Goal: Task Accomplishment & Management: Complete application form

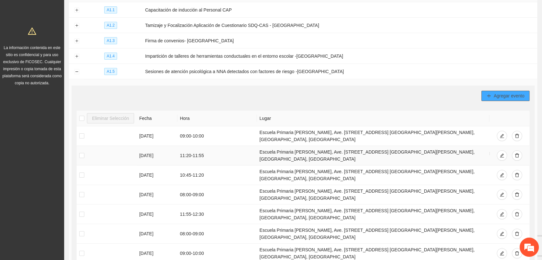
scroll to position [95, 0]
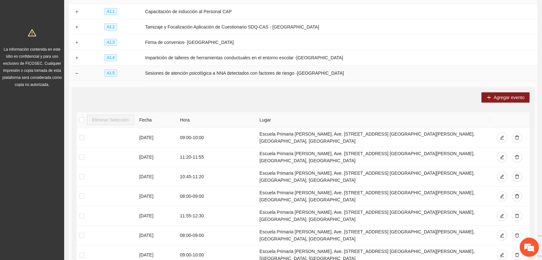
click at [81, 71] on td at bounding box center [76, 72] width 15 height 15
click at [77, 71] on button "Collapse row" at bounding box center [76, 73] width 5 height 5
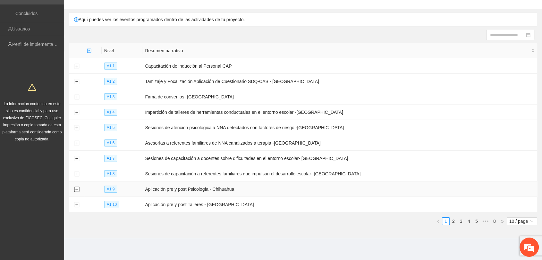
drag, startPoint x: 77, startPoint y: 186, endPoint x: 91, endPoint y: 184, distance: 14.5
click at [75, 187] on button "Expand row" at bounding box center [76, 189] width 5 height 5
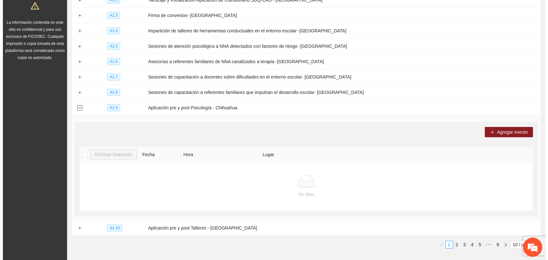
scroll to position [145, 0]
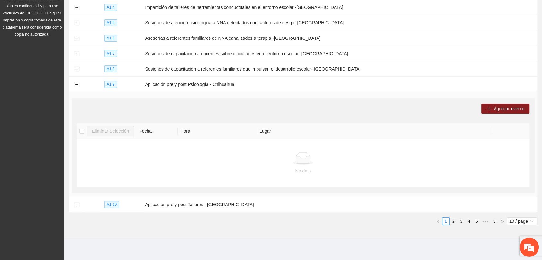
click at [447, 104] on div "Agregar evento" at bounding box center [303, 109] width 453 height 10
click at [497, 106] on span "Agregar evento" at bounding box center [509, 108] width 31 height 7
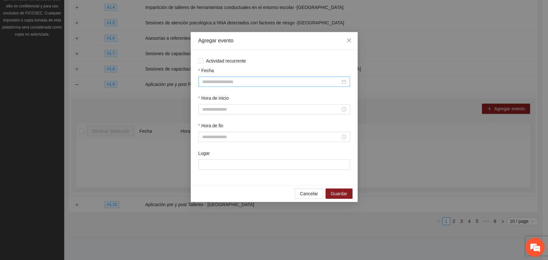
click at [213, 78] on div at bounding box center [273, 82] width 151 height 10
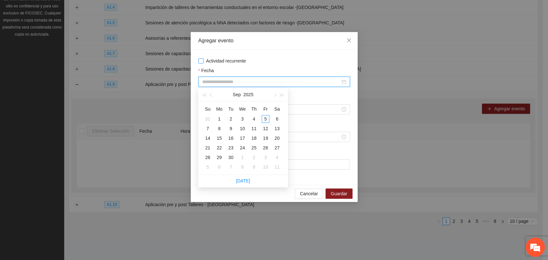
click at [222, 62] on span "Actividad recurrente" at bounding box center [225, 60] width 45 height 7
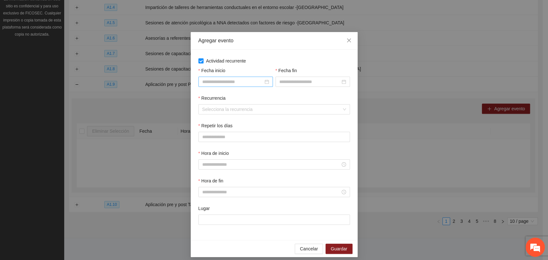
click at [212, 80] on input "Fecha inicio" at bounding box center [232, 81] width 61 height 7
click at [263, 82] on div at bounding box center [235, 81] width 67 height 7
click at [245, 70] on div "Fecha inicio" at bounding box center [235, 72] width 74 height 10
click at [244, 81] on input "Fecha inicio" at bounding box center [232, 81] width 61 height 7
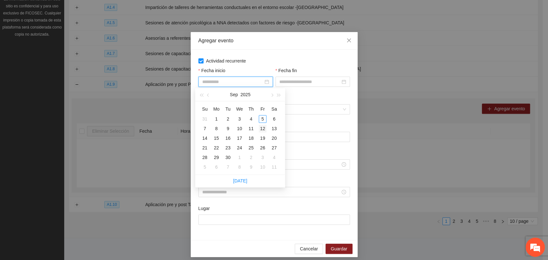
type input "**********"
click at [261, 128] on div "12" at bounding box center [263, 129] width 8 height 8
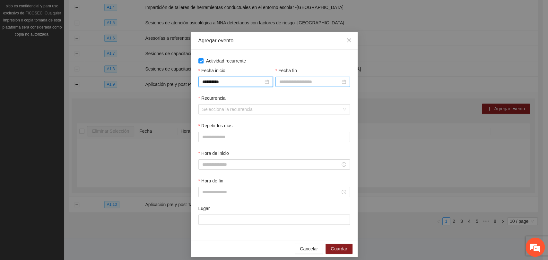
click at [296, 84] on input "Fecha fin" at bounding box center [309, 81] width 61 height 7
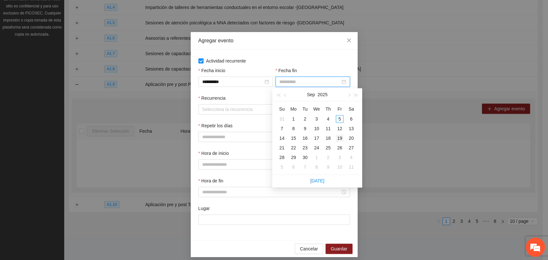
type input "**********"
click at [340, 139] on div "19" at bounding box center [340, 138] width 8 height 8
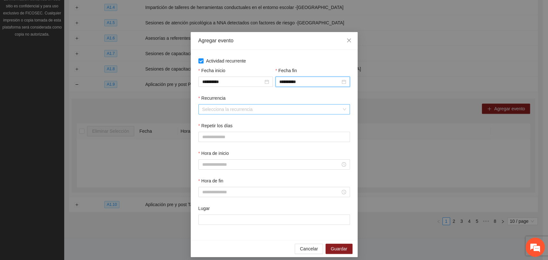
click at [218, 110] on input "Recurrencia" at bounding box center [271, 110] width 139 height 10
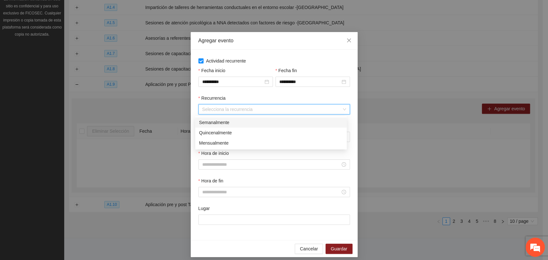
click at [208, 124] on div "Semanalmente" at bounding box center [271, 122] width 144 height 7
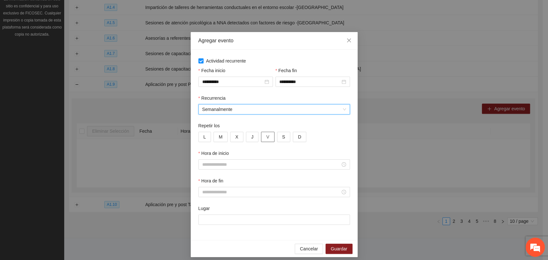
click at [261, 137] on button "V" at bounding box center [267, 137] width 13 height 10
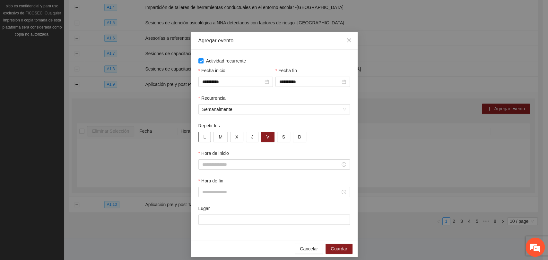
click at [203, 137] on span "L" at bounding box center [204, 136] width 3 height 7
click at [231, 135] on button "X" at bounding box center [236, 137] width 13 height 10
click at [251, 136] on span "J" at bounding box center [252, 136] width 2 height 7
click at [231, 171] on div "Hora de inicio" at bounding box center [274, 164] width 154 height 28
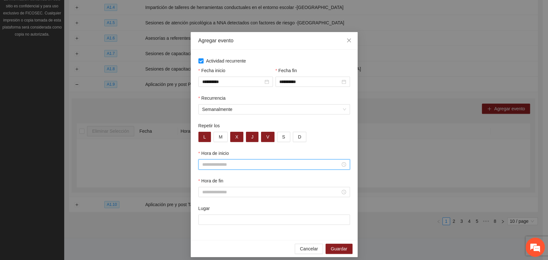
click at [232, 166] on input "Hora de inicio" at bounding box center [271, 164] width 138 height 7
type input "*****"
click at [214, 195] on input "Hora de fin" at bounding box center [271, 192] width 138 height 7
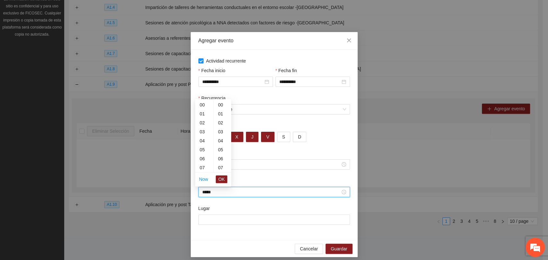
scroll to position [180, 0]
type input "*****"
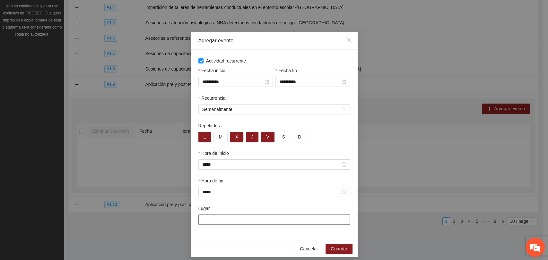
paste input "**********"
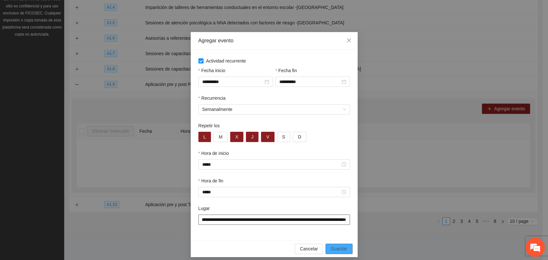
type input "**********"
click at [343, 250] on span "Guardar" at bounding box center [339, 248] width 16 height 7
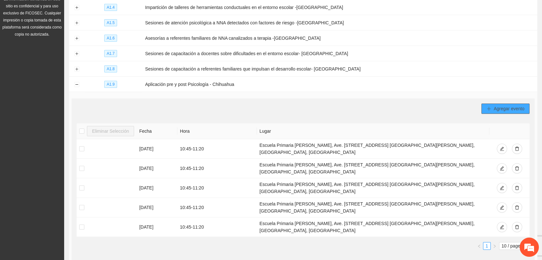
click at [494, 108] on span "Agregar evento" at bounding box center [509, 108] width 31 height 7
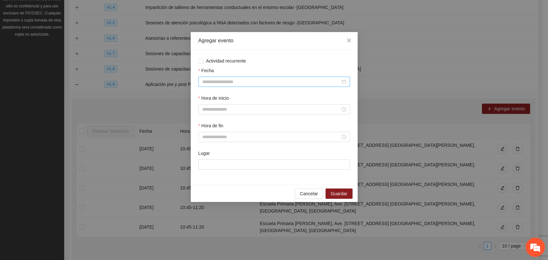
click at [211, 81] on input "Fecha" at bounding box center [271, 81] width 138 height 7
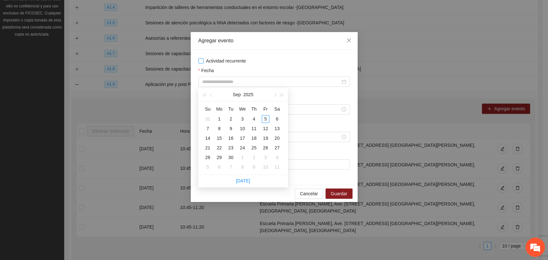
click at [205, 62] on span "Actividad recurrente" at bounding box center [225, 60] width 45 height 7
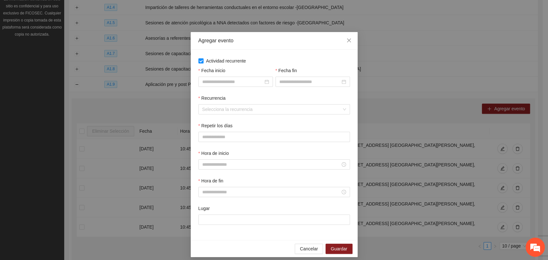
click at [213, 87] on div "Fecha inicio" at bounding box center [235, 81] width 77 height 28
click at [219, 83] on input "Fecha inicio" at bounding box center [232, 81] width 61 height 7
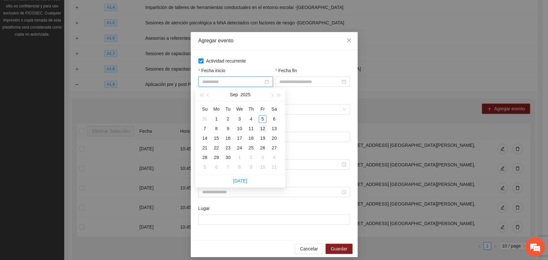
type input "**********"
click at [261, 129] on div "12" at bounding box center [263, 129] width 8 height 8
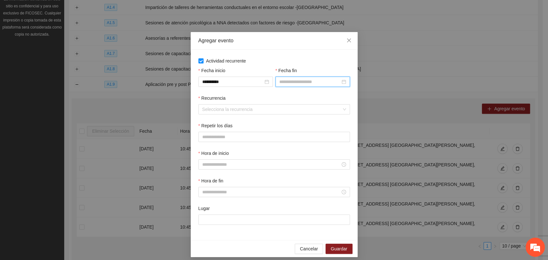
click at [281, 81] on input "Fecha fin" at bounding box center [309, 81] width 61 height 7
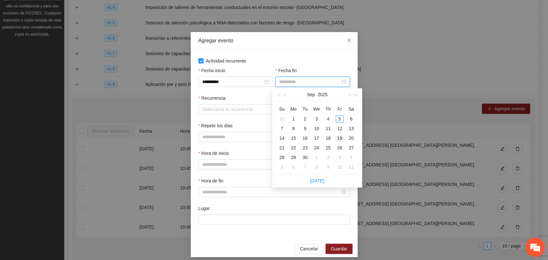
type input "**********"
click at [339, 138] on div "19" at bounding box center [340, 138] width 8 height 8
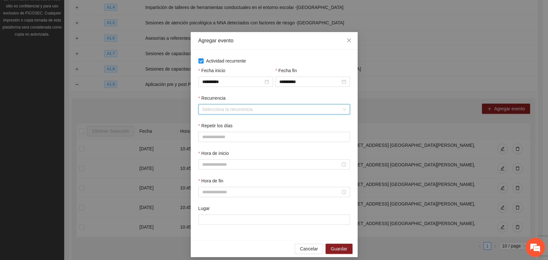
click at [224, 110] on input "Recurrencia" at bounding box center [271, 110] width 139 height 10
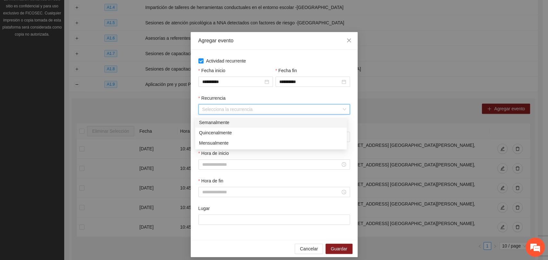
click at [211, 121] on div "Semanalmente" at bounding box center [271, 122] width 144 height 7
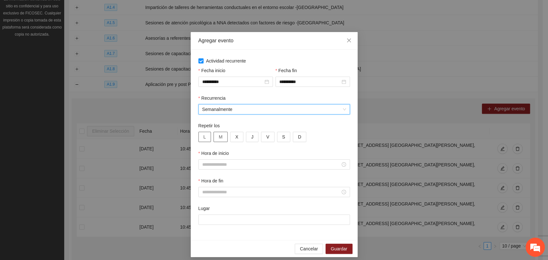
drag, startPoint x: 205, startPoint y: 140, endPoint x: 218, endPoint y: 139, distance: 13.2
click at [205, 139] on button "L" at bounding box center [204, 137] width 13 height 10
drag, startPoint x: 233, startPoint y: 138, endPoint x: 250, endPoint y: 137, distance: 17.4
click at [235, 138] on span "X" at bounding box center [236, 136] width 3 height 7
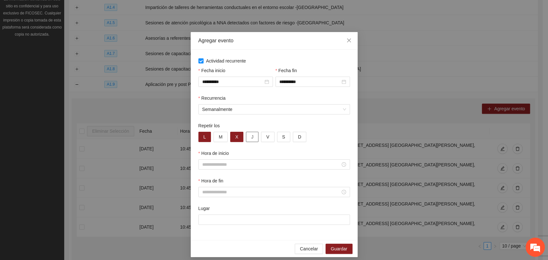
drag, startPoint x: 254, startPoint y: 138, endPoint x: 259, endPoint y: 136, distance: 5.9
click at [254, 138] on button "J" at bounding box center [252, 137] width 13 height 10
click at [261, 136] on button "V" at bounding box center [267, 137] width 13 height 10
click at [218, 168] on input "Hora de inicio" at bounding box center [271, 164] width 138 height 7
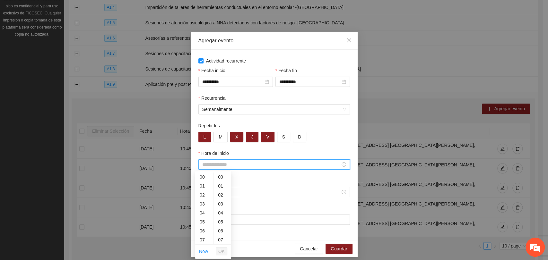
click at [204, 160] on div at bounding box center [273, 164] width 151 height 10
type input "*****"
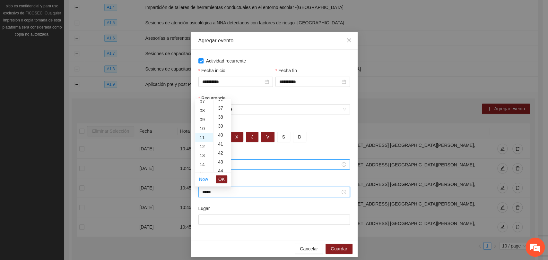
scroll to position [494, 0]
type input "*****"
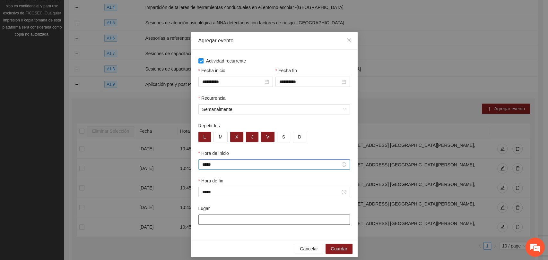
paste input "**********"
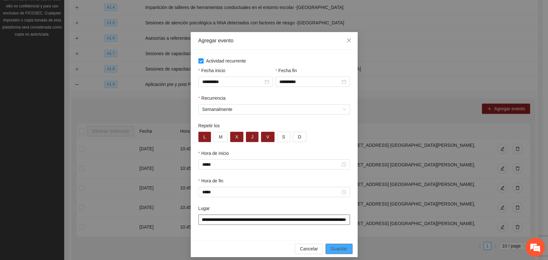
type input "**********"
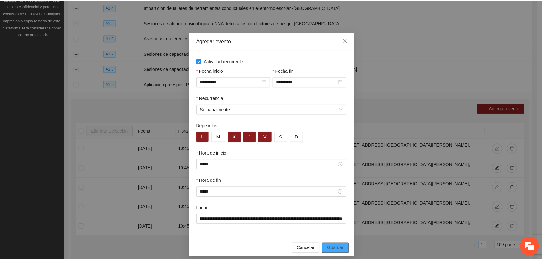
scroll to position [0, 0]
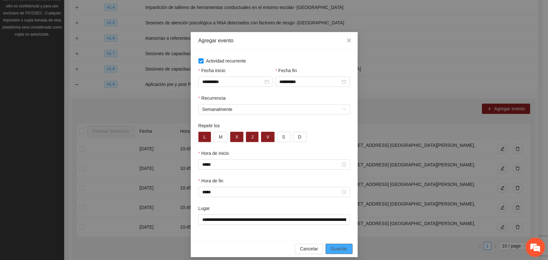
click at [339, 251] on span "Guardar" at bounding box center [339, 248] width 16 height 7
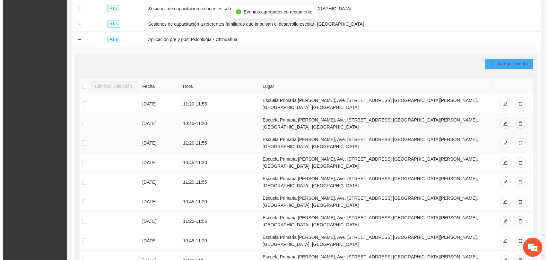
scroll to position [217, 0]
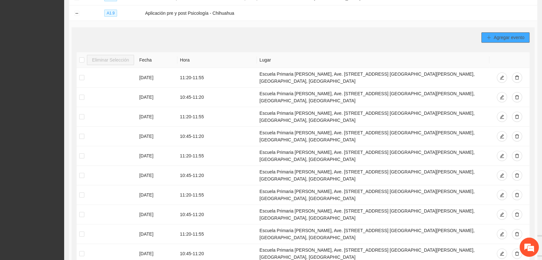
click at [509, 34] on span "Agregar evento" at bounding box center [509, 37] width 31 height 7
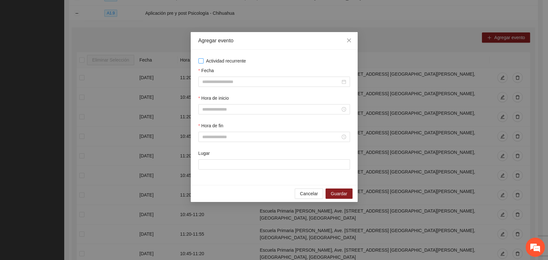
click at [209, 59] on span "Actividad recurrente" at bounding box center [225, 60] width 45 height 7
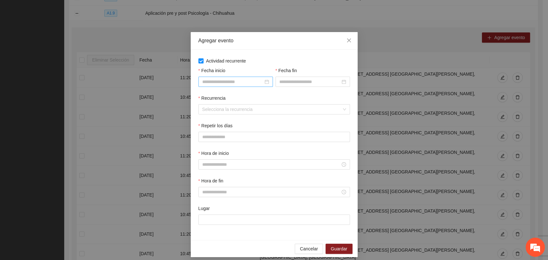
click at [216, 81] on input "Fecha inicio" at bounding box center [232, 81] width 61 height 7
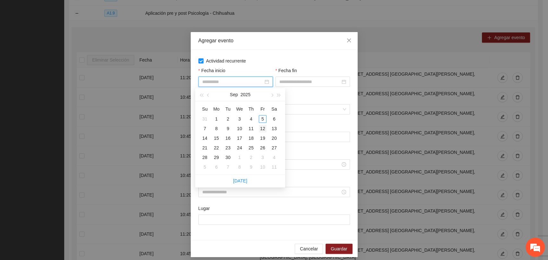
type input "**********"
drag, startPoint x: 262, startPoint y: 127, endPoint x: 289, endPoint y: 90, distance: 45.9
click at [262, 127] on div "12" at bounding box center [263, 129] width 8 height 8
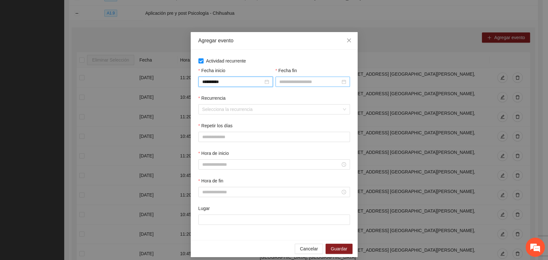
click at [292, 85] on input "Fecha fin" at bounding box center [309, 81] width 61 height 7
type input "**********"
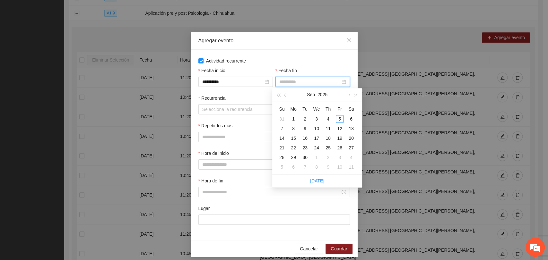
type input "**********"
click at [326, 137] on div "18" at bounding box center [328, 138] width 8 height 8
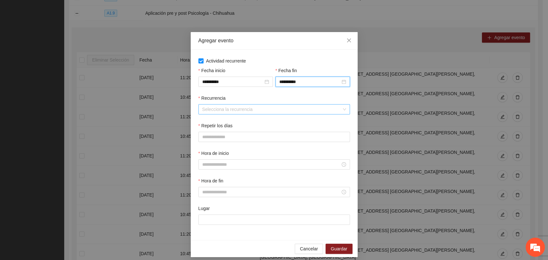
click at [216, 109] on input "Recurrencia" at bounding box center [271, 110] width 139 height 10
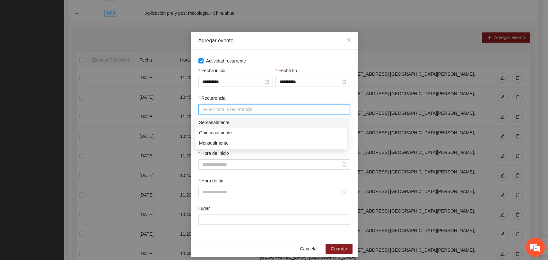
click at [213, 121] on div "Semanalmente" at bounding box center [271, 122] width 144 height 7
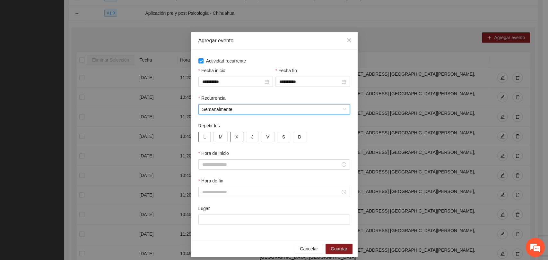
drag, startPoint x: 204, startPoint y: 138, endPoint x: 235, endPoint y: 140, distance: 30.6
click at [204, 138] on button "L" at bounding box center [204, 137] width 13 height 10
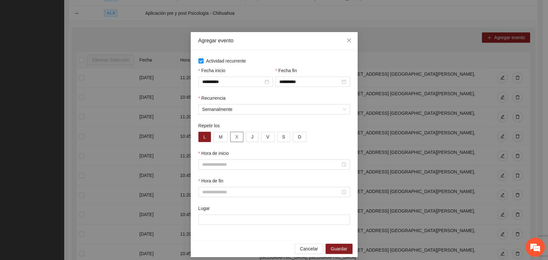
click at [237, 136] on button "X" at bounding box center [236, 137] width 13 height 10
click at [249, 137] on button "J" at bounding box center [252, 137] width 13 height 10
click at [266, 140] on span "V" at bounding box center [267, 136] width 3 height 7
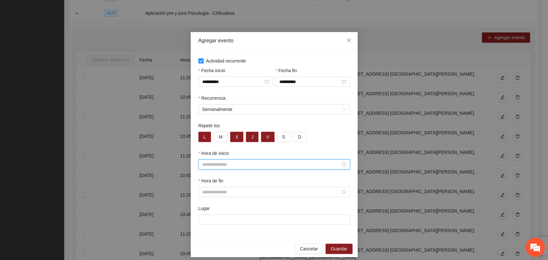
click at [224, 164] on input "Hora de inicio" at bounding box center [271, 164] width 138 height 7
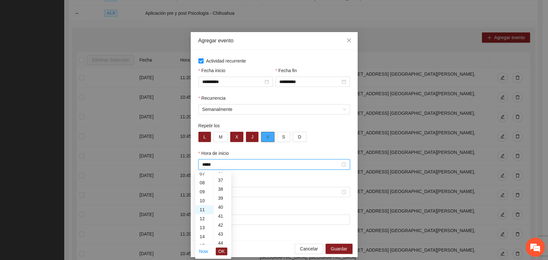
scroll to position [494, 0]
type input "*****"
click at [221, 191] on input "Hora de fin" at bounding box center [271, 192] width 138 height 7
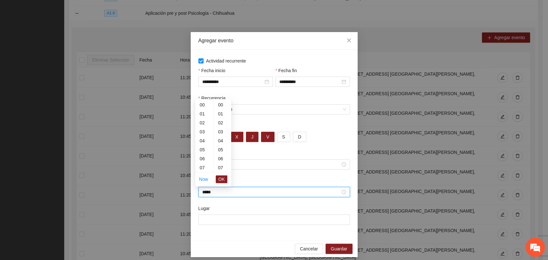
scroll to position [270, 0]
type input "*****"
click at [214, 218] on input "Lugar" at bounding box center [273, 220] width 151 height 10
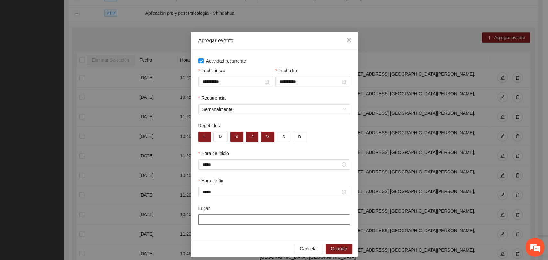
paste input "**********"
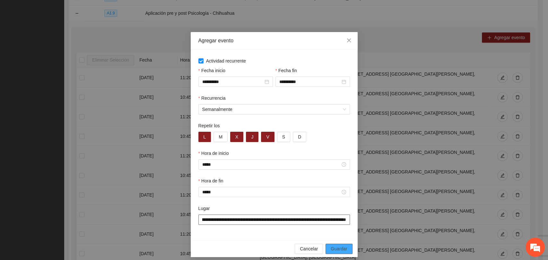
type input "**********"
click at [337, 250] on span "Guardar" at bounding box center [339, 248] width 16 height 7
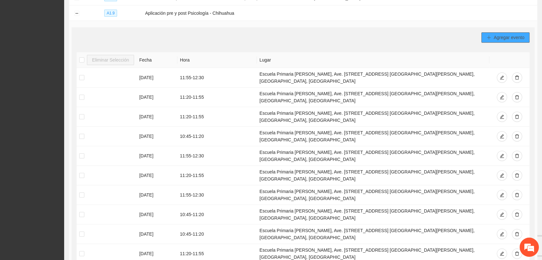
click at [504, 36] on span "Agregar evento" at bounding box center [509, 37] width 31 height 7
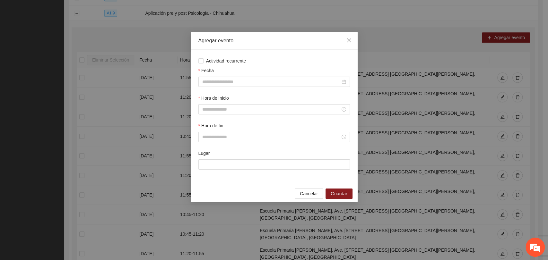
click at [281, 76] on div "Fecha" at bounding box center [273, 72] width 151 height 10
click at [217, 59] on span "Actividad recurrente" at bounding box center [225, 60] width 45 height 7
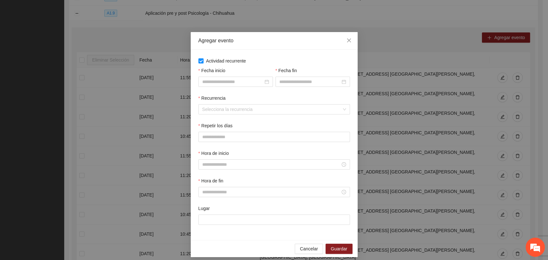
click at [221, 89] on div "Fecha inicio" at bounding box center [235, 81] width 77 height 28
click at [227, 85] on input "Fecha inicio" at bounding box center [232, 81] width 61 height 7
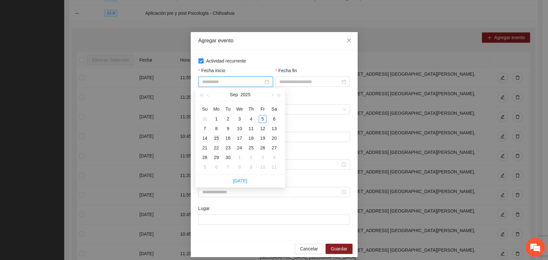
type input "**********"
drag, startPoint x: 215, startPoint y: 139, endPoint x: 266, endPoint y: 103, distance: 62.4
click at [215, 139] on div "15" at bounding box center [216, 138] width 8 height 8
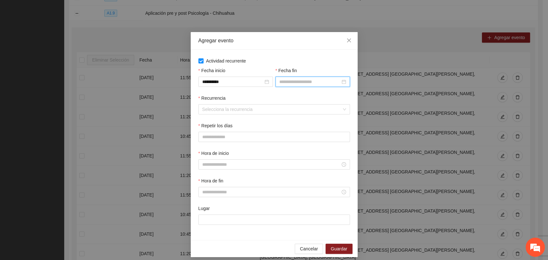
click at [282, 80] on input "Fecha fin" at bounding box center [309, 81] width 61 height 7
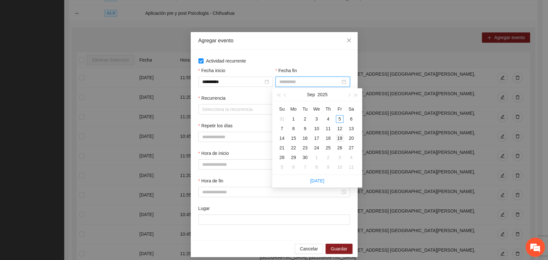
type input "**********"
click at [338, 139] on div "19" at bounding box center [340, 138] width 8 height 8
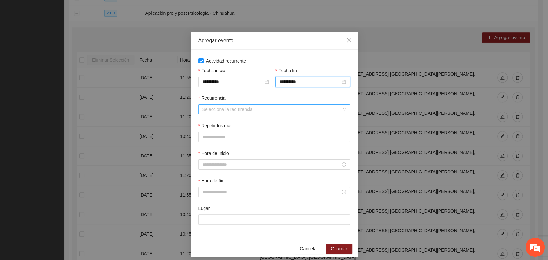
drag, startPoint x: 230, startPoint y: 108, endPoint x: 228, endPoint y: 112, distance: 3.9
click at [229, 108] on input "Recurrencia" at bounding box center [271, 110] width 139 height 10
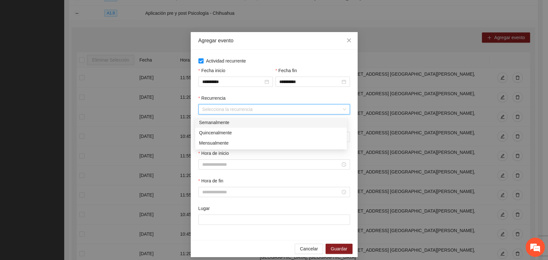
click at [217, 124] on div "Semanalmente" at bounding box center [271, 122] width 144 height 7
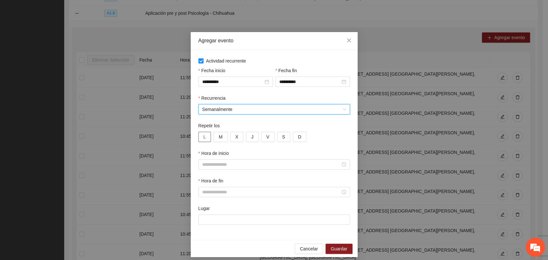
click at [203, 140] on span "L" at bounding box center [204, 136] width 3 height 7
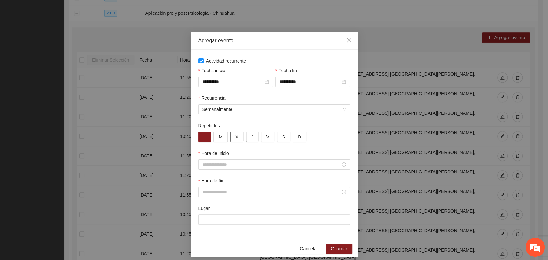
drag, startPoint x: 229, startPoint y: 135, endPoint x: 243, endPoint y: 135, distance: 14.4
click at [230, 135] on button "X" at bounding box center [236, 137] width 13 height 10
drag, startPoint x: 252, startPoint y: 136, endPoint x: 261, endPoint y: 137, distance: 8.4
click at [253, 136] on button "J" at bounding box center [252, 137] width 13 height 10
click at [266, 137] on span "V" at bounding box center [267, 136] width 3 height 7
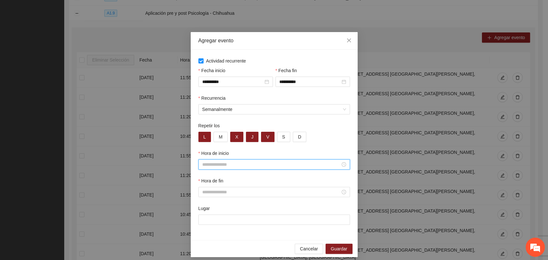
click at [233, 165] on input "Hora de inicio" at bounding box center [271, 164] width 138 height 7
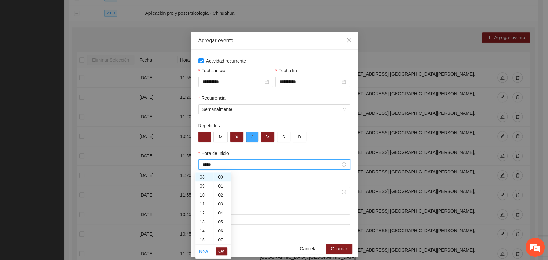
type input "*****"
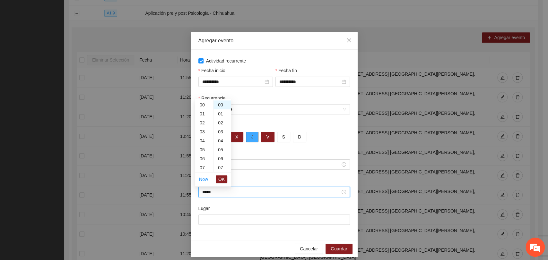
scroll to position [81, 0]
type input "*****"
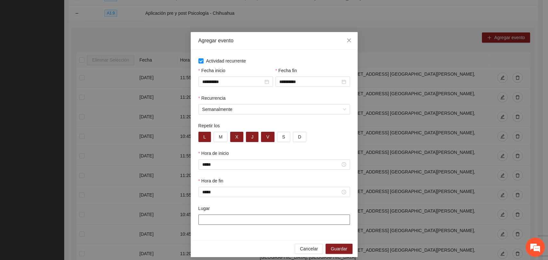
paste input "**********"
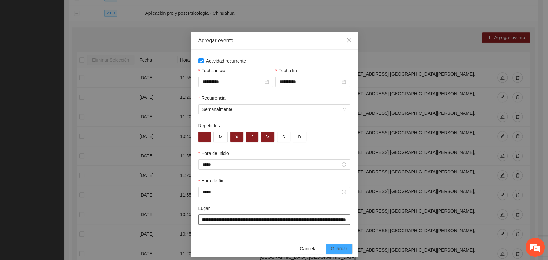
type input "**********"
click at [332, 251] on span "Guardar" at bounding box center [339, 248] width 16 height 7
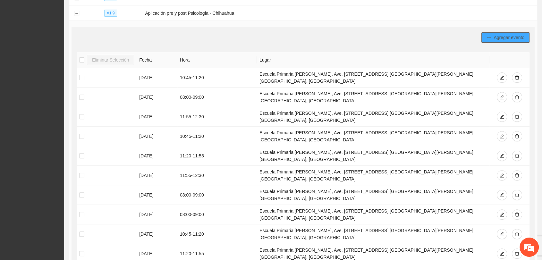
click at [494, 34] on span "Agregar evento" at bounding box center [509, 37] width 31 height 7
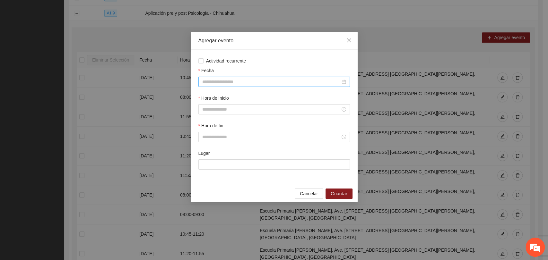
click at [233, 80] on input "Fecha" at bounding box center [271, 81] width 138 height 7
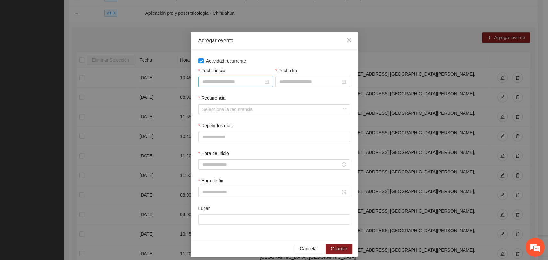
click at [219, 80] on input "Fecha inicio" at bounding box center [232, 81] width 61 height 7
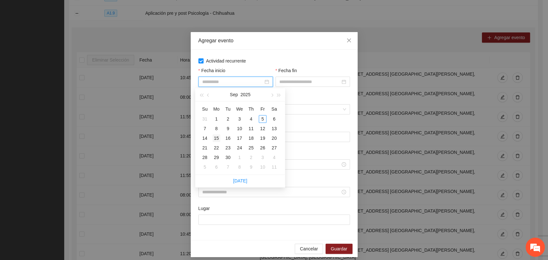
type input "**********"
drag, startPoint x: 217, startPoint y: 137, endPoint x: 224, endPoint y: 132, distance: 9.0
click at [217, 137] on div "15" at bounding box center [216, 138] width 8 height 8
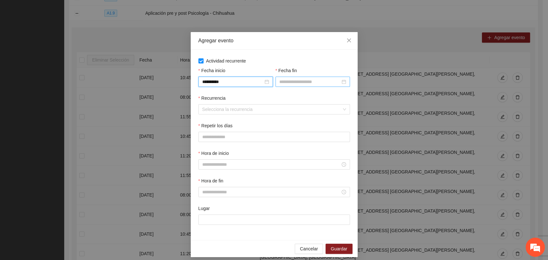
click at [281, 81] on input "Fecha fin" at bounding box center [309, 81] width 61 height 7
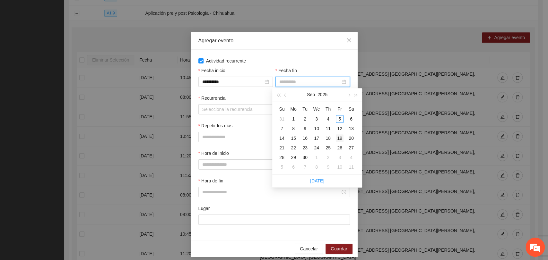
type input "**********"
drag, startPoint x: 336, startPoint y: 137, endPoint x: 264, endPoint y: 132, distance: 72.1
click at [336, 137] on div "19" at bounding box center [340, 138] width 8 height 8
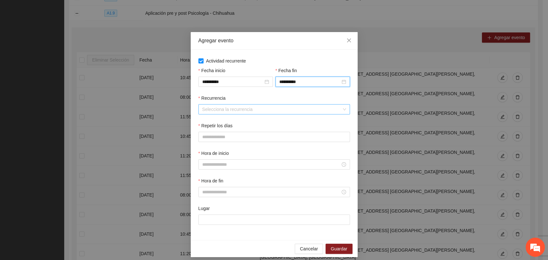
click at [231, 112] on input "Recurrencia" at bounding box center [271, 110] width 139 height 10
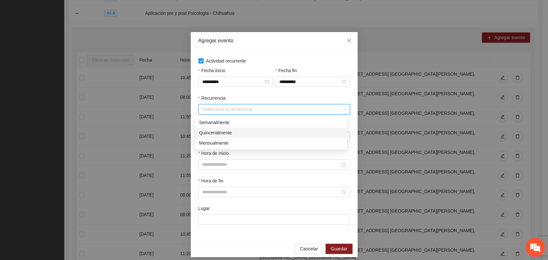
click at [209, 121] on div "Semanalmente" at bounding box center [271, 122] width 144 height 7
click at [199, 137] on button "L" at bounding box center [204, 137] width 13 height 10
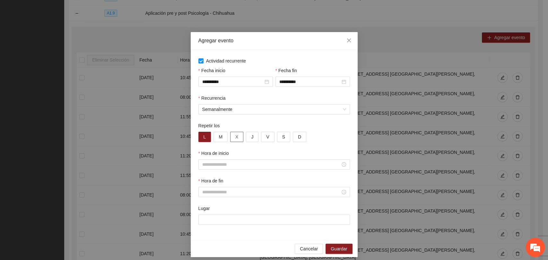
click at [235, 136] on span "X" at bounding box center [236, 136] width 3 height 7
click at [251, 137] on span "J" at bounding box center [252, 136] width 2 height 7
click at [266, 137] on span "V" at bounding box center [267, 136] width 3 height 7
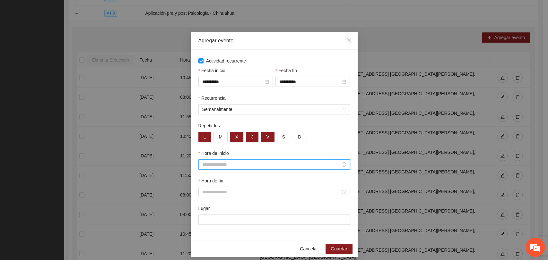
click at [228, 162] on input "Hora de inicio" at bounding box center [271, 164] width 138 height 7
type input "*****"
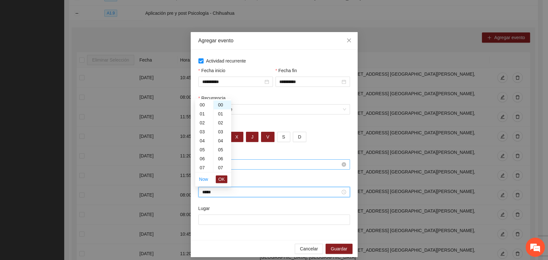
scroll to position [90, 0]
type input "*****"
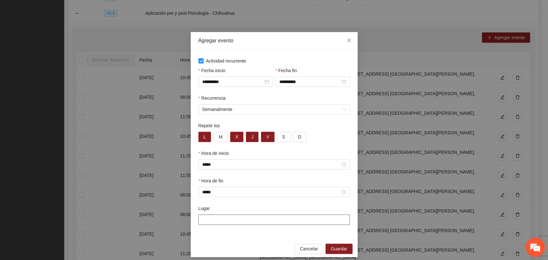
drag, startPoint x: 271, startPoint y: 226, endPoint x: 270, endPoint y: 222, distance: 3.4
click at [270, 225] on div "Lugar" at bounding box center [274, 219] width 154 height 28
click at [279, 221] on input "Lugar" at bounding box center [273, 220] width 151 height 10
click at [245, 222] on input "Lugar" at bounding box center [273, 220] width 151 height 10
click at [237, 219] on input "Lugar" at bounding box center [273, 220] width 151 height 10
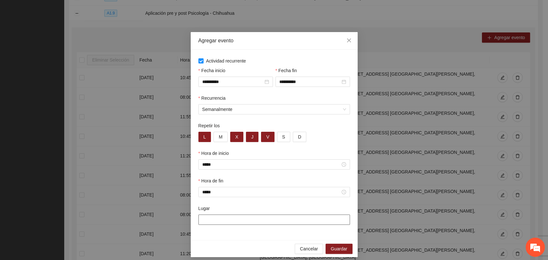
paste input "**********"
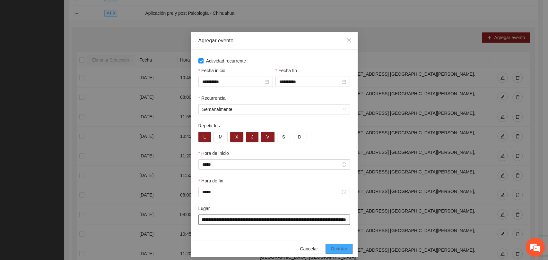
type input "**********"
click at [335, 251] on span "Guardar" at bounding box center [339, 248] width 16 height 7
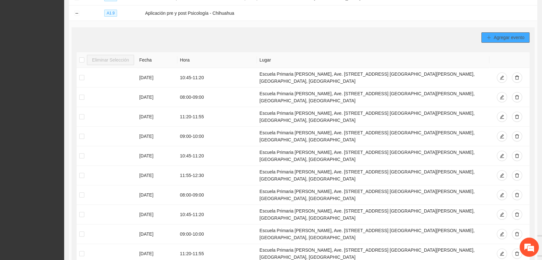
click at [486, 32] on button "Agregar evento" at bounding box center [506, 37] width 48 height 10
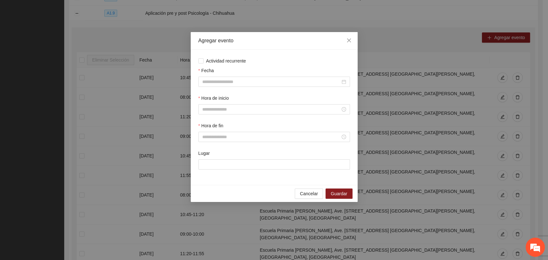
drag, startPoint x: 205, startPoint y: 60, endPoint x: 207, endPoint y: 66, distance: 6.9
click at [205, 59] on span "Actividad recurrente" at bounding box center [225, 60] width 45 height 7
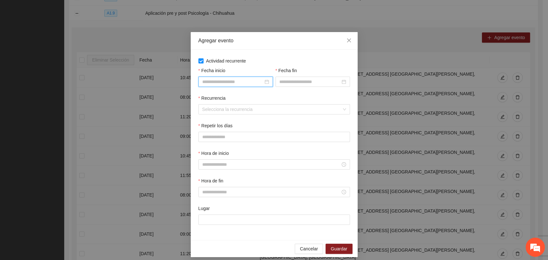
click at [212, 81] on input "Fecha inicio" at bounding box center [232, 81] width 61 height 7
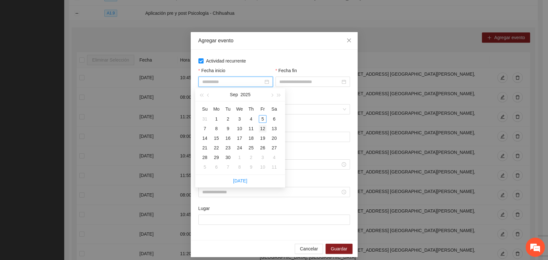
type input "**********"
drag, startPoint x: 261, startPoint y: 130, endPoint x: 289, endPoint y: 101, distance: 40.4
click at [261, 130] on div "12" at bounding box center [263, 129] width 8 height 8
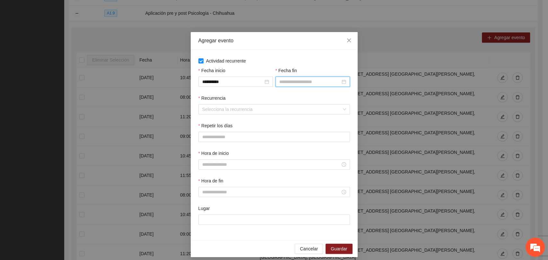
click at [290, 82] on input "Fecha fin" at bounding box center [309, 81] width 61 height 7
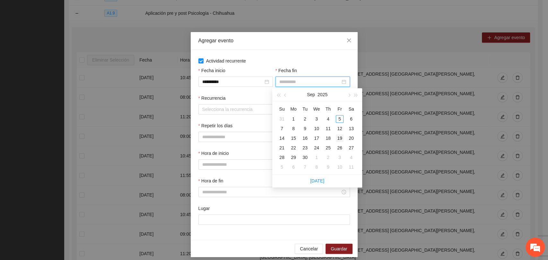
type input "**********"
click at [338, 137] on div "19" at bounding box center [340, 138] width 8 height 8
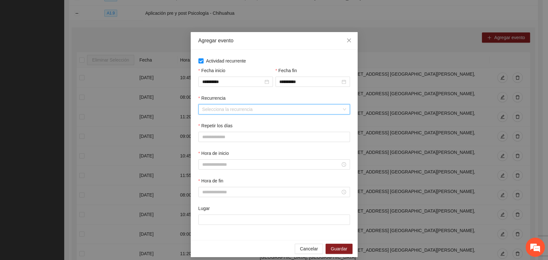
click at [223, 106] on input "Recurrencia" at bounding box center [271, 110] width 139 height 10
click at [209, 125] on div "Semanalmente" at bounding box center [271, 122] width 144 height 7
click at [206, 134] on button "L" at bounding box center [204, 137] width 13 height 10
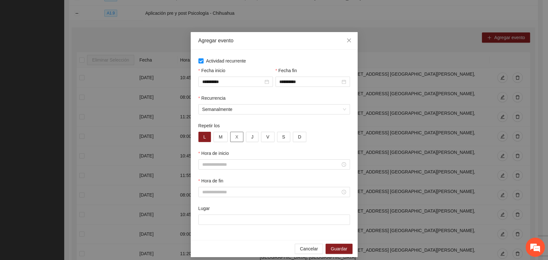
drag, startPoint x: 229, startPoint y: 137, endPoint x: 237, endPoint y: 138, distance: 8.4
click at [230, 137] on button "X" at bounding box center [236, 137] width 13 height 10
drag, startPoint x: 246, startPoint y: 137, endPoint x: 256, endPoint y: 137, distance: 9.6
click at [247, 137] on button "J" at bounding box center [252, 137] width 13 height 10
drag, startPoint x: 261, startPoint y: 137, endPoint x: 259, endPoint y: 142, distance: 4.5
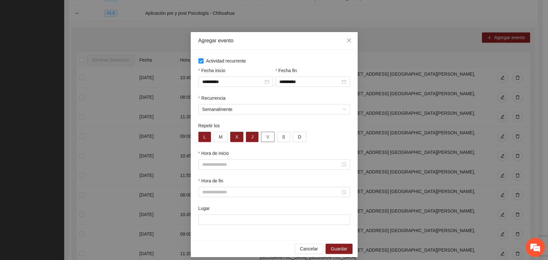
click at [261, 138] on button "V" at bounding box center [267, 137] width 13 height 10
click at [241, 169] on div at bounding box center [273, 164] width 151 height 10
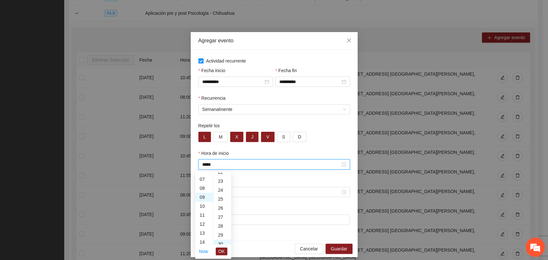
scroll to position [270, 0]
type input "*****"
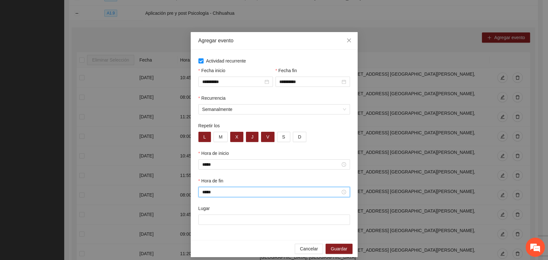
type input "*****"
paste input "**********"
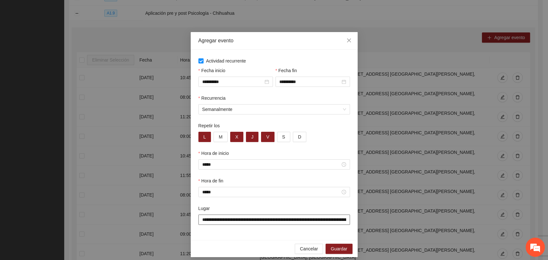
scroll to position [0, 33]
type input "**********"
click at [343, 251] on span "Guardar" at bounding box center [339, 248] width 16 height 7
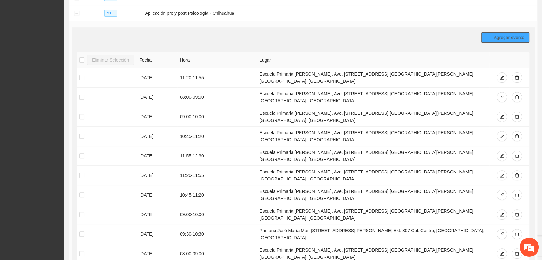
click at [491, 36] on button "Agregar evento" at bounding box center [506, 37] width 48 height 10
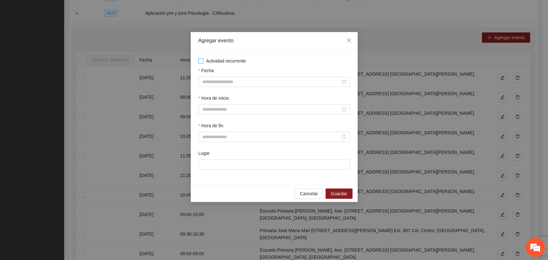
click at [204, 62] on span "Actividad recurrente" at bounding box center [225, 60] width 45 height 7
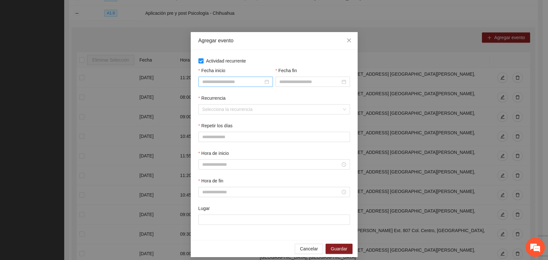
drag, startPoint x: 218, startPoint y: 82, endPoint x: 221, endPoint y: 83, distance: 3.9
click at [218, 82] on input "Fecha inicio" at bounding box center [232, 81] width 61 height 7
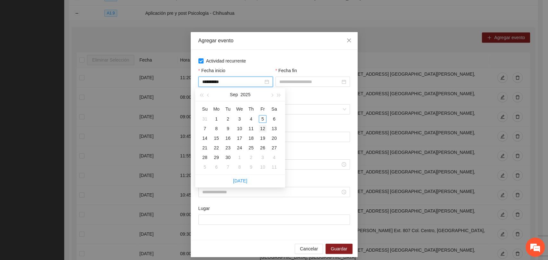
type input "**********"
drag, startPoint x: 262, startPoint y: 126, endPoint x: 272, endPoint y: 114, distance: 16.2
click at [262, 126] on div "12" at bounding box center [263, 129] width 8 height 8
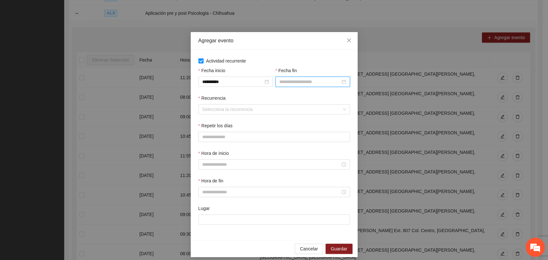
click at [297, 82] on input "Fecha fin" at bounding box center [309, 81] width 61 height 7
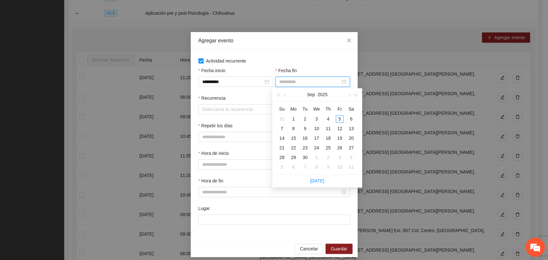
drag, startPoint x: 340, startPoint y: 129, endPoint x: 295, endPoint y: 125, distance: 45.4
click at [340, 128] on div "12" at bounding box center [340, 129] width 8 height 8
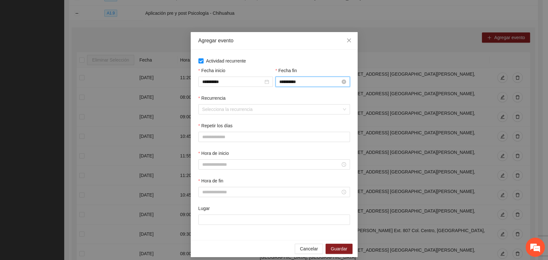
click at [301, 81] on input "**********" at bounding box center [309, 81] width 61 height 7
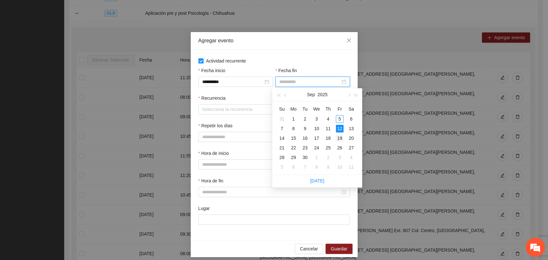
click at [341, 142] on tbody "31 1 2 3 4 5 6 7 8 9 10 11 12 13 14 15 16 17 18 19 20 21 22 23 24 25 26 27 28 2…" at bounding box center [316, 143] width 81 height 58
type input "**********"
click at [339, 137] on div "19" at bounding box center [340, 138] width 8 height 8
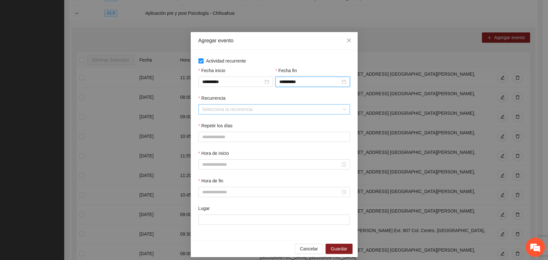
click at [236, 112] on input "Recurrencia" at bounding box center [271, 110] width 139 height 10
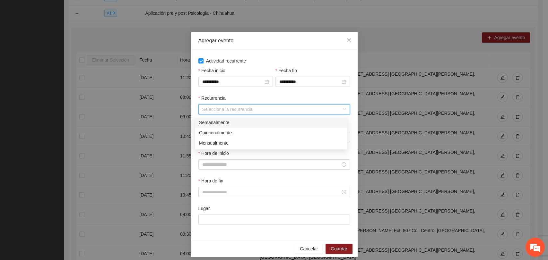
click at [218, 118] on div "Semanalmente" at bounding box center [270, 122] width 151 height 10
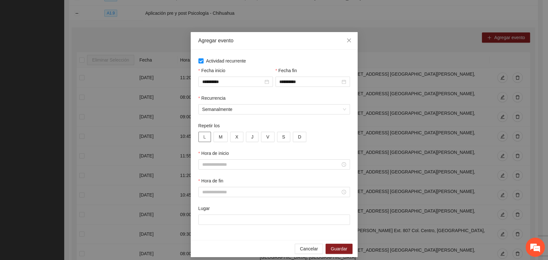
click at [203, 137] on span "L" at bounding box center [204, 136] width 3 height 7
drag, startPoint x: 230, startPoint y: 134, endPoint x: 239, endPoint y: 134, distance: 9.0
click at [230, 134] on button "X" at bounding box center [236, 137] width 13 height 10
click at [246, 136] on button "J" at bounding box center [252, 137] width 13 height 10
click at [261, 137] on button "V" at bounding box center [267, 137] width 13 height 10
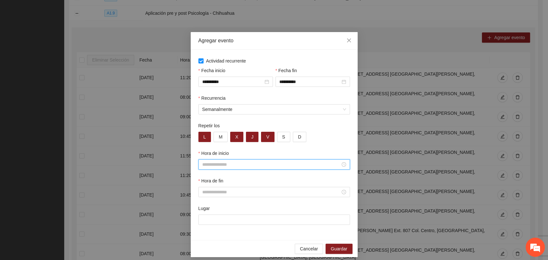
click at [232, 163] on input "Hora de inicio" at bounding box center [271, 164] width 138 height 7
type input "*****"
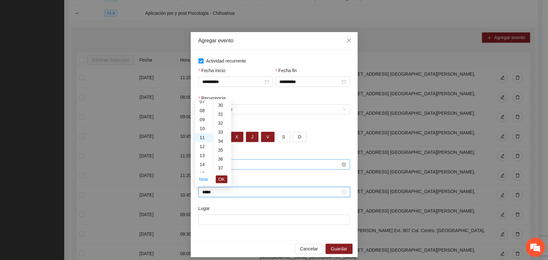
scroll to position [404, 0]
type input "*****"
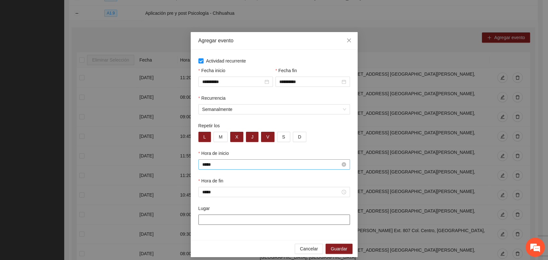
paste input "**********"
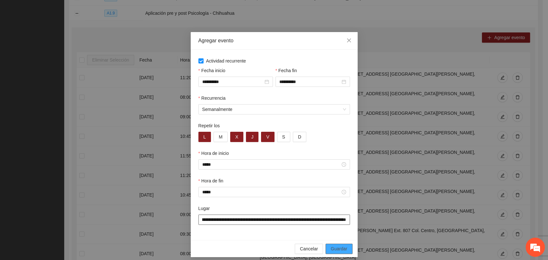
type input "**********"
click at [344, 249] on span "Guardar" at bounding box center [339, 248] width 16 height 7
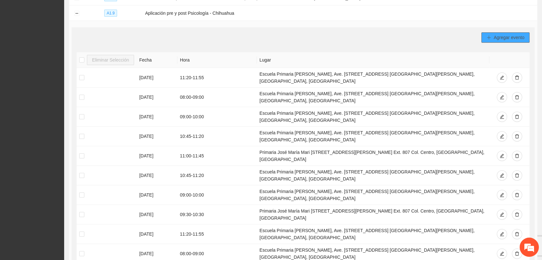
click at [484, 36] on button "Agregar evento" at bounding box center [506, 37] width 48 height 10
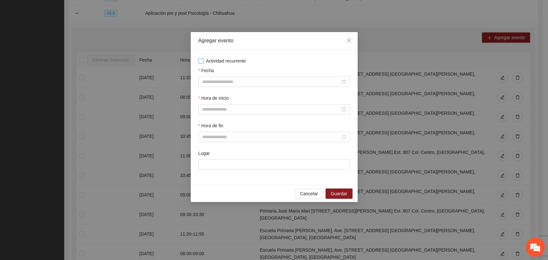
click at [211, 59] on span "Actividad recurrente" at bounding box center [225, 60] width 45 height 7
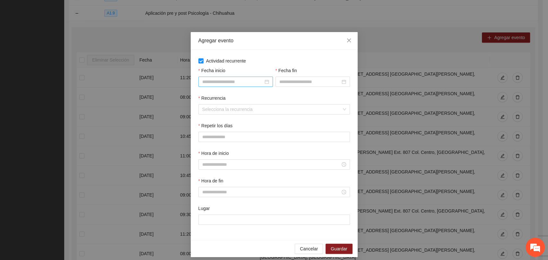
click at [216, 79] on input "Fecha inicio" at bounding box center [232, 81] width 61 height 7
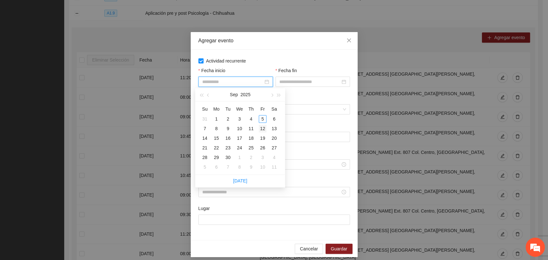
type input "**********"
click at [264, 128] on div "12" at bounding box center [263, 129] width 8 height 8
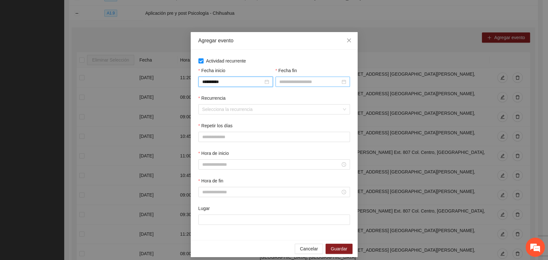
click at [287, 87] on div at bounding box center [312, 82] width 74 height 10
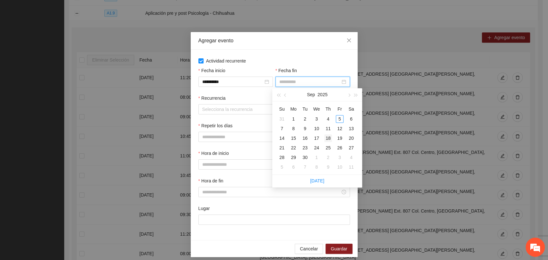
type input "**********"
click at [327, 138] on div "18" at bounding box center [328, 138] width 8 height 8
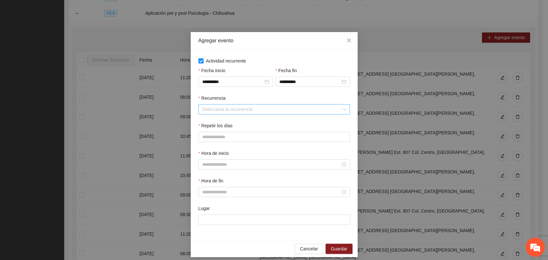
click at [227, 111] on input "Recurrencia" at bounding box center [271, 110] width 139 height 10
click at [214, 134] on div "Quincenalmente" at bounding box center [271, 132] width 144 height 7
click at [213, 107] on span "Quincenalmente" at bounding box center [274, 110] width 144 height 10
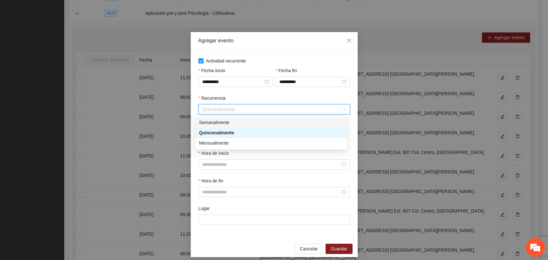
click at [208, 119] on div "Semanalmente" at bounding box center [271, 122] width 144 height 7
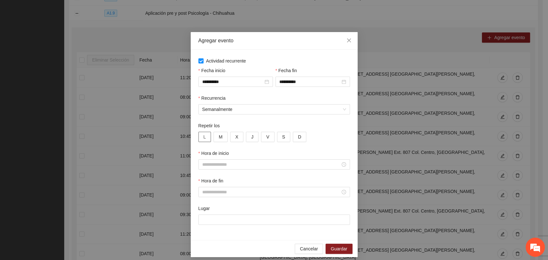
click at [203, 137] on span "L" at bounding box center [204, 136] width 3 height 7
click at [228, 136] on div "L M X J V S D" at bounding box center [273, 137] width 151 height 10
click at [246, 137] on button "J" at bounding box center [252, 137] width 13 height 10
click at [261, 136] on button "V" at bounding box center [267, 137] width 13 height 10
click at [235, 137] on span "X" at bounding box center [236, 136] width 3 height 7
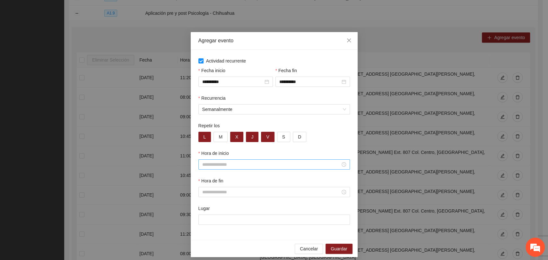
click at [243, 162] on input "Hora de inicio" at bounding box center [271, 164] width 138 height 7
type input "*****"
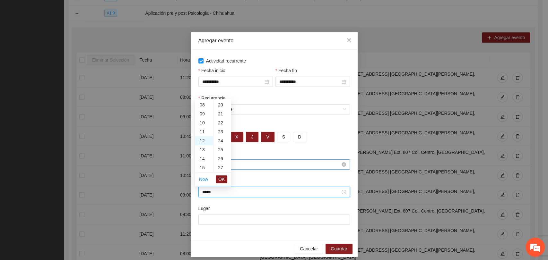
scroll to position [270, 0]
type input "*****"
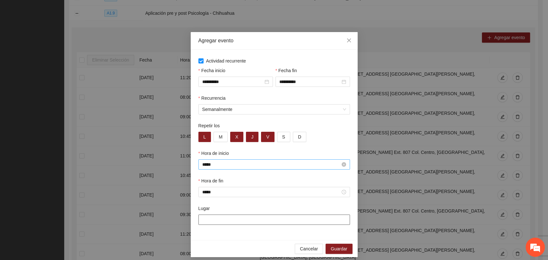
paste input "**********"
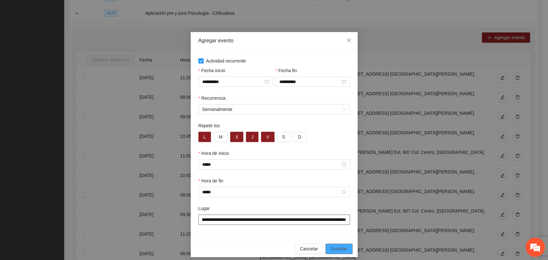
type input "**********"
click at [331, 247] on span "Guardar" at bounding box center [339, 248] width 16 height 7
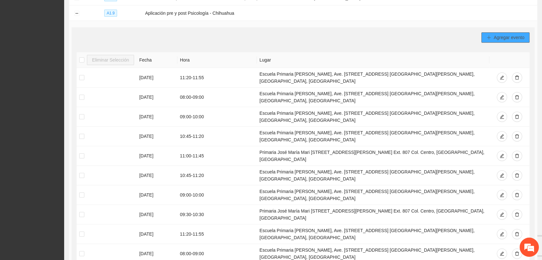
click at [485, 35] on button "Agregar evento" at bounding box center [506, 37] width 48 height 10
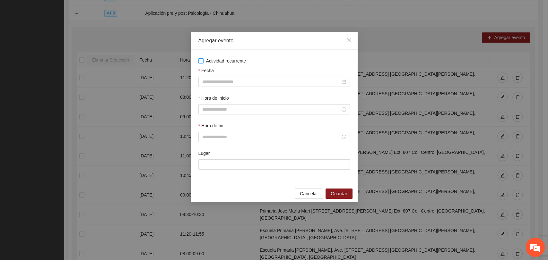
click at [221, 62] on span "Actividad recurrente" at bounding box center [225, 60] width 45 height 7
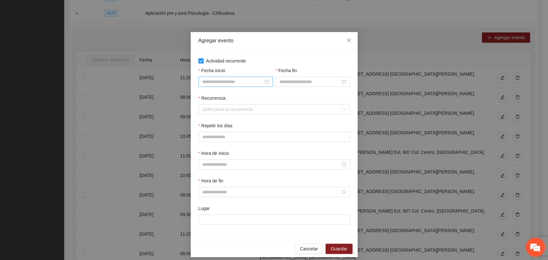
click at [231, 78] on input "Fecha inicio" at bounding box center [232, 81] width 61 height 7
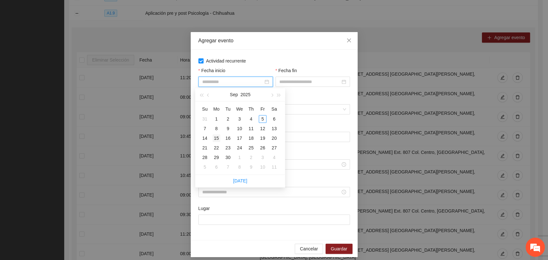
type input "**********"
click at [217, 138] on div "15" at bounding box center [216, 138] width 8 height 8
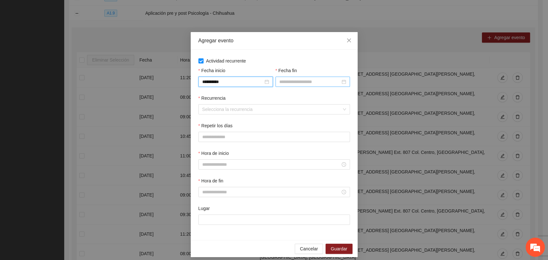
click at [289, 81] on input "Fecha fin" at bounding box center [309, 81] width 61 height 7
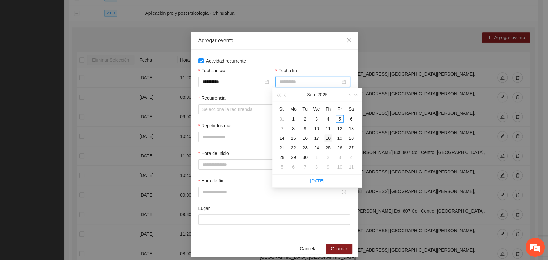
type input "**********"
click at [327, 138] on div "18" at bounding box center [328, 138] width 8 height 8
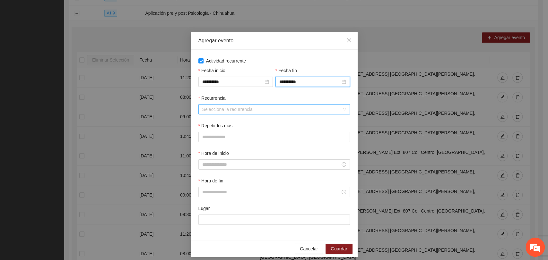
click at [228, 109] on input "Recurrencia" at bounding box center [271, 110] width 139 height 10
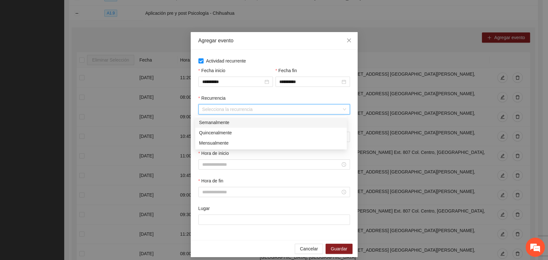
click at [204, 119] on div "Semanalmente" at bounding box center [271, 122] width 144 height 7
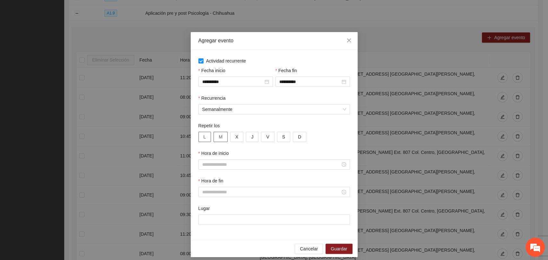
drag, startPoint x: 204, startPoint y: 135, endPoint x: 219, endPoint y: 138, distance: 16.0
click at [204, 134] on button "L" at bounding box center [204, 137] width 13 height 10
click at [232, 138] on button "X" at bounding box center [236, 137] width 13 height 10
click at [250, 138] on button "J" at bounding box center [252, 137] width 13 height 10
click at [261, 136] on button "V" at bounding box center [267, 137] width 13 height 10
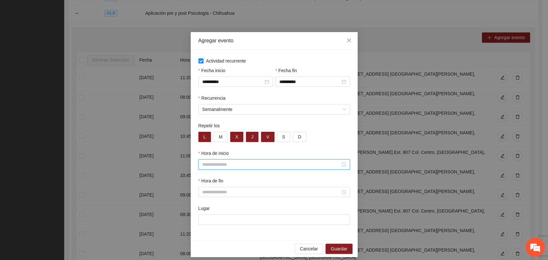
click at [235, 163] on input "Hora de inicio" at bounding box center [271, 164] width 138 height 7
type input "*****"
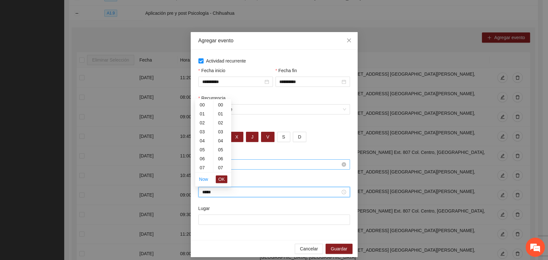
scroll to position [404, 0]
type input "*****"
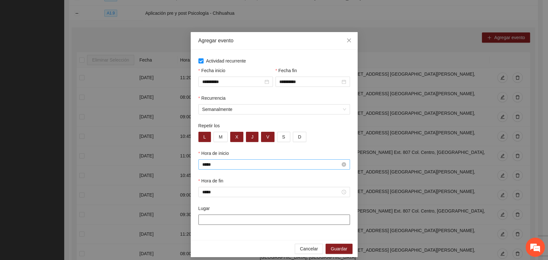
paste input "**********"
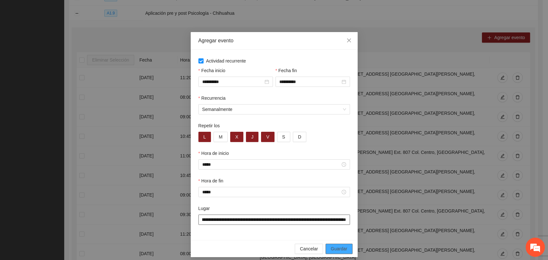
type input "**********"
click at [333, 247] on span "Guardar" at bounding box center [339, 248] width 16 height 7
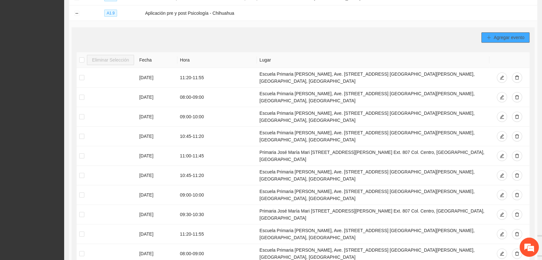
click at [494, 38] on button "Agregar evento" at bounding box center [506, 37] width 48 height 10
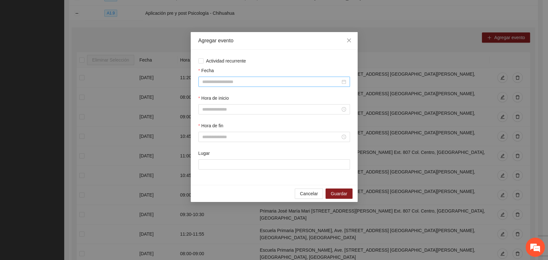
click at [278, 86] on div at bounding box center [273, 82] width 151 height 10
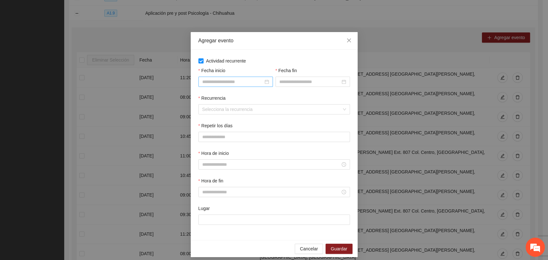
click at [258, 80] on input "Fecha inicio" at bounding box center [232, 81] width 61 height 7
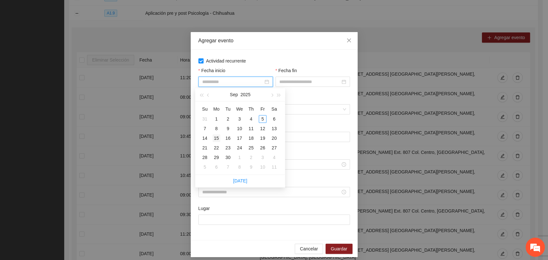
type input "**********"
click at [218, 137] on div "15" at bounding box center [216, 138] width 8 height 8
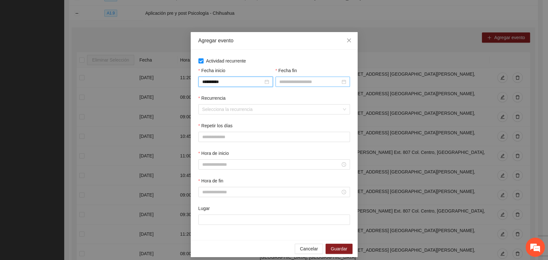
drag, startPoint x: 287, startPoint y: 80, endPoint x: 290, endPoint y: 79, distance: 3.5
click at [287, 79] on input "Fecha fin" at bounding box center [309, 81] width 61 height 7
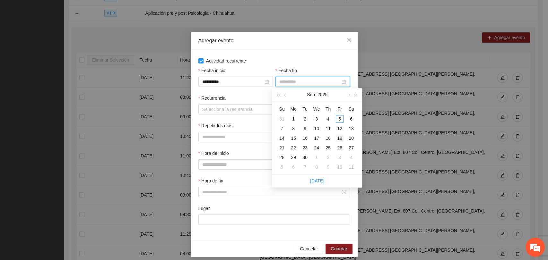
type input "**********"
click at [340, 137] on div "19" at bounding box center [340, 138] width 8 height 8
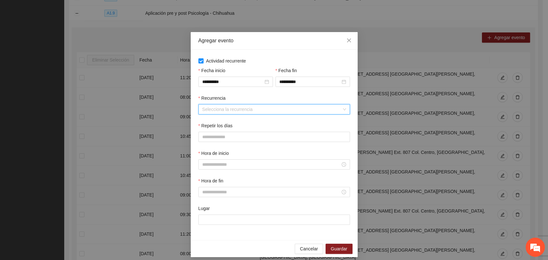
click at [223, 108] on input "Recurrencia" at bounding box center [271, 110] width 139 height 10
click at [236, 111] on input "Recurrencia" at bounding box center [271, 110] width 139 height 10
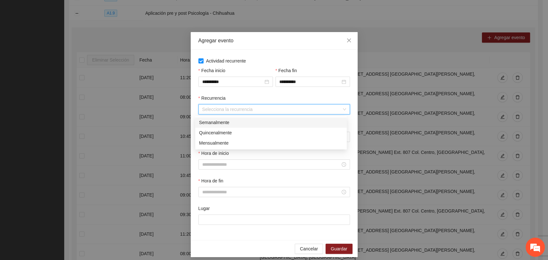
click at [218, 124] on div "Semanalmente" at bounding box center [271, 122] width 144 height 7
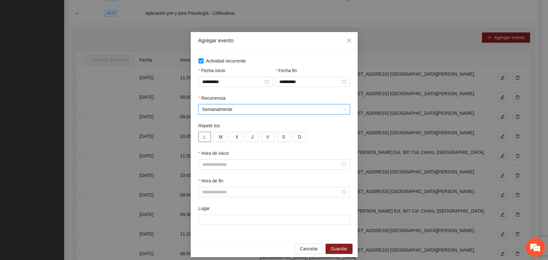
click at [203, 134] on span "L" at bounding box center [204, 136] width 3 height 7
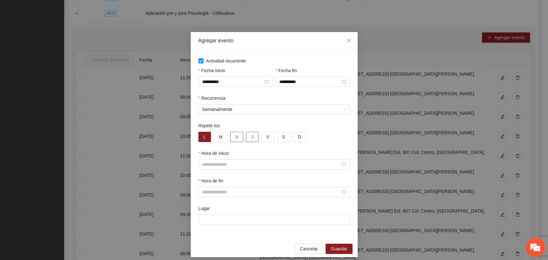
drag, startPoint x: 231, startPoint y: 136, endPoint x: 244, endPoint y: 137, distance: 12.5
click at [233, 136] on button "X" at bounding box center [236, 137] width 13 height 10
drag, startPoint x: 246, startPoint y: 138, endPoint x: 257, endPoint y: 138, distance: 10.9
click at [249, 138] on button "J" at bounding box center [252, 137] width 13 height 10
click at [261, 138] on button "V" at bounding box center [267, 137] width 13 height 10
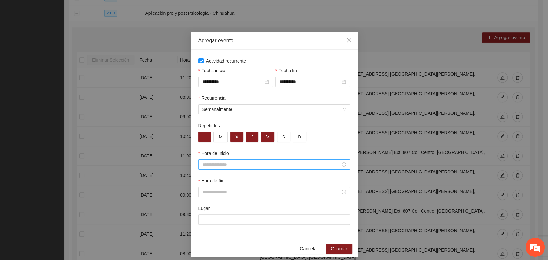
click at [251, 162] on input "Hora de inicio" at bounding box center [271, 164] width 138 height 7
type input "*****"
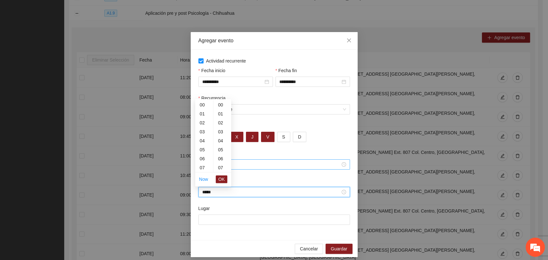
scroll to position [270, 0]
type input "*****"
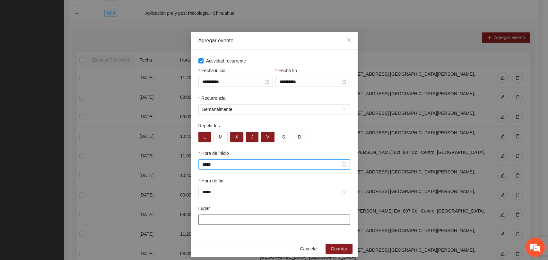
paste input "**********"
type input "**********"
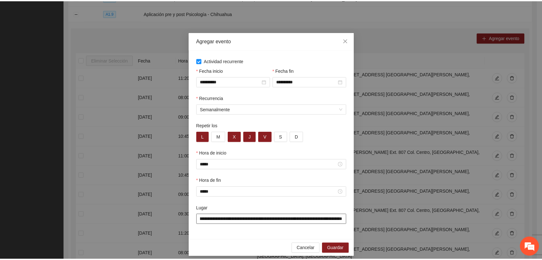
scroll to position [0, 0]
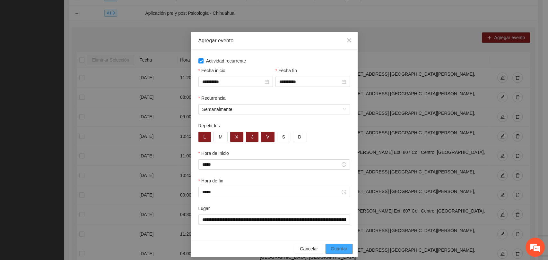
click at [335, 250] on span "Guardar" at bounding box center [339, 248] width 16 height 7
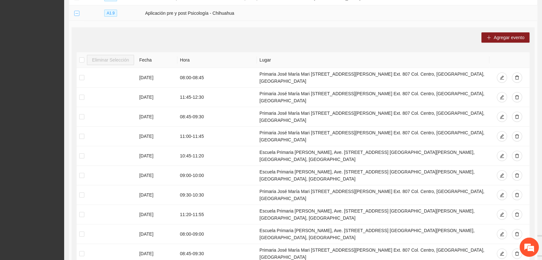
click at [75, 11] on button "Collapse row" at bounding box center [76, 13] width 5 height 5
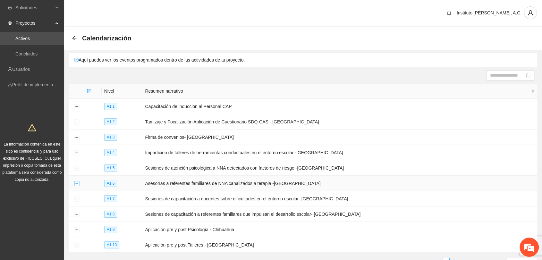
click at [76, 182] on button "Expand row" at bounding box center [76, 183] width 5 height 5
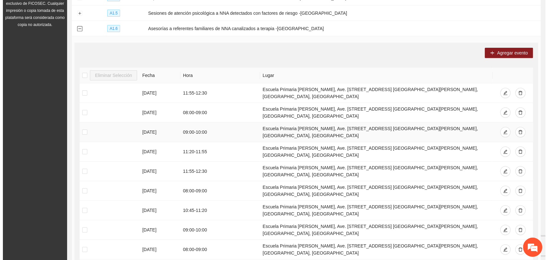
scroll to position [142, 0]
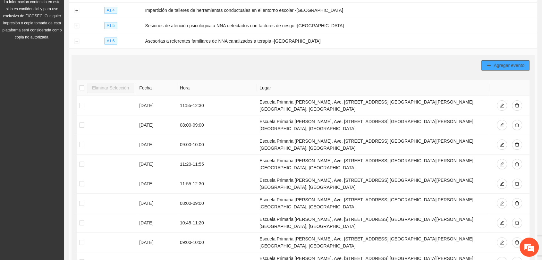
click at [499, 64] on span "Agregar evento" at bounding box center [509, 65] width 31 height 7
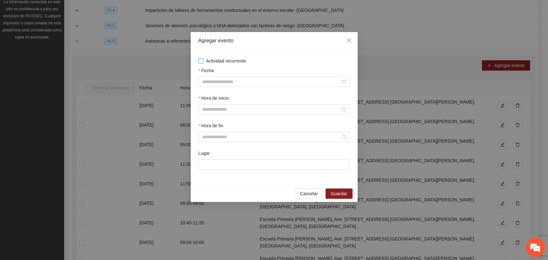
click at [209, 59] on span "Actividad recurrente" at bounding box center [225, 60] width 45 height 7
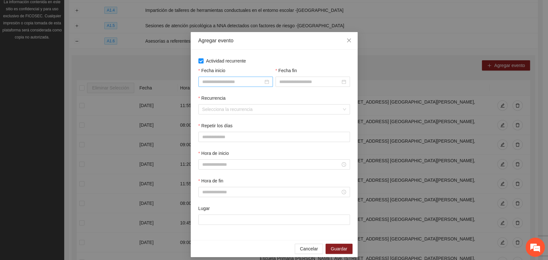
click at [236, 77] on div at bounding box center [235, 82] width 74 height 10
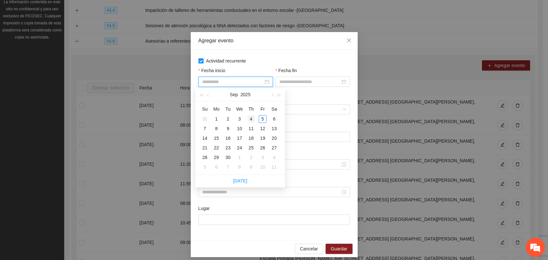
type input "**********"
click at [238, 130] on div "10" at bounding box center [240, 129] width 8 height 8
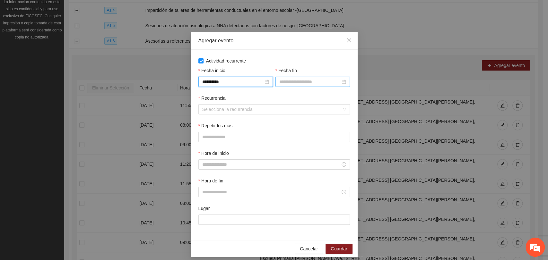
click at [291, 82] on input "Fecha fin" at bounding box center [309, 81] width 61 height 7
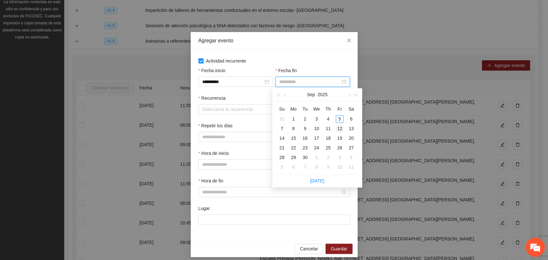
type input "**********"
click at [337, 128] on div "12" at bounding box center [340, 129] width 8 height 8
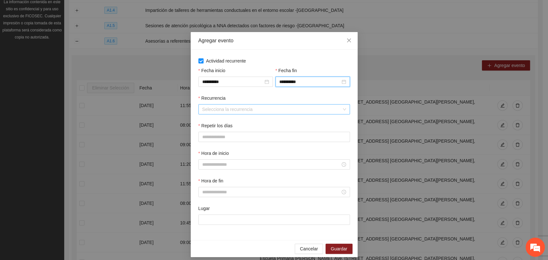
click at [216, 111] on input "Recurrencia" at bounding box center [271, 110] width 139 height 10
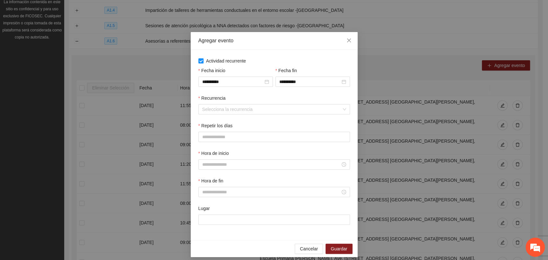
click at [208, 119] on div "Recurrencia Selecciona la recurrencia" at bounding box center [274, 109] width 154 height 28
click at [215, 111] on input "Recurrencia" at bounding box center [271, 110] width 139 height 10
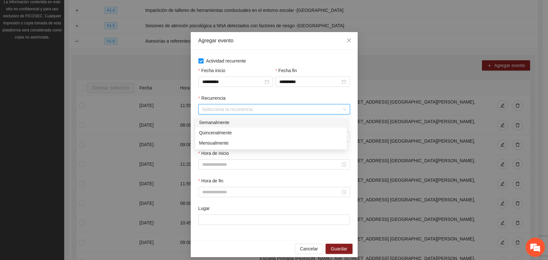
click at [217, 123] on div "Semanalmente" at bounding box center [271, 122] width 144 height 7
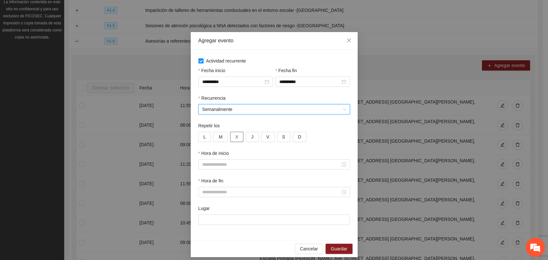
click at [236, 136] on button "X" at bounding box center [236, 137] width 13 height 10
click at [249, 136] on button "J" at bounding box center [252, 137] width 13 height 10
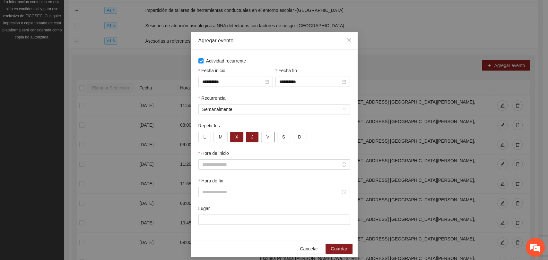
drag, startPoint x: 261, startPoint y: 136, endPoint x: 244, endPoint y: 152, distance: 23.2
click at [261, 137] on button "V" at bounding box center [267, 137] width 13 height 10
click at [231, 168] on input "Hora de inicio" at bounding box center [271, 164] width 138 height 7
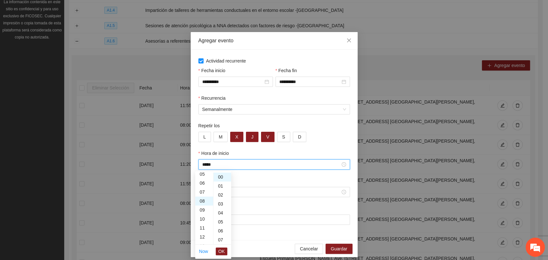
scroll to position [72, 0]
type input "*****"
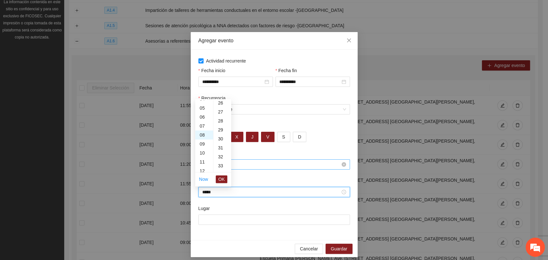
scroll to position [404, 0]
type input "*****"
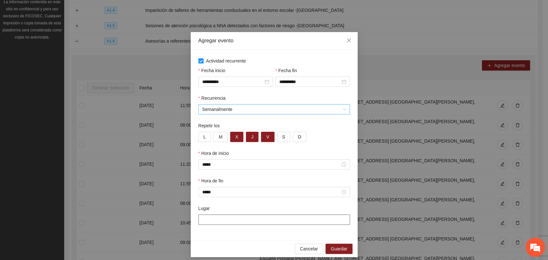
paste input "**********"
type input "**********"
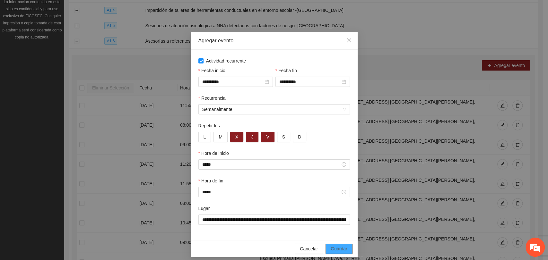
click at [338, 252] on span "Guardar" at bounding box center [339, 248] width 16 height 7
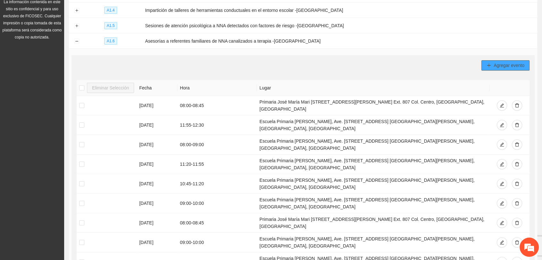
click at [506, 64] on span "Agregar evento" at bounding box center [509, 65] width 31 height 7
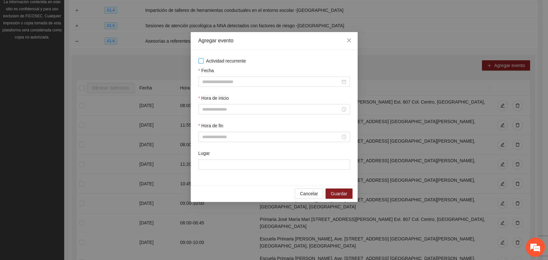
click at [222, 61] on span "Actividad recurrente" at bounding box center [225, 60] width 45 height 7
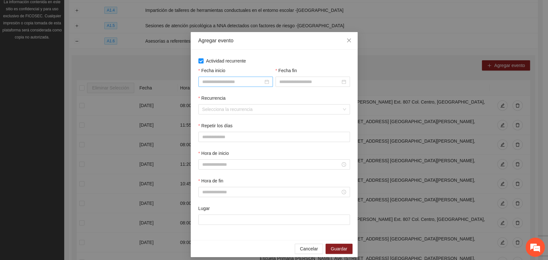
drag, startPoint x: 222, startPoint y: 63, endPoint x: 225, endPoint y: 85, distance: 22.1
click at [219, 77] on div at bounding box center [235, 82] width 74 height 10
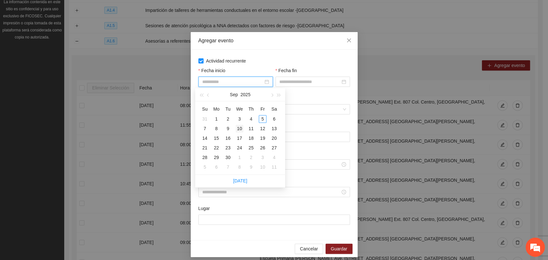
type input "**********"
drag, startPoint x: 239, startPoint y: 128, endPoint x: 270, endPoint y: 91, distance: 48.5
click at [239, 127] on div "10" at bounding box center [240, 129] width 8 height 8
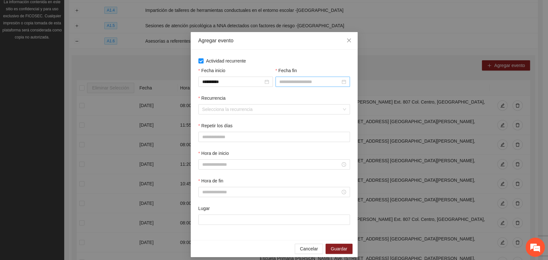
click at [292, 78] on div at bounding box center [312, 82] width 74 height 10
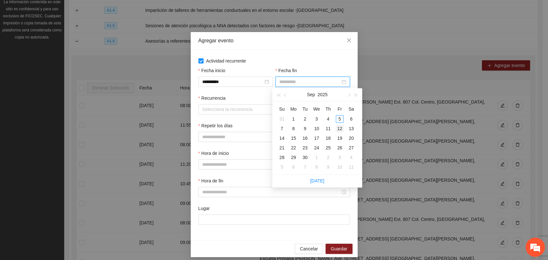
type input "**********"
drag, startPoint x: 336, startPoint y: 127, endPoint x: 329, endPoint y: 126, distance: 7.4
click at [336, 127] on div "12" at bounding box center [340, 129] width 8 height 8
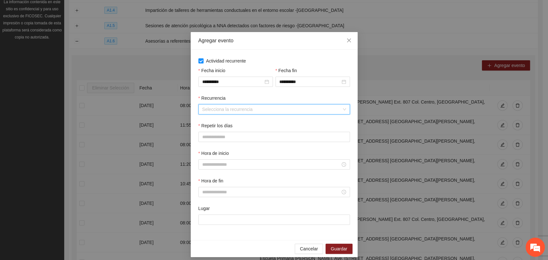
click at [238, 111] on input "Recurrencia" at bounding box center [271, 110] width 139 height 10
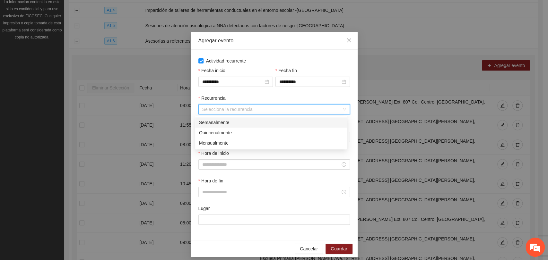
click at [223, 121] on div "Semanalmente" at bounding box center [271, 122] width 144 height 7
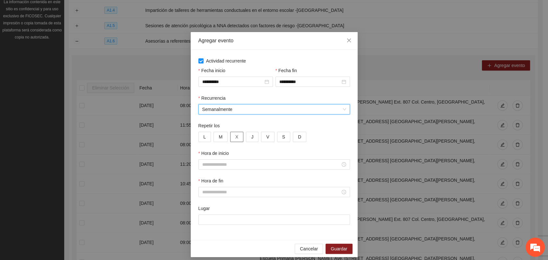
click at [235, 136] on span "X" at bounding box center [236, 136] width 3 height 7
click at [247, 136] on button "J" at bounding box center [252, 137] width 13 height 10
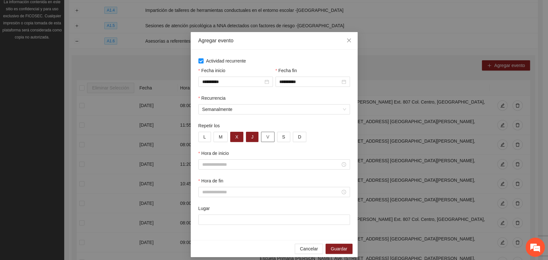
drag, startPoint x: 262, startPoint y: 138, endPoint x: 253, endPoint y: 150, distance: 15.3
click at [262, 138] on button "V" at bounding box center [267, 137] width 13 height 10
click at [238, 172] on div "Hora de inicio" at bounding box center [274, 164] width 154 height 28
click at [241, 165] on input "Hora de inicio" at bounding box center [271, 164] width 138 height 7
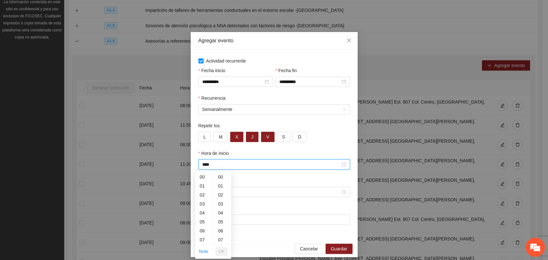
click at [241, 165] on input "****" at bounding box center [271, 164] width 138 height 7
type input "*****"
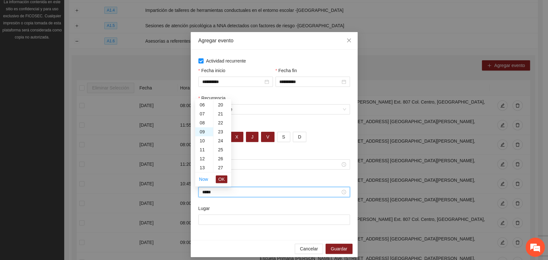
scroll to position [270, 0]
type input "*****"
paste input "**********"
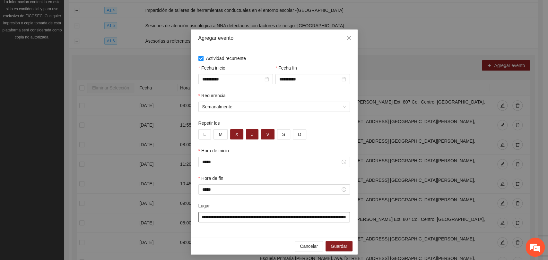
scroll to position [5, 0]
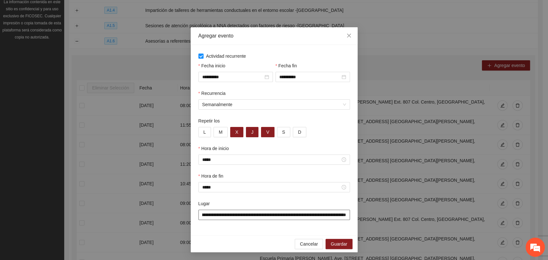
type input "**********"
click at [343, 238] on div "Cancelar Guardar" at bounding box center [274, 244] width 167 height 17
click at [335, 245] on span "Guardar" at bounding box center [339, 244] width 16 height 7
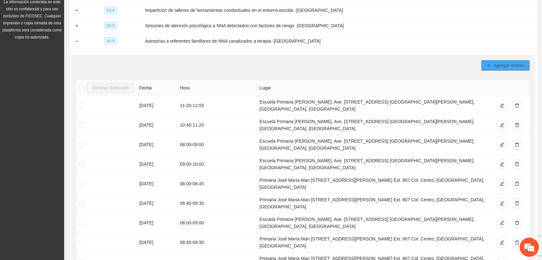
click at [498, 65] on span "Agregar evento" at bounding box center [509, 65] width 31 height 7
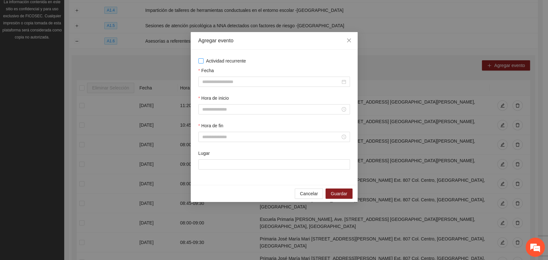
click at [214, 58] on span "Actividad recurrente" at bounding box center [225, 60] width 45 height 7
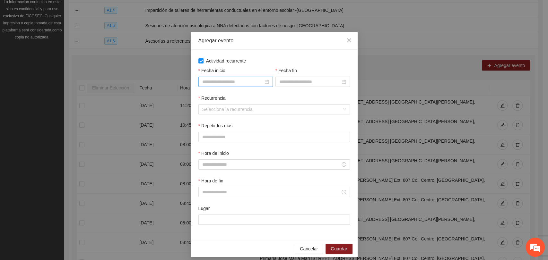
click at [223, 85] on input "Fecha inicio" at bounding box center [232, 81] width 61 height 7
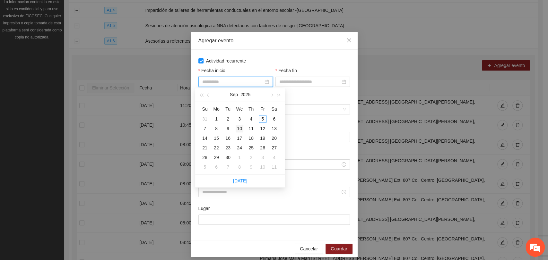
type input "**********"
click at [240, 128] on div "10" at bounding box center [240, 129] width 8 height 8
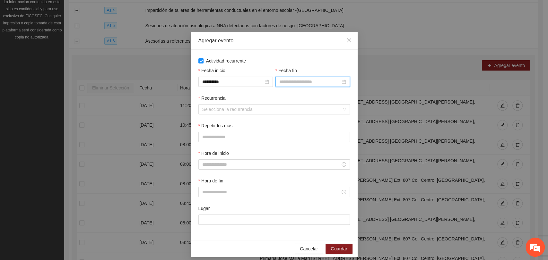
click at [284, 84] on input "Fecha fin" at bounding box center [309, 81] width 61 height 7
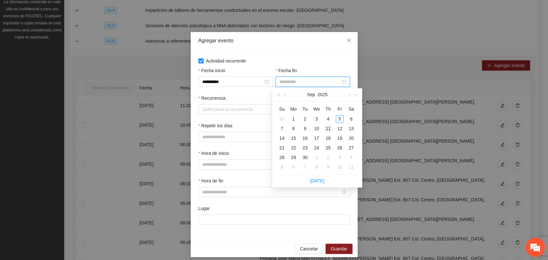
type input "**********"
click at [327, 128] on div "11" at bounding box center [328, 129] width 8 height 8
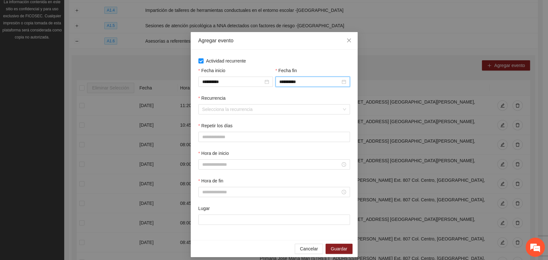
click at [249, 102] on div "Recurrencia" at bounding box center [273, 100] width 151 height 10
click at [246, 111] on input "Recurrencia" at bounding box center [271, 110] width 139 height 10
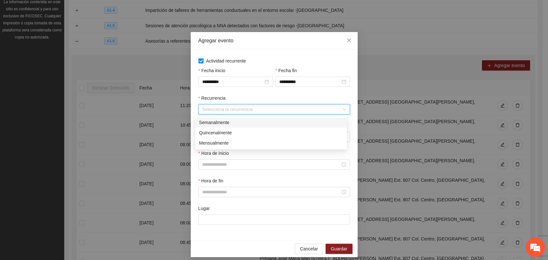
click at [235, 122] on div "Semanalmente" at bounding box center [271, 122] width 144 height 7
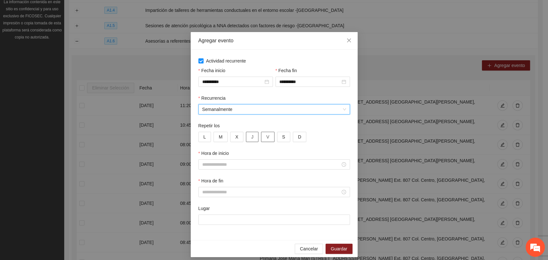
drag, startPoint x: 244, startPoint y: 139, endPoint x: 263, endPoint y: 139, distance: 19.3
click at [246, 138] on button "J" at bounding box center [252, 137] width 13 height 10
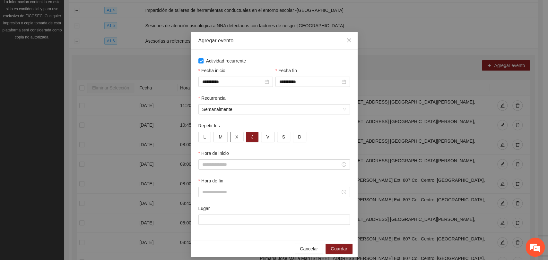
click at [230, 139] on button "X" at bounding box center [236, 137] width 13 height 10
click at [227, 164] on input "Hora de inicio" at bounding box center [271, 164] width 138 height 7
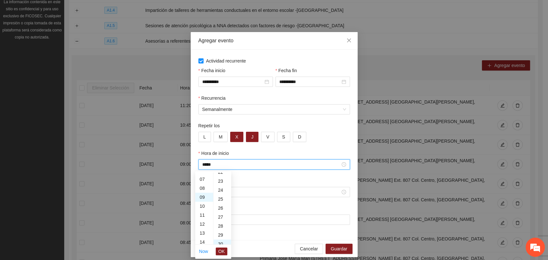
scroll to position [270, 0]
type input "*****"
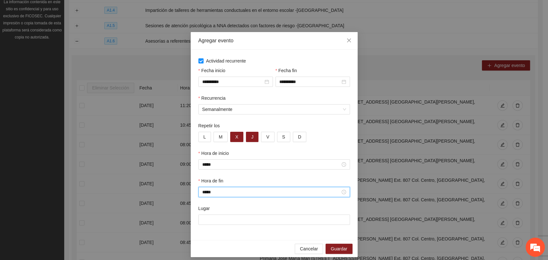
type input "*****"
click at [259, 219] on input "Lugar" at bounding box center [273, 220] width 151 height 10
paste input "**********"
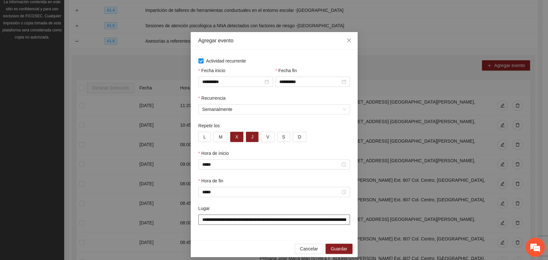
scroll to position [0, 33]
type input "**********"
click at [338, 246] on button "Guardar" at bounding box center [338, 249] width 27 height 10
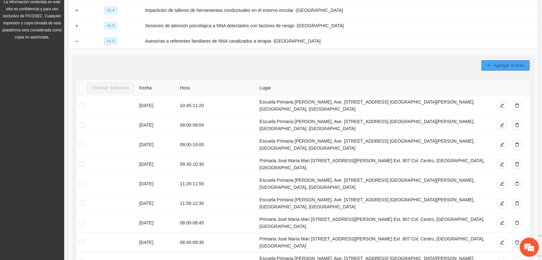
click at [491, 65] on span "plus" at bounding box center [489, 65] width 4 height 5
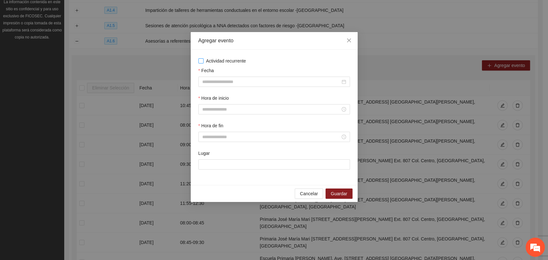
click at [206, 61] on span "Actividad recurrente" at bounding box center [225, 60] width 45 height 7
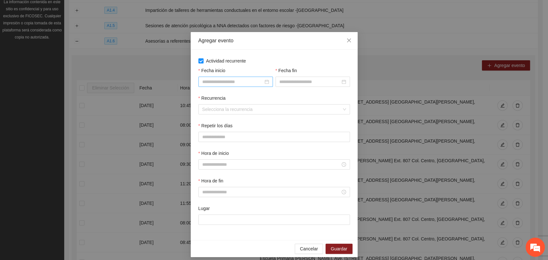
drag, startPoint x: 230, startPoint y: 88, endPoint x: 231, endPoint y: 84, distance: 3.8
click at [230, 87] on div "Fecha inicio" at bounding box center [235, 81] width 77 height 28
click at [231, 84] on input "Fecha inicio" at bounding box center [232, 81] width 61 height 7
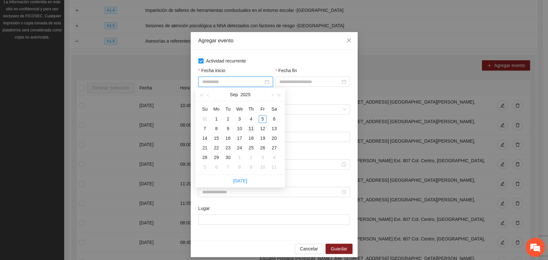
click at [242, 128] on div "10" at bounding box center [240, 129] width 8 height 8
type input "**********"
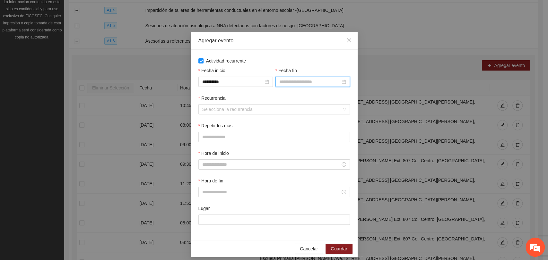
click at [291, 84] on input "Fecha fin" at bounding box center [309, 81] width 61 height 7
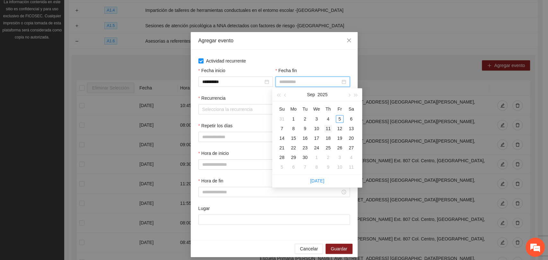
type input "**********"
click at [327, 129] on div "11" at bounding box center [328, 129] width 8 height 8
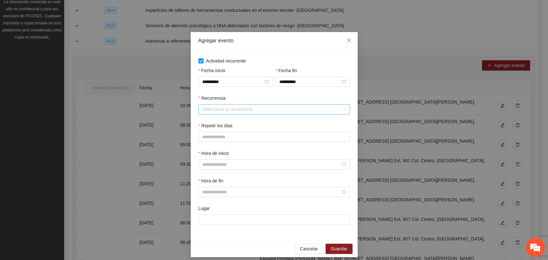
click at [230, 111] on input "Recurrencia" at bounding box center [271, 110] width 139 height 10
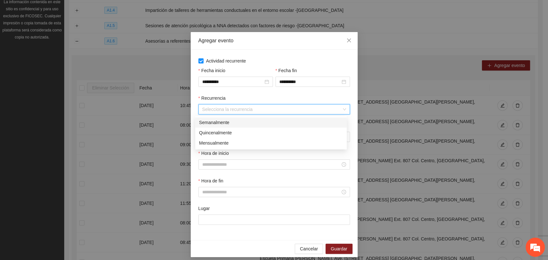
click at [209, 125] on div "Semanalmente" at bounding box center [271, 122] width 144 height 7
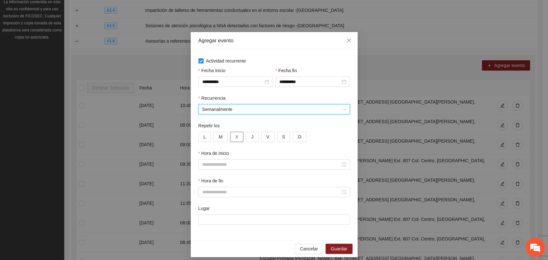
click at [230, 136] on button "X" at bounding box center [236, 137] width 13 height 10
click at [246, 135] on button "J" at bounding box center [252, 137] width 13 height 10
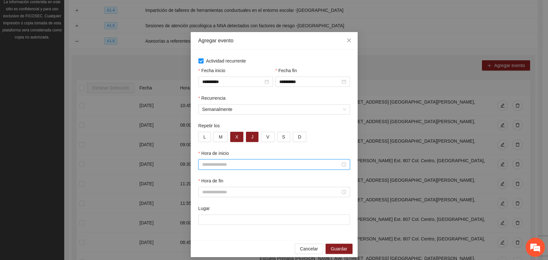
click at [215, 164] on input "Hora de inicio" at bounding box center [271, 164] width 138 height 7
type input "*****"
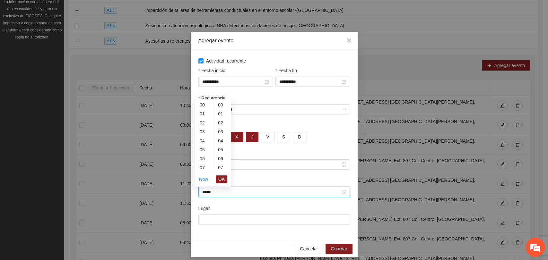
scroll to position [404, 0]
type input "*****"
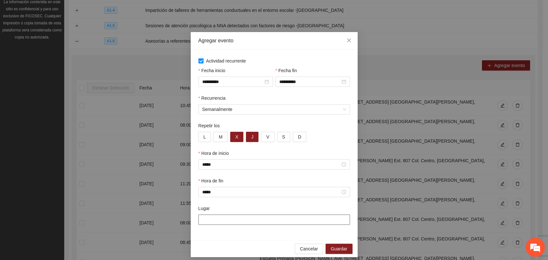
paste input "**********"
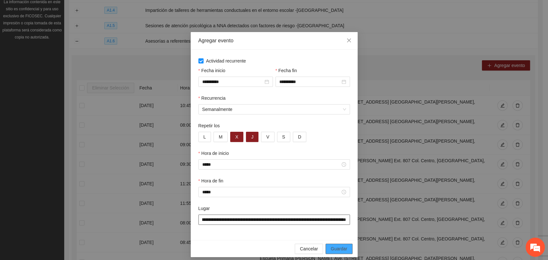
type input "**********"
click at [331, 250] on span "Guardar" at bounding box center [339, 248] width 16 height 7
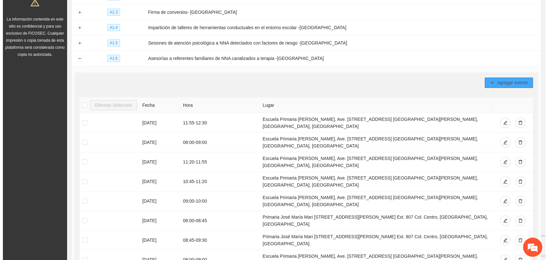
scroll to position [142, 0]
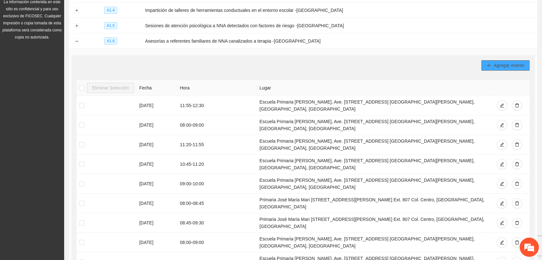
click at [488, 65] on icon "plus" at bounding box center [489, 65] width 4 height 4
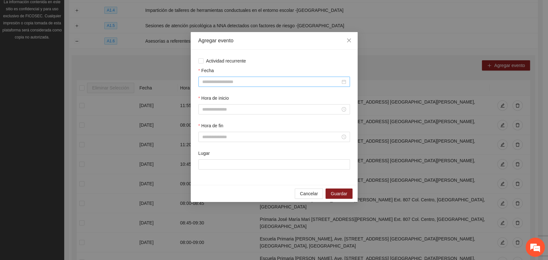
click at [249, 81] on input "Fecha" at bounding box center [271, 81] width 138 height 7
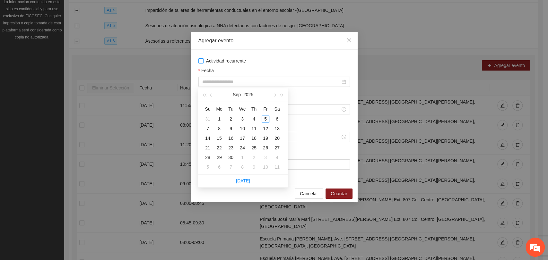
click at [208, 61] on span "Actividad recurrente" at bounding box center [225, 60] width 45 height 7
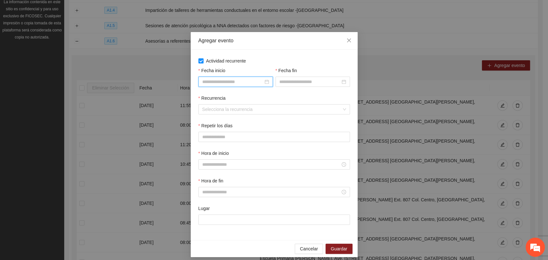
click at [236, 82] on input "Fecha inicio" at bounding box center [232, 81] width 61 height 7
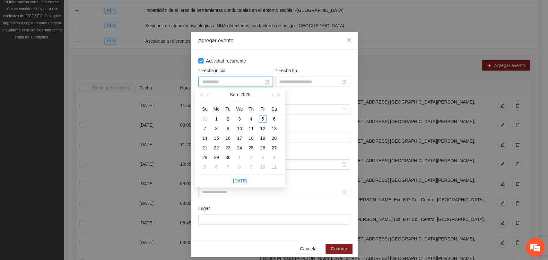
type input "**********"
click at [241, 128] on div "10" at bounding box center [240, 129] width 8 height 8
click at [289, 80] on input "Fecha fin" at bounding box center [309, 81] width 61 height 7
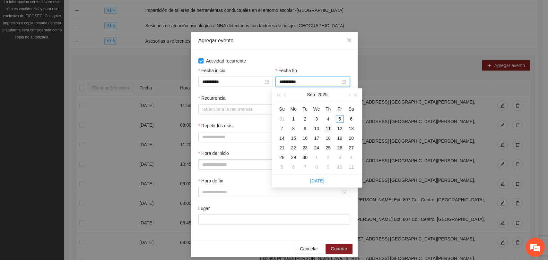
type input "**********"
click at [326, 129] on div "11" at bounding box center [328, 129] width 8 height 8
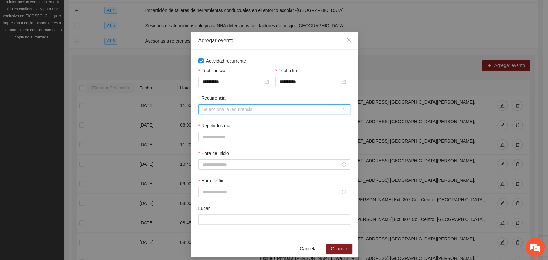
drag, startPoint x: 219, startPoint y: 109, endPoint x: 223, endPoint y: 116, distance: 7.8
click at [218, 109] on input "Recurrencia" at bounding box center [271, 110] width 139 height 10
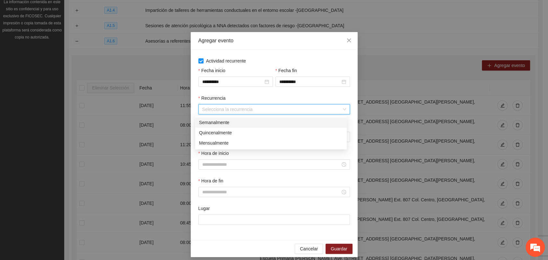
click at [217, 124] on div "Semanalmente" at bounding box center [271, 122] width 144 height 7
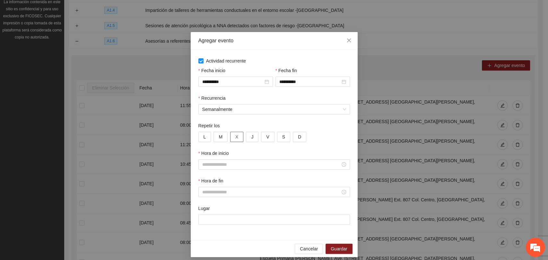
drag, startPoint x: 232, startPoint y: 137, endPoint x: 246, endPoint y: 134, distance: 14.2
click at [235, 137] on span "X" at bounding box center [236, 136] width 3 height 7
click at [247, 134] on button "J" at bounding box center [252, 137] width 13 height 10
click at [223, 163] on input "Hora de inicio" at bounding box center [271, 164] width 138 height 7
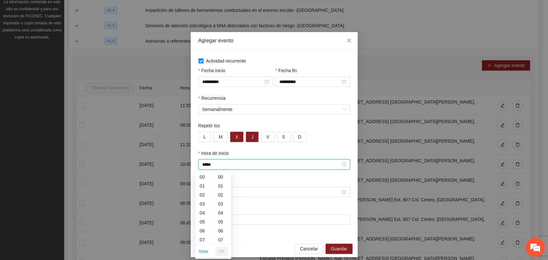
scroll to position [404, 0]
type input "*****"
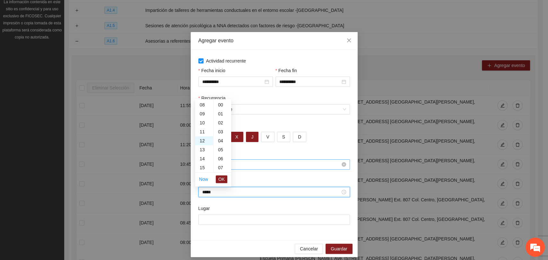
scroll to position [270, 0]
type input "*****"
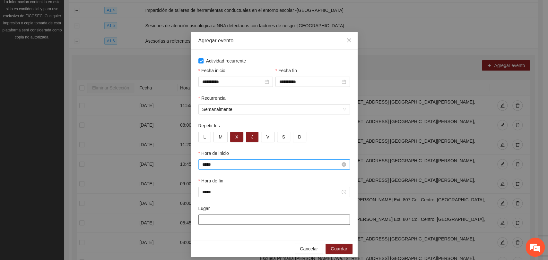
paste input "**********"
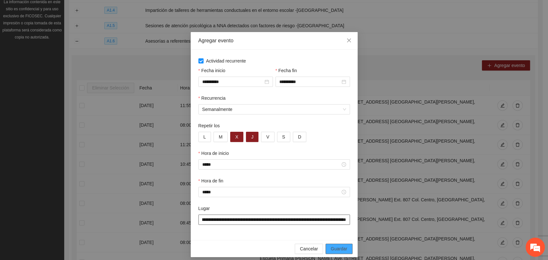
type input "**********"
click at [331, 247] on span "Guardar" at bounding box center [339, 248] width 16 height 7
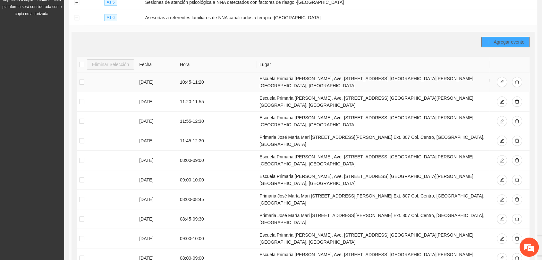
scroll to position [178, 0]
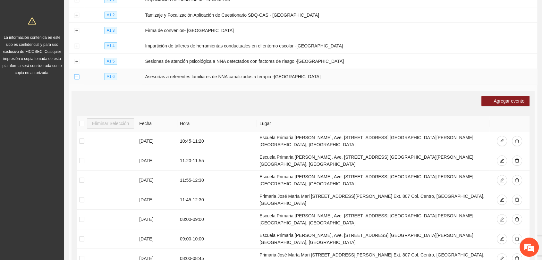
click at [77, 75] on button "Collapse row" at bounding box center [76, 76] width 5 height 5
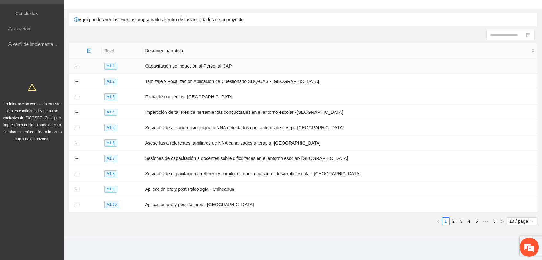
click at [76, 59] on td at bounding box center [76, 65] width 15 height 15
click at [75, 127] on button "Expand row" at bounding box center [76, 127] width 5 height 5
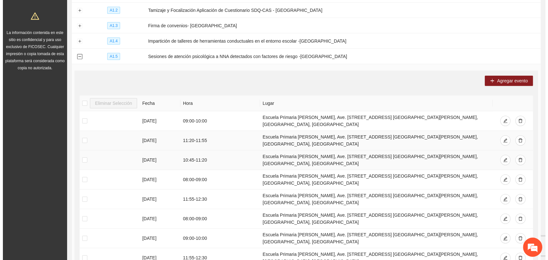
scroll to position [147, 0]
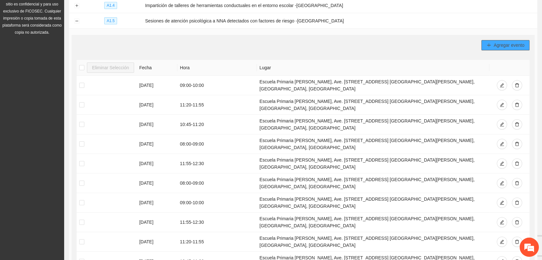
click at [510, 42] on span "Agregar evento" at bounding box center [509, 45] width 31 height 7
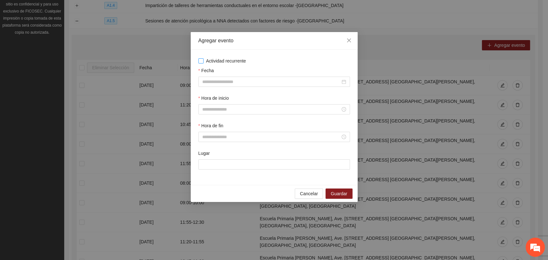
click at [221, 60] on span "Actividad recurrente" at bounding box center [225, 60] width 45 height 7
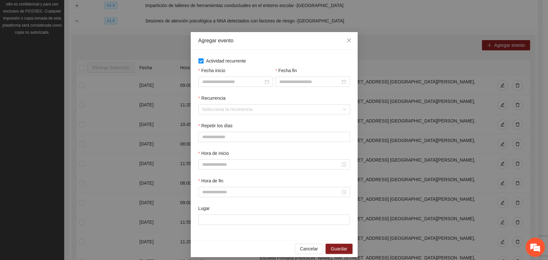
click at [220, 64] on span "Actividad recurrente" at bounding box center [225, 60] width 45 height 7
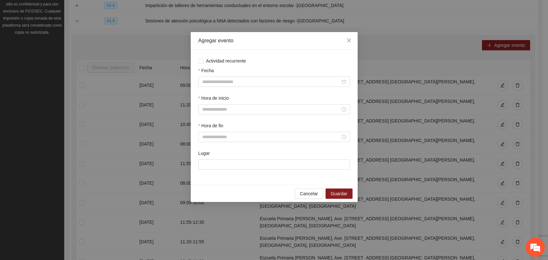
click at [216, 81] on input "Fecha" at bounding box center [271, 81] width 138 height 7
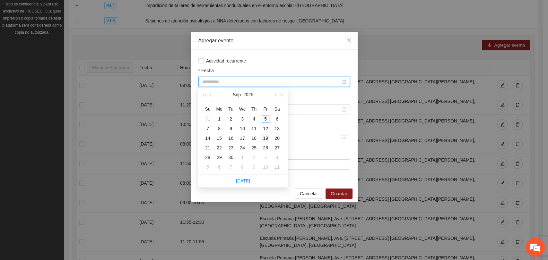
type input "**********"
click at [266, 138] on div "19" at bounding box center [266, 138] width 8 height 8
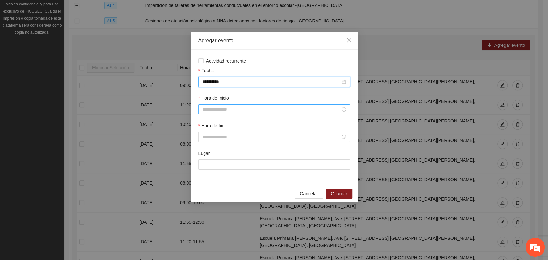
click at [214, 109] on input "Hora de inicio" at bounding box center [271, 109] width 138 height 7
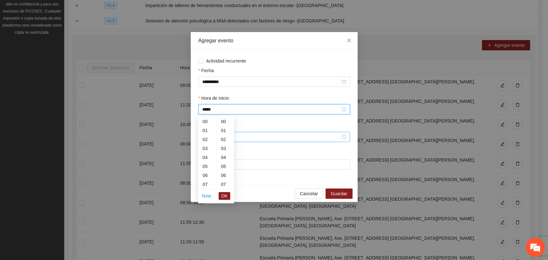
scroll to position [404, 0]
type input "*****"
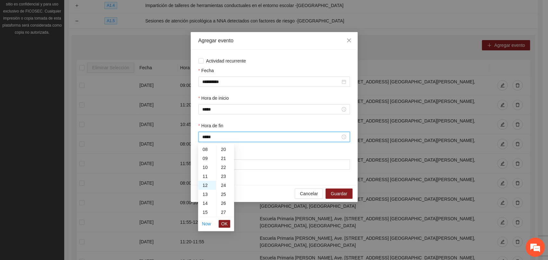
scroll to position [270, 0]
type input "*****"
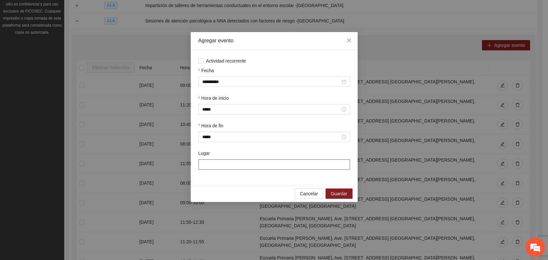
click at [242, 161] on input "Lugar" at bounding box center [273, 164] width 151 height 10
paste input "**********"
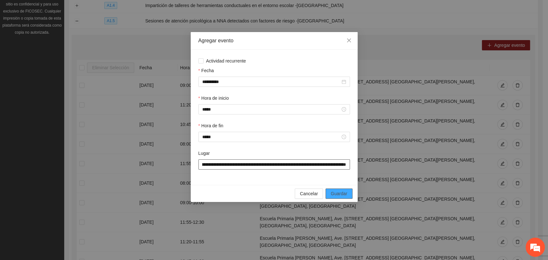
type input "**********"
click at [339, 194] on span "Guardar" at bounding box center [339, 193] width 16 height 7
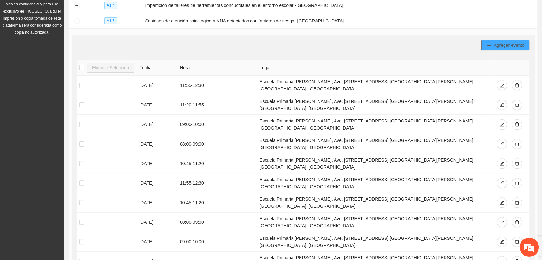
click at [519, 44] on span "Agregar evento" at bounding box center [509, 45] width 31 height 7
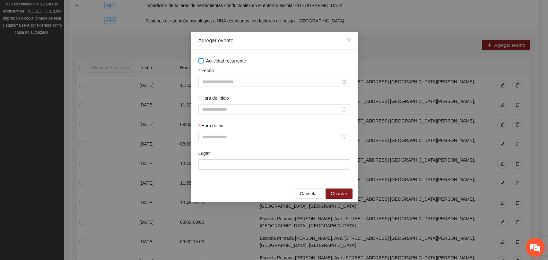
click at [214, 62] on span "Actividad recurrente" at bounding box center [225, 60] width 45 height 7
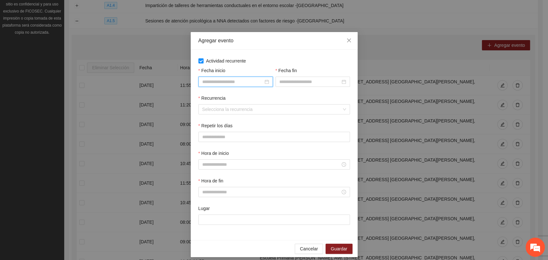
click at [221, 81] on input "Fecha inicio" at bounding box center [232, 81] width 61 height 7
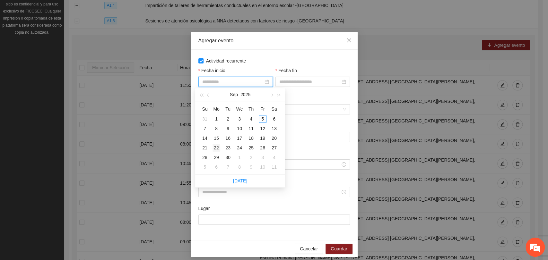
type input "**********"
click at [218, 148] on div "22" at bounding box center [216, 148] width 8 height 8
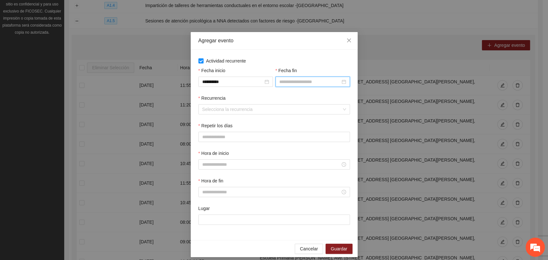
click at [298, 82] on input "Fecha fin" at bounding box center [309, 81] width 61 height 7
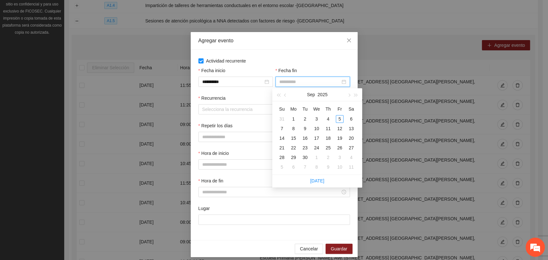
type input "**********"
click at [300, 154] on td "30" at bounding box center [305, 158] width 12 height 10
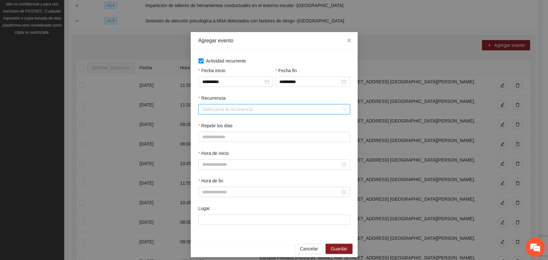
click at [249, 107] on input "Recurrencia" at bounding box center [271, 110] width 139 height 10
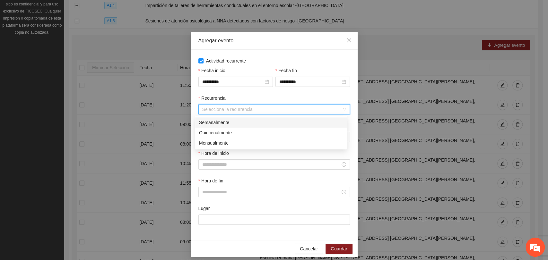
click at [211, 123] on div "Semanalmente" at bounding box center [271, 122] width 144 height 7
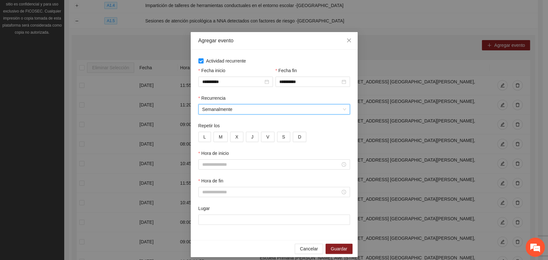
click at [205, 131] on div "Repetir los" at bounding box center [273, 127] width 151 height 10
drag, startPoint x: 205, startPoint y: 137, endPoint x: 219, endPoint y: 136, distance: 13.8
click at [205, 137] on button "L" at bounding box center [204, 137] width 13 height 10
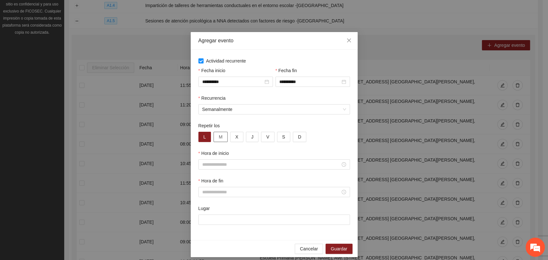
click at [221, 136] on button "M" at bounding box center [220, 137] width 14 height 10
click at [231, 137] on button "X" at bounding box center [236, 137] width 13 height 10
click at [251, 138] on span "J" at bounding box center [252, 136] width 2 height 7
drag, startPoint x: 221, startPoint y: 167, endPoint x: 226, endPoint y: 163, distance: 6.2
click at [221, 167] on input "Hora de inicio" at bounding box center [271, 164] width 138 height 7
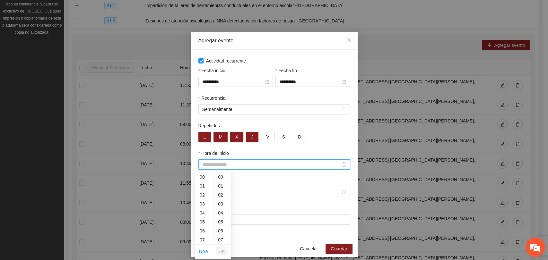
click at [256, 166] on input "Hora de inicio" at bounding box center [271, 164] width 138 height 7
type input "*****"
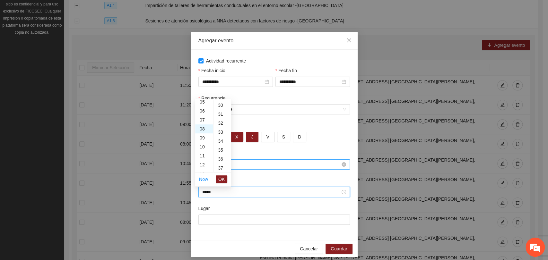
scroll to position [404, 0]
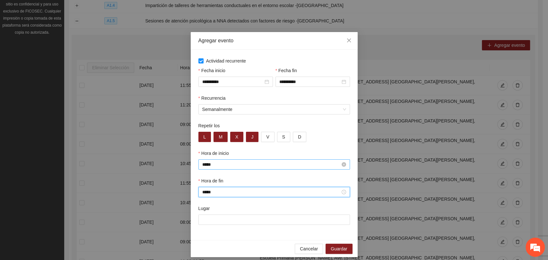
type input "*****"
paste input "**********"
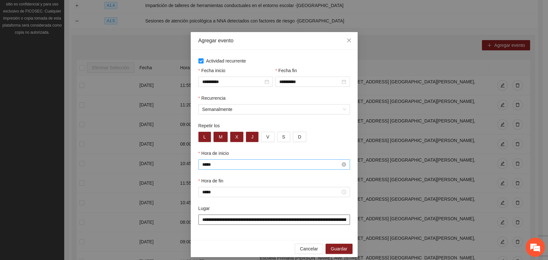
scroll to position [0, 33]
type input "**********"
click at [346, 245] on button "Guardar" at bounding box center [338, 249] width 27 height 10
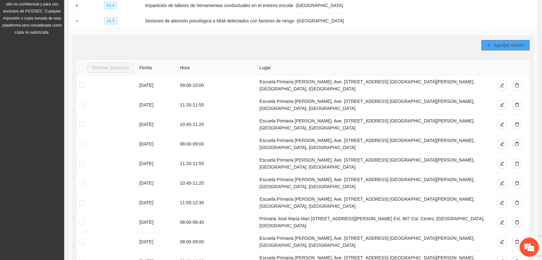
click at [485, 42] on button "Agregar evento" at bounding box center [506, 45] width 48 height 10
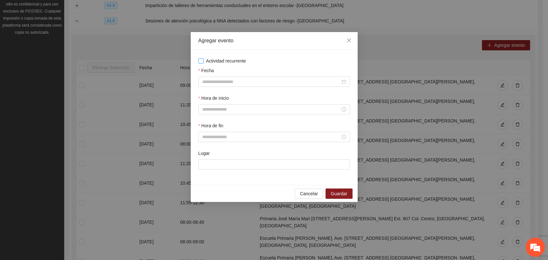
click at [217, 59] on span "Actividad recurrente" at bounding box center [225, 60] width 45 height 7
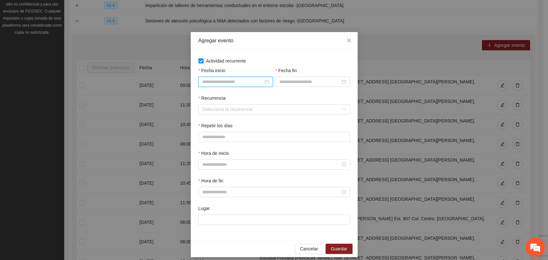
click at [221, 81] on input "Fecha inicio" at bounding box center [232, 81] width 61 height 7
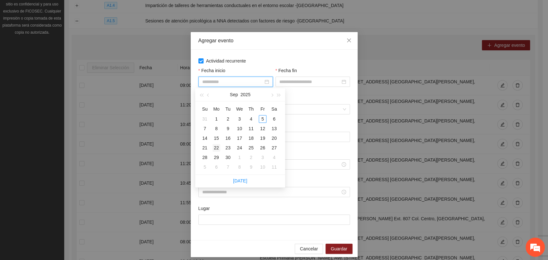
drag, startPoint x: 217, startPoint y: 145, endPoint x: 221, endPoint y: 141, distance: 5.9
click at [218, 143] on td "22" at bounding box center [217, 148] width 12 height 10
type input "**********"
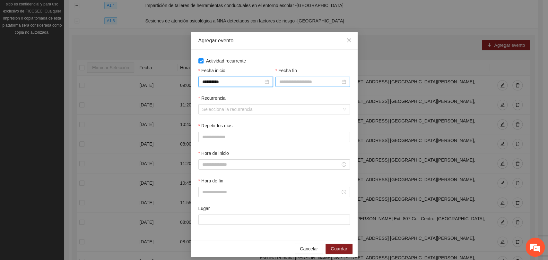
click at [285, 83] on input "Fecha fin" at bounding box center [309, 81] width 61 height 7
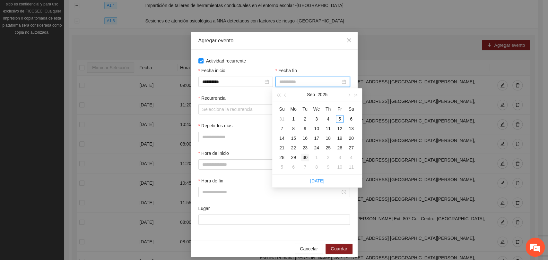
type input "**********"
drag, startPoint x: 304, startPoint y: 155, endPoint x: 301, endPoint y: 150, distance: 5.0
click at [303, 154] on div "30" at bounding box center [305, 158] width 8 height 8
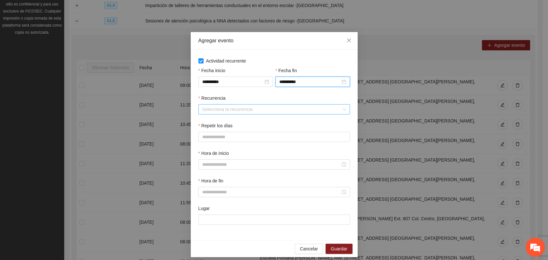
click at [223, 107] on input "Recurrencia" at bounding box center [271, 110] width 139 height 10
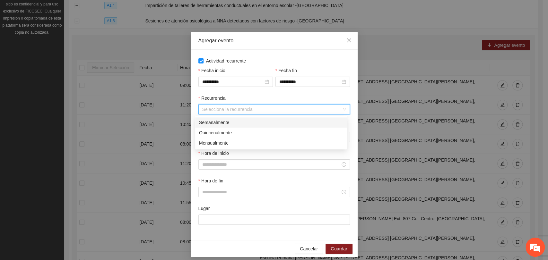
click at [215, 123] on div "Semanalmente" at bounding box center [271, 122] width 144 height 7
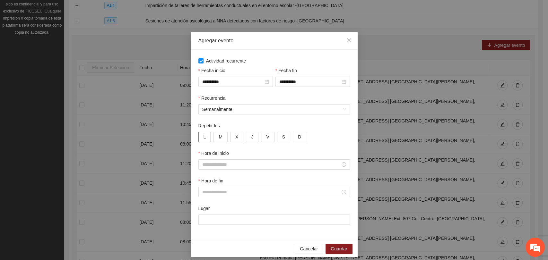
click at [204, 137] on button "L" at bounding box center [204, 137] width 13 height 10
click at [225, 137] on div "L M X J V S D" at bounding box center [273, 137] width 151 height 10
click at [235, 137] on span "X" at bounding box center [236, 136] width 3 height 7
click at [246, 137] on button "J" at bounding box center [252, 137] width 13 height 10
click at [220, 138] on button "M" at bounding box center [220, 137] width 14 height 10
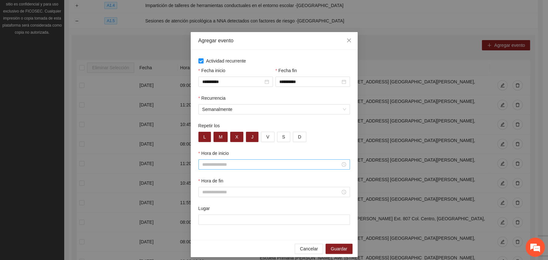
click at [225, 164] on input "Hora de inicio" at bounding box center [271, 164] width 138 height 7
type input "*****"
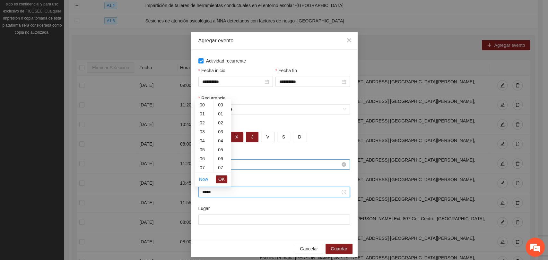
scroll to position [270, 0]
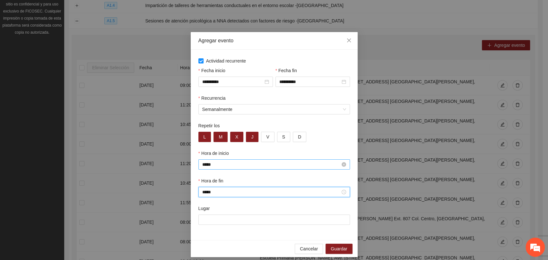
type input "*****"
paste input "**********"
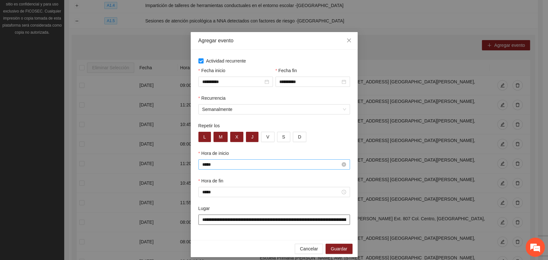
scroll to position [0, 33]
type input "**********"
click at [332, 246] on span "Guardar" at bounding box center [339, 248] width 16 height 7
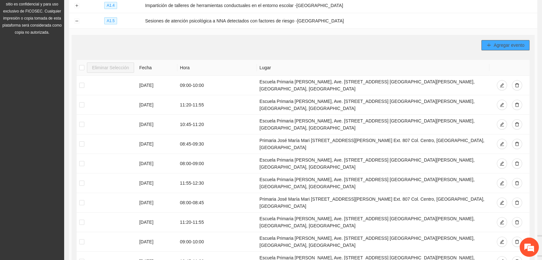
click at [484, 42] on button "Agregar evento" at bounding box center [506, 45] width 48 height 10
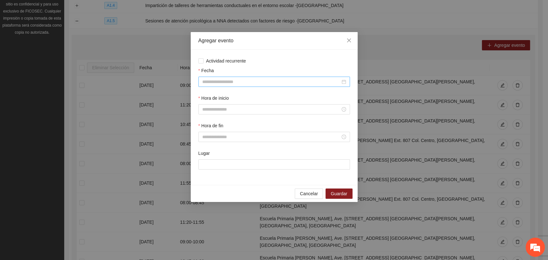
click at [293, 77] on div at bounding box center [273, 82] width 151 height 10
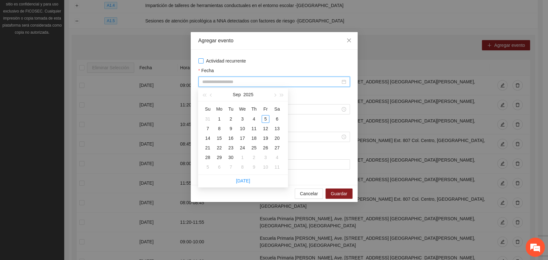
click at [233, 61] on span "Actividad recurrente" at bounding box center [225, 60] width 45 height 7
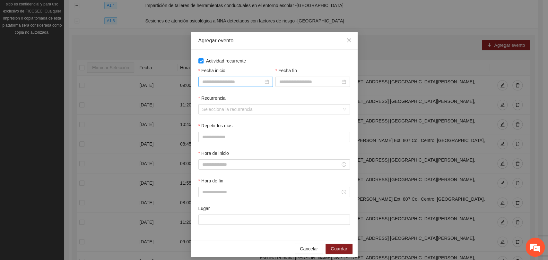
click at [241, 79] on input "Fecha inicio" at bounding box center [232, 81] width 61 height 7
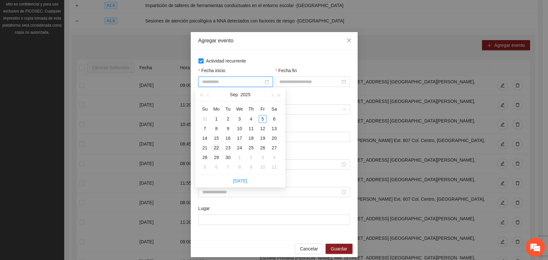
type input "**********"
click at [218, 146] on div "22" at bounding box center [216, 148] width 8 height 8
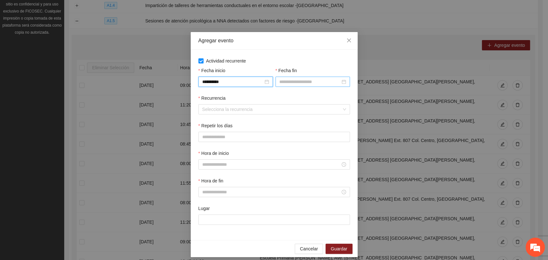
click at [282, 81] on input "Fecha fin" at bounding box center [309, 81] width 61 height 7
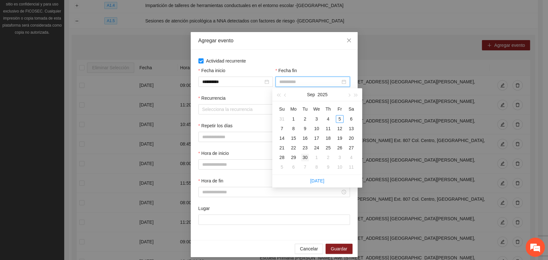
type input "**********"
drag, startPoint x: 302, startPoint y: 155, endPoint x: 286, endPoint y: 142, distance: 19.8
click at [302, 155] on div "30" at bounding box center [305, 158] width 8 height 8
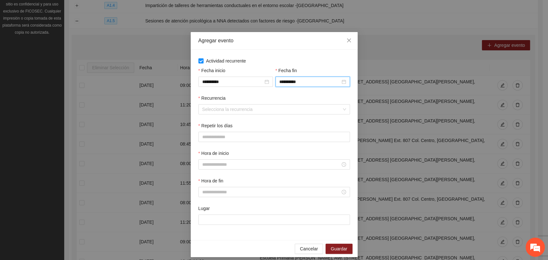
click at [232, 103] on div "Recurrencia" at bounding box center [273, 100] width 151 height 10
click at [229, 114] on input "Recurrencia" at bounding box center [271, 110] width 139 height 10
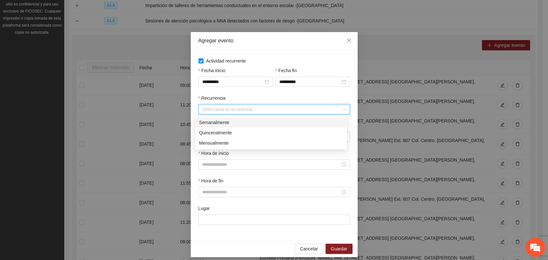
click at [218, 125] on div "Semanalmente" at bounding box center [271, 122] width 144 height 7
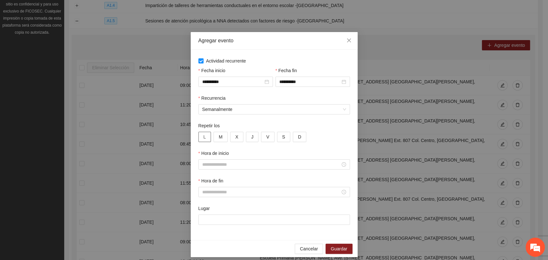
drag, startPoint x: 204, startPoint y: 135, endPoint x: 215, endPoint y: 135, distance: 10.9
click at [204, 135] on button "L" at bounding box center [204, 137] width 13 height 10
click at [219, 135] on span "M" at bounding box center [221, 136] width 4 height 7
click at [231, 137] on button "X" at bounding box center [236, 137] width 13 height 10
drag, startPoint x: 245, startPoint y: 140, endPoint x: 234, endPoint y: 158, distance: 21.2
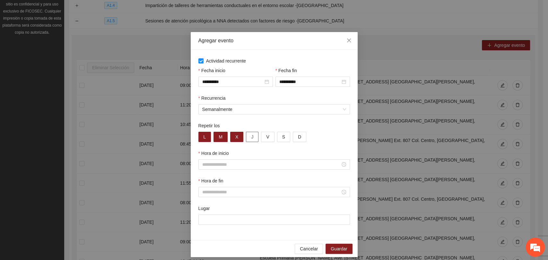
click at [246, 140] on button "J" at bounding box center [252, 137] width 13 height 10
click at [230, 165] on input "Hora de inicio" at bounding box center [271, 164] width 138 height 7
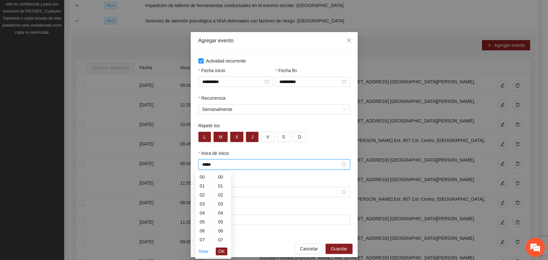
scroll to position [270, 0]
type input "*****"
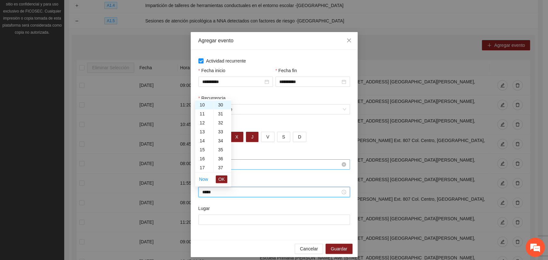
type input "*****"
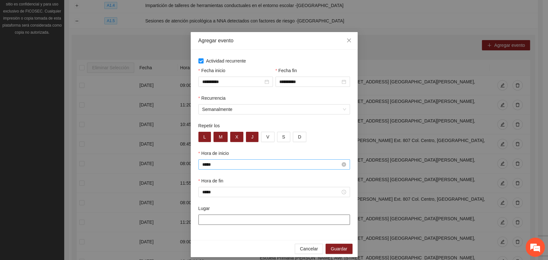
paste input "**********"
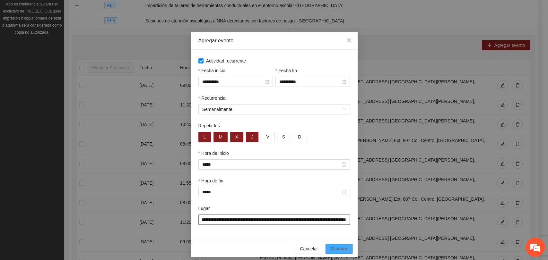
type input "**********"
click at [338, 245] on button "Guardar" at bounding box center [338, 249] width 27 height 10
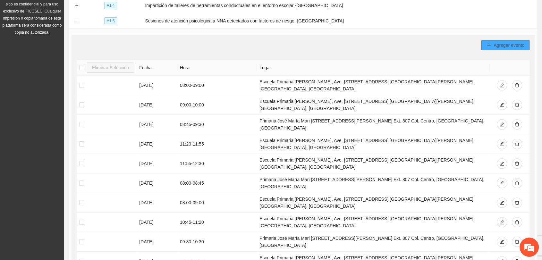
click at [511, 47] on button "Agregar evento" at bounding box center [506, 45] width 48 height 10
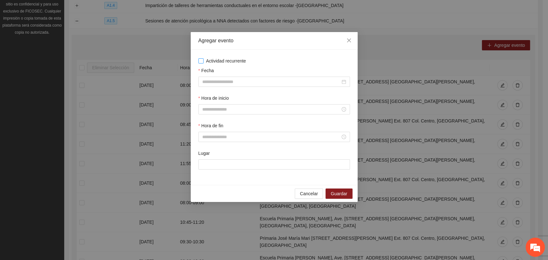
click at [205, 63] on span "Actividad recurrente" at bounding box center [225, 60] width 45 height 7
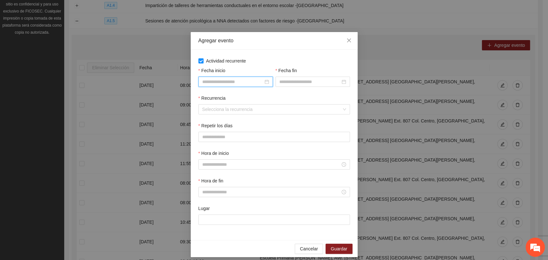
click at [223, 81] on input "Fecha inicio" at bounding box center [232, 81] width 61 height 7
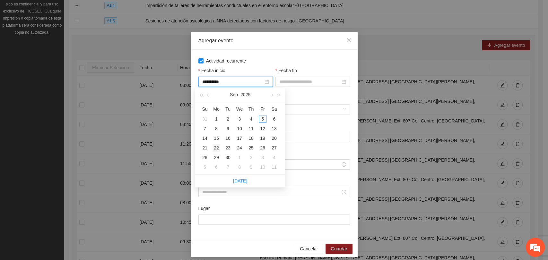
type input "**********"
drag, startPoint x: 216, startPoint y: 150, endPoint x: 294, endPoint y: 102, distance: 91.9
click at [216, 150] on div "22" at bounding box center [216, 148] width 8 height 8
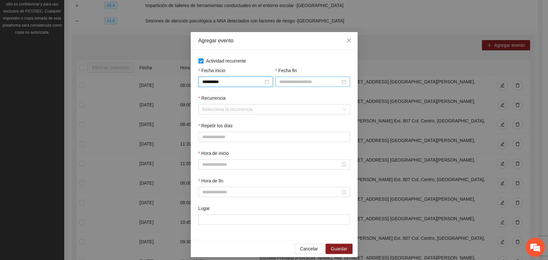
click at [301, 85] on input "Fecha fin" at bounding box center [309, 81] width 61 height 7
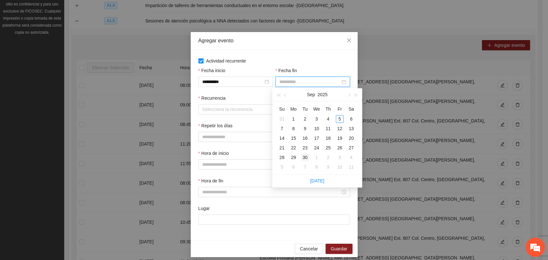
type input "**********"
click at [308, 159] on div "30" at bounding box center [305, 158] width 8 height 8
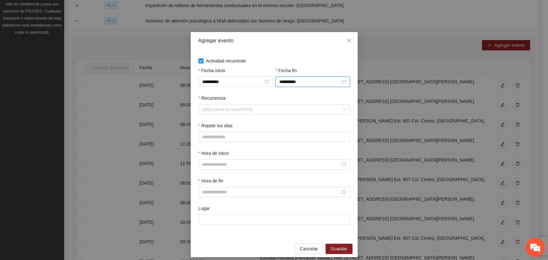
click at [257, 105] on input "Recurrencia" at bounding box center [271, 110] width 139 height 10
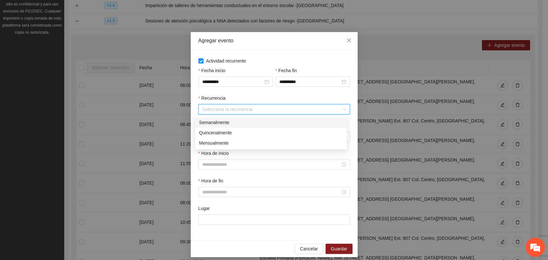
click at [226, 121] on div "Semanalmente" at bounding box center [271, 122] width 144 height 7
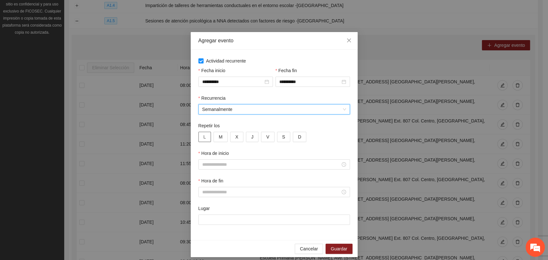
click at [203, 135] on span "L" at bounding box center [204, 136] width 3 height 7
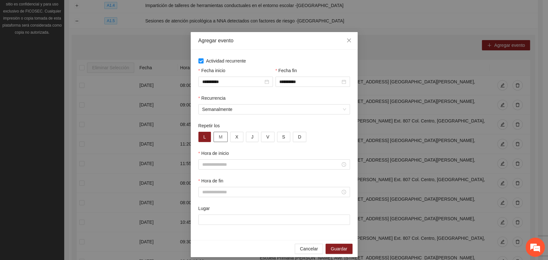
click at [215, 135] on button "M" at bounding box center [220, 137] width 14 height 10
click at [235, 137] on span "X" at bounding box center [236, 136] width 3 height 7
click at [246, 137] on button "J" at bounding box center [252, 137] width 13 height 10
click at [228, 163] on input "Hora de inicio" at bounding box center [271, 164] width 138 height 7
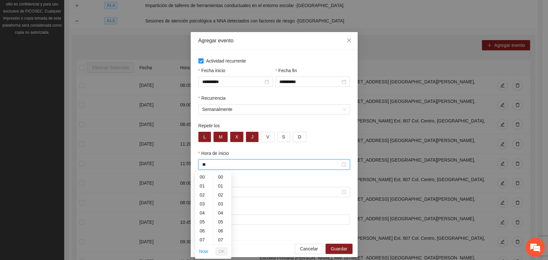
type input "*"
type input "*****"
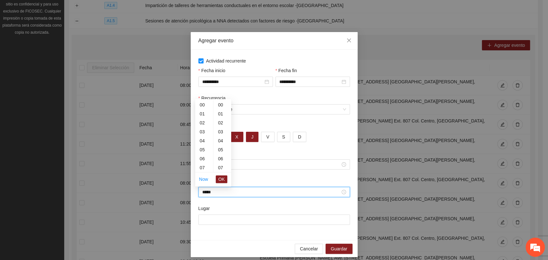
scroll to position [404, 0]
type input "*****"
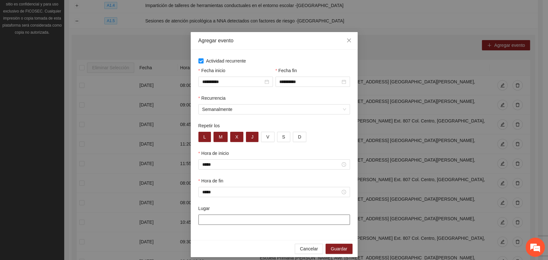
paste input "**********"
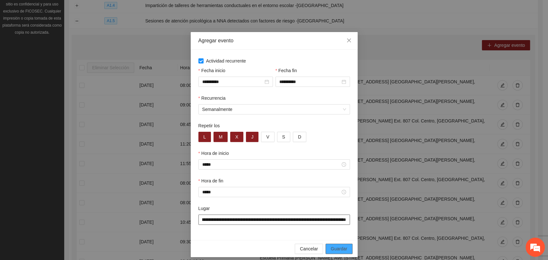
type input "**********"
click at [335, 249] on span "Guardar" at bounding box center [339, 248] width 16 height 7
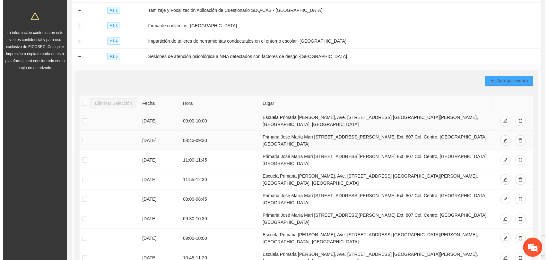
scroll to position [147, 0]
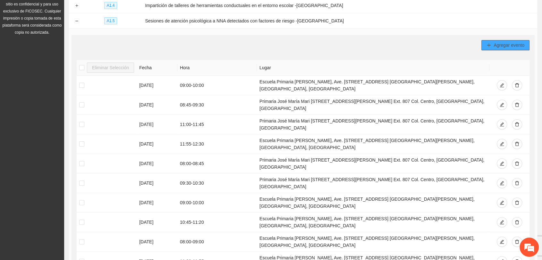
click at [497, 45] on span "Agregar evento" at bounding box center [509, 45] width 31 height 7
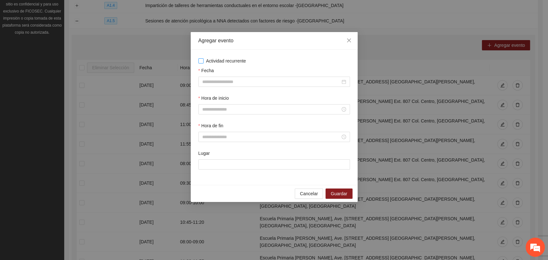
click at [208, 62] on span "Actividad recurrente" at bounding box center [225, 60] width 45 height 7
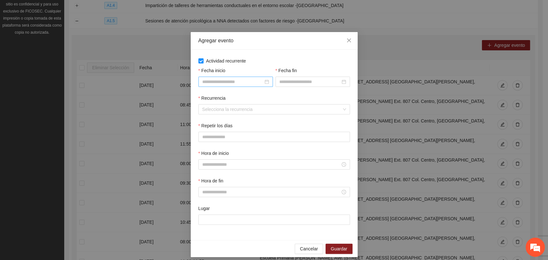
click at [256, 81] on input "Fecha inicio" at bounding box center [232, 81] width 61 height 7
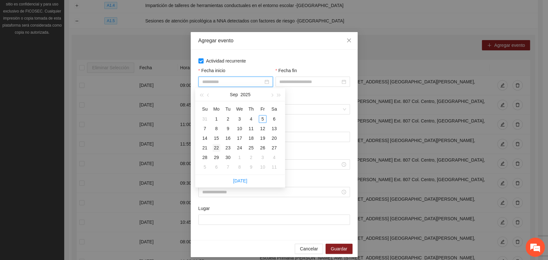
type input "**********"
click at [214, 149] on div "22" at bounding box center [216, 148] width 8 height 8
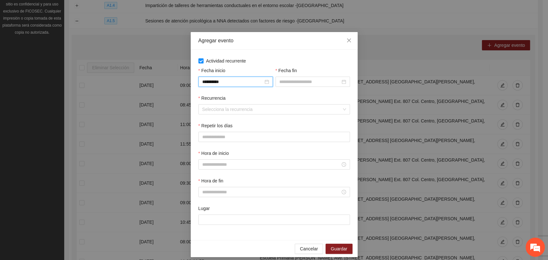
click at [290, 76] on div "Fecha fin" at bounding box center [312, 72] width 74 height 10
click at [291, 81] on input "Fecha fin" at bounding box center [309, 81] width 61 height 7
type input "**********"
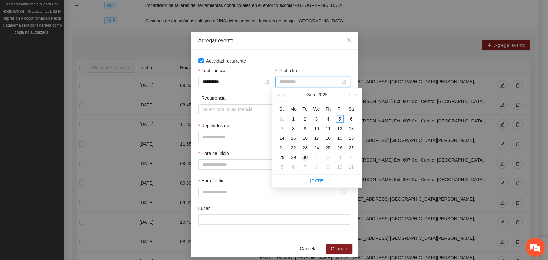
type input "**********"
click at [308, 157] on div "30" at bounding box center [305, 158] width 8 height 8
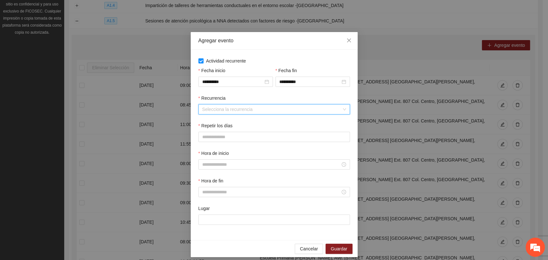
click at [250, 109] on input "Recurrencia" at bounding box center [271, 110] width 139 height 10
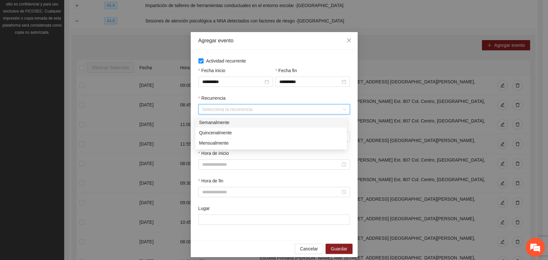
click at [211, 124] on div "Semanalmente" at bounding box center [271, 122] width 144 height 7
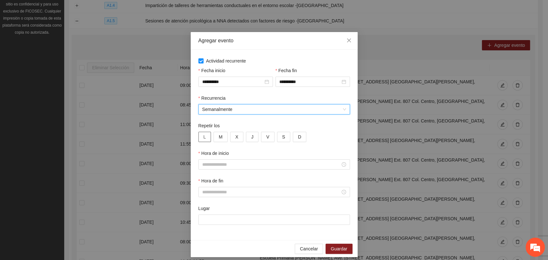
click at [204, 136] on button "L" at bounding box center [204, 137] width 13 height 10
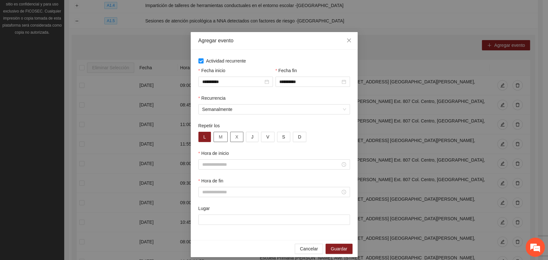
drag, startPoint x: 216, startPoint y: 135, endPoint x: 231, endPoint y: 136, distance: 15.1
click at [219, 135] on span "M" at bounding box center [221, 136] width 4 height 7
click at [230, 136] on button "X" at bounding box center [236, 137] width 13 height 10
click at [242, 136] on div "L M X J V S D" at bounding box center [273, 137] width 151 height 10
click at [250, 139] on button "J" at bounding box center [252, 137] width 13 height 10
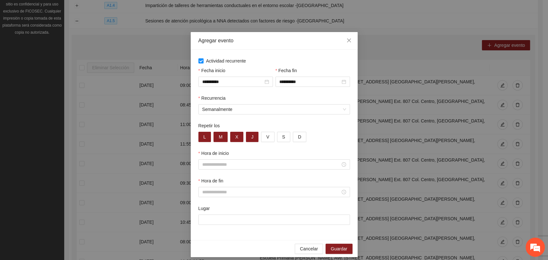
click at [246, 151] on div "Hora de inicio" at bounding box center [273, 155] width 151 height 10
click at [241, 162] on input "Hora de inicio" at bounding box center [271, 164] width 138 height 7
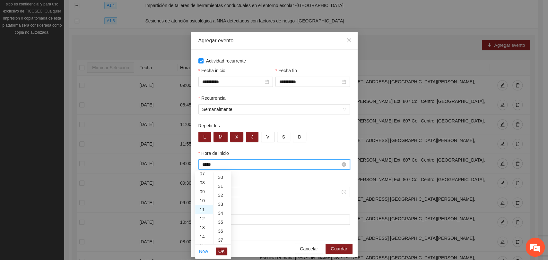
scroll to position [404, 0]
type input "*****"
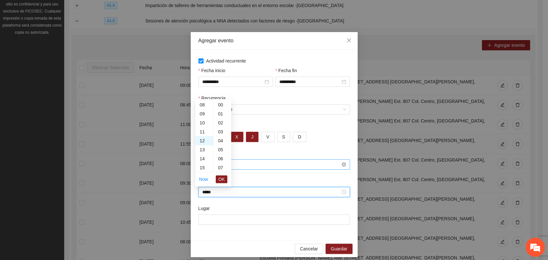
scroll to position [270, 0]
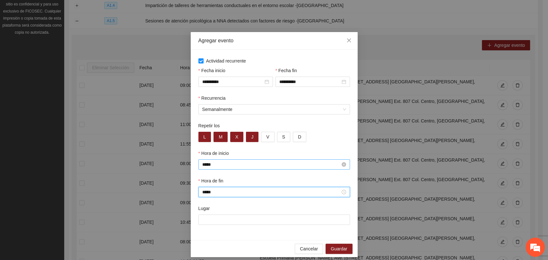
type input "*****"
paste input "**********"
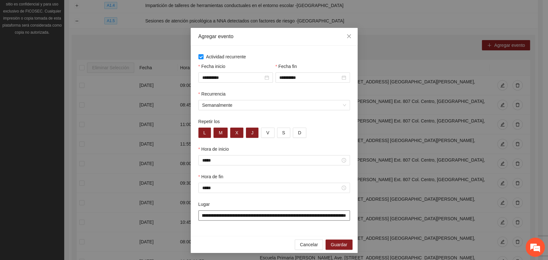
scroll to position [5, 0]
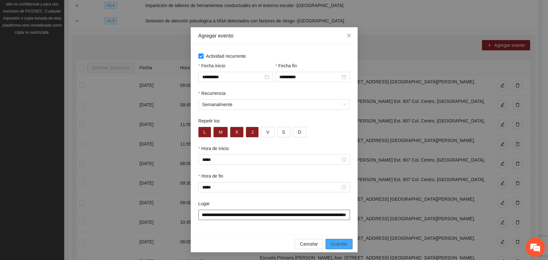
type input "**********"
click at [334, 245] on span "Guardar" at bounding box center [339, 244] width 16 height 7
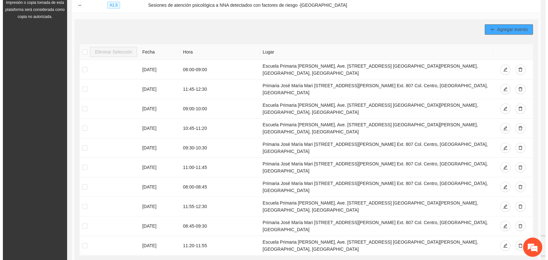
scroll to position [147, 0]
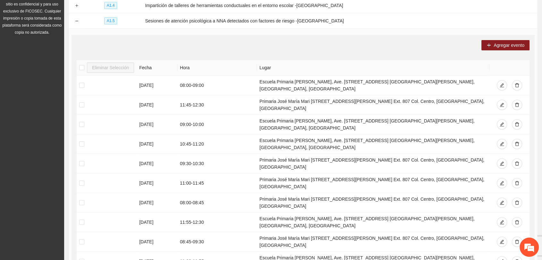
click at [199, 42] on div "Agregar evento" at bounding box center [303, 45] width 453 height 10
drag, startPoint x: 151, startPoint y: 18, endPoint x: 333, endPoint y: 36, distance: 182.8
click at [339, 18] on td "Sesiones de atención psicológica a NNA detectados con factores de riesgo -[GEOG…" at bounding box center [339, 20] width 395 height 15
click at [329, 46] on div "Agregar evento" at bounding box center [303, 45] width 453 height 10
click at [503, 42] on span "Agregar evento" at bounding box center [509, 45] width 31 height 7
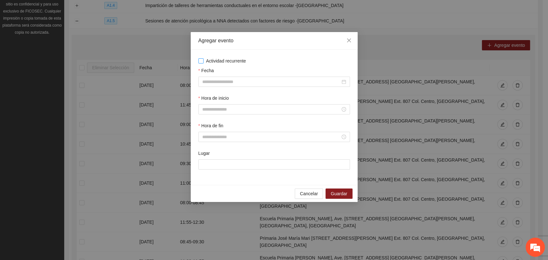
click at [219, 59] on span "Actividad recurrente" at bounding box center [225, 60] width 45 height 7
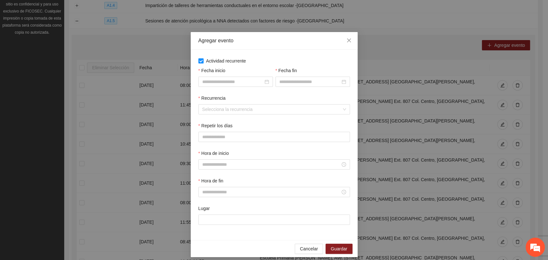
click at [214, 60] on span "Actividad recurrente" at bounding box center [225, 60] width 45 height 7
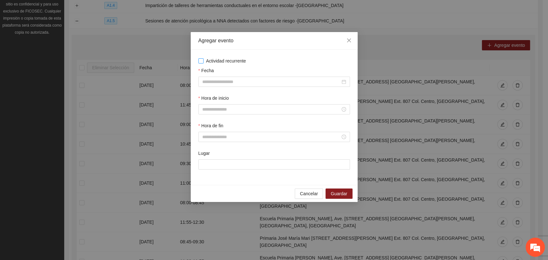
click at [215, 57] on span "Actividad recurrente" at bounding box center [225, 60] width 45 height 7
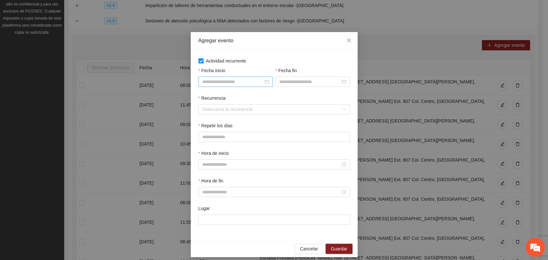
click at [206, 77] on div at bounding box center [235, 82] width 74 height 10
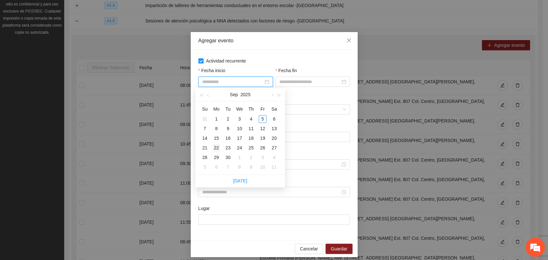
type input "**********"
drag, startPoint x: 216, startPoint y: 147, endPoint x: 282, endPoint y: 113, distance: 74.9
click at [216, 146] on div "22" at bounding box center [216, 148] width 8 height 8
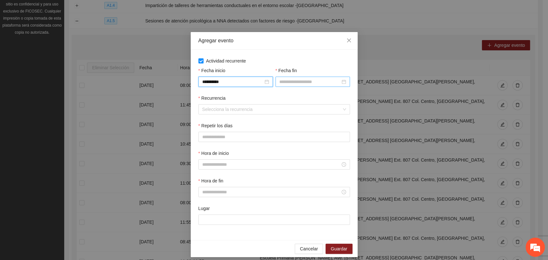
click at [292, 84] on input "Fecha fin" at bounding box center [309, 81] width 61 height 7
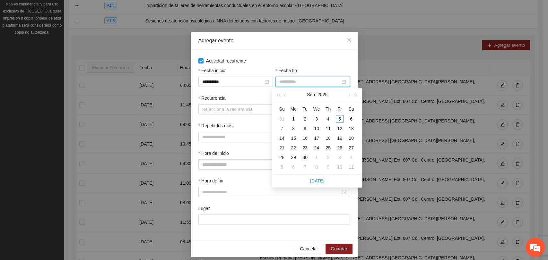
type input "**********"
click at [305, 157] on div "30" at bounding box center [305, 158] width 8 height 8
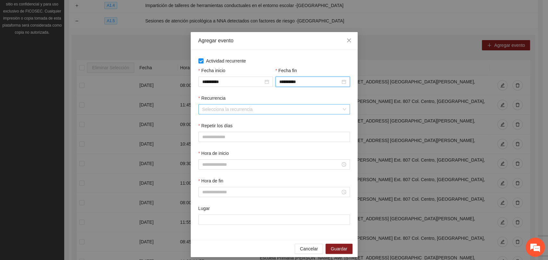
click at [228, 113] on input "Recurrencia" at bounding box center [271, 110] width 139 height 10
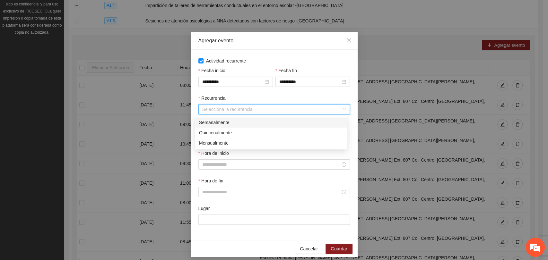
click at [213, 122] on div "Semanalmente" at bounding box center [271, 122] width 144 height 7
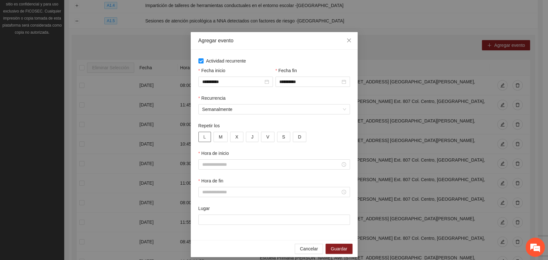
click at [199, 136] on button "L" at bounding box center [204, 137] width 13 height 10
click at [213, 135] on button "M" at bounding box center [220, 137] width 14 height 10
click at [231, 138] on button "X" at bounding box center [236, 137] width 13 height 10
click at [251, 138] on span "J" at bounding box center [252, 136] width 2 height 7
click at [244, 124] on div "Repetir los" at bounding box center [273, 127] width 151 height 10
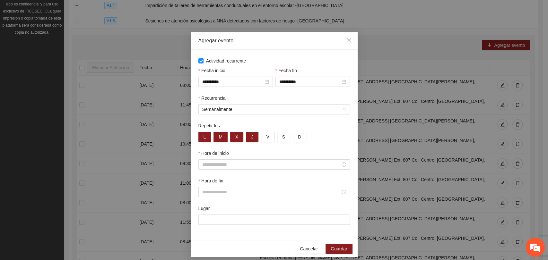
click at [262, 123] on div "Repetir los" at bounding box center [273, 127] width 151 height 10
click at [208, 166] on input "Hora de inicio" at bounding box center [271, 164] width 138 height 7
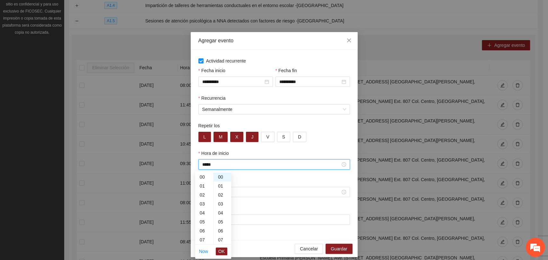
scroll to position [72, 0]
type input "*****"
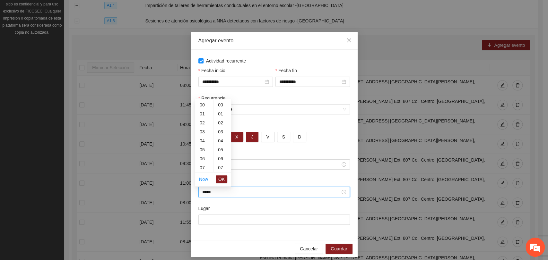
scroll to position [404, 0]
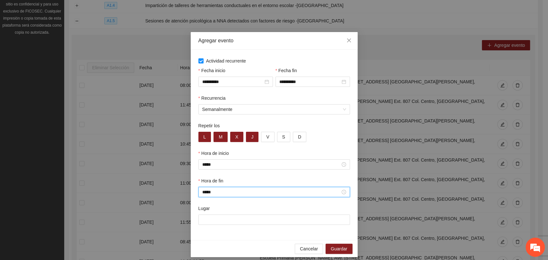
type input "*****"
paste input "**********"
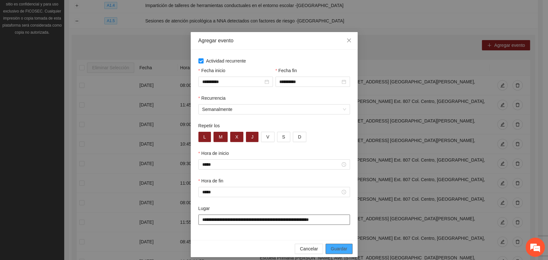
type input "**********"
drag, startPoint x: 339, startPoint y: 249, endPoint x: 336, endPoint y: 144, distance: 105.6
click at [339, 249] on span "Guardar" at bounding box center [339, 248] width 16 height 7
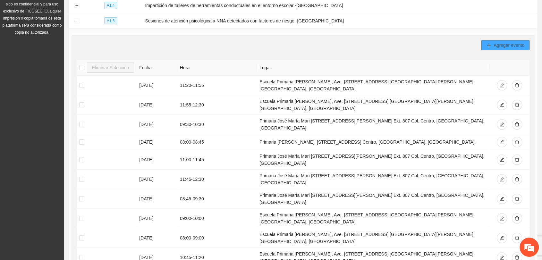
click at [483, 47] on button "Agregar evento" at bounding box center [506, 45] width 48 height 10
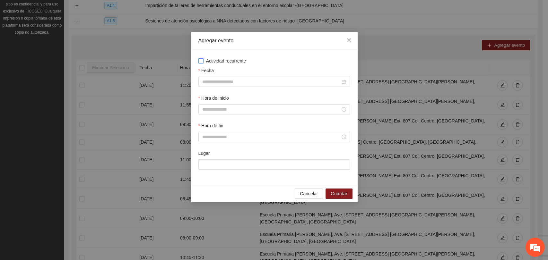
click at [218, 59] on span "Actividad recurrente" at bounding box center [225, 60] width 45 height 7
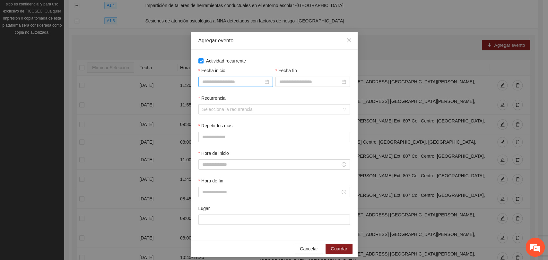
click at [225, 83] on input "Fecha inicio" at bounding box center [232, 81] width 61 height 7
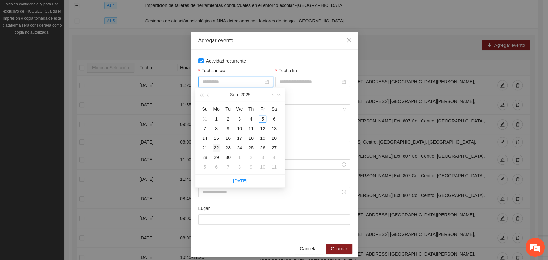
type input "**********"
click at [218, 148] on div "22" at bounding box center [216, 148] width 8 height 8
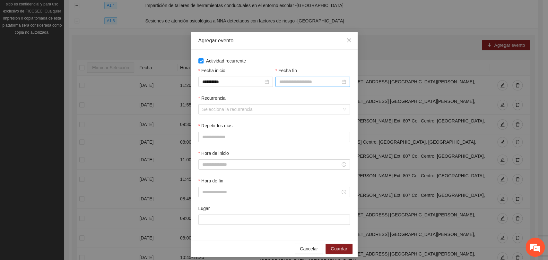
click at [275, 84] on div at bounding box center [312, 82] width 74 height 10
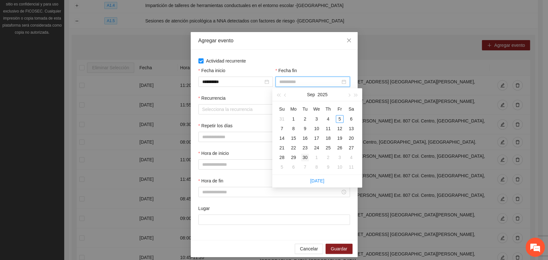
type input "**********"
drag, startPoint x: 304, startPoint y: 158, endPoint x: 295, endPoint y: 147, distance: 13.9
click at [303, 157] on div "30" at bounding box center [305, 158] width 8 height 8
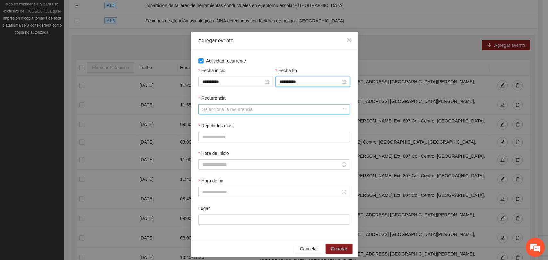
click at [241, 106] on input "Recurrencia" at bounding box center [271, 110] width 139 height 10
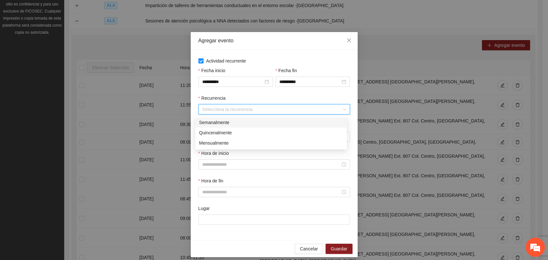
click at [228, 122] on div "Semanalmente" at bounding box center [271, 122] width 144 height 7
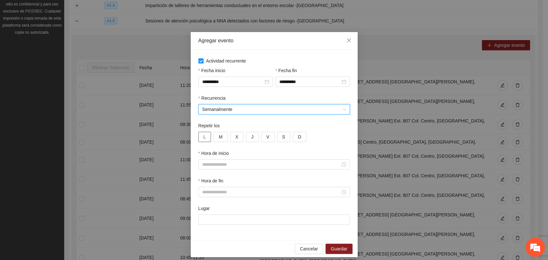
click at [203, 136] on span "L" at bounding box center [204, 136] width 3 height 7
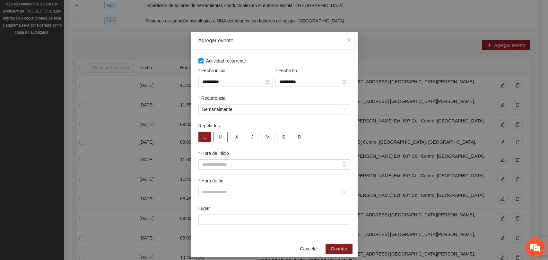
click at [219, 137] on span "M" at bounding box center [221, 136] width 4 height 7
click at [235, 134] on span "X" at bounding box center [236, 136] width 3 height 7
drag, startPoint x: 246, startPoint y: 137, endPoint x: 234, endPoint y: 157, distance: 23.6
click at [246, 137] on button "J" at bounding box center [252, 137] width 13 height 10
drag, startPoint x: 231, startPoint y: 162, endPoint x: 231, endPoint y: 142, distance: 20.2
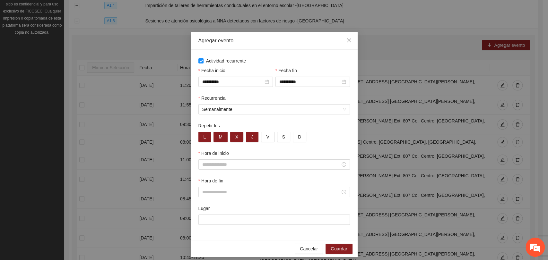
click at [230, 161] on input "Hora de inicio" at bounding box center [271, 164] width 138 height 7
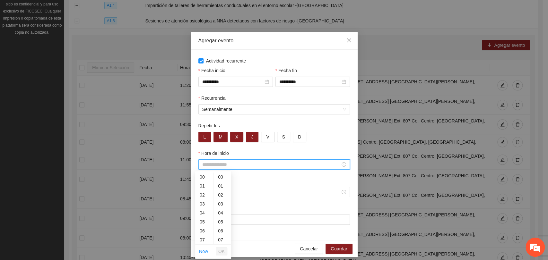
click at [247, 164] on input "Hora de inicio" at bounding box center [271, 164] width 138 height 7
type input "*****"
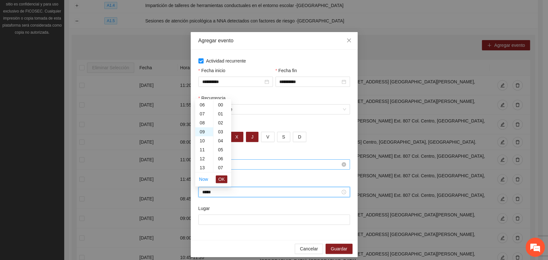
scroll to position [270, 0]
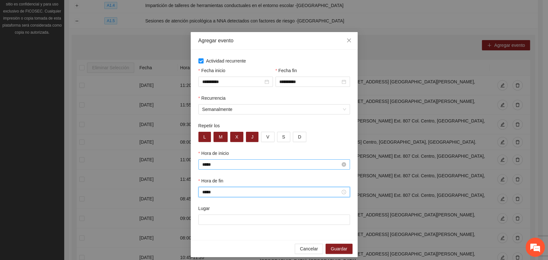
type input "*****"
paste input "**********"
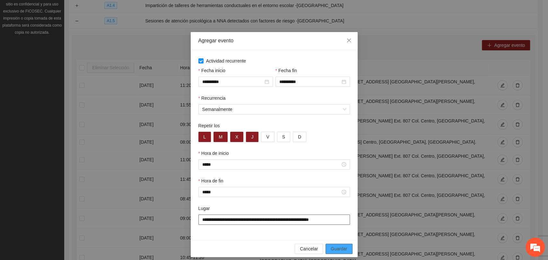
type input "**********"
click at [334, 251] on span "Guardar" at bounding box center [339, 248] width 16 height 7
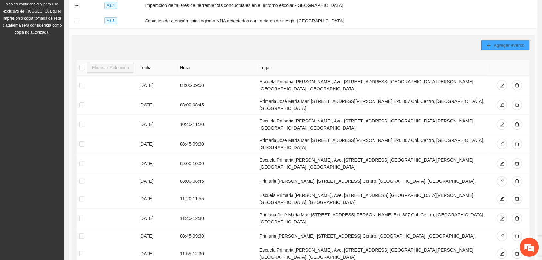
click at [487, 44] on icon "plus" at bounding box center [489, 45] width 4 height 4
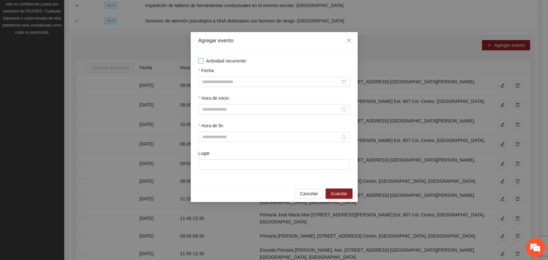
click at [208, 62] on span "Actividad recurrente" at bounding box center [225, 60] width 45 height 7
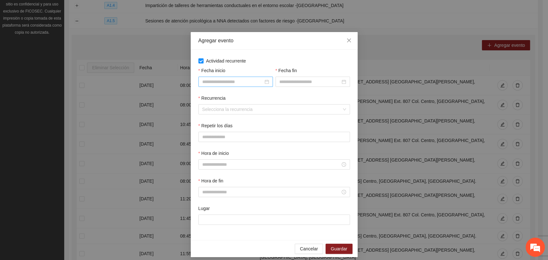
click at [236, 83] on input "Fecha inicio" at bounding box center [232, 81] width 61 height 7
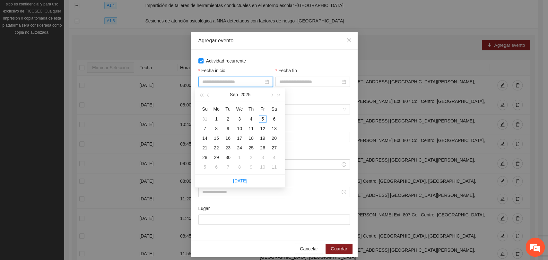
click at [241, 83] on input "Fecha inicio" at bounding box center [232, 81] width 61 height 7
type input "**********"
click at [215, 147] on div "22" at bounding box center [216, 148] width 8 height 8
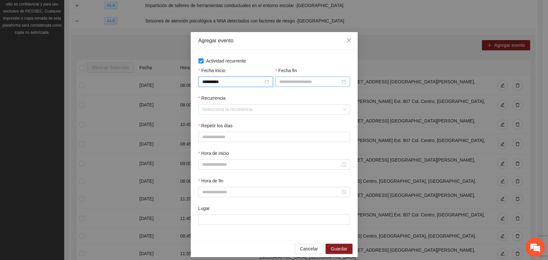
click at [293, 80] on input "Fecha fin" at bounding box center [309, 81] width 61 height 7
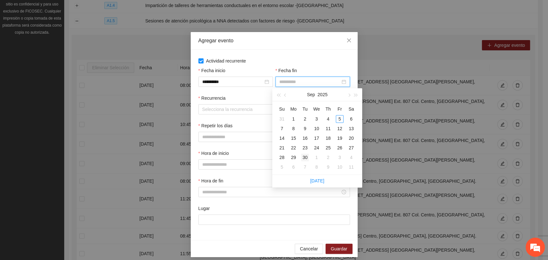
type input "**********"
click at [305, 157] on div "30" at bounding box center [305, 158] width 8 height 8
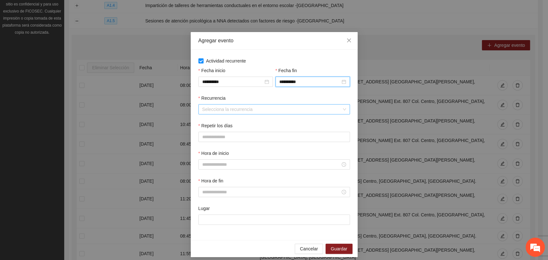
click at [228, 112] on input "Recurrencia" at bounding box center [271, 110] width 139 height 10
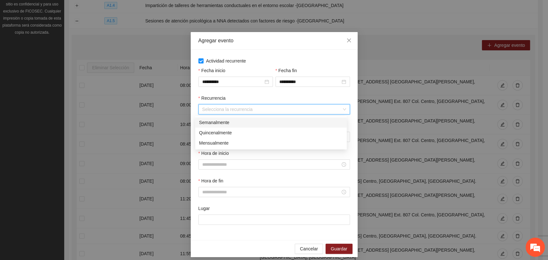
click at [219, 124] on div "Semanalmente" at bounding box center [271, 122] width 144 height 7
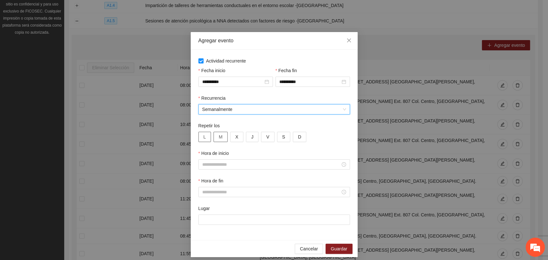
drag, startPoint x: 203, startPoint y: 134, endPoint x: 216, endPoint y: 136, distance: 12.6
click at [203, 134] on button "L" at bounding box center [204, 137] width 13 height 10
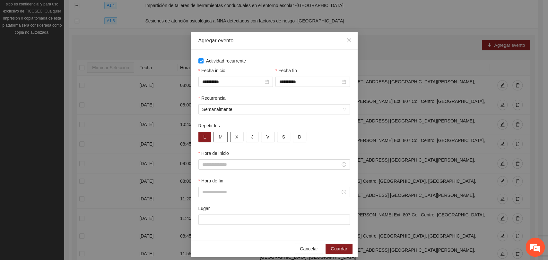
click at [219, 136] on span "M" at bounding box center [221, 136] width 4 height 7
click at [235, 136] on span "X" at bounding box center [236, 136] width 3 height 7
click at [246, 137] on button "J" at bounding box center [252, 137] width 13 height 10
click at [228, 168] on div at bounding box center [273, 164] width 151 height 10
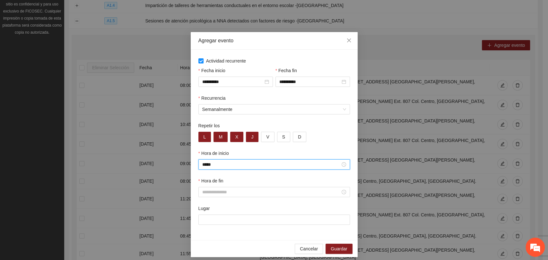
type input "*****"
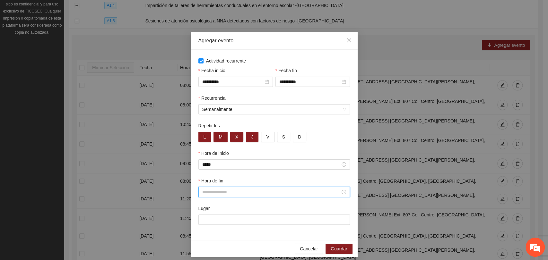
click at [214, 192] on input "Hora de fin" at bounding box center [271, 192] width 138 height 7
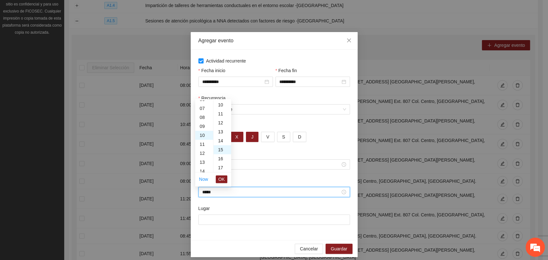
scroll to position [135, 0]
type input "*****"
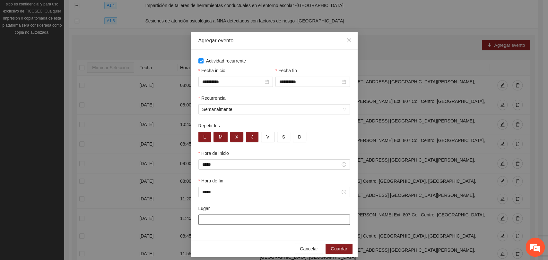
paste input "**********"
type input "**********"
click at [334, 249] on span "Guardar" at bounding box center [339, 248] width 16 height 7
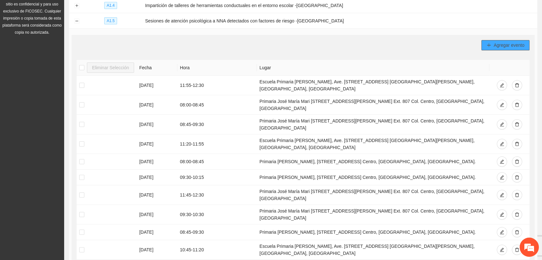
click at [496, 47] on button "Agregar evento" at bounding box center [506, 45] width 48 height 10
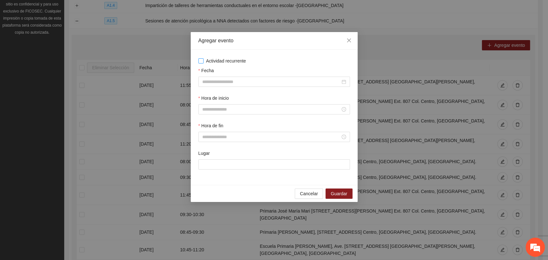
click at [224, 60] on span "Actividad recurrente" at bounding box center [225, 60] width 45 height 7
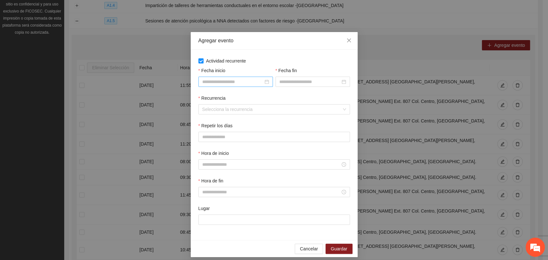
click at [221, 85] on input "Fecha inicio" at bounding box center [232, 81] width 61 height 7
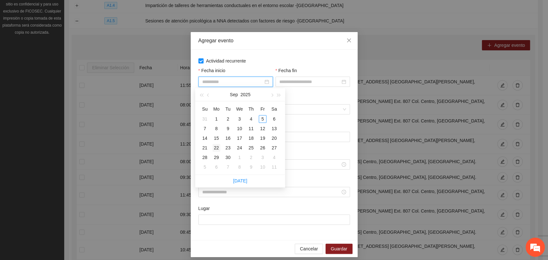
type input "**********"
drag, startPoint x: 217, startPoint y: 146, endPoint x: 282, endPoint y: 98, distance: 81.3
click at [217, 146] on div "22" at bounding box center [216, 148] width 8 height 8
click at [288, 80] on input "Fecha fin" at bounding box center [309, 81] width 61 height 7
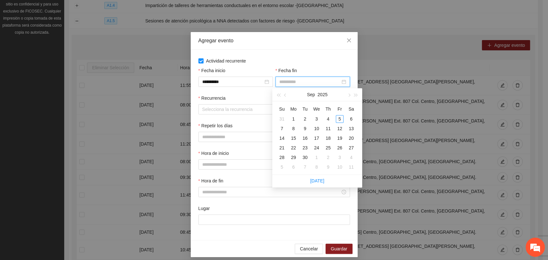
type input "**********"
click at [303, 157] on div "30" at bounding box center [305, 158] width 8 height 8
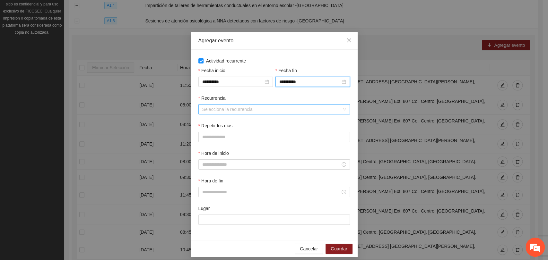
click at [236, 109] on input "Recurrencia" at bounding box center [271, 110] width 139 height 10
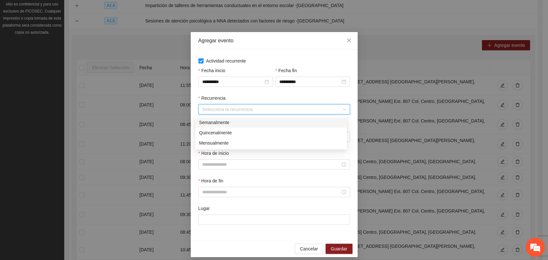
click at [234, 124] on div "Semanalmente" at bounding box center [271, 122] width 144 height 7
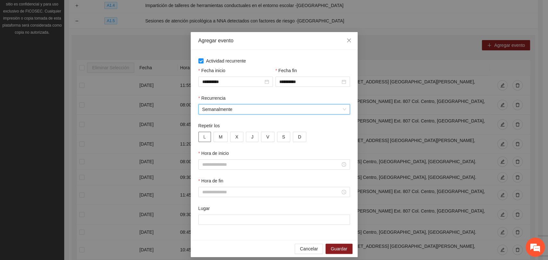
click at [204, 134] on button "L" at bounding box center [204, 137] width 13 height 10
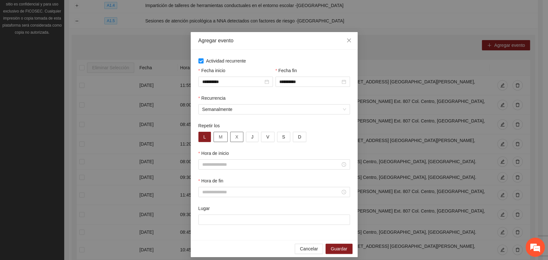
click at [221, 135] on button "M" at bounding box center [220, 137] width 14 height 10
click at [240, 135] on div "L M X J V S D" at bounding box center [273, 137] width 151 height 10
click at [235, 136] on span "X" at bounding box center [236, 136] width 3 height 7
click at [246, 137] on button "J" at bounding box center [252, 137] width 13 height 10
click at [224, 165] on input "Hora de inicio" at bounding box center [271, 164] width 138 height 7
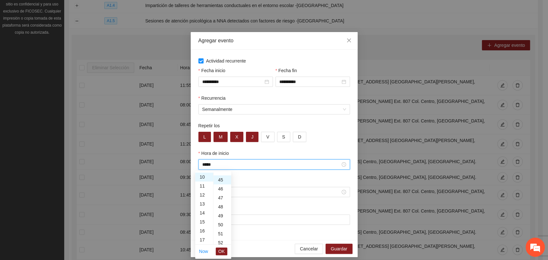
scroll to position [404, 0]
type input "*****"
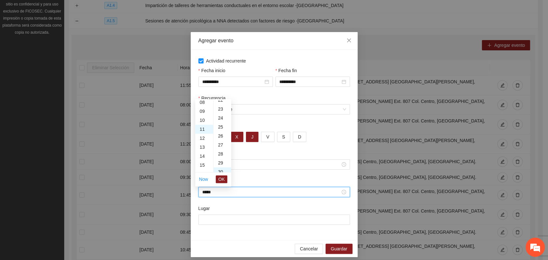
scroll to position [270, 0]
type input "*****"
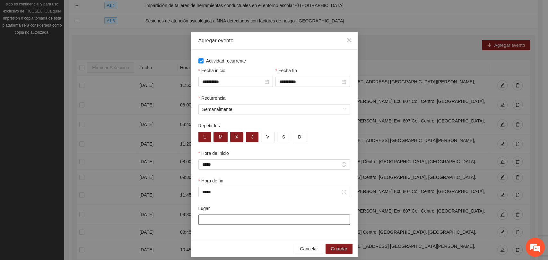
paste input "**********"
type input "**********"
click at [333, 251] on span "Guardar" at bounding box center [339, 248] width 16 height 7
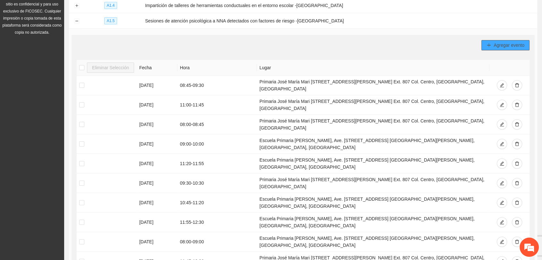
click at [507, 44] on span "Agregar evento" at bounding box center [509, 45] width 31 height 7
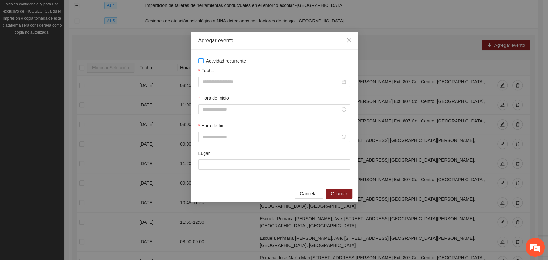
click at [223, 62] on span "Actividad recurrente" at bounding box center [225, 60] width 45 height 7
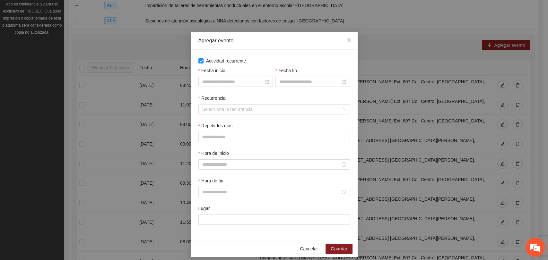
click at [228, 85] on input "Fecha inicio" at bounding box center [232, 81] width 61 height 7
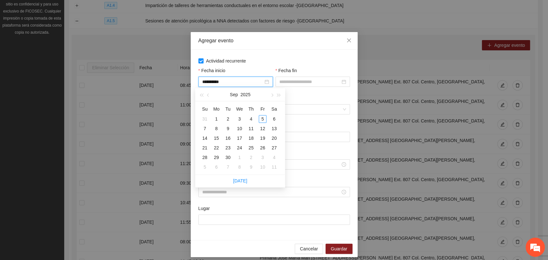
type input "**********"
drag, startPoint x: 213, startPoint y: 147, endPoint x: 300, endPoint y: 113, distance: 93.9
click at [213, 147] on div "22" at bounding box center [216, 148] width 8 height 8
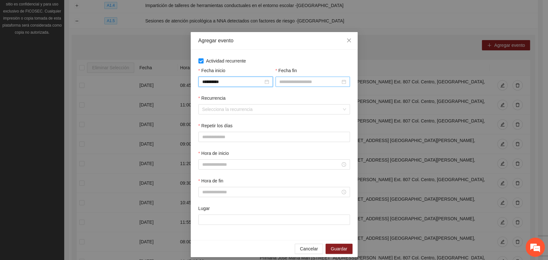
click at [303, 78] on div at bounding box center [312, 82] width 74 height 10
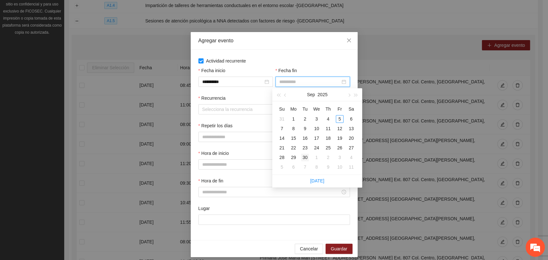
type input "**********"
click at [300, 157] on td "30" at bounding box center [305, 158] width 12 height 10
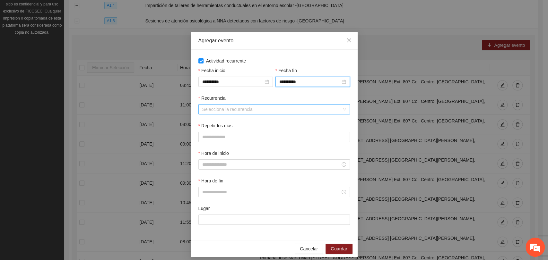
click at [243, 106] on input "Recurrencia" at bounding box center [271, 110] width 139 height 10
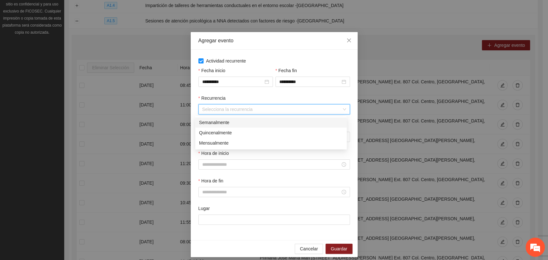
click at [248, 121] on div "Semanalmente" at bounding box center [271, 122] width 144 height 7
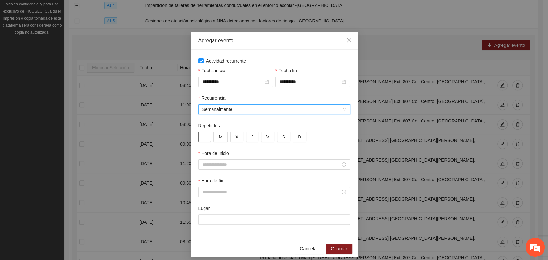
click at [205, 137] on button "L" at bounding box center [204, 137] width 13 height 10
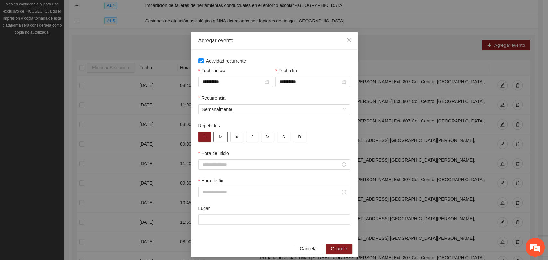
click at [220, 137] on button "M" at bounding box center [220, 137] width 14 height 10
click at [236, 135] on button "X" at bounding box center [236, 137] width 13 height 10
click at [246, 135] on button "J" at bounding box center [252, 137] width 13 height 10
click at [225, 162] on input "Hora de inicio" at bounding box center [271, 164] width 138 height 7
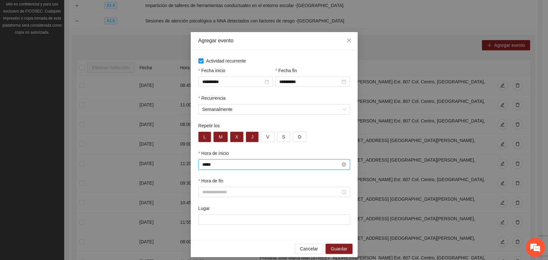
type input "*****"
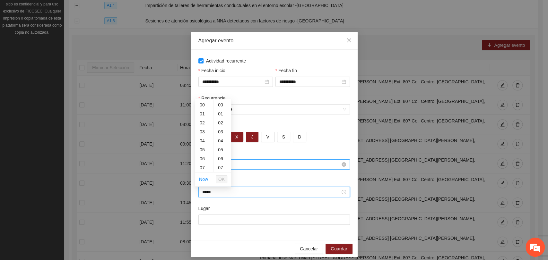
scroll to position [135, 0]
type input "*****"
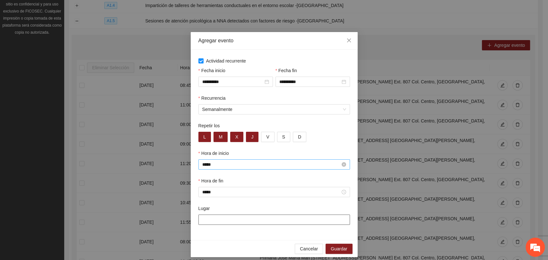
paste input "**********"
type input "**********"
click at [331, 247] on span "Guardar" at bounding box center [339, 248] width 16 height 7
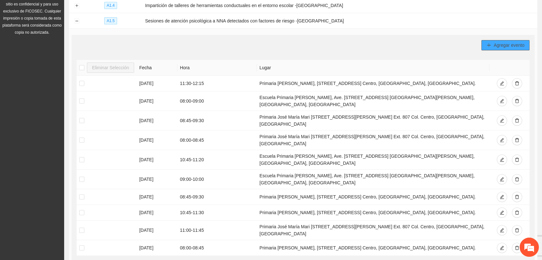
click at [505, 42] on span "Agregar evento" at bounding box center [509, 45] width 31 height 7
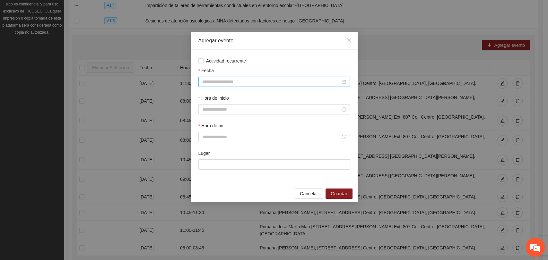
click at [225, 81] on input "Fecha" at bounding box center [271, 81] width 138 height 7
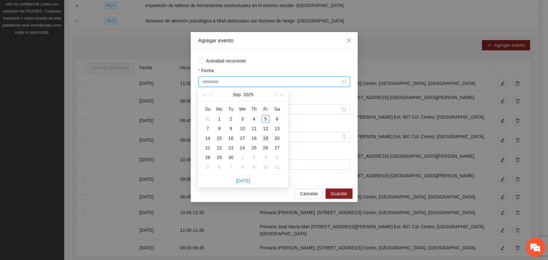
type input "**********"
click at [262, 138] on div "19" at bounding box center [266, 138] width 8 height 8
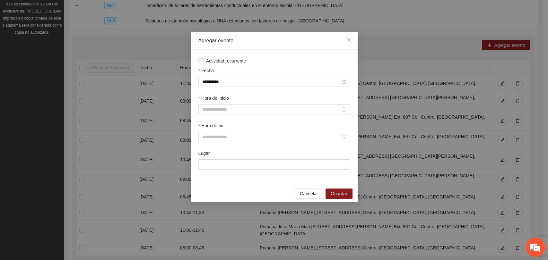
click at [213, 102] on label "Hora de inicio" at bounding box center [213, 98] width 30 height 7
click at [213, 106] on input "Hora de inicio" at bounding box center [271, 109] width 138 height 7
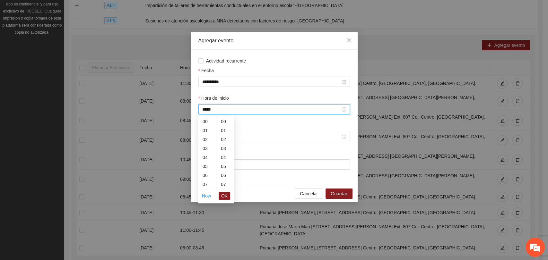
scroll to position [270, 0]
type input "*****"
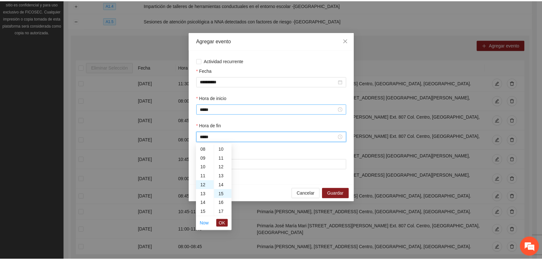
scroll to position [135, 0]
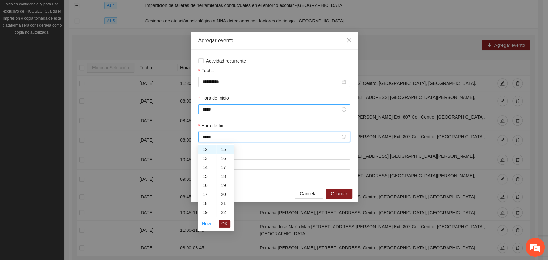
type input "*****"
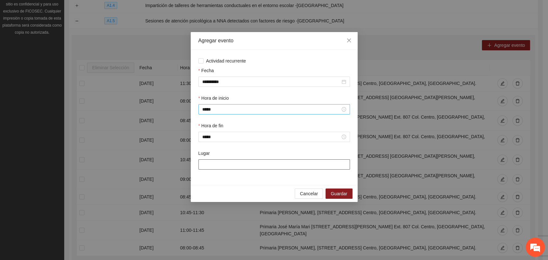
paste input "**********"
type input "**********"
click at [345, 189] on button "Guardar" at bounding box center [338, 194] width 27 height 10
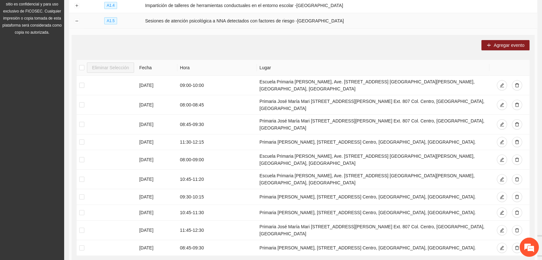
click at [79, 20] on td at bounding box center [76, 20] width 15 height 15
drag, startPoint x: 74, startPoint y: 18, endPoint x: 79, endPoint y: 18, distance: 4.5
click at [75, 19] on button "Collapse row" at bounding box center [76, 21] width 5 height 5
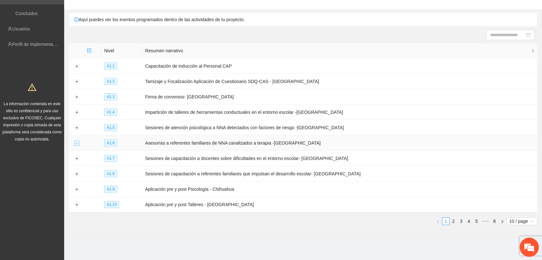
drag, startPoint x: 77, startPoint y: 141, endPoint x: 160, endPoint y: 131, distance: 83.6
click at [78, 141] on button "Expand row" at bounding box center [76, 143] width 5 height 5
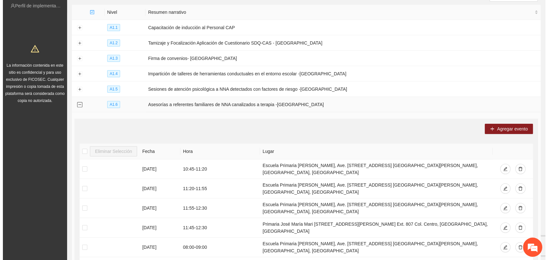
scroll to position [112, 0]
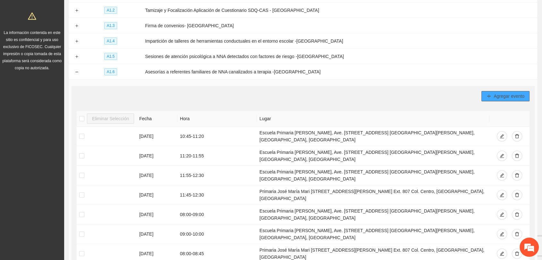
click at [508, 93] on span "Agregar evento" at bounding box center [509, 96] width 31 height 7
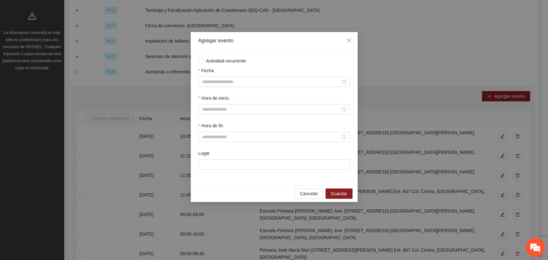
click at [211, 65] on div "Actividad recurrente Fecha Hora de inicio Hora de fin Lugar" at bounding box center [273, 117] width 151 height 120
click at [213, 62] on span "Actividad recurrente" at bounding box center [225, 60] width 45 height 7
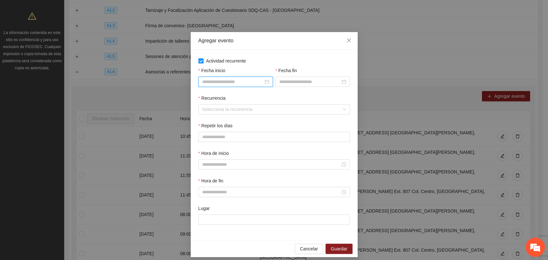
click at [221, 81] on input "Fecha inicio" at bounding box center [232, 81] width 61 height 7
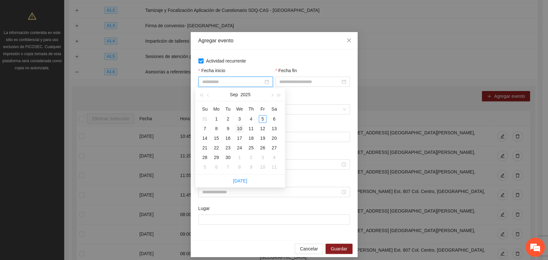
type input "**********"
click at [240, 129] on div "10" at bounding box center [240, 129] width 8 height 8
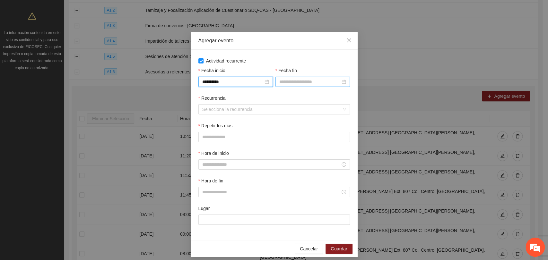
click at [295, 81] on input "Fecha fin" at bounding box center [309, 81] width 61 height 7
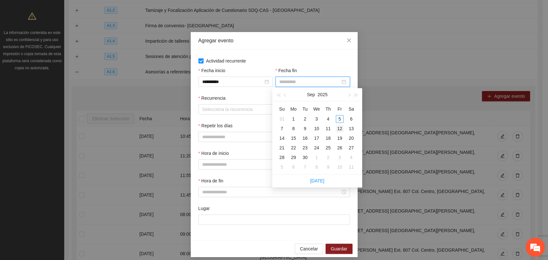
type input "**********"
click at [337, 129] on div "12" at bounding box center [340, 129] width 8 height 8
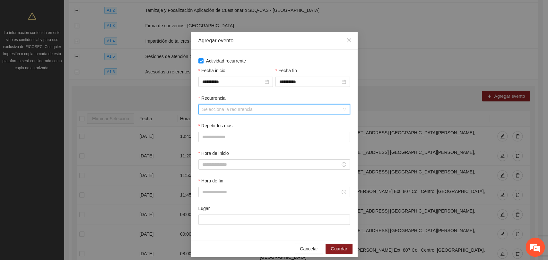
click at [210, 108] on input "Recurrencia" at bounding box center [271, 110] width 139 height 10
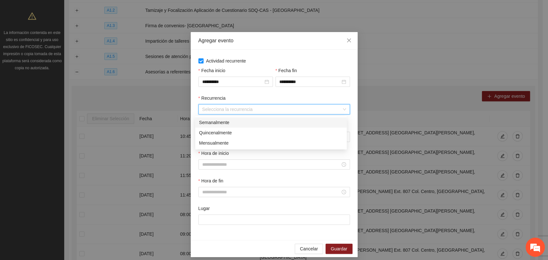
click at [208, 119] on div "Semanalmente" at bounding box center [271, 122] width 144 height 7
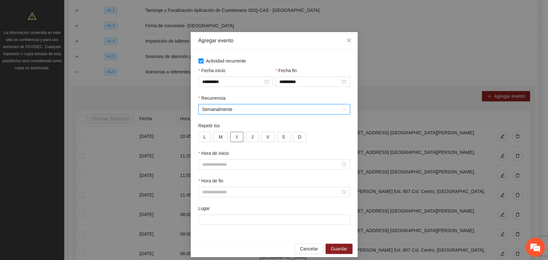
click at [235, 139] on span "X" at bounding box center [236, 136] width 3 height 7
click at [246, 138] on button "J" at bounding box center [252, 137] width 13 height 10
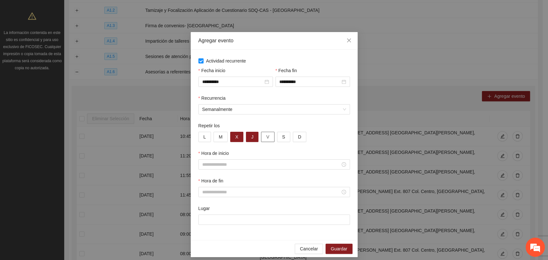
click at [261, 138] on button "V" at bounding box center [267, 137] width 13 height 10
click at [222, 166] on input "Hora de inicio" at bounding box center [271, 164] width 138 height 7
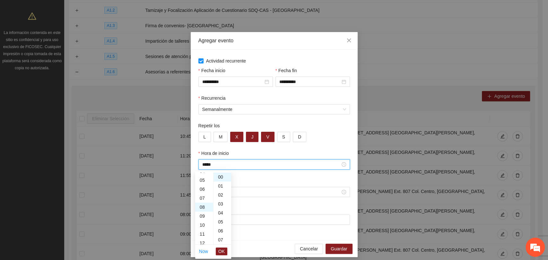
scroll to position [72, 0]
type input "*****"
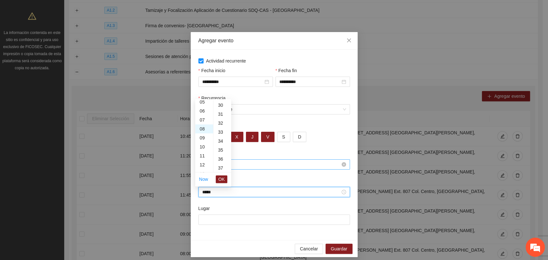
scroll to position [404, 0]
type input "*****"
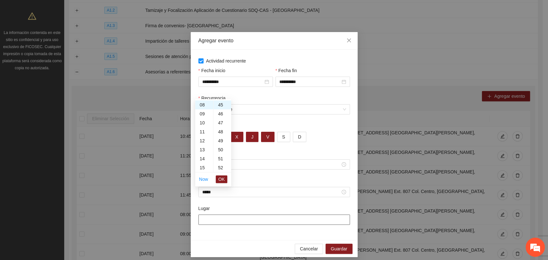
drag, startPoint x: 213, startPoint y: 227, endPoint x: 213, endPoint y: 220, distance: 6.1
click at [212, 226] on div "Lugar" at bounding box center [274, 219] width 154 height 28
click at [212, 220] on input "Lugar" at bounding box center [273, 220] width 151 height 10
paste input "**********"
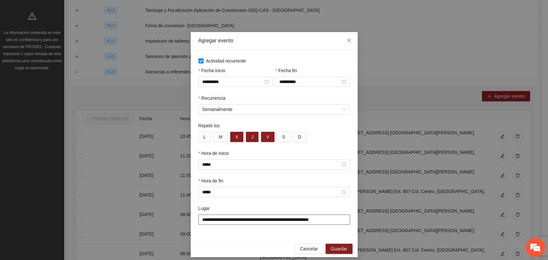
type input "**********"
click at [332, 252] on span "Guardar" at bounding box center [339, 248] width 16 height 7
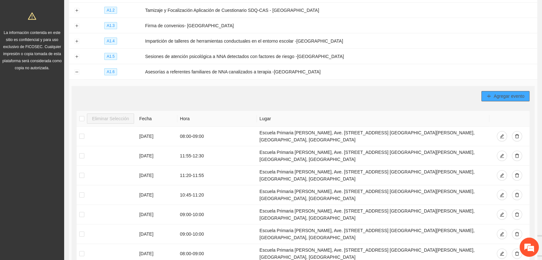
click at [490, 94] on icon "plus" at bounding box center [489, 96] width 4 height 4
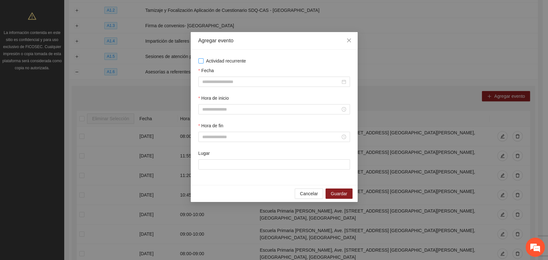
click at [212, 62] on span "Actividad recurrente" at bounding box center [225, 60] width 45 height 7
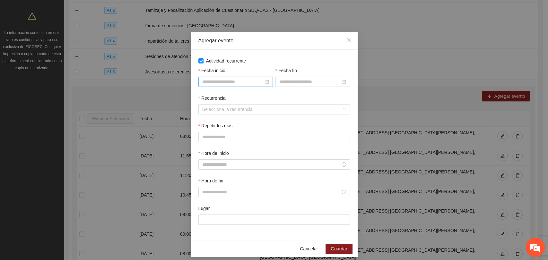
click at [216, 83] on input "Fecha inicio" at bounding box center [232, 81] width 61 height 7
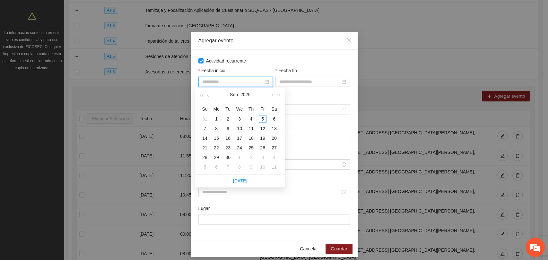
type input "**********"
click at [239, 127] on div "10" at bounding box center [240, 129] width 8 height 8
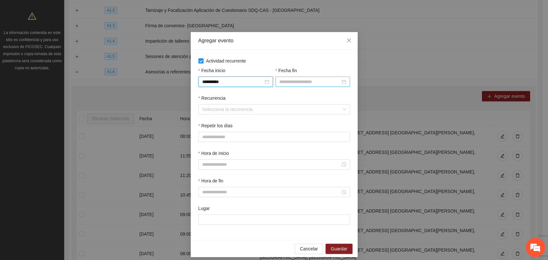
click at [288, 85] on input "Fecha fin" at bounding box center [309, 81] width 61 height 7
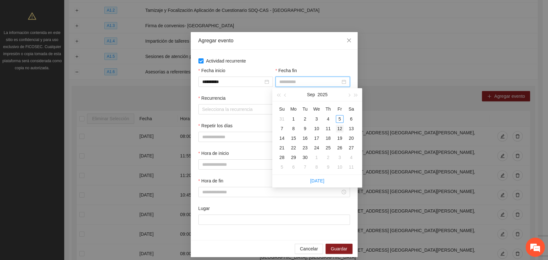
type input "**********"
click at [338, 129] on div "12" at bounding box center [340, 129] width 8 height 8
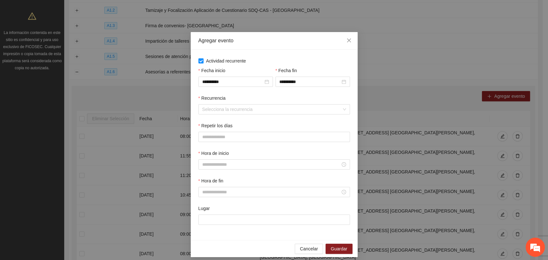
click at [267, 103] on div "Recurrencia" at bounding box center [273, 100] width 151 height 10
click at [224, 106] on input "Recurrencia" at bounding box center [271, 110] width 139 height 10
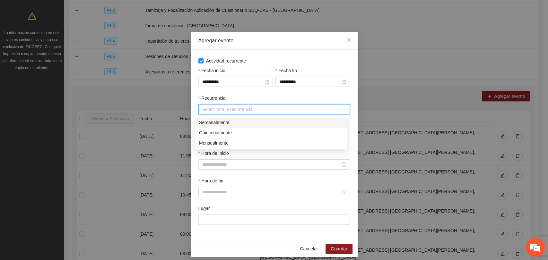
click at [213, 121] on div "Semanalmente" at bounding box center [271, 122] width 144 height 7
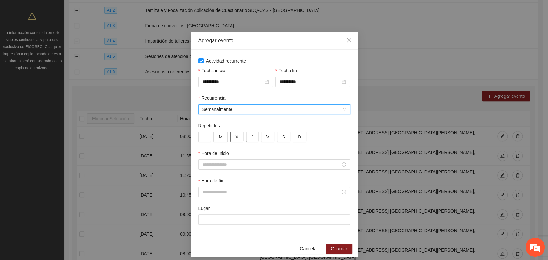
drag, startPoint x: 231, startPoint y: 138, endPoint x: 245, endPoint y: 135, distance: 14.7
click at [231, 138] on button "X" at bounding box center [236, 137] width 13 height 10
click at [252, 135] on button "J" at bounding box center [252, 137] width 13 height 10
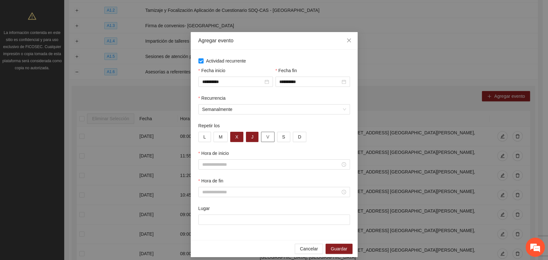
click at [262, 136] on button "V" at bounding box center [267, 137] width 13 height 10
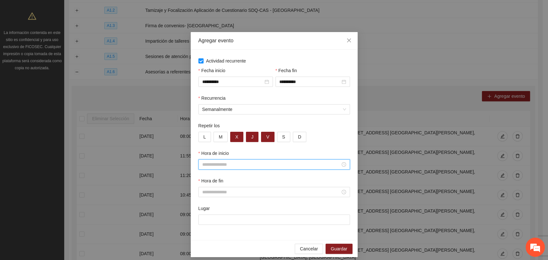
click at [228, 165] on input "Hora de inicio" at bounding box center [271, 164] width 138 height 7
type input "*****"
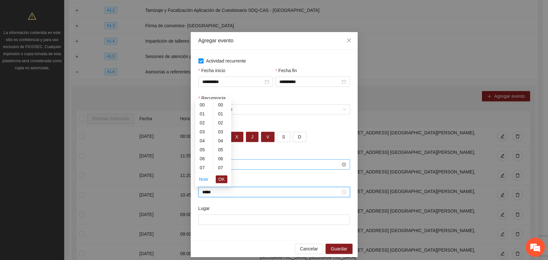
scroll to position [270, 0]
type input "*****"
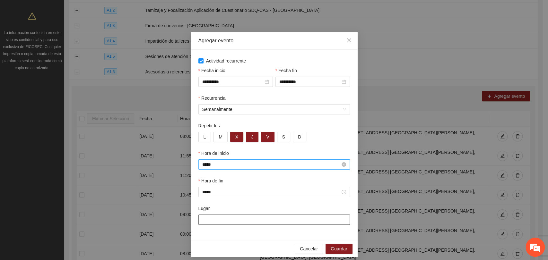
paste input "**********"
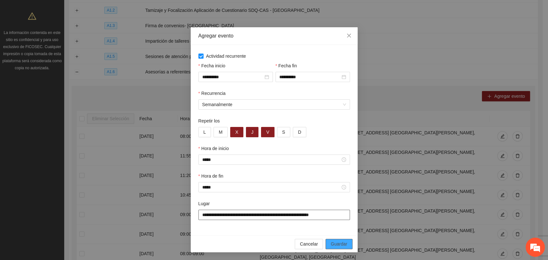
type input "**********"
click at [341, 240] on button "Guardar" at bounding box center [338, 244] width 27 height 10
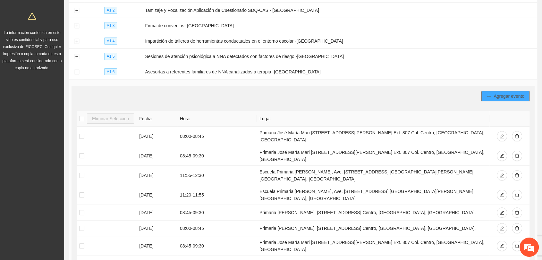
click at [486, 94] on button "Agregar evento" at bounding box center [506, 96] width 48 height 10
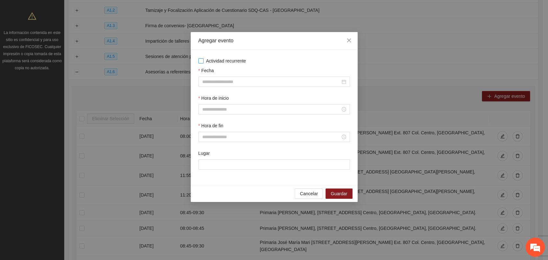
click at [217, 59] on span "Actividad recurrente" at bounding box center [225, 60] width 45 height 7
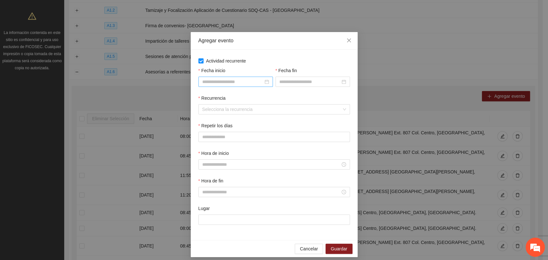
click at [219, 83] on input "Fecha inicio" at bounding box center [232, 81] width 61 height 7
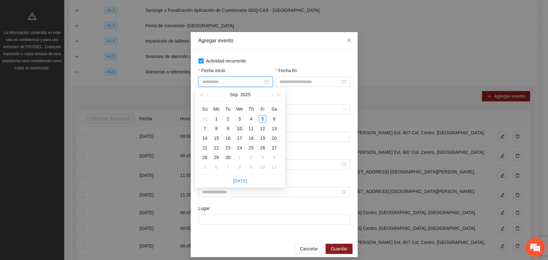
type input "**********"
click at [240, 128] on div "10" at bounding box center [240, 129] width 8 height 8
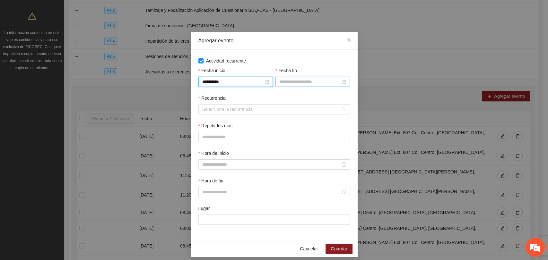
click at [283, 81] on input "Fecha fin" at bounding box center [309, 81] width 61 height 7
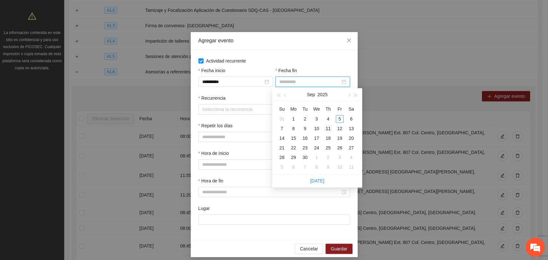
type input "**********"
click at [326, 128] on div "11" at bounding box center [328, 129] width 8 height 8
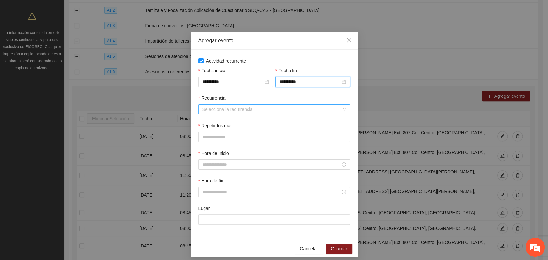
click at [245, 112] on input "Recurrencia" at bounding box center [271, 110] width 139 height 10
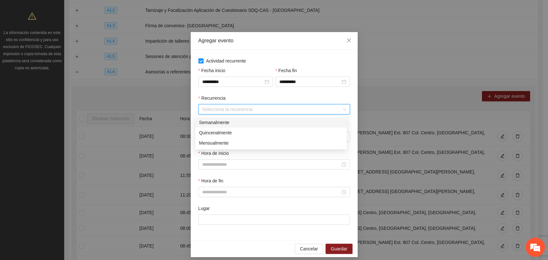
click at [218, 124] on div "Semanalmente" at bounding box center [271, 122] width 144 height 7
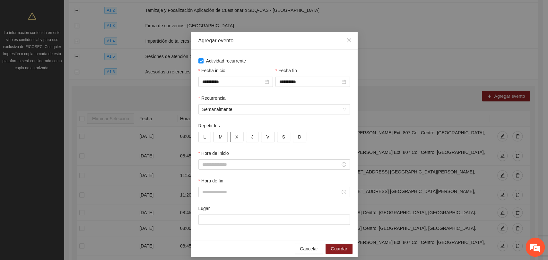
click at [235, 136] on button "X" at bounding box center [236, 137] width 13 height 10
click at [247, 137] on button "J" at bounding box center [252, 137] width 13 height 10
click at [232, 164] on input "Hora de inicio" at bounding box center [271, 164] width 138 height 7
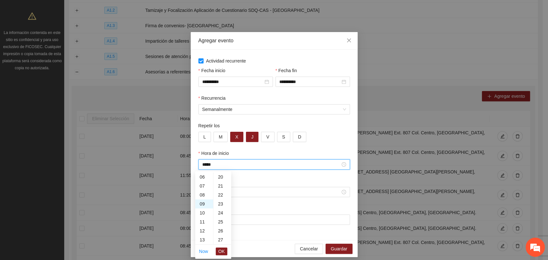
scroll to position [270, 0]
type input "*****"
click at [217, 195] on input "Hora de fin" at bounding box center [271, 192] width 138 height 7
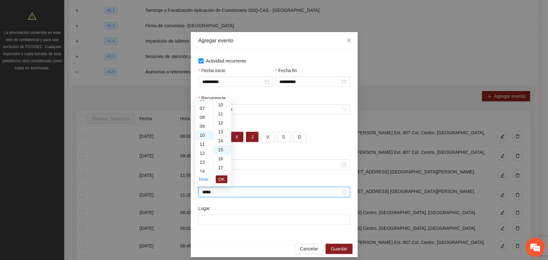
scroll to position [135, 0]
type input "*****"
paste input "**********"
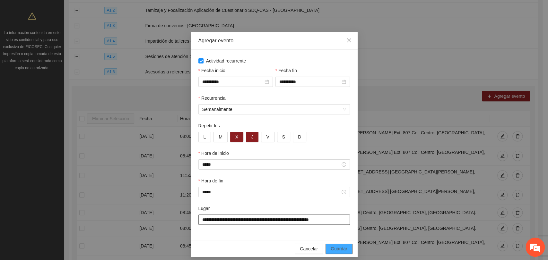
type input "**********"
click at [346, 252] on button "Guardar" at bounding box center [338, 249] width 27 height 10
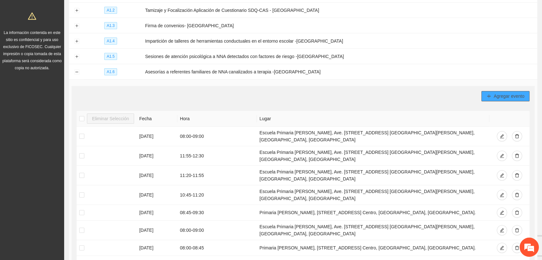
click at [482, 92] on div "Agregar evento" at bounding box center [303, 96] width 453 height 10
click at [488, 94] on icon "plus" at bounding box center [489, 96] width 4 height 4
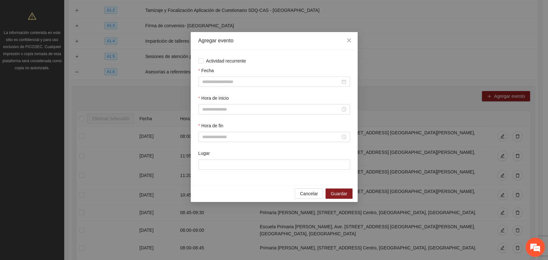
drag, startPoint x: 241, startPoint y: 60, endPoint x: 240, endPoint y: 65, distance: 4.7
click at [241, 60] on span "Actividad recurrente" at bounding box center [225, 60] width 45 height 7
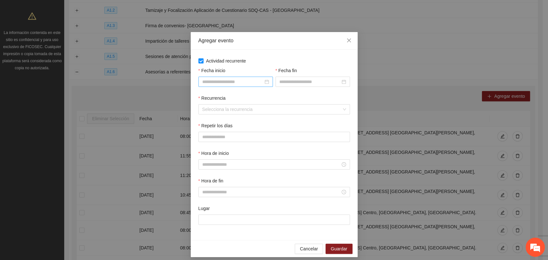
click at [241, 81] on input "Fecha inicio" at bounding box center [232, 81] width 61 height 7
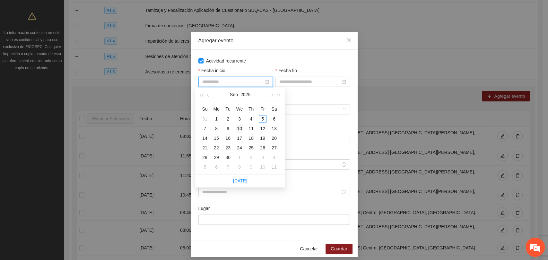
type input "**********"
drag, startPoint x: 241, startPoint y: 128, endPoint x: 258, endPoint y: 115, distance: 22.0
click at [240, 127] on div "10" at bounding box center [240, 129] width 8 height 8
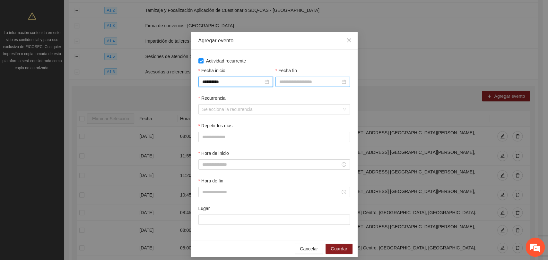
click at [285, 80] on input "Fecha fin" at bounding box center [309, 81] width 61 height 7
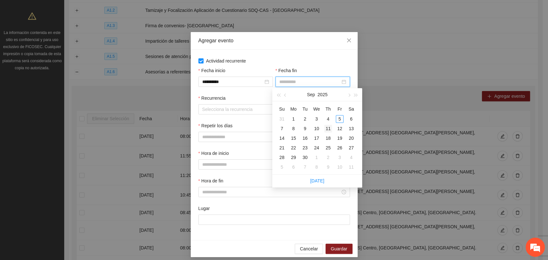
type input "**********"
click at [326, 129] on div "11" at bounding box center [328, 129] width 8 height 8
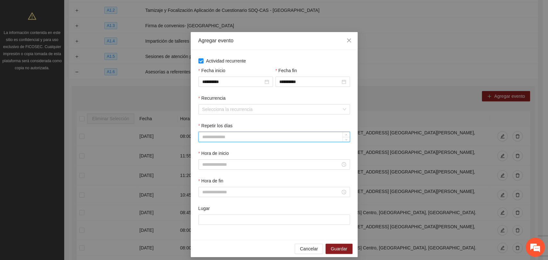
click at [221, 133] on input "Repetir los días" at bounding box center [274, 137] width 151 height 10
click at [222, 105] on input "Recurrencia" at bounding box center [271, 110] width 139 height 10
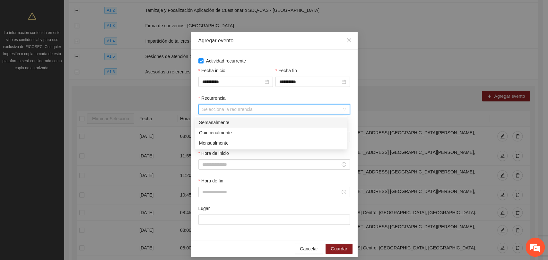
click at [226, 125] on div "Semanalmente" at bounding box center [271, 122] width 144 height 7
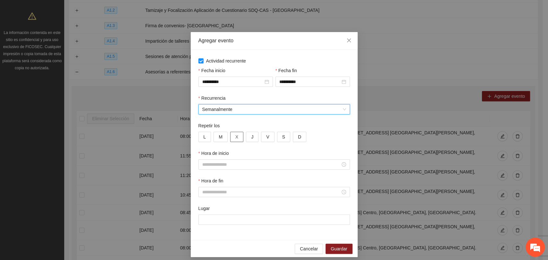
click at [235, 138] on span "X" at bounding box center [236, 136] width 3 height 7
click at [251, 136] on button "J" at bounding box center [252, 137] width 13 height 10
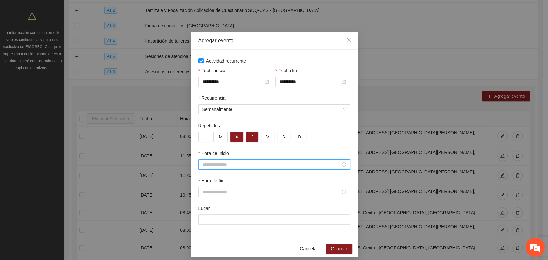
click at [243, 163] on input "Hora de inicio" at bounding box center [271, 164] width 138 height 7
type input "*****"
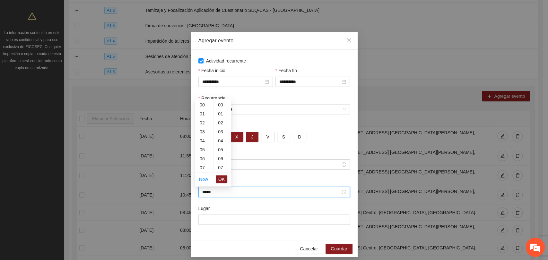
scroll to position [270, 0]
type input "*****"
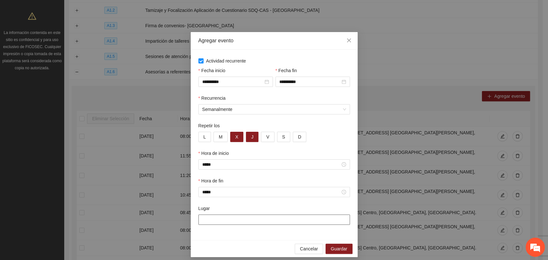
paste input "**********"
type input "**********"
click at [331, 251] on span "Guardar" at bounding box center [339, 248] width 16 height 7
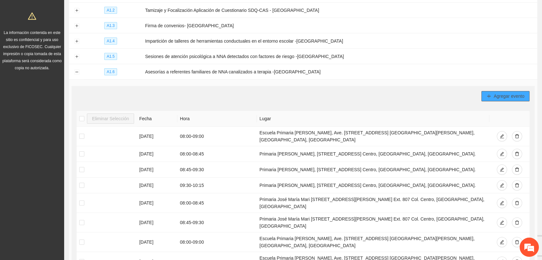
click at [514, 93] on span "Agregar evento" at bounding box center [509, 96] width 31 height 7
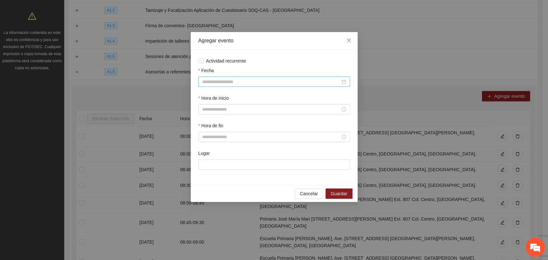
drag, startPoint x: 281, startPoint y: 84, endPoint x: 277, endPoint y: 83, distance: 3.9
click at [280, 84] on input "Fecha" at bounding box center [271, 81] width 138 height 7
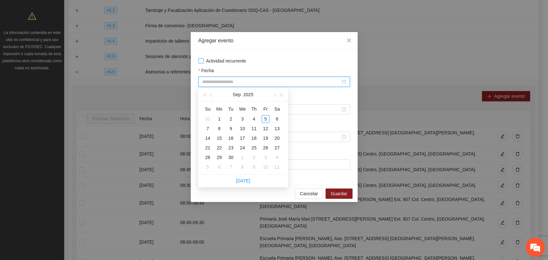
click at [228, 61] on span "Actividad recurrente" at bounding box center [225, 60] width 45 height 7
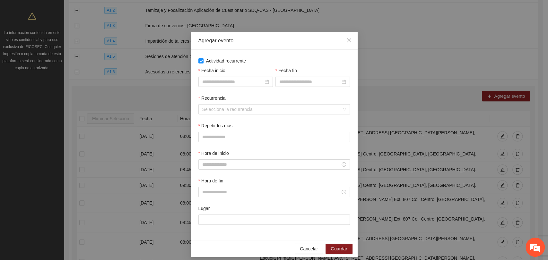
drag, startPoint x: 236, startPoint y: 87, endPoint x: 248, endPoint y: 87, distance: 11.6
click at [236, 88] on div "Fecha inicio" at bounding box center [235, 81] width 77 height 28
click at [246, 79] on input "Fecha inicio" at bounding box center [232, 81] width 61 height 7
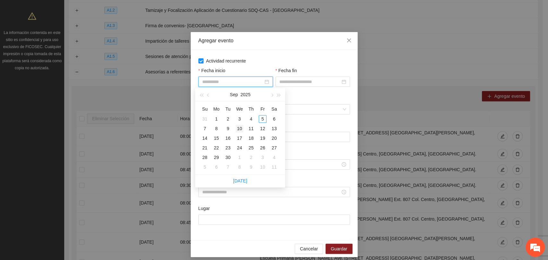
type input "**********"
click at [239, 128] on div "10" at bounding box center [240, 129] width 8 height 8
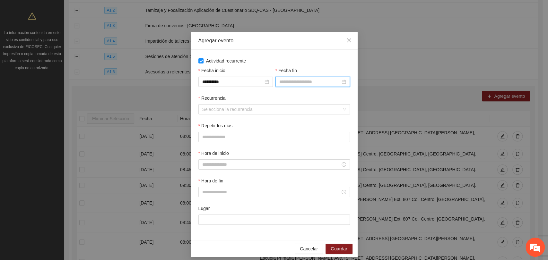
click at [286, 85] on input "Fecha fin" at bounding box center [309, 81] width 61 height 7
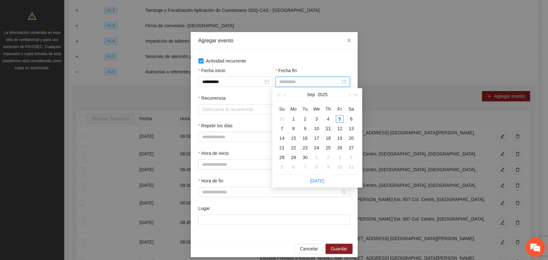
type input "**********"
click at [326, 127] on div "11" at bounding box center [328, 129] width 8 height 8
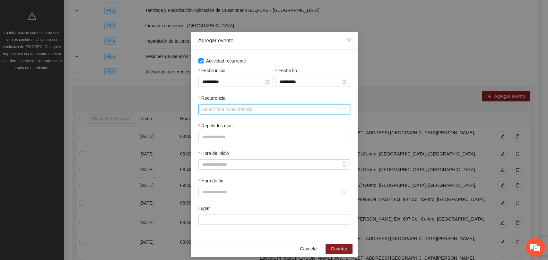
click at [254, 111] on input "Recurrencia" at bounding box center [271, 110] width 139 height 10
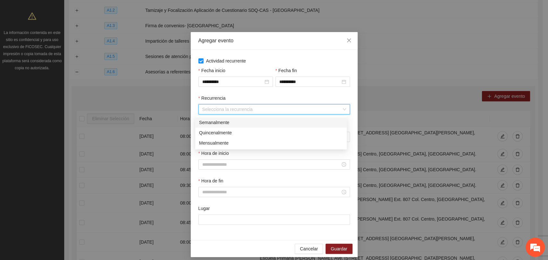
click at [236, 122] on div "Semanalmente" at bounding box center [271, 122] width 144 height 7
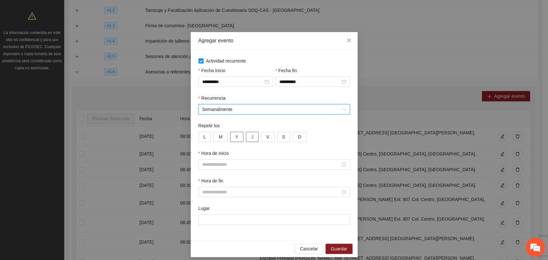
drag, startPoint x: 232, startPoint y: 138, endPoint x: 246, endPoint y: 137, distance: 14.2
click at [235, 138] on span "X" at bounding box center [236, 136] width 3 height 7
click at [247, 137] on button "J" at bounding box center [252, 137] width 13 height 10
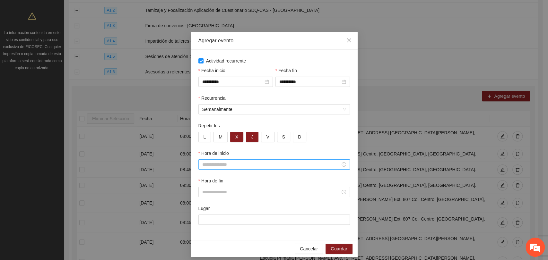
click at [224, 164] on input "Hora de inicio" at bounding box center [271, 164] width 138 height 7
type input "*****"
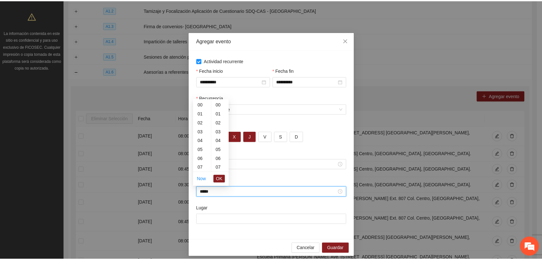
scroll to position [135, 0]
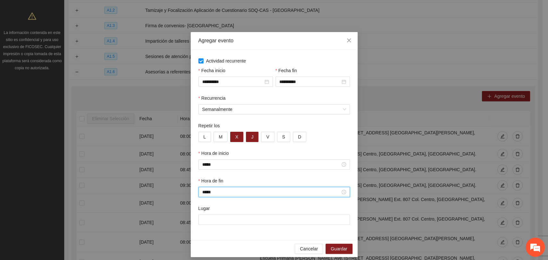
type input "*****"
paste input "**********"
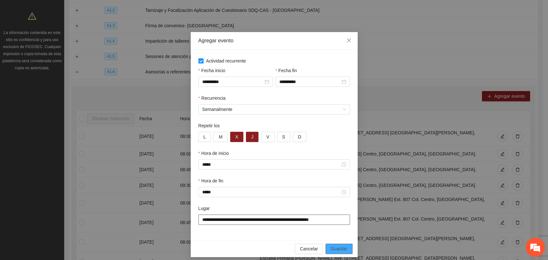
type input "**********"
click at [337, 251] on span "Guardar" at bounding box center [339, 248] width 16 height 7
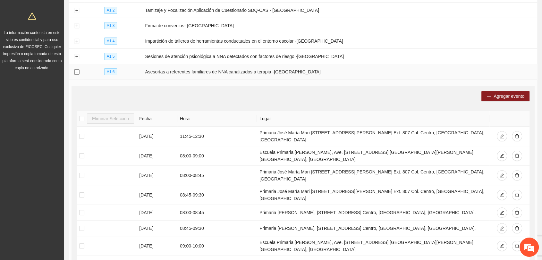
click at [80, 67] on td at bounding box center [76, 71] width 15 height 15
click at [75, 70] on button "Collapse row" at bounding box center [76, 72] width 5 height 5
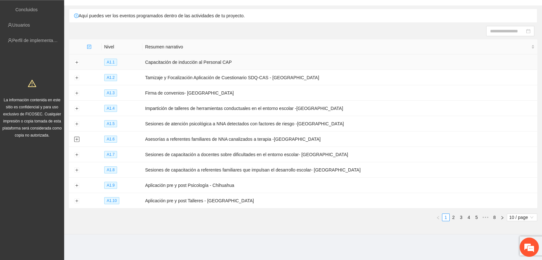
scroll to position [40, 0]
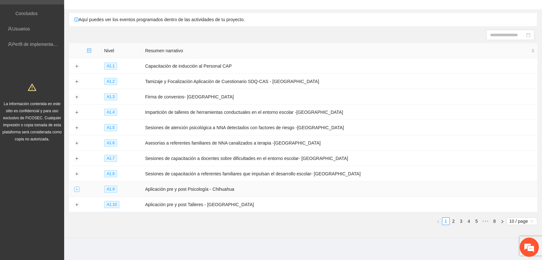
click at [77, 187] on button "Expand row" at bounding box center [76, 189] width 5 height 5
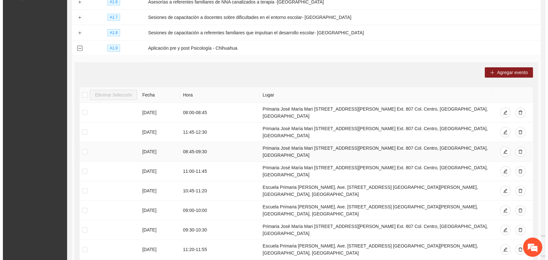
scroll to position [183, 0]
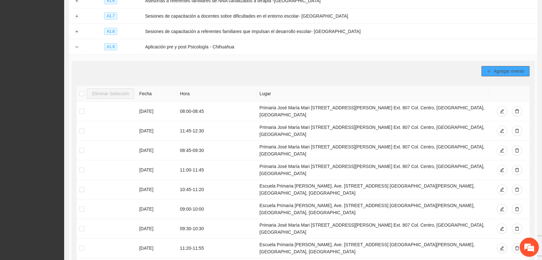
click at [493, 67] on button "Agregar evento" at bounding box center [506, 71] width 48 height 10
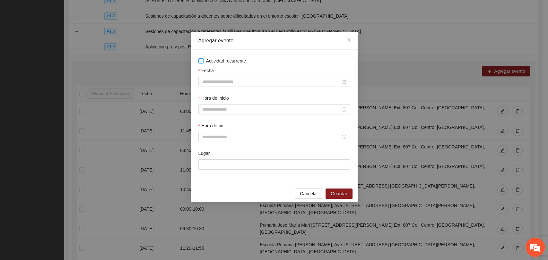
click at [211, 62] on span "Actividad recurrente" at bounding box center [225, 60] width 45 height 7
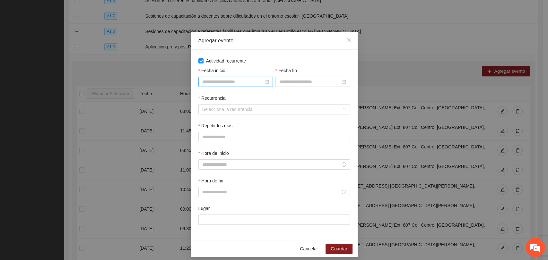
click at [221, 84] on input "Fecha inicio" at bounding box center [232, 81] width 61 height 7
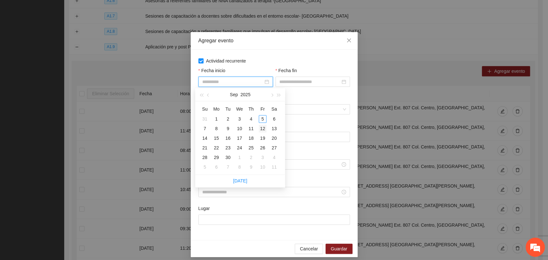
type input "**********"
drag, startPoint x: 261, startPoint y: 129, endPoint x: 285, endPoint y: 88, distance: 47.7
click at [261, 128] on div "12" at bounding box center [263, 129] width 8 height 8
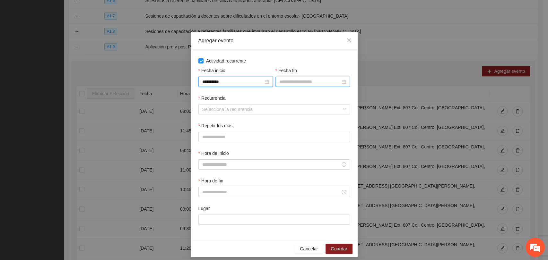
click at [285, 82] on input "Fecha fin" at bounding box center [309, 81] width 61 height 7
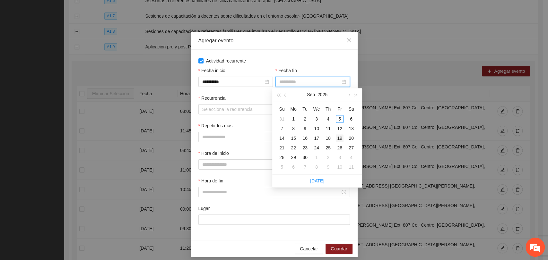
type input "**********"
click at [340, 138] on div "19" at bounding box center [340, 138] width 8 height 8
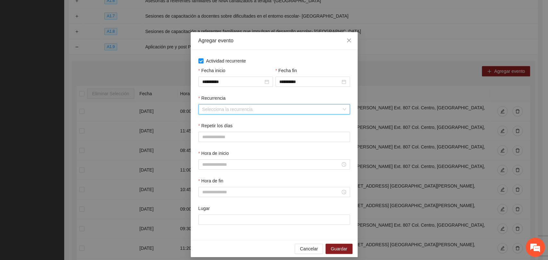
click at [231, 111] on input "Recurrencia" at bounding box center [271, 110] width 139 height 10
click at [204, 124] on div "Semanalmente" at bounding box center [271, 122] width 144 height 7
click at [205, 138] on button "L" at bounding box center [204, 137] width 13 height 10
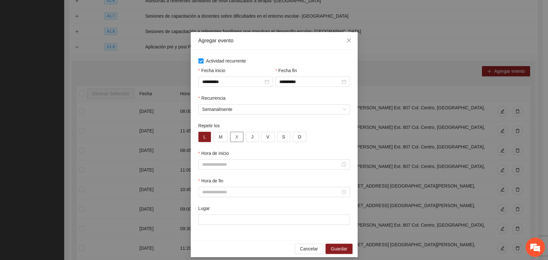
click at [235, 138] on span "X" at bounding box center [236, 136] width 3 height 7
click at [246, 135] on button "J" at bounding box center [252, 137] width 13 height 10
drag, startPoint x: 260, startPoint y: 137, endPoint x: 246, endPoint y: 161, distance: 27.3
click at [261, 138] on button "V" at bounding box center [267, 137] width 13 height 10
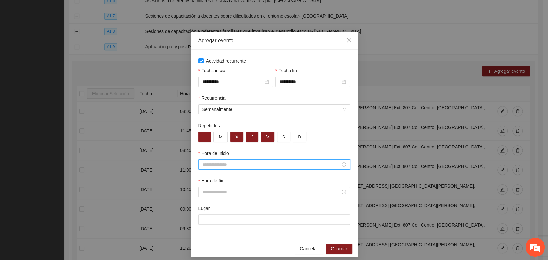
click at [244, 164] on input "Hora de inicio" at bounding box center [271, 164] width 138 height 7
type input "*****"
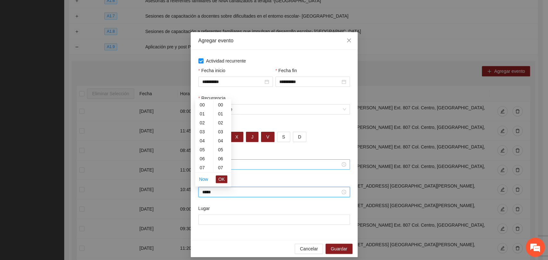
scroll to position [135, 0]
type input "*****"
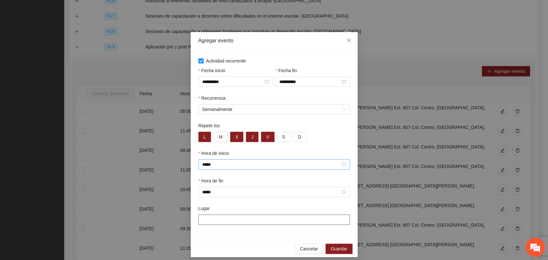
paste input "**********"
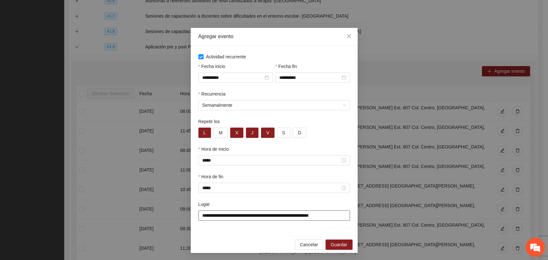
scroll to position [5, 0]
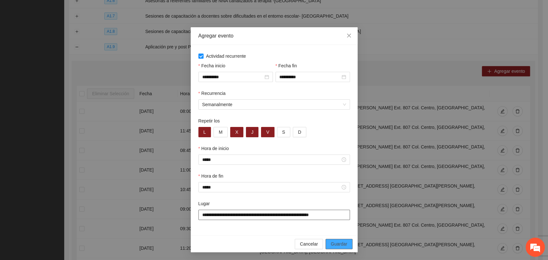
type input "**********"
click at [341, 243] on span "Guardar" at bounding box center [339, 244] width 16 height 7
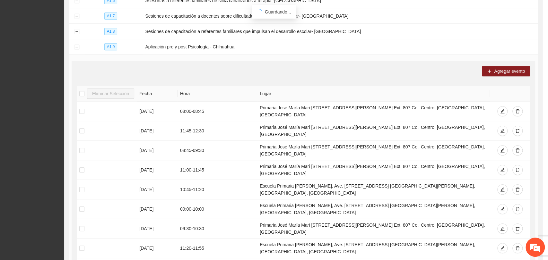
scroll to position [0, 0]
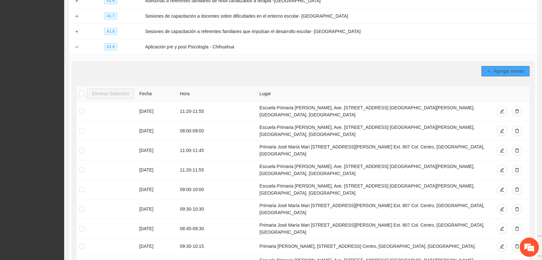
click at [493, 68] on button "Agregar evento" at bounding box center [506, 71] width 48 height 10
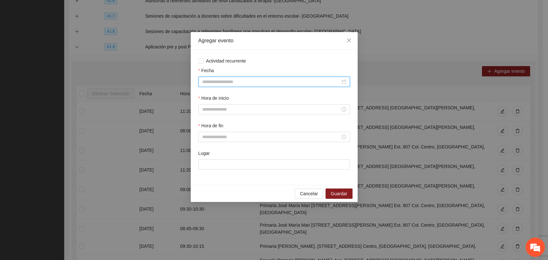
click at [271, 81] on input "Fecha" at bounding box center [271, 81] width 138 height 7
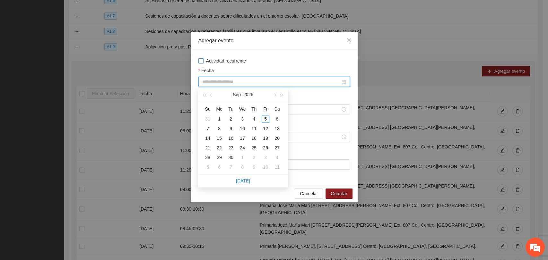
drag, startPoint x: 236, startPoint y: 67, endPoint x: 234, endPoint y: 61, distance: 6.3
click at [234, 64] on div "Actividad recurrente Fecha Hora de inicio Hora de fin Lugar" at bounding box center [273, 117] width 151 height 120
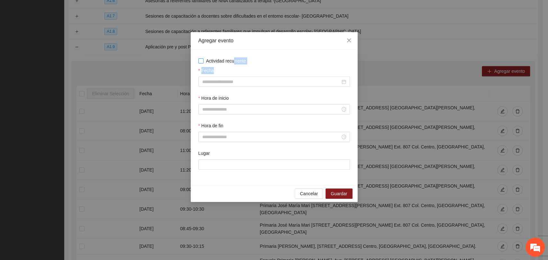
click at [234, 60] on span "Actividad recurrente" at bounding box center [225, 60] width 45 height 7
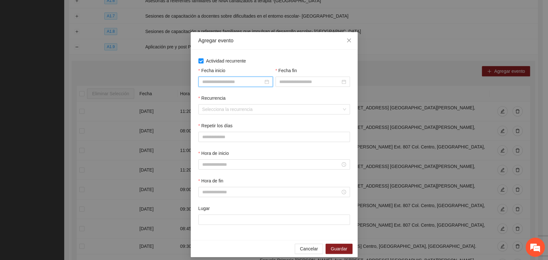
click at [246, 81] on input "Fecha inicio" at bounding box center [232, 81] width 61 height 7
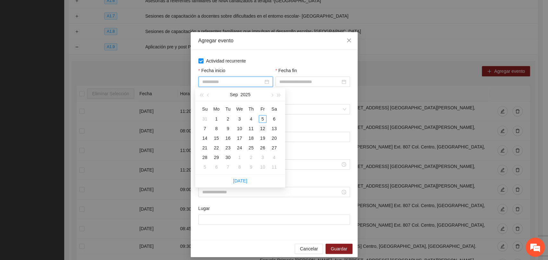
type input "**********"
drag, startPoint x: 264, startPoint y: 128, endPoint x: 294, endPoint y: 84, distance: 52.4
click at [264, 127] on div "12" at bounding box center [263, 129] width 8 height 8
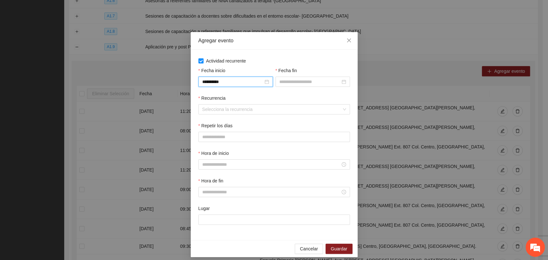
click at [293, 76] on div "Fecha fin" at bounding box center [312, 72] width 74 height 10
click at [317, 87] on div "Fecha fin" at bounding box center [312, 81] width 77 height 28
click at [327, 82] on input "Fecha fin" at bounding box center [309, 81] width 61 height 7
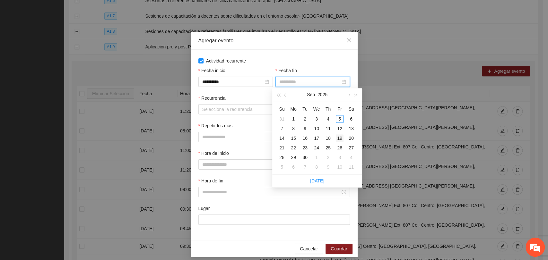
type input "**********"
click at [339, 135] on div "19" at bounding box center [340, 138] width 8 height 8
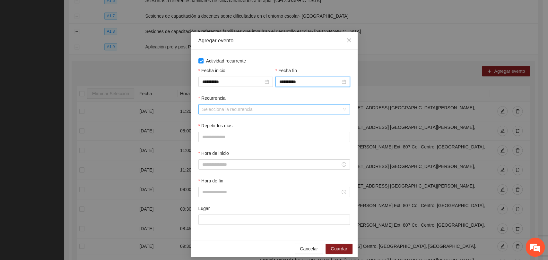
click at [224, 108] on input "Recurrencia" at bounding box center [271, 110] width 139 height 10
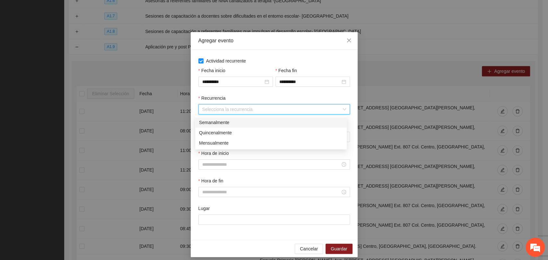
click at [229, 120] on div "Semanalmente" at bounding box center [271, 122] width 144 height 7
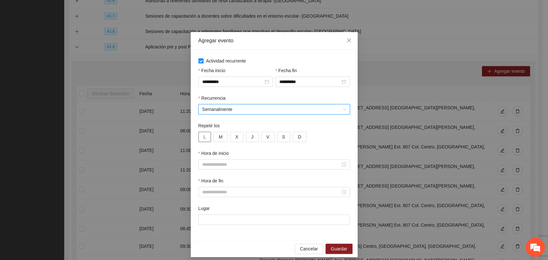
drag, startPoint x: 203, startPoint y: 137, endPoint x: 219, endPoint y: 136, distance: 16.4
click at [203, 137] on span "L" at bounding box center [204, 136] width 3 height 7
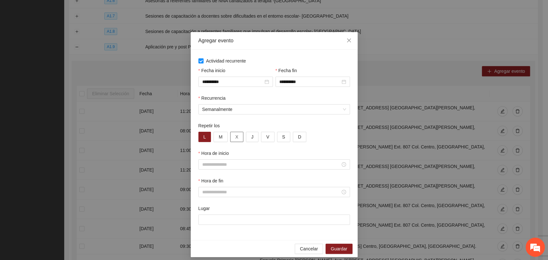
click at [235, 135] on span "X" at bounding box center [236, 136] width 3 height 7
click at [249, 136] on button "J" at bounding box center [252, 137] width 13 height 10
click at [266, 136] on button "V" at bounding box center [267, 137] width 13 height 10
click at [250, 165] on input "Hora de inicio" at bounding box center [271, 164] width 138 height 7
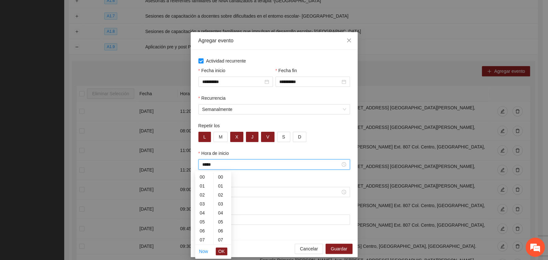
scroll to position [404, 0]
type input "*****"
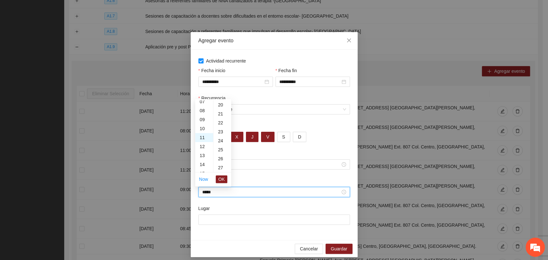
scroll to position [270, 0]
drag, startPoint x: 219, startPoint y: 180, endPoint x: 220, endPoint y: 187, distance: 6.5
click at [219, 180] on span "OK" at bounding box center [221, 179] width 6 height 7
type input "*****"
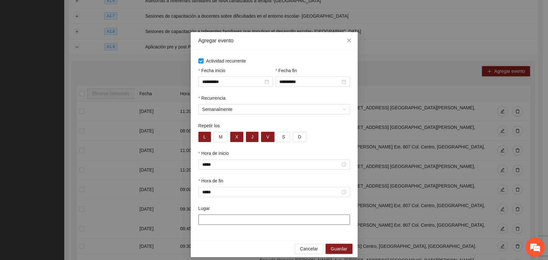
click at [222, 215] on input "Lugar" at bounding box center [273, 220] width 151 height 10
paste input "**********"
type input "**********"
click at [331, 248] on span "Guardar" at bounding box center [339, 248] width 16 height 7
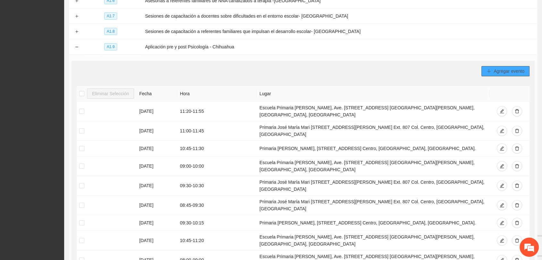
click at [483, 66] on button "Agregar evento" at bounding box center [506, 71] width 48 height 10
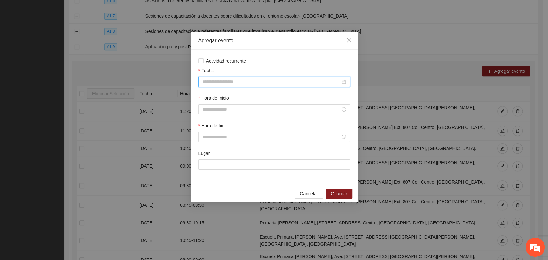
click at [305, 82] on input "Fecha" at bounding box center [271, 81] width 138 height 7
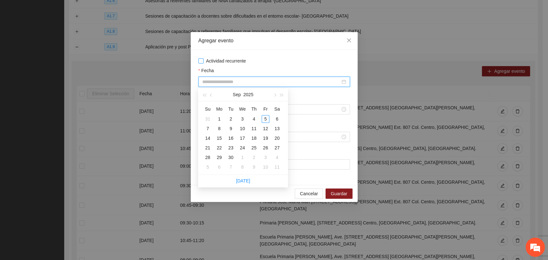
click at [218, 59] on span "Actividad recurrente" at bounding box center [225, 60] width 45 height 7
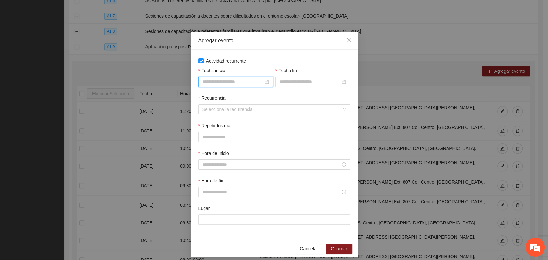
click at [236, 82] on input "Fecha inicio" at bounding box center [232, 81] width 61 height 7
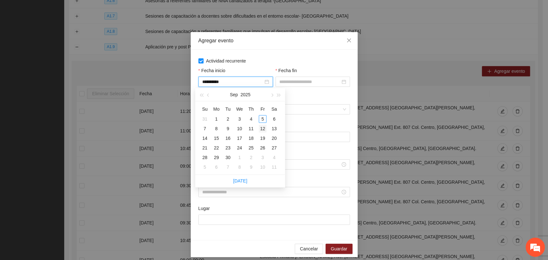
type input "**********"
click at [265, 126] on div "12" at bounding box center [263, 129] width 8 height 8
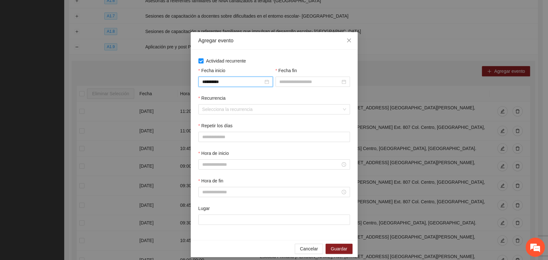
drag, startPoint x: 298, startPoint y: 83, endPoint x: 307, endPoint y: 88, distance: 10.8
click at [298, 82] on input "Fecha fin" at bounding box center [309, 81] width 61 height 7
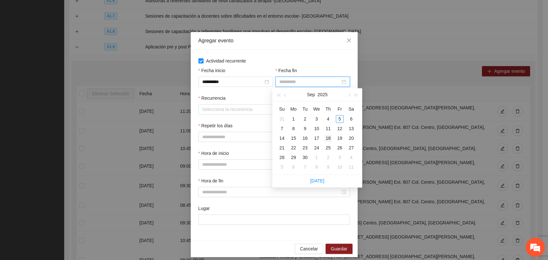
type input "**********"
click at [329, 138] on div "18" at bounding box center [328, 138] width 8 height 8
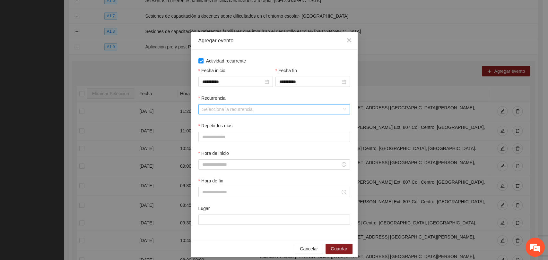
drag, startPoint x: 227, startPoint y: 111, endPoint x: 222, endPoint y: 111, distance: 4.8
click at [227, 111] on input "Recurrencia" at bounding box center [271, 110] width 139 height 10
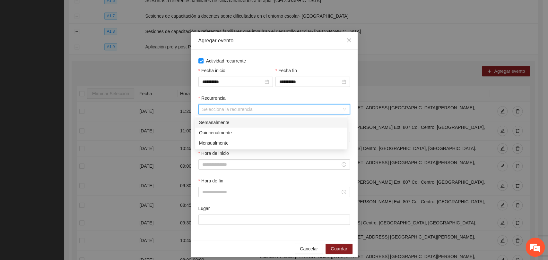
click at [203, 123] on div "Semanalmente" at bounding box center [271, 122] width 144 height 7
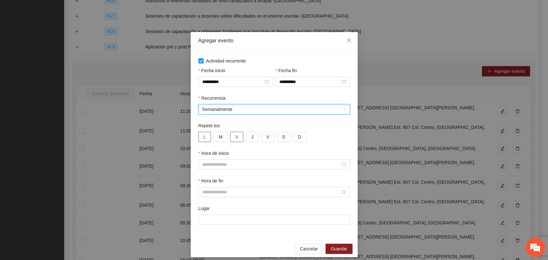
drag, startPoint x: 203, startPoint y: 137, endPoint x: 230, endPoint y: 137, distance: 27.6
click at [203, 137] on button "L" at bounding box center [204, 137] width 13 height 10
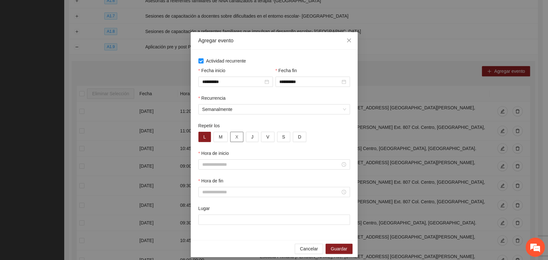
click at [235, 137] on button "X" at bounding box center [236, 137] width 13 height 10
click at [251, 139] on button "J" at bounding box center [252, 137] width 13 height 10
drag, startPoint x: 262, startPoint y: 139, endPoint x: 253, endPoint y: 159, distance: 22.0
click at [266, 139] on span "V" at bounding box center [267, 136] width 3 height 7
click at [251, 167] on input "Hora de inicio" at bounding box center [271, 164] width 138 height 7
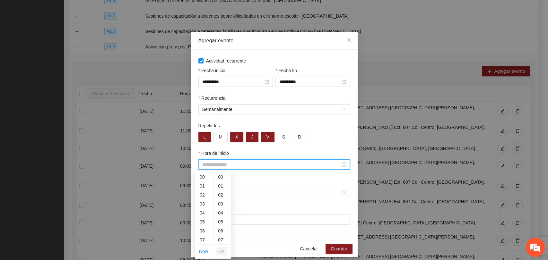
click at [213, 166] on input "Hora de inicio" at bounding box center [271, 164] width 138 height 7
type input "*****"
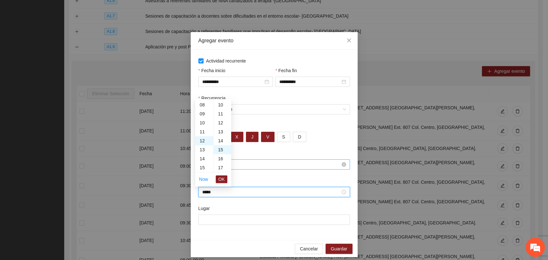
scroll to position [135, 0]
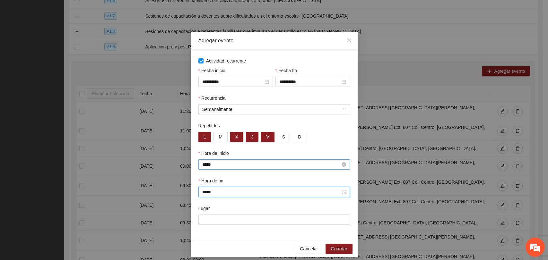
type input "*****"
paste input "**********"
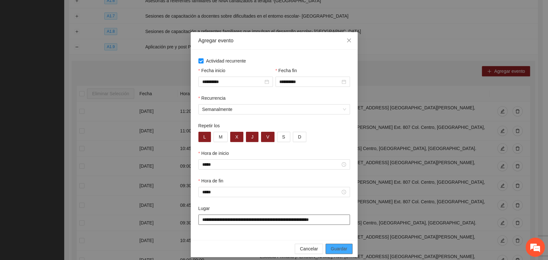
type input "**********"
click at [339, 246] on span "Guardar" at bounding box center [339, 248] width 16 height 7
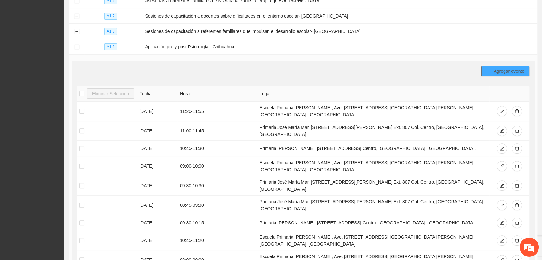
click at [484, 67] on button "Agregar evento" at bounding box center [506, 71] width 48 height 10
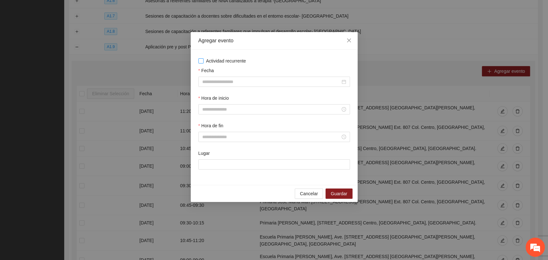
click at [236, 58] on span "Actividad recurrente" at bounding box center [225, 60] width 45 height 7
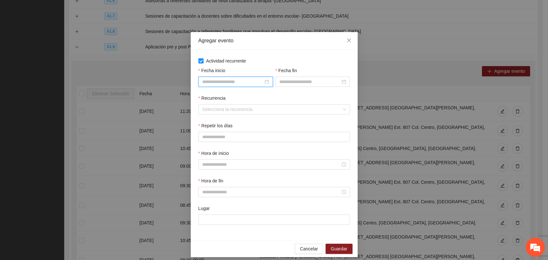
click at [228, 82] on input "Fecha inicio" at bounding box center [232, 81] width 61 height 7
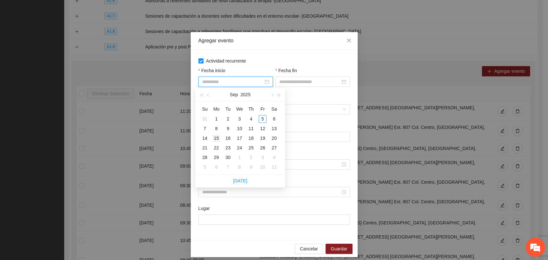
type input "**********"
click at [217, 139] on div "15" at bounding box center [216, 138] width 8 height 8
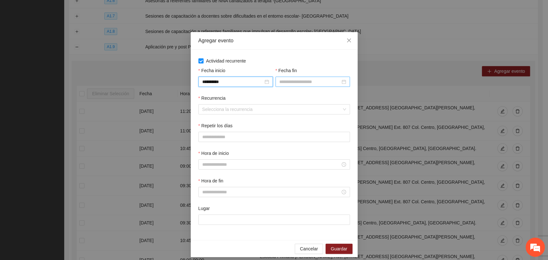
click at [295, 78] on div at bounding box center [312, 82] width 74 height 10
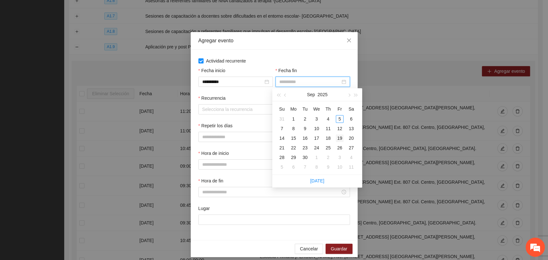
type input "**********"
click at [337, 139] on div "19" at bounding box center [340, 138] width 8 height 8
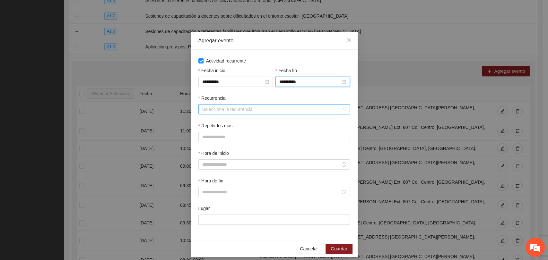
click at [211, 111] on input "Recurrencia" at bounding box center [271, 110] width 139 height 10
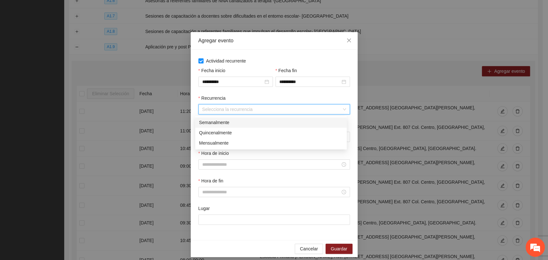
click at [208, 123] on div "Semanalmente" at bounding box center [271, 122] width 144 height 7
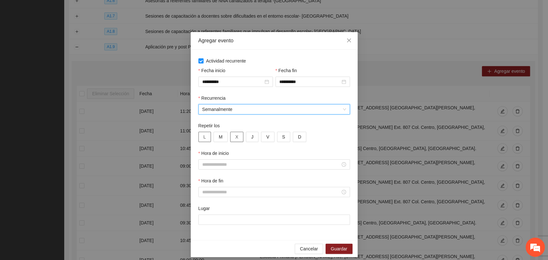
drag, startPoint x: 205, startPoint y: 139, endPoint x: 233, endPoint y: 137, distance: 28.7
click at [205, 139] on button "L" at bounding box center [204, 137] width 13 height 10
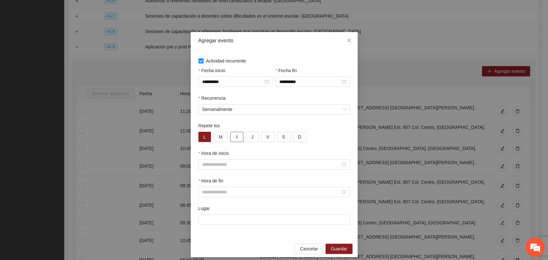
click at [238, 137] on button "X" at bounding box center [236, 137] width 13 height 10
click at [246, 137] on button "J" at bounding box center [252, 137] width 13 height 10
click at [262, 137] on button "V" at bounding box center [267, 137] width 13 height 10
click at [211, 169] on div at bounding box center [273, 164] width 151 height 10
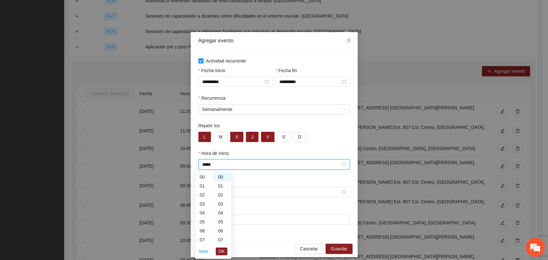
scroll to position [72, 0]
type input "*****"
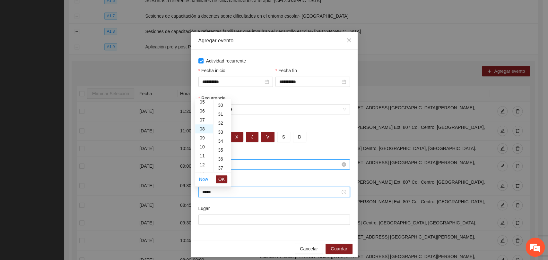
scroll to position [404, 0]
type input "*****"
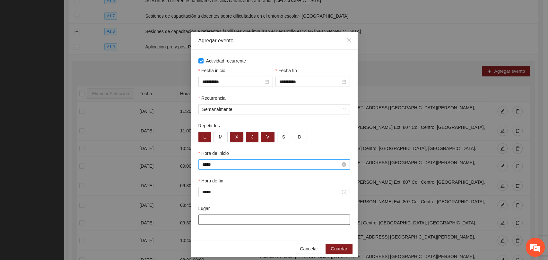
paste input "**********"
type input "**********"
click at [333, 250] on span "Guardar" at bounding box center [339, 248] width 16 height 7
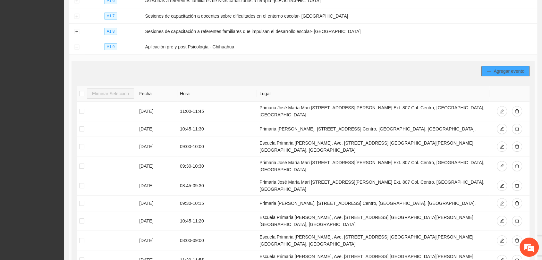
click at [496, 66] on button "Agregar evento" at bounding box center [506, 71] width 48 height 10
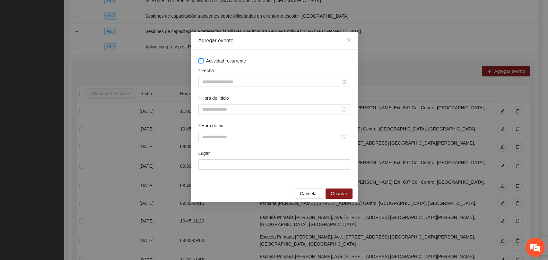
click at [219, 62] on span "Actividad recurrente" at bounding box center [225, 60] width 45 height 7
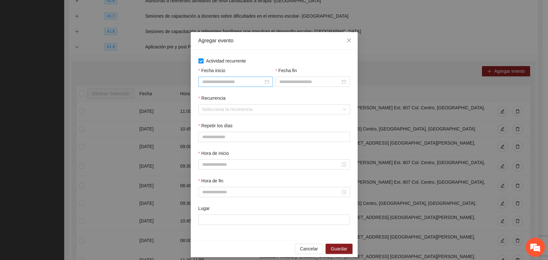
click at [242, 77] on div at bounding box center [235, 82] width 74 height 10
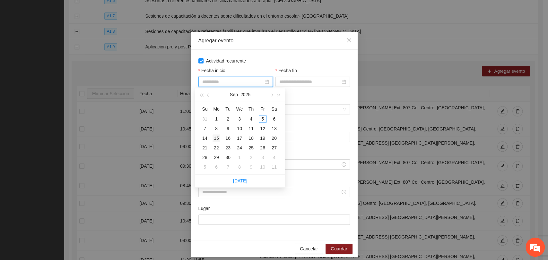
type input "**********"
click at [217, 139] on div "15" at bounding box center [216, 138] width 8 height 8
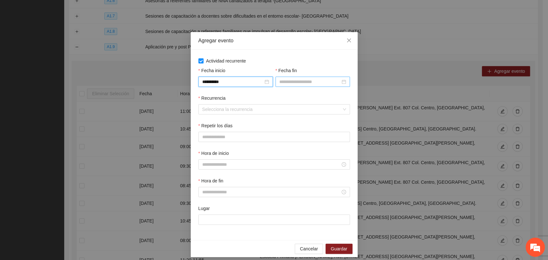
click at [288, 80] on input "Fecha fin" at bounding box center [309, 81] width 61 height 7
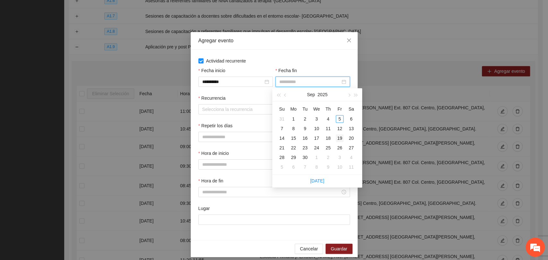
type input "**********"
click at [338, 134] on div "19" at bounding box center [340, 138] width 8 height 8
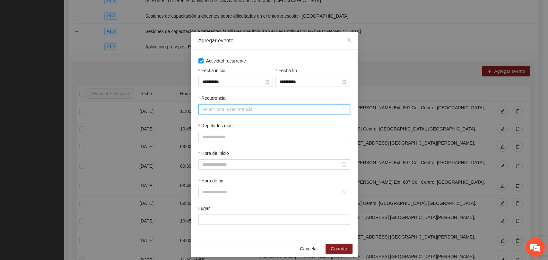
click at [236, 114] on input "Recurrencia" at bounding box center [271, 110] width 139 height 10
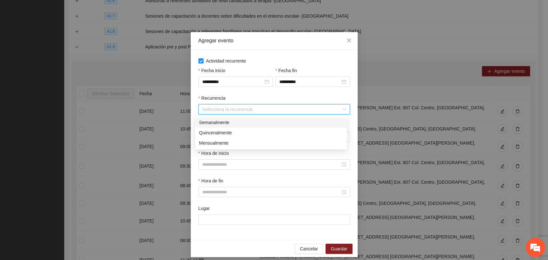
click at [211, 125] on div "Semanalmente" at bounding box center [271, 122] width 144 height 7
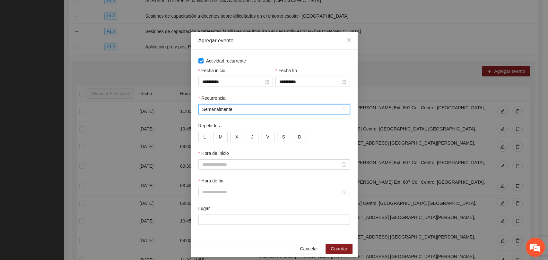
drag, startPoint x: 203, startPoint y: 131, endPoint x: 209, endPoint y: 134, distance: 6.7
click at [203, 132] on div "Repetir los" at bounding box center [273, 127] width 151 height 10
drag, startPoint x: 203, startPoint y: 136, endPoint x: 220, endPoint y: 135, distance: 16.4
click at [203, 136] on button "L" at bounding box center [204, 137] width 13 height 10
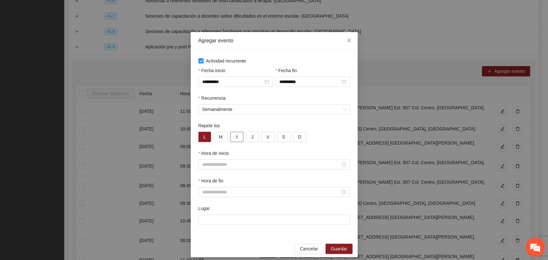
click at [227, 136] on div "L M X J V S D" at bounding box center [273, 137] width 151 height 10
click at [239, 136] on button "X" at bounding box center [236, 137] width 13 height 10
drag, startPoint x: 252, startPoint y: 140, endPoint x: 260, endPoint y: 139, distance: 8.0
click at [252, 140] on button "J" at bounding box center [252, 137] width 13 height 10
drag, startPoint x: 264, startPoint y: 139, endPoint x: 263, endPoint y: 142, distance: 3.2
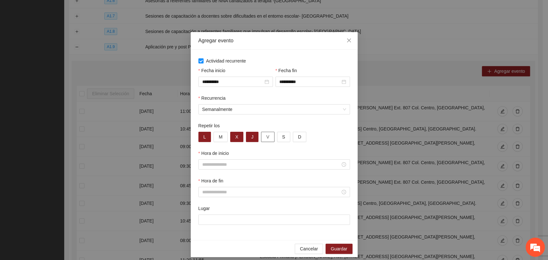
click at [266, 139] on span "V" at bounding box center [267, 136] width 3 height 7
click at [219, 164] on input "Hora de inicio" at bounding box center [271, 164] width 138 height 7
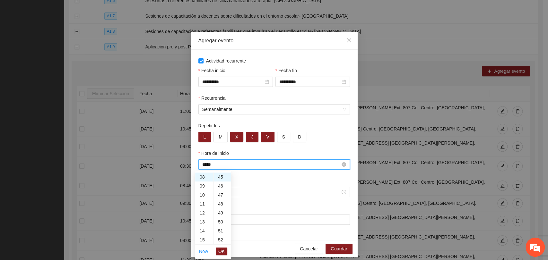
type input "*****"
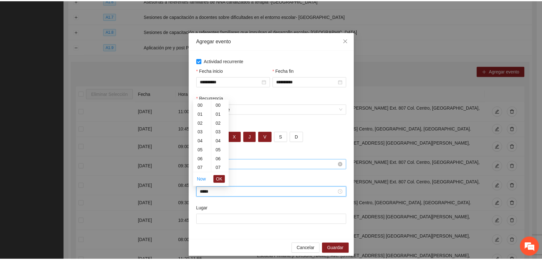
scroll to position [270, 0]
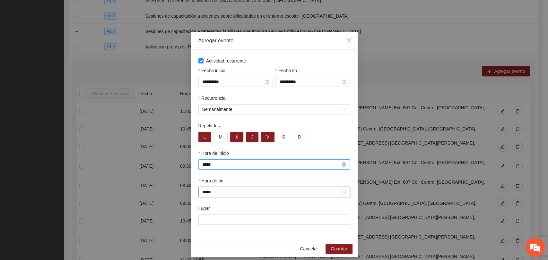
type input "*****"
paste input "**********"
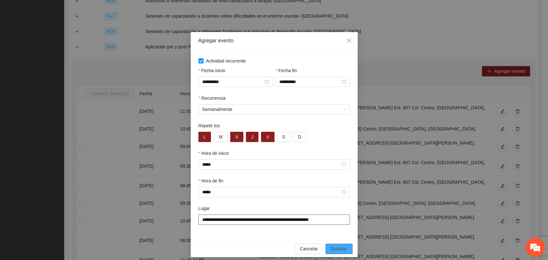
type input "**********"
click at [342, 247] on span "Guardar" at bounding box center [339, 248] width 16 height 7
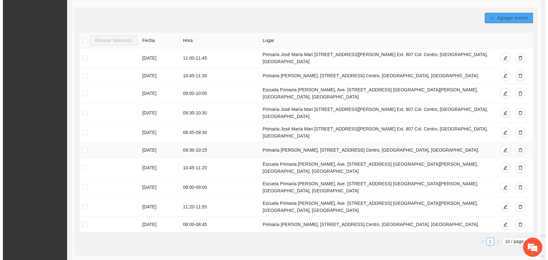
scroll to position [219, 0]
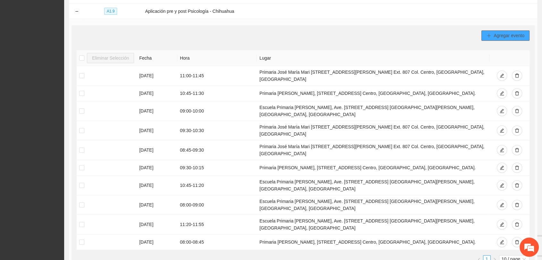
click at [493, 35] on button "Agregar evento" at bounding box center [506, 35] width 48 height 10
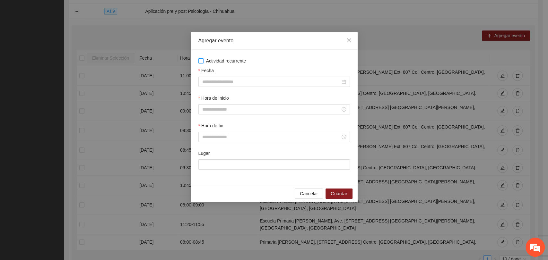
click at [214, 61] on span "Actividad recurrente" at bounding box center [225, 60] width 45 height 7
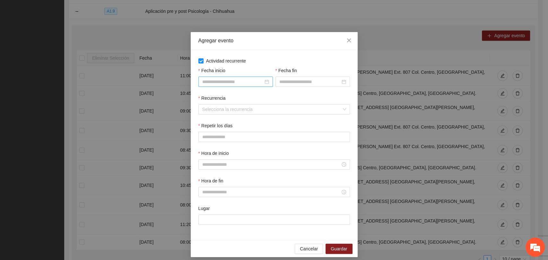
click at [216, 87] on div at bounding box center [235, 82] width 74 height 10
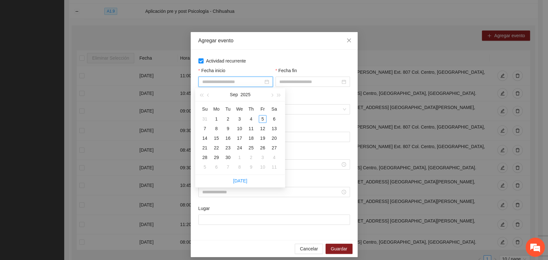
click at [228, 82] on input "Fecha inicio" at bounding box center [232, 81] width 61 height 7
type input "**********"
click at [261, 129] on div "12" at bounding box center [263, 129] width 8 height 8
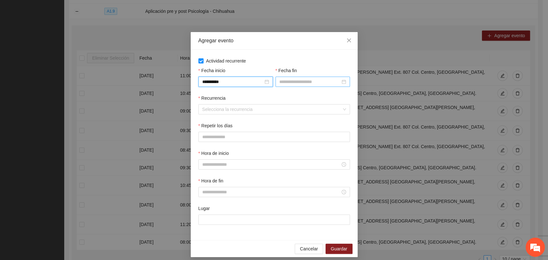
click at [287, 81] on input "Fecha fin" at bounding box center [309, 81] width 61 height 7
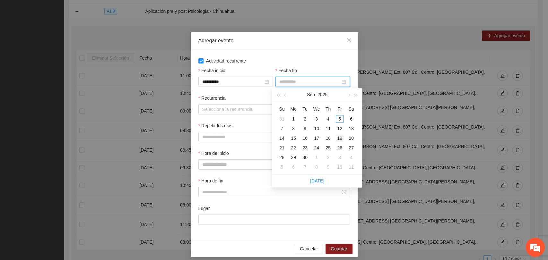
type input "**********"
click at [338, 138] on div "19" at bounding box center [340, 138] width 8 height 8
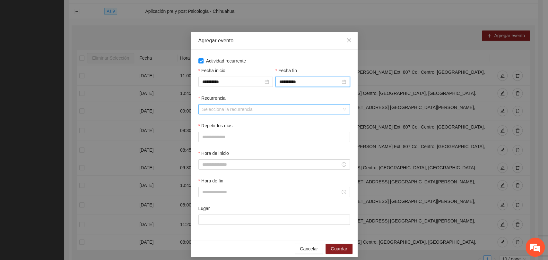
click at [213, 107] on input "Recurrencia" at bounding box center [271, 110] width 139 height 10
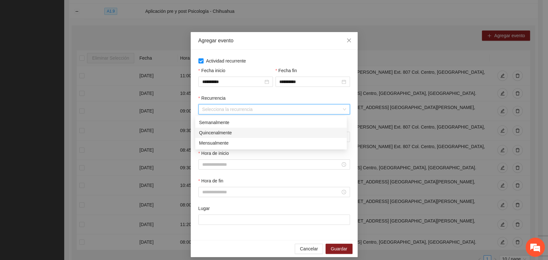
click at [205, 122] on div "Semanalmente" at bounding box center [271, 122] width 144 height 7
click at [204, 136] on button "L" at bounding box center [204, 137] width 13 height 10
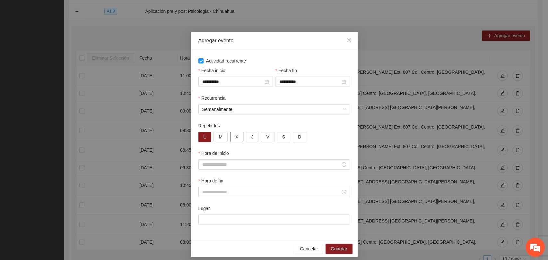
drag, startPoint x: 232, startPoint y: 137, endPoint x: 236, endPoint y: 137, distance: 3.9
click at [232, 137] on button "X" at bounding box center [236, 137] width 13 height 10
click at [251, 137] on span "J" at bounding box center [252, 136] width 2 height 7
click at [261, 137] on button "V" at bounding box center [267, 137] width 13 height 10
click at [248, 163] on input "Hora de inicio" at bounding box center [271, 164] width 138 height 7
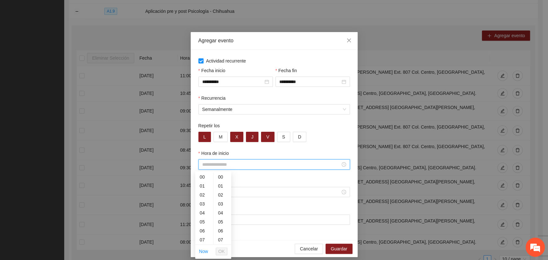
click at [223, 168] on input "Hora de inicio" at bounding box center [271, 164] width 138 height 7
type input "*****"
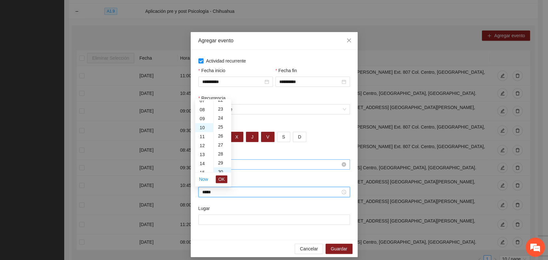
scroll to position [270, 0]
type input "*****"
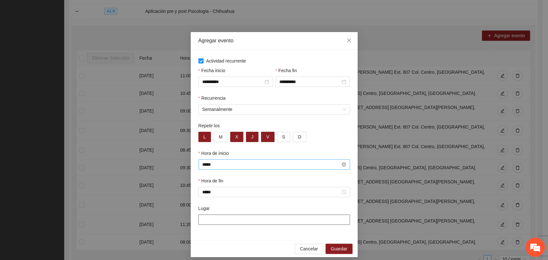
paste input "**********"
type input "**********"
click at [341, 248] on span "Guardar" at bounding box center [339, 248] width 16 height 7
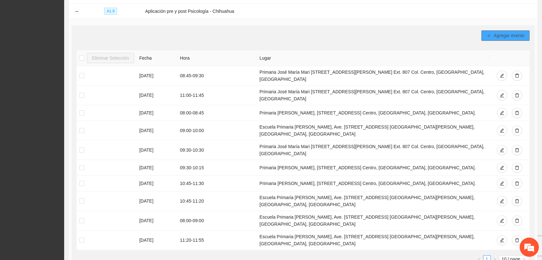
click at [497, 36] on button "Agregar evento" at bounding box center [506, 35] width 48 height 10
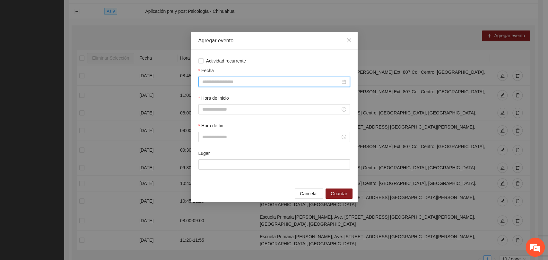
drag, startPoint x: 308, startPoint y: 82, endPoint x: 304, endPoint y: 81, distance: 4.1
click at [307, 82] on input "Fecha" at bounding box center [271, 81] width 138 height 7
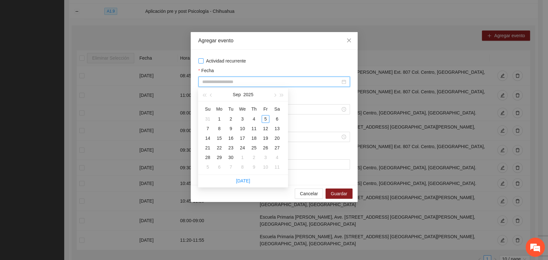
click at [229, 57] on span "Actividad recurrente" at bounding box center [225, 60] width 45 height 7
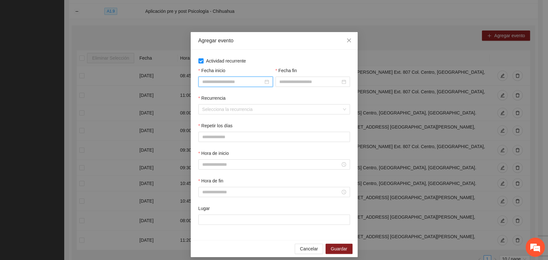
click at [246, 80] on input "Fecha inicio" at bounding box center [232, 81] width 61 height 7
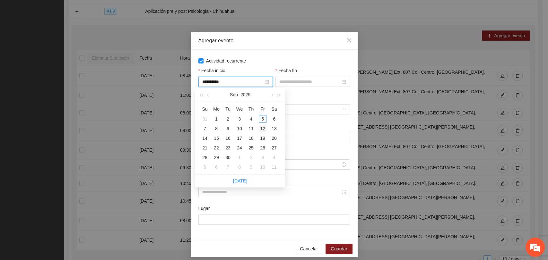
type input "**********"
click at [262, 129] on div "12" at bounding box center [263, 129] width 8 height 8
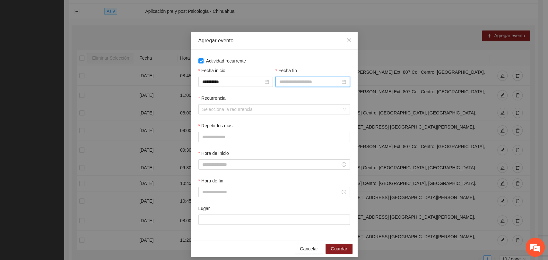
click at [290, 79] on input "Fecha fin" at bounding box center [309, 81] width 61 height 7
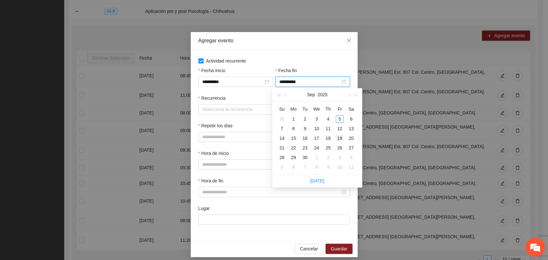
type input "**********"
click at [339, 137] on div "19" at bounding box center [340, 138] width 8 height 8
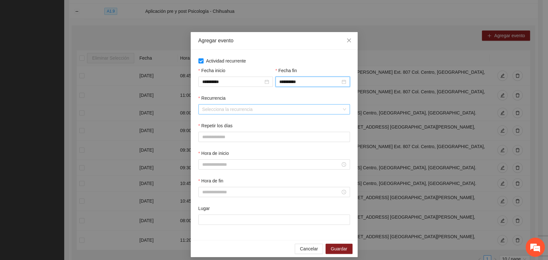
click at [230, 112] on input "Recurrencia" at bounding box center [271, 110] width 139 height 10
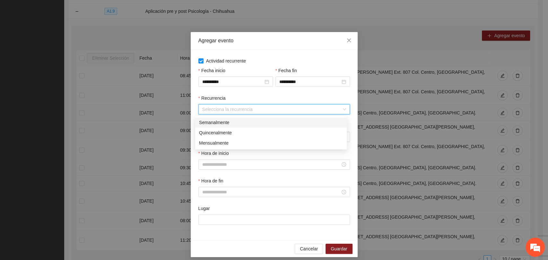
click at [221, 127] on div "Semanalmente" at bounding box center [270, 122] width 151 height 10
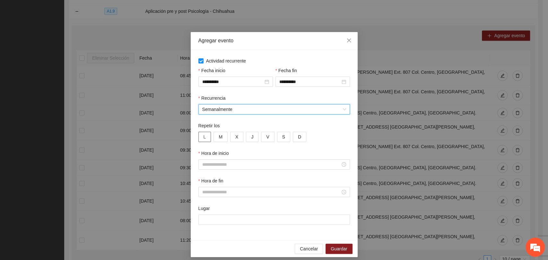
click at [205, 140] on button "L" at bounding box center [204, 137] width 13 height 10
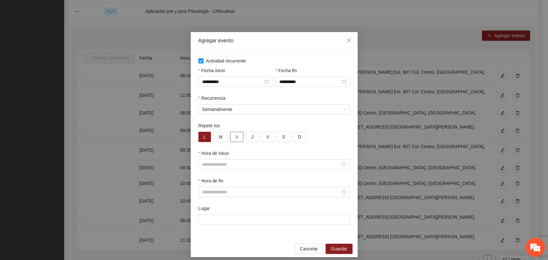
click at [232, 135] on button "X" at bounding box center [236, 137] width 13 height 10
click at [246, 138] on button "J" at bounding box center [252, 137] width 13 height 10
click at [261, 138] on button "V" at bounding box center [267, 137] width 13 height 10
click at [228, 165] on input "Hora de inicio" at bounding box center [271, 164] width 138 height 7
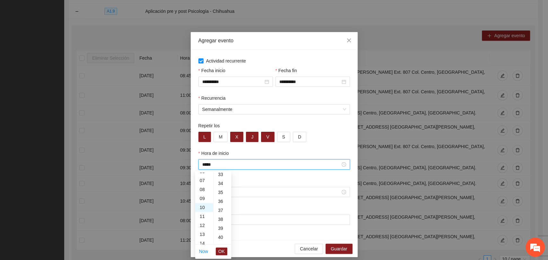
scroll to position [449, 0]
type input "*****"
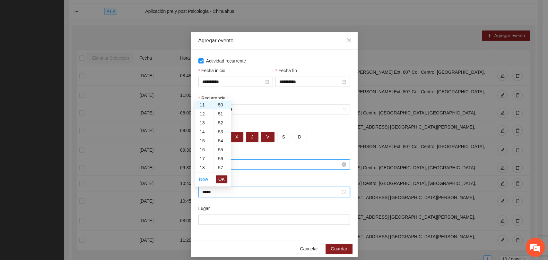
type input "*****"
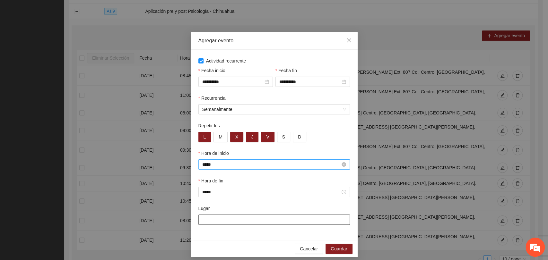
paste input "**********"
click at [331, 248] on span "Guardar" at bounding box center [339, 248] width 16 height 7
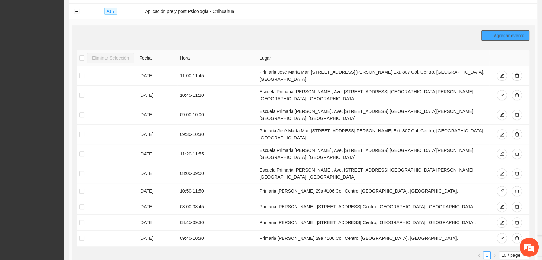
click at [493, 31] on button "Agregar evento" at bounding box center [506, 35] width 48 height 10
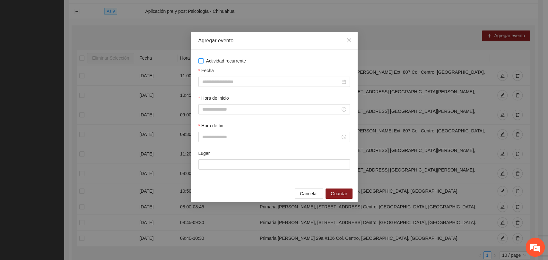
click at [223, 63] on span "Actividad recurrente" at bounding box center [225, 60] width 45 height 7
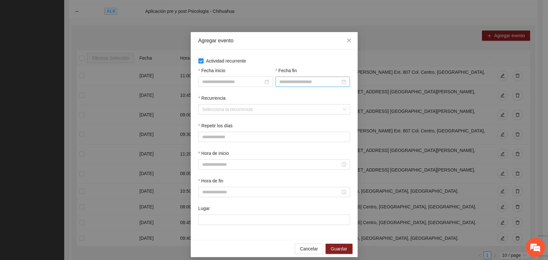
click at [288, 85] on input "Fecha fin" at bounding box center [309, 81] width 61 height 7
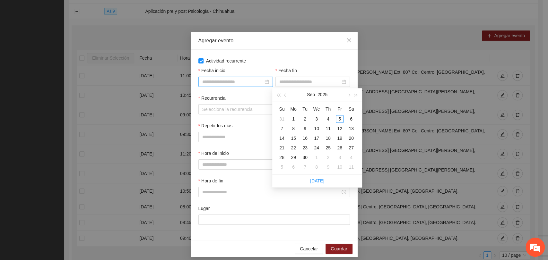
click at [233, 85] on div at bounding box center [235, 82] width 74 height 10
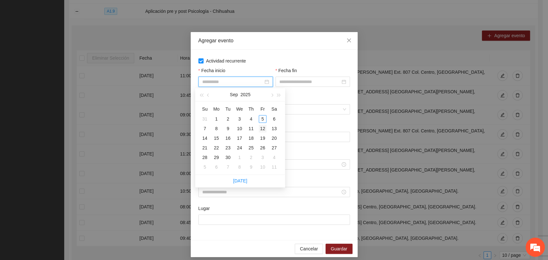
click at [261, 130] on div "12" at bounding box center [263, 129] width 8 height 8
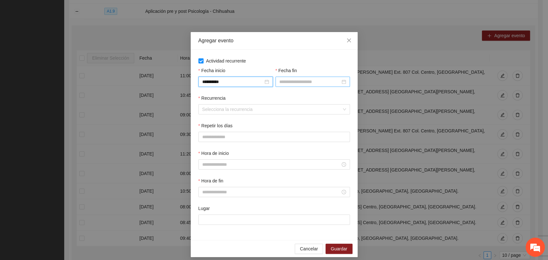
click at [298, 77] on div at bounding box center [312, 82] width 74 height 10
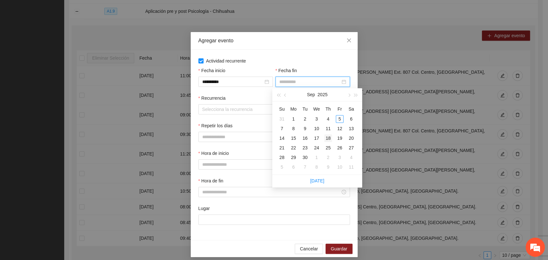
drag, startPoint x: 326, startPoint y: 138, endPoint x: 244, endPoint y: 116, distance: 84.5
click at [325, 138] on div "18" at bounding box center [328, 138] width 8 height 8
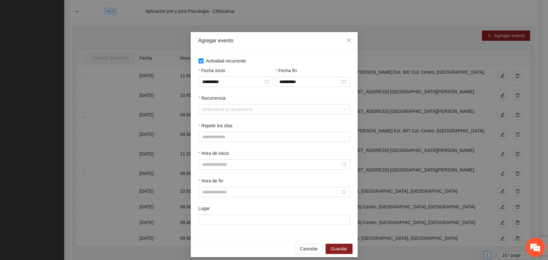
drag, startPoint x: 223, startPoint y: 101, endPoint x: 223, endPoint y: 105, distance: 3.5
click at [222, 102] on div "Recurrencia" at bounding box center [273, 100] width 151 height 10
click at [224, 107] on input "Recurrencia" at bounding box center [271, 110] width 139 height 10
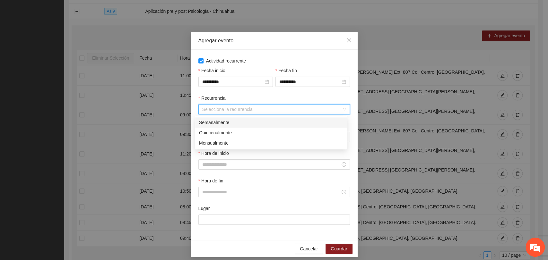
click at [218, 125] on div "Semanalmente" at bounding box center [271, 122] width 144 height 7
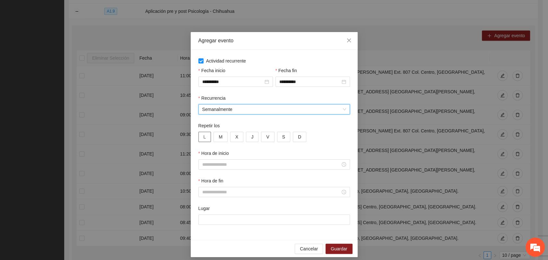
click at [204, 137] on button "L" at bounding box center [204, 137] width 13 height 10
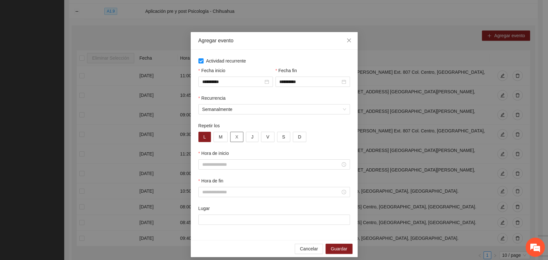
click at [235, 135] on span "X" at bounding box center [236, 136] width 3 height 7
click at [246, 137] on button "J" at bounding box center [252, 137] width 13 height 10
click at [261, 139] on button "V" at bounding box center [267, 137] width 13 height 10
click at [246, 164] on input "Hora de inicio" at bounding box center [271, 164] width 138 height 7
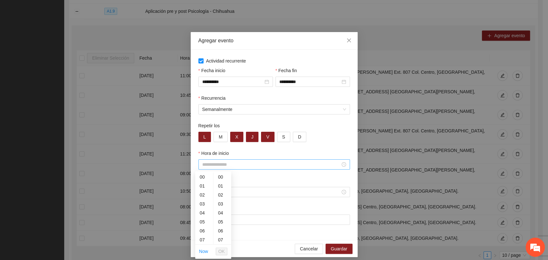
click at [228, 160] on div "Hora de inicio" at bounding box center [273, 160] width 151 height 20
click at [226, 163] on input "Hora de inicio" at bounding box center [271, 164] width 138 height 7
paste input "**********"
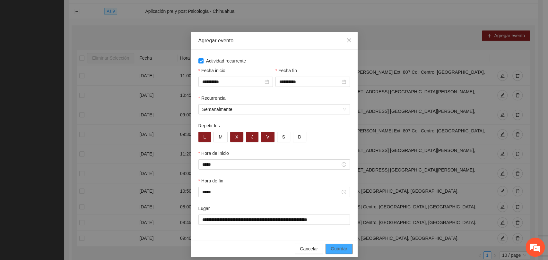
click at [343, 250] on span "Guardar" at bounding box center [339, 248] width 16 height 7
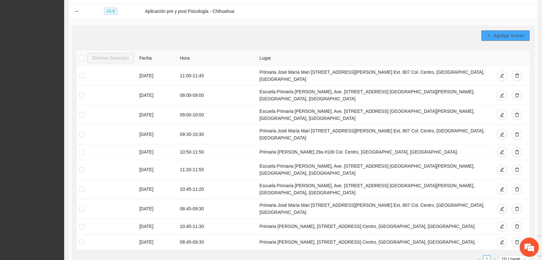
click at [489, 33] on icon "plus" at bounding box center [489, 35] width 4 height 4
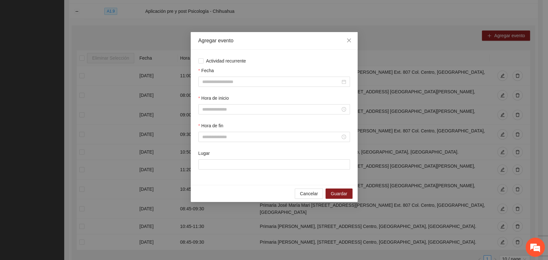
drag, startPoint x: 222, startPoint y: 63, endPoint x: 221, endPoint y: 66, distance: 3.3
click at [221, 63] on span "Actividad recurrente" at bounding box center [225, 60] width 45 height 7
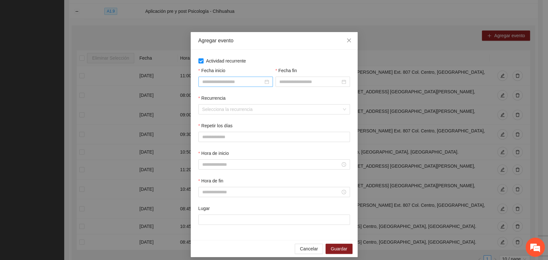
click at [218, 82] on input "Fecha inicio" at bounding box center [232, 81] width 61 height 7
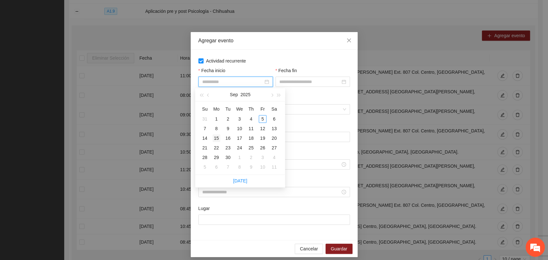
click at [218, 139] on div "15" at bounding box center [216, 138] width 8 height 8
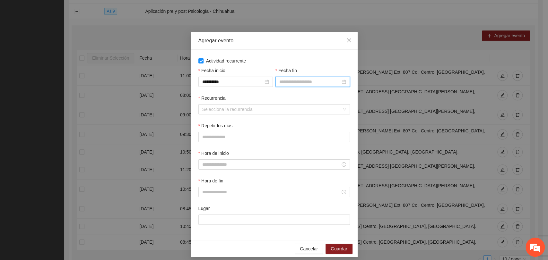
click at [299, 85] on input "Fecha fin" at bounding box center [309, 81] width 61 height 7
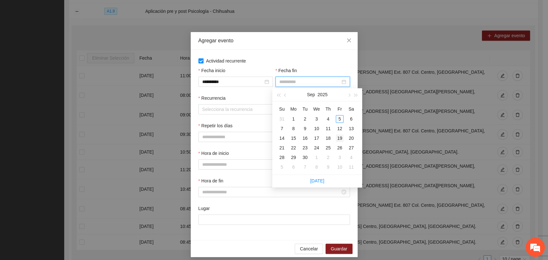
click at [336, 139] on div "19" at bounding box center [340, 138] width 8 height 8
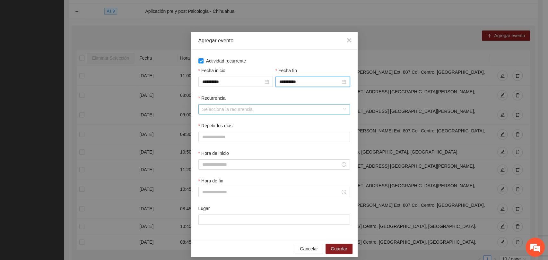
click at [244, 115] on div "Selecciona la recurrencia" at bounding box center [273, 109] width 151 height 10
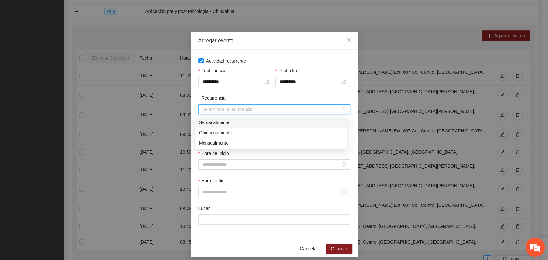
click at [207, 125] on div "Semanalmente" at bounding box center [271, 122] width 144 height 7
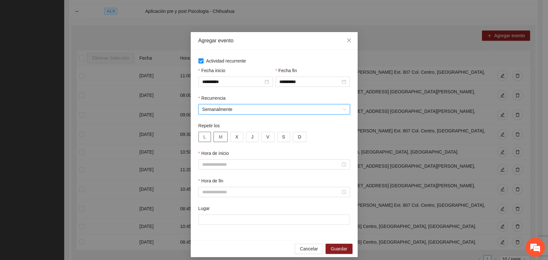
click at [203, 134] on button "L" at bounding box center [204, 137] width 13 height 10
click at [231, 136] on button "X" at bounding box center [236, 137] width 13 height 10
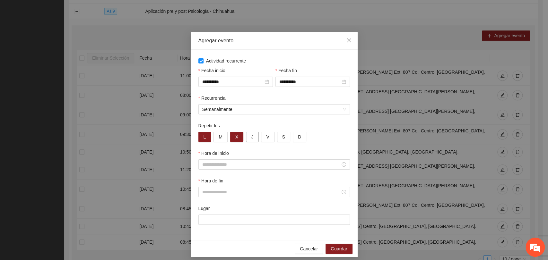
click at [250, 138] on button "J" at bounding box center [252, 137] width 13 height 10
drag, startPoint x: 258, startPoint y: 138, endPoint x: 246, endPoint y: 157, distance: 22.3
click at [261, 138] on button "V" at bounding box center [267, 137] width 13 height 10
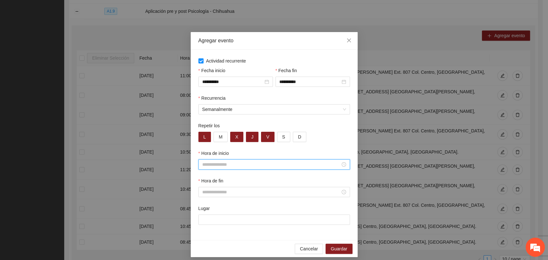
click at [227, 163] on input "Hora de inicio" at bounding box center [271, 164] width 138 height 7
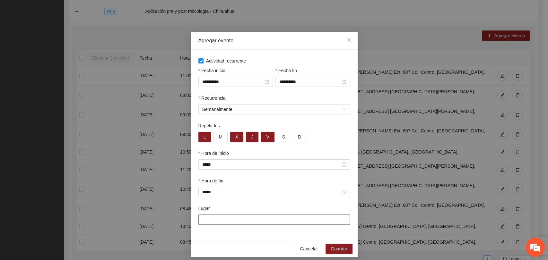
paste input "**********"
click at [331, 245] on button "Guardar" at bounding box center [338, 249] width 27 height 10
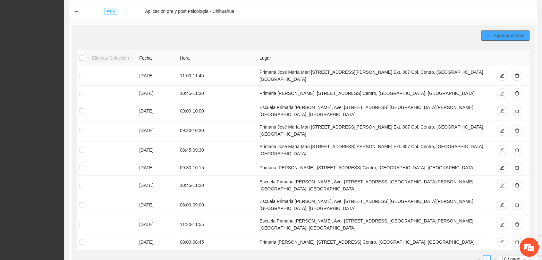
drag, startPoint x: 486, startPoint y: 39, endPoint x: 490, endPoint y: 35, distance: 5.7
click at [486, 38] on div "Agregar evento Eliminar Selección Fecha Hora Lugar [DATE] 11:00 - 11:45 Primari…" at bounding box center [303, 149] width 463 height 248
click at [486, 34] on button "Agregar evento" at bounding box center [506, 35] width 48 height 10
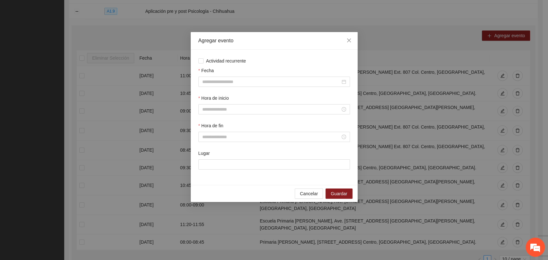
click at [266, 76] on div "Fecha" at bounding box center [273, 77] width 151 height 20
drag, startPoint x: 236, startPoint y: 65, endPoint x: 235, endPoint y: 60, distance: 5.2
click at [235, 64] on div "Actividad recurrente Fecha Hora de inicio Hora de fin Lugar" at bounding box center [273, 117] width 151 height 120
click at [235, 60] on span "Actividad recurrente" at bounding box center [225, 60] width 45 height 7
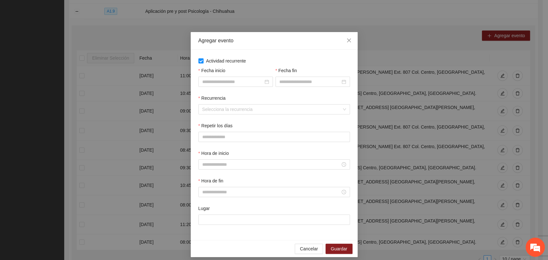
click at [246, 86] on div at bounding box center [235, 82] width 74 height 10
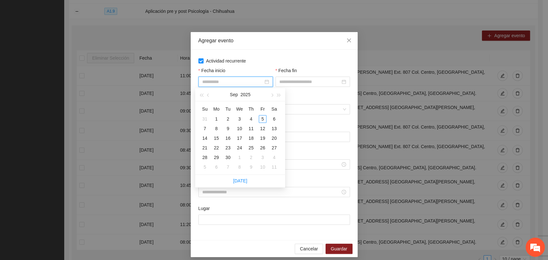
drag, startPoint x: 216, startPoint y: 138, endPoint x: 265, endPoint y: 98, distance: 62.5
click at [218, 137] on div "15" at bounding box center [216, 138] width 8 height 8
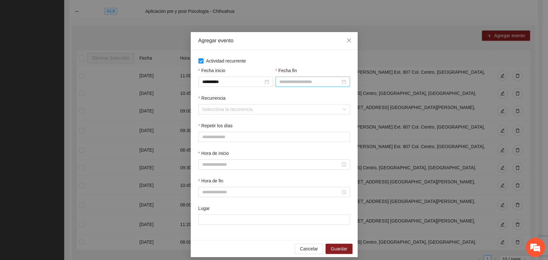
drag, startPoint x: 275, startPoint y: 88, endPoint x: 280, endPoint y: 81, distance: 8.9
click at [275, 87] on div "Fecha fin" at bounding box center [312, 81] width 77 height 28
click at [285, 77] on div at bounding box center [312, 82] width 74 height 10
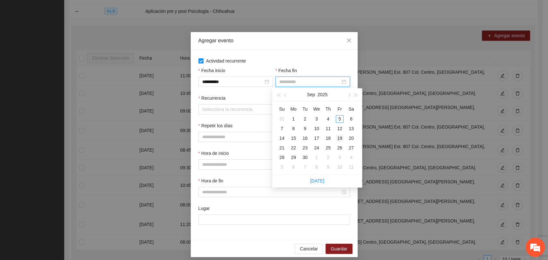
click at [338, 138] on div "19" at bounding box center [340, 138] width 8 height 8
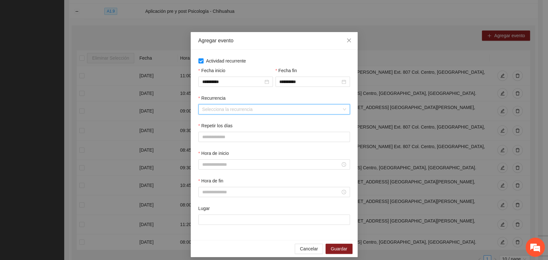
drag, startPoint x: 239, startPoint y: 113, endPoint x: 244, endPoint y: 109, distance: 6.4
click at [239, 112] on input "Recurrencia" at bounding box center [271, 110] width 139 height 10
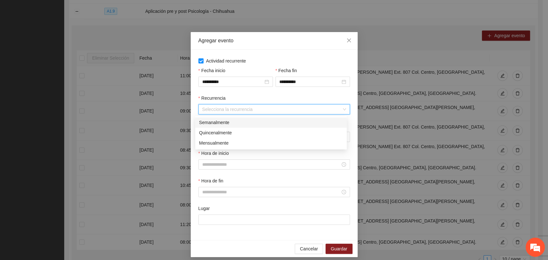
click at [233, 121] on div "Semanalmente" at bounding box center [271, 122] width 144 height 7
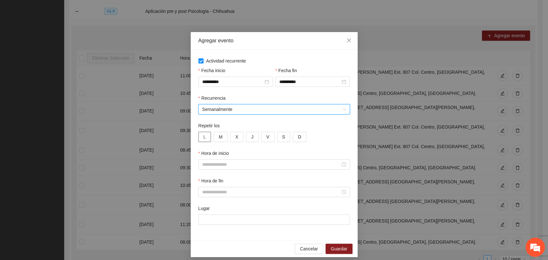
click at [203, 139] on button "L" at bounding box center [204, 137] width 13 height 10
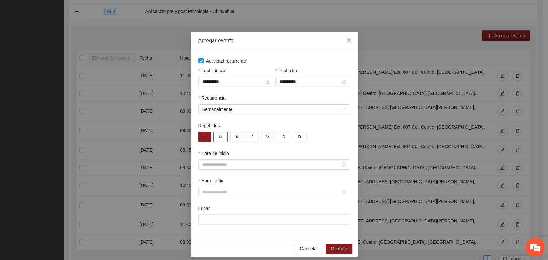
click at [219, 140] on span "M" at bounding box center [221, 136] width 4 height 7
click at [231, 140] on button "X" at bounding box center [236, 137] width 13 height 10
click at [246, 138] on button "J" at bounding box center [252, 137] width 13 height 10
click at [261, 137] on button "V" at bounding box center [267, 137] width 13 height 10
click at [214, 139] on button "M" at bounding box center [220, 137] width 14 height 10
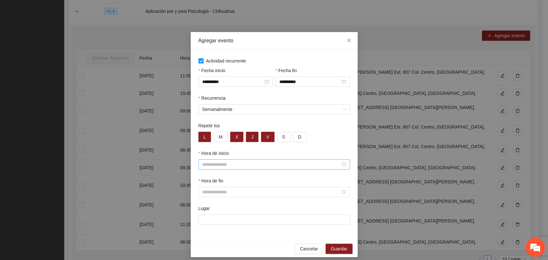
click at [222, 163] on input "Hora de inicio" at bounding box center [271, 164] width 138 height 7
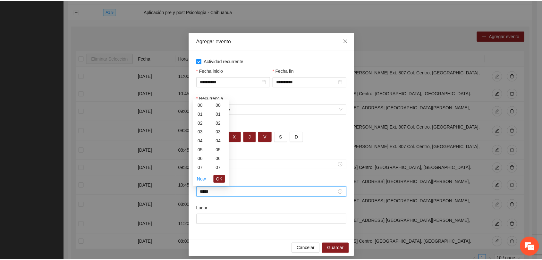
scroll to position [359, 0]
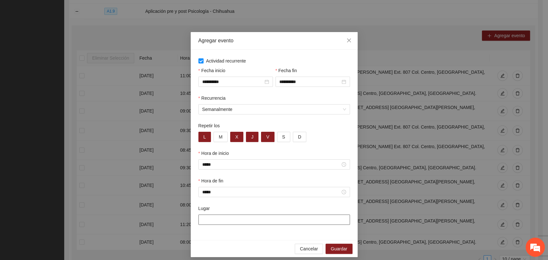
paste input "**********"
click at [345, 252] on button "Guardar" at bounding box center [338, 249] width 27 height 10
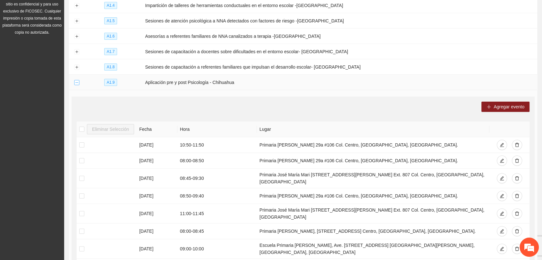
drag, startPoint x: 79, startPoint y: 77, endPoint x: 84, endPoint y: 61, distance: 16.6
click at [78, 80] on button "Collapse row" at bounding box center [76, 82] width 5 height 5
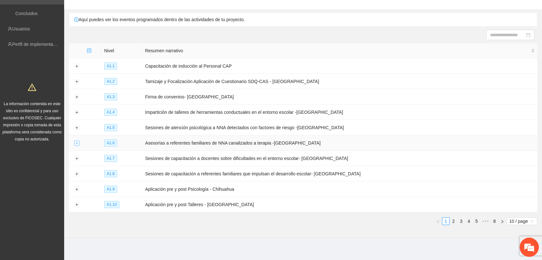
click at [76, 141] on button "Expand row" at bounding box center [76, 143] width 5 height 5
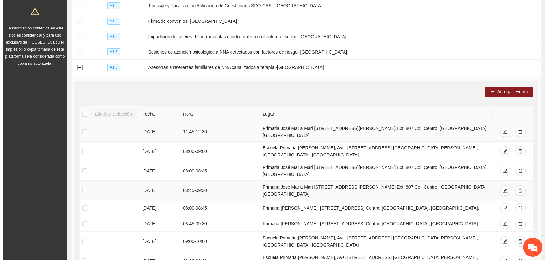
scroll to position [147, 0]
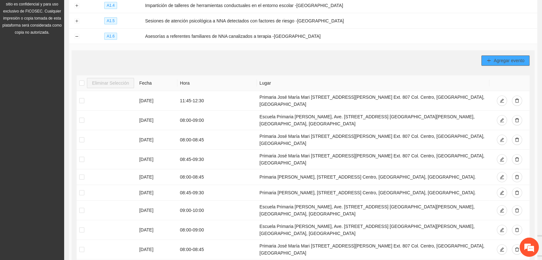
click at [491, 62] on button "Agregar evento" at bounding box center [506, 61] width 48 height 10
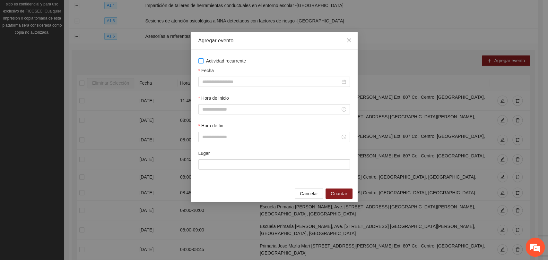
click at [211, 58] on span "Actividad recurrente" at bounding box center [225, 60] width 45 height 7
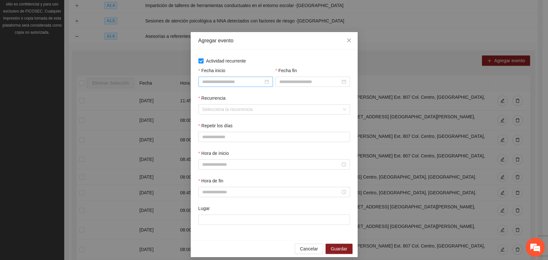
click at [230, 85] on div at bounding box center [235, 82] width 74 height 10
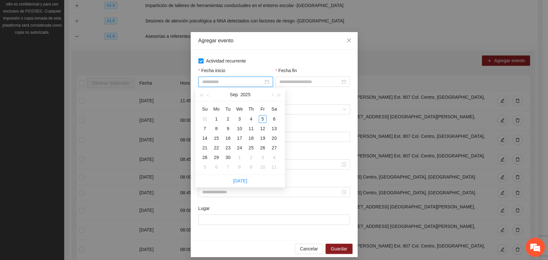
click at [241, 128] on div "10" at bounding box center [240, 129] width 8 height 8
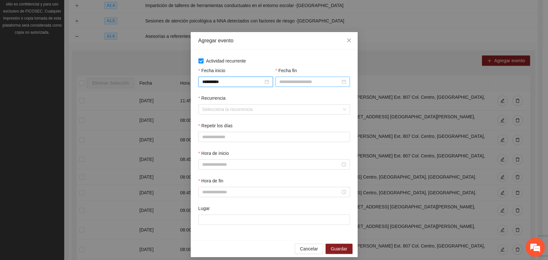
click at [287, 84] on input "Fecha fin" at bounding box center [309, 81] width 61 height 7
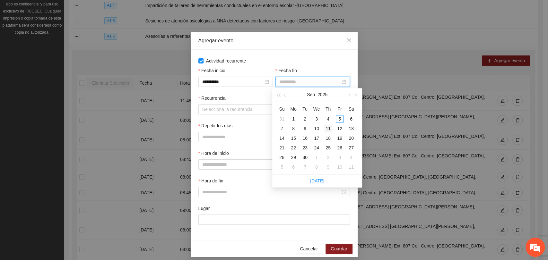
click at [333, 127] on td "11" at bounding box center [328, 129] width 12 height 10
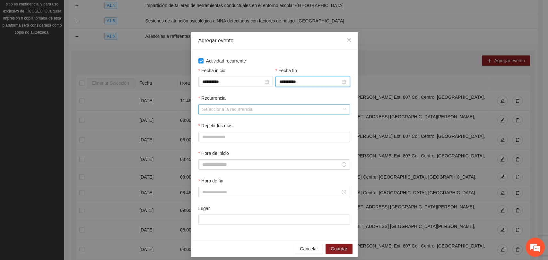
click at [219, 111] on input "Recurrencia" at bounding box center [271, 110] width 139 height 10
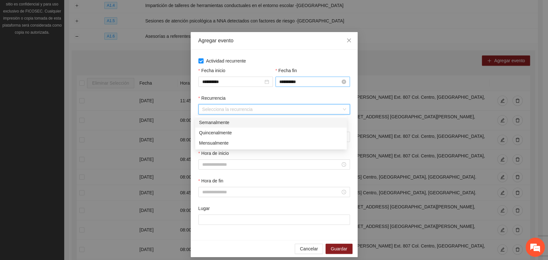
click at [299, 80] on input "**********" at bounding box center [309, 81] width 61 height 7
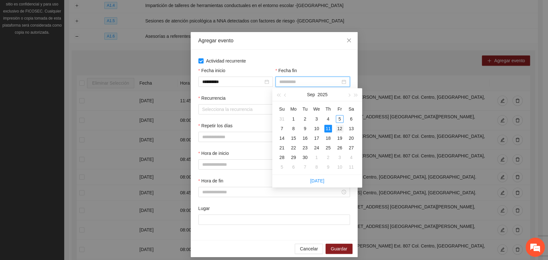
click at [340, 129] on div "12" at bounding box center [340, 129] width 8 height 8
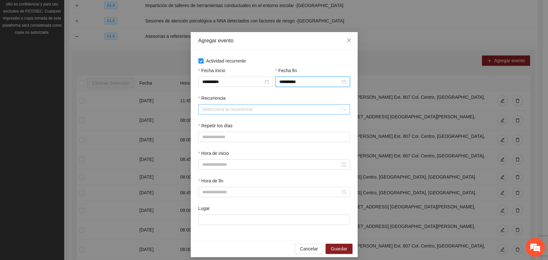
click at [228, 106] on input "Recurrencia" at bounding box center [271, 110] width 139 height 10
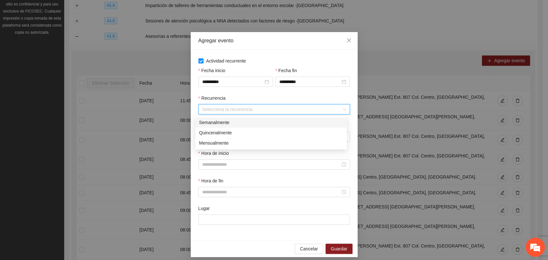
click at [211, 124] on div "Semanalmente" at bounding box center [271, 122] width 144 height 7
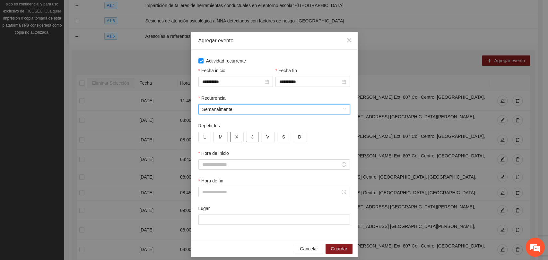
drag, startPoint x: 237, startPoint y: 137, endPoint x: 246, endPoint y: 136, distance: 9.4
click at [238, 137] on button "X" at bounding box center [236, 137] width 13 height 10
click at [251, 136] on span "J" at bounding box center [252, 136] width 2 height 7
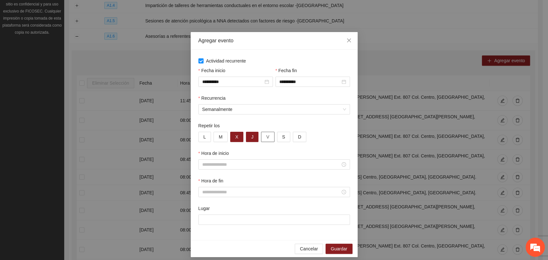
click at [261, 138] on button "V" at bounding box center [267, 137] width 13 height 10
click at [221, 168] on div at bounding box center [273, 164] width 151 height 10
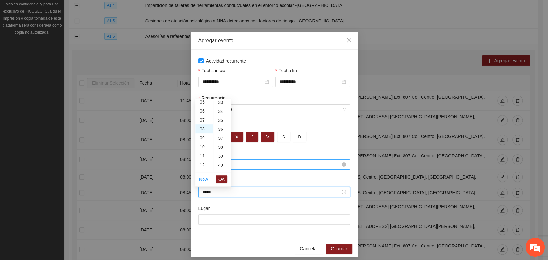
scroll to position [449, 0]
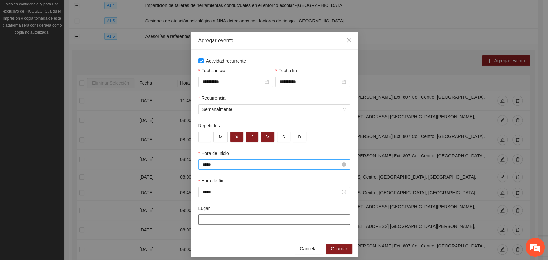
paste input "**********"
click at [339, 251] on span "Guardar" at bounding box center [339, 248] width 16 height 7
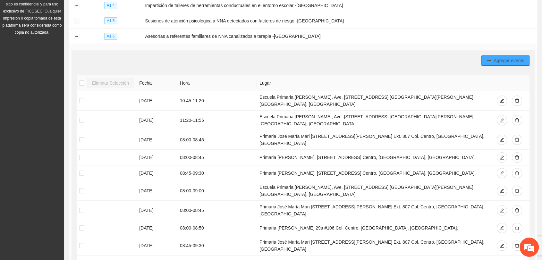
click at [490, 59] on icon "plus" at bounding box center [489, 60] width 4 height 4
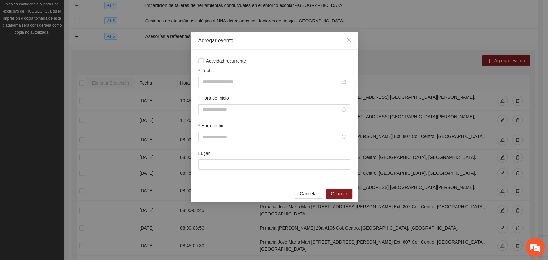
click at [219, 64] on span "Actividad recurrente" at bounding box center [225, 60] width 45 height 7
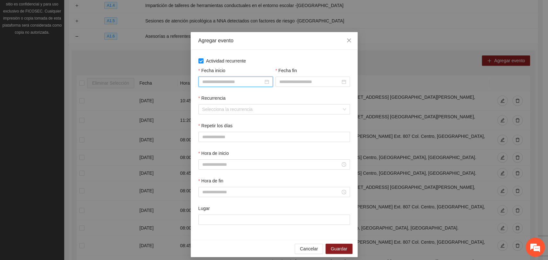
click at [221, 81] on input "Fecha inicio" at bounding box center [232, 81] width 61 height 7
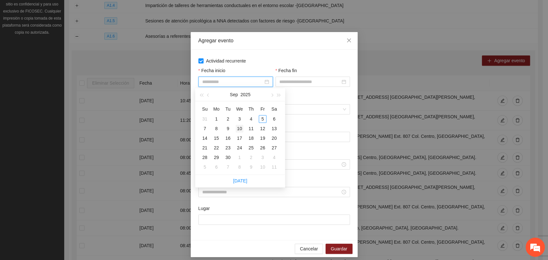
drag, startPoint x: 240, startPoint y: 129, endPoint x: 282, endPoint y: 94, distance: 55.1
click at [241, 129] on div "10" at bounding box center [240, 129] width 8 height 8
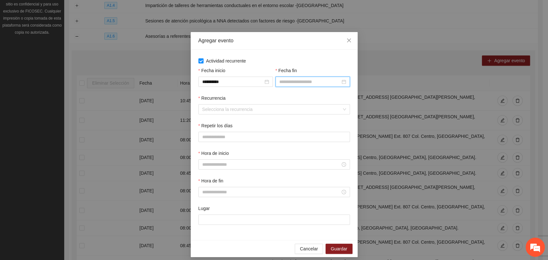
drag, startPoint x: 284, startPoint y: 82, endPoint x: 293, endPoint y: 99, distance: 19.2
click at [284, 82] on input "Fecha fin" at bounding box center [309, 81] width 61 height 7
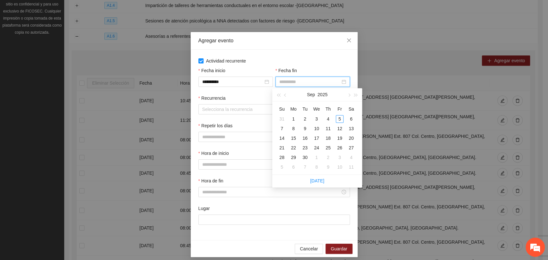
click at [336, 129] on div "12" at bounding box center [340, 129] width 8 height 8
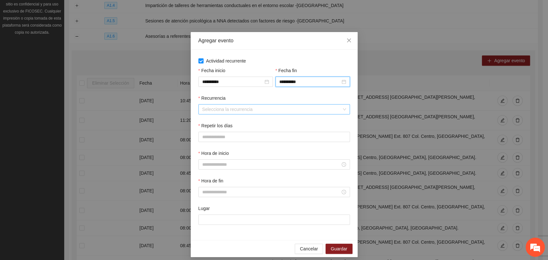
click at [229, 110] on input "Recurrencia" at bounding box center [271, 110] width 139 height 10
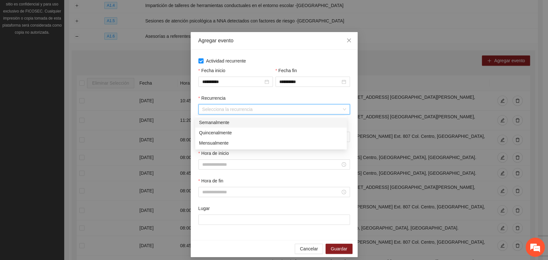
click at [223, 123] on div "Semanalmente" at bounding box center [271, 122] width 144 height 7
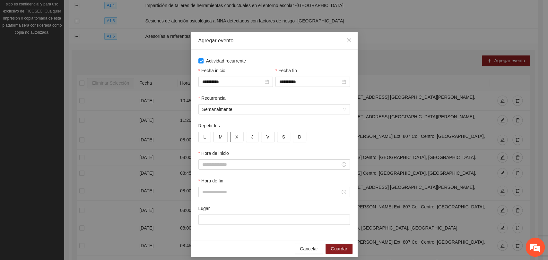
click at [235, 137] on span "X" at bounding box center [236, 136] width 3 height 7
click at [246, 137] on button "J" at bounding box center [252, 137] width 13 height 10
click at [266, 137] on span "V" at bounding box center [267, 136] width 3 height 7
click at [240, 165] on input "Hora de inicio" at bounding box center [271, 164] width 138 height 7
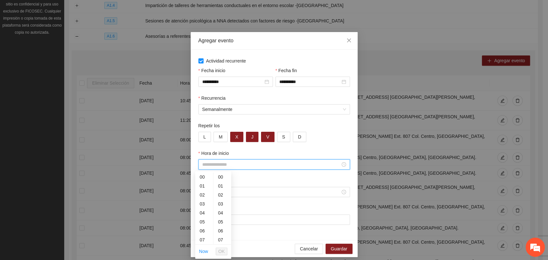
click at [258, 166] on input "Hora de inicio" at bounding box center [271, 164] width 138 height 7
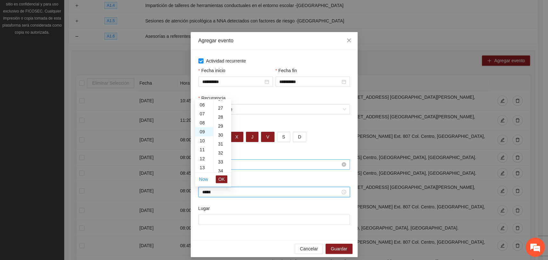
scroll to position [359, 0]
click at [220, 179] on span "OK" at bounding box center [221, 179] width 6 height 7
click at [218, 223] on input "Lugar" at bounding box center [273, 220] width 151 height 10
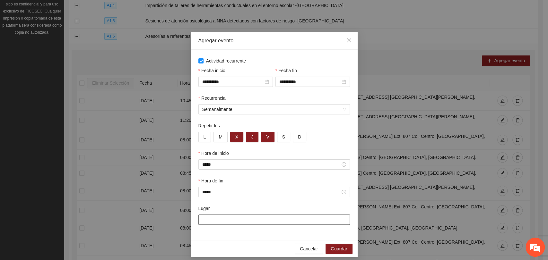
paste input "**********"
drag, startPoint x: 329, startPoint y: 246, endPoint x: 331, endPoint y: 231, distance: 15.0
click at [331, 246] on span "Guardar" at bounding box center [339, 248] width 16 height 7
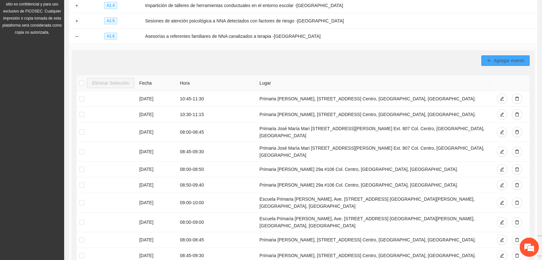
click at [498, 57] on span "Agregar evento" at bounding box center [509, 60] width 31 height 7
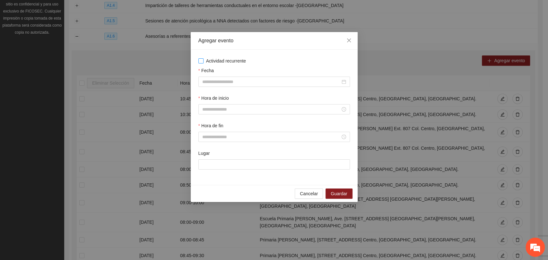
click at [206, 60] on span "Actividad recurrente" at bounding box center [225, 60] width 45 height 7
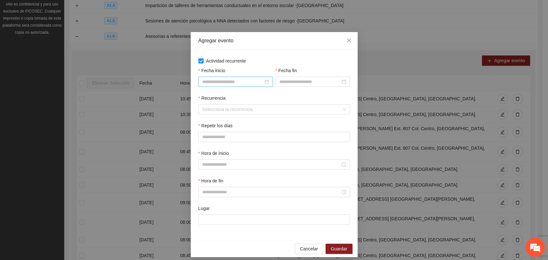
click at [212, 84] on input "Fecha inicio" at bounding box center [232, 81] width 61 height 7
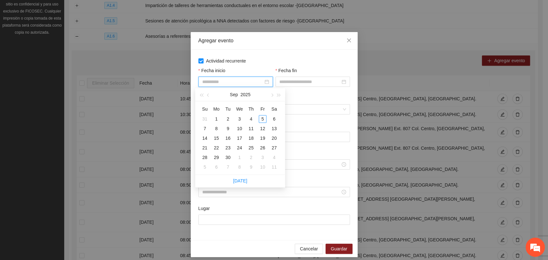
drag, startPoint x: 241, startPoint y: 127, endPoint x: 281, endPoint y: 90, distance: 54.9
click at [241, 126] on div "10" at bounding box center [240, 129] width 8 height 8
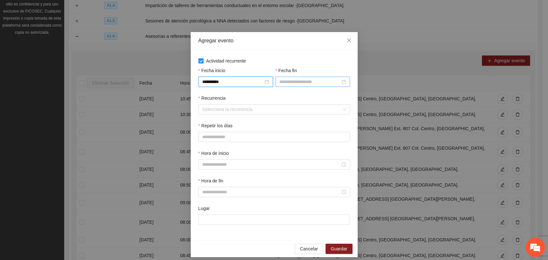
click at [287, 79] on input "Fecha fin" at bounding box center [309, 81] width 61 height 7
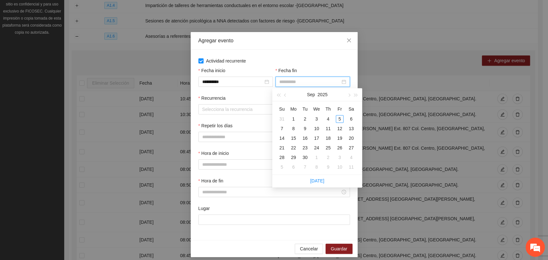
click at [325, 127] on div "11" at bounding box center [328, 129] width 8 height 8
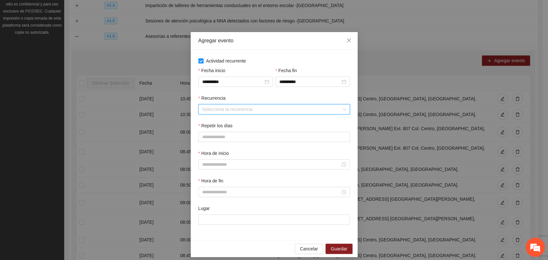
drag, startPoint x: 261, startPoint y: 108, endPoint x: 253, endPoint y: 113, distance: 9.6
click at [261, 108] on input "Recurrencia" at bounding box center [271, 110] width 139 height 10
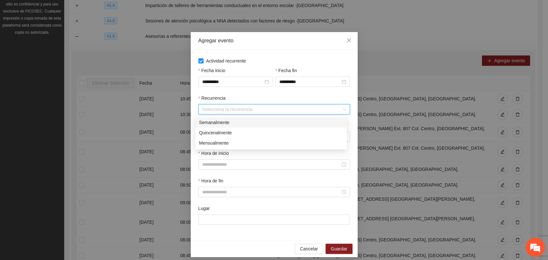
click at [223, 123] on div "Semanalmente" at bounding box center [271, 122] width 144 height 7
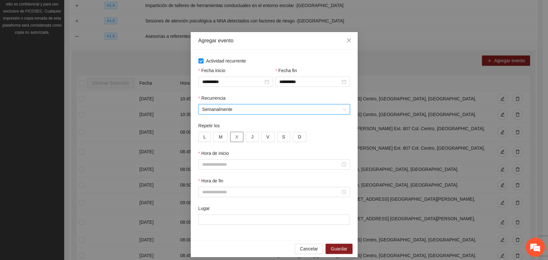
click at [239, 135] on button "X" at bounding box center [236, 137] width 13 height 10
click at [251, 137] on span "J" at bounding box center [252, 136] width 2 height 7
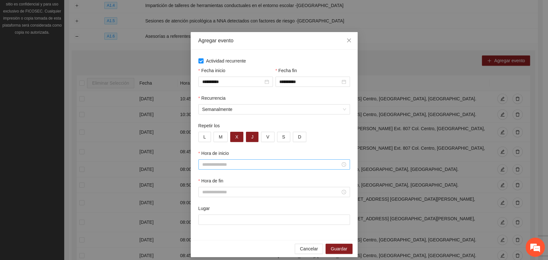
click at [245, 160] on div at bounding box center [273, 164] width 151 height 10
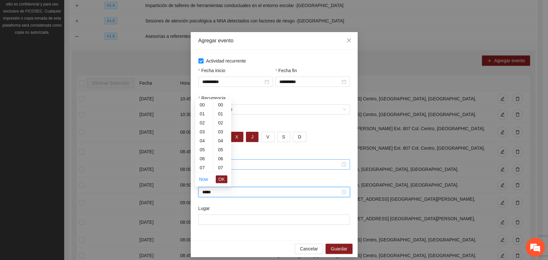
scroll to position [270, 0]
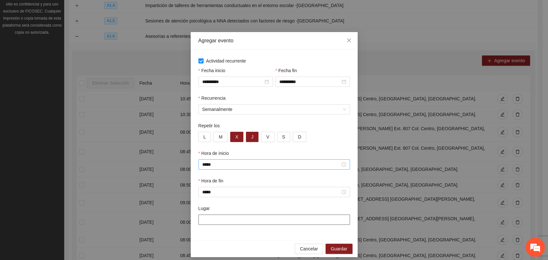
paste input "**********"
click at [345, 247] on button "Guardar" at bounding box center [338, 249] width 27 height 10
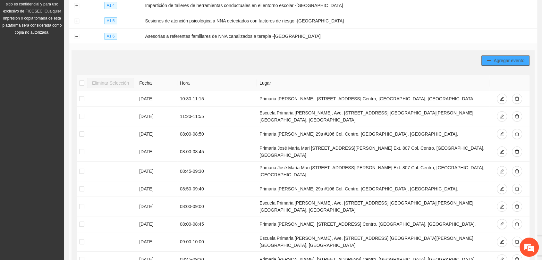
click at [495, 62] on button "Agregar evento" at bounding box center [506, 61] width 48 height 10
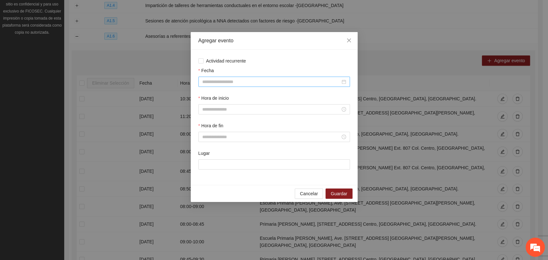
click at [259, 81] on input "Fecha" at bounding box center [271, 81] width 138 height 7
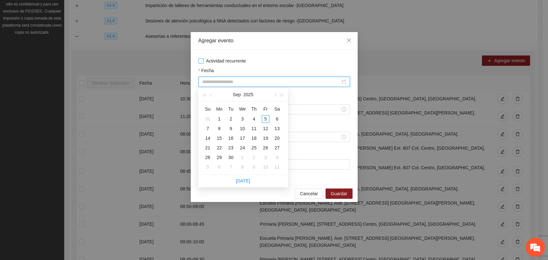
click at [230, 60] on span "Actividad recurrente" at bounding box center [225, 60] width 45 height 7
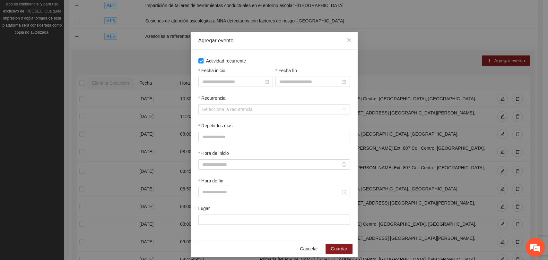
click at [242, 87] on div "Fecha inicio" at bounding box center [235, 81] width 77 height 28
click at [244, 83] on input "Fecha inicio" at bounding box center [232, 81] width 61 height 7
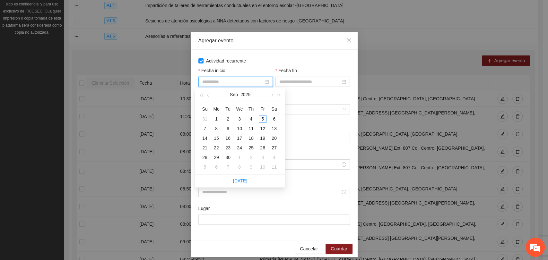
drag, startPoint x: 241, startPoint y: 126, endPoint x: 252, endPoint y: 119, distance: 12.7
click at [242, 125] on div "10" at bounding box center [240, 129] width 8 height 8
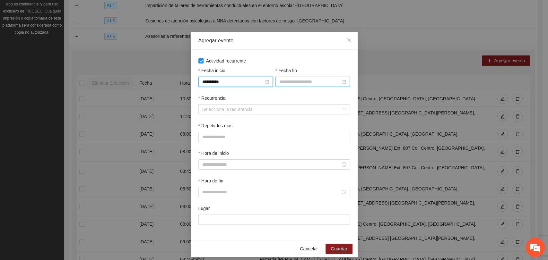
click at [283, 81] on input "Fecha fin" at bounding box center [309, 81] width 61 height 7
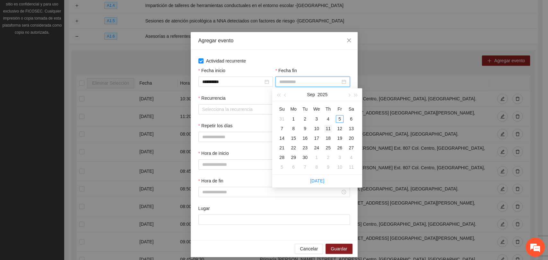
click at [326, 129] on div "11" at bounding box center [328, 129] width 8 height 8
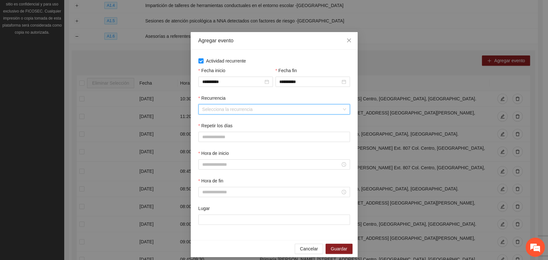
click at [259, 111] on input "Recurrencia" at bounding box center [271, 110] width 139 height 10
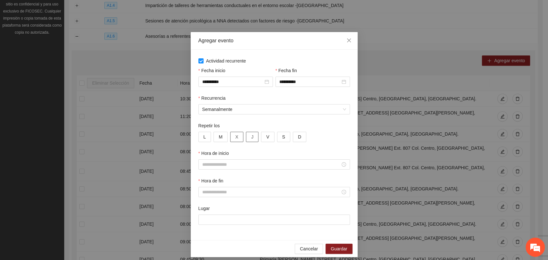
click at [238, 138] on button "X" at bounding box center [236, 137] width 13 height 10
click at [249, 138] on button "J" at bounding box center [252, 137] width 13 height 10
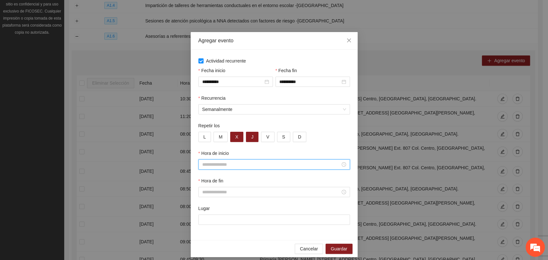
click at [236, 166] on input "Hora de inicio" at bounding box center [271, 164] width 138 height 7
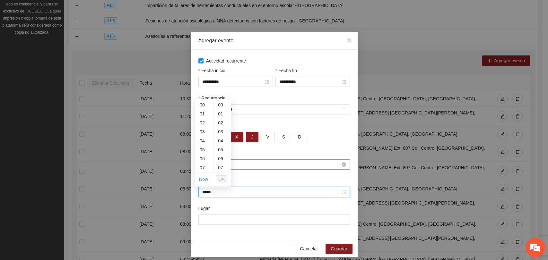
scroll to position [449, 0]
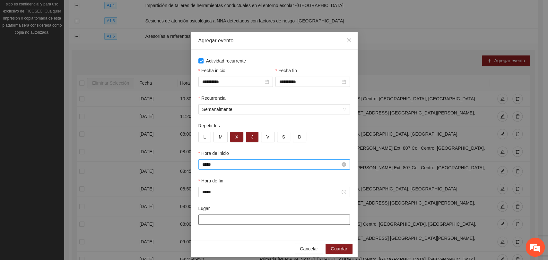
paste input "**********"
click at [334, 248] on span "Guardar" at bounding box center [339, 248] width 16 height 7
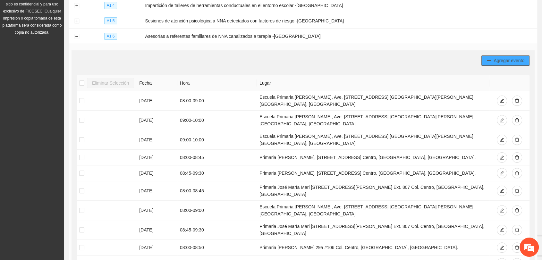
click at [483, 58] on button "Agregar evento" at bounding box center [506, 61] width 48 height 10
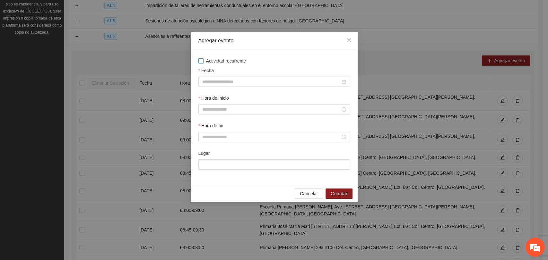
click at [240, 59] on span "Actividad recurrente" at bounding box center [225, 60] width 45 height 7
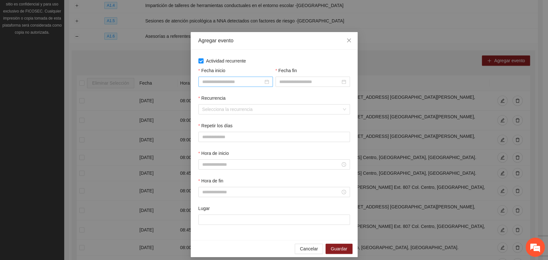
click at [235, 85] on div at bounding box center [235, 82] width 74 height 10
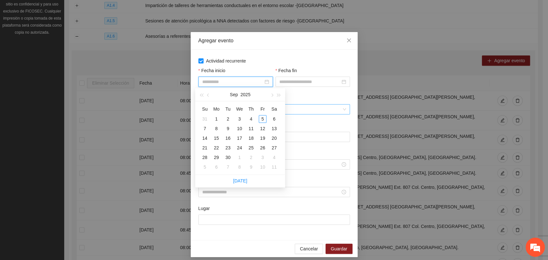
drag, startPoint x: 241, startPoint y: 131, endPoint x: 270, endPoint y: 108, distance: 36.4
click at [240, 130] on div "10" at bounding box center [240, 129] width 8 height 8
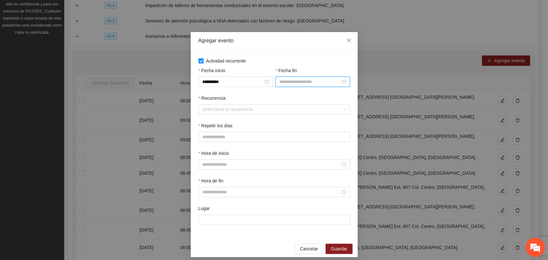
click at [294, 83] on input "Fecha fin" at bounding box center [309, 81] width 61 height 7
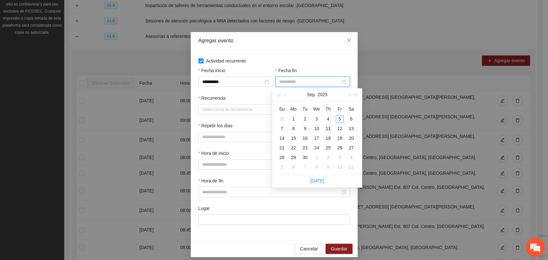
click at [323, 129] on td "11" at bounding box center [328, 129] width 12 height 10
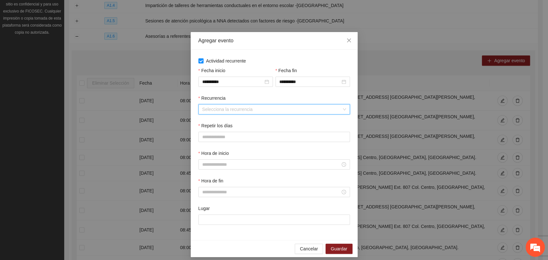
click at [249, 108] on input "Recurrencia" at bounding box center [271, 110] width 139 height 10
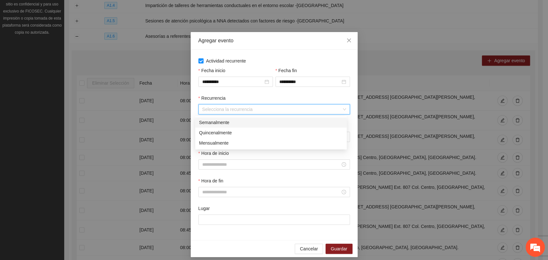
click at [229, 119] on div "Semanalmente" at bounding box center [271, 122] width 144 height 7
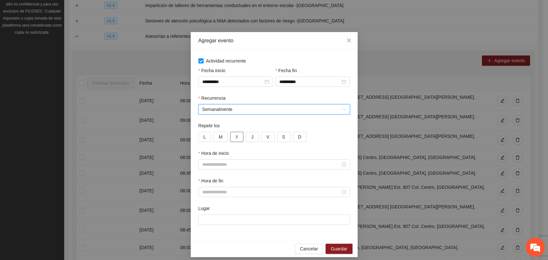
click at [236, 139] on button "X" at bounding box center [236, 137] width 13 height 10
click at [246, 139] on button "J" at bounding box center [252, 137] width 13 height 10
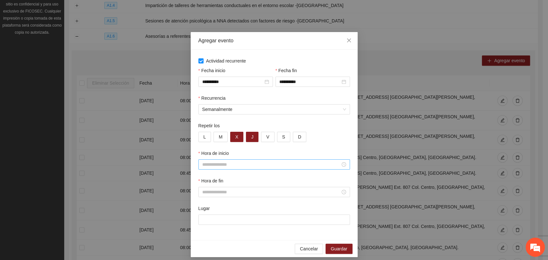
click at [250, 162] on input "Hora de inicio" at bounding box center [271, 164] width 138 height 7
paste input "**********"
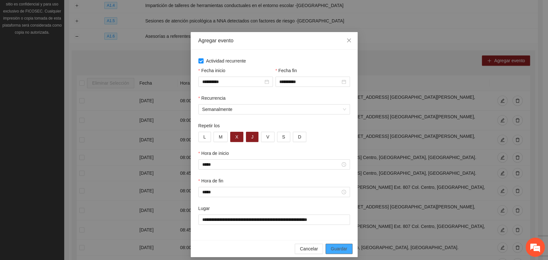
click at [339, 248] on span "Guardar" at bounding box center [339, 248] width 16 height 7
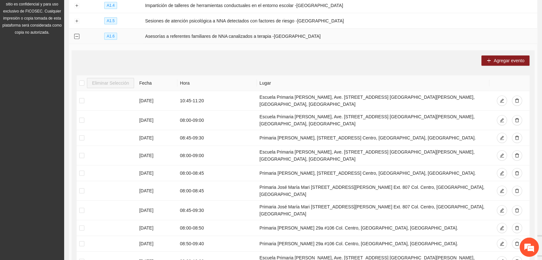
drag, startPoint x: 78, startPoint y: 35, endPoint x: 77, endPoint y: 26, distance: 9.0
click at [78, 34] on button "Collapse row" at bounding box center [76, 36] width 5 height 5
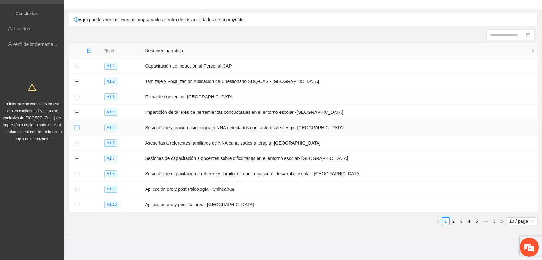
click at [75, 125] on button "Expand row" at bounding box center [76, 127] width 5 height 5
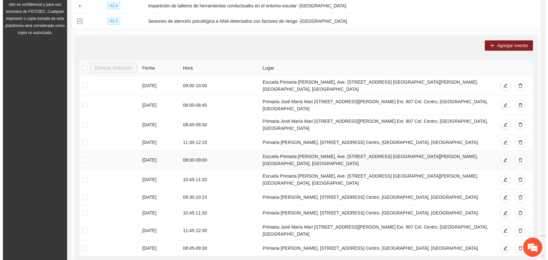
scroll to position [147, 0]
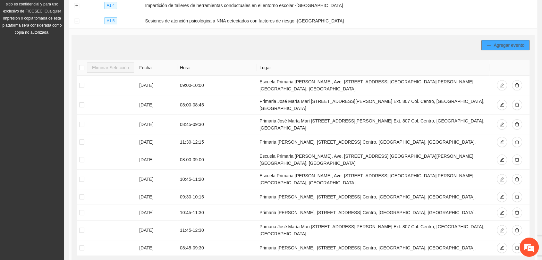
click at [498, 42] on span "Agregar evento" at bounding box center [509, 45] width 31 height 7
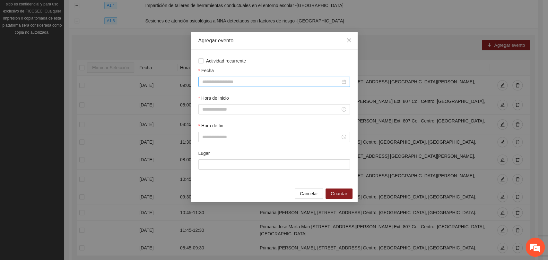
click at [251, 82] on input "Fecha" at bounding box center [271, 81] width 138 height 7
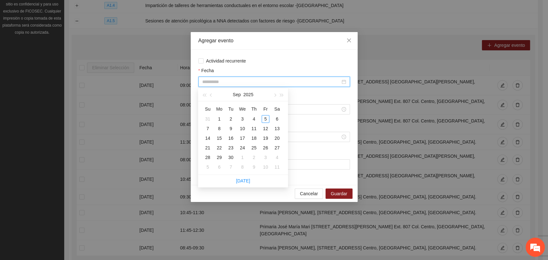
drag, startPoint x: 266, startPoint y: 139, endPoint x: 275, endPoint y: 127, distance: 14.4
click at [266, 138] on div "19" at bounding box center [266, 138] width 8 height 8
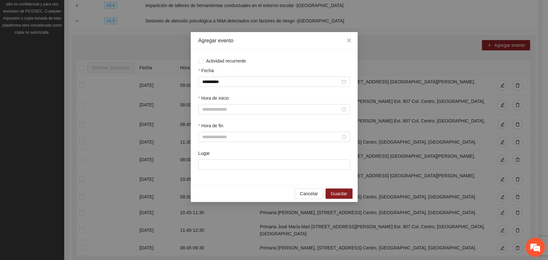
click at [208, 103] on div "Hora de inicio" at bounding box center [273, 100] width 151 height 10
click at [211, 110] on input "Hora de inicio" at bounding box center [271, 109] width 138 height 7
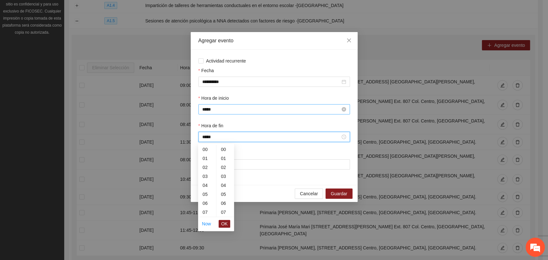
scroll to position [449, 0]
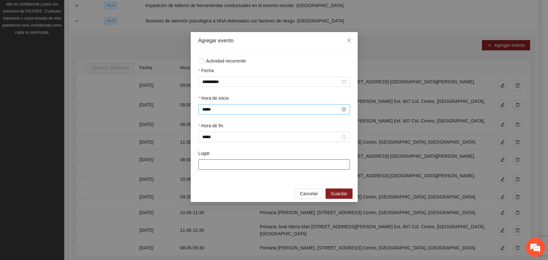
paste input "**********"
click at [344, 196] on span "Guardar" at bounding box center [339, 193] width 16 height 7
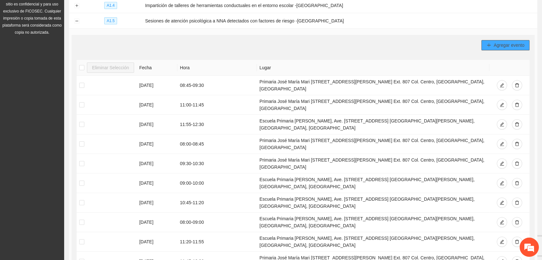
click at [511, 46] on span "Agregar evento" at bounding box center [509, 45] width 31 height 7
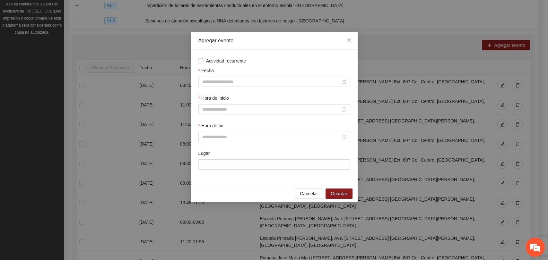
click at [237, 64] on span "Actividad recurrente" at bounding box center [225, 60] width 45 height 7
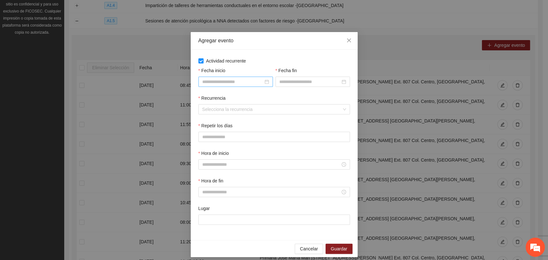
click at [229, 84] on input "Fecha inicio" at bounding box center [232, 81] width 61 height 7
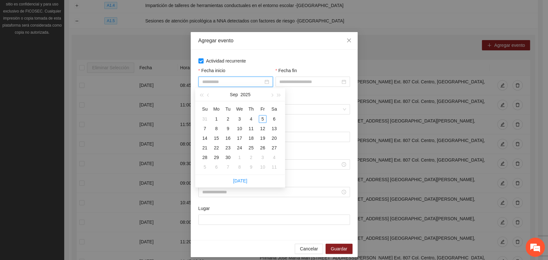
drag, startPoint x: 219, startPoint y: 146, endPoint x: 267, endPoint y: 119, distance: 55.6
click at [218, 146] on div "22" at bounding box center [216, 148] width 8 height 8
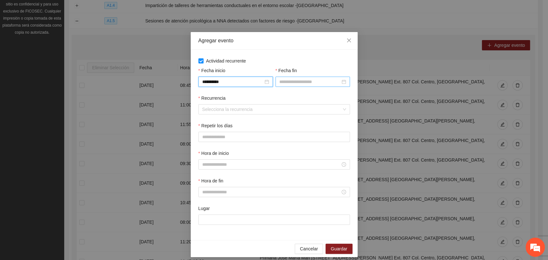
click at [288, 81] on input "Fecha fin" at bounding box center [309, 81] width 61 height 7
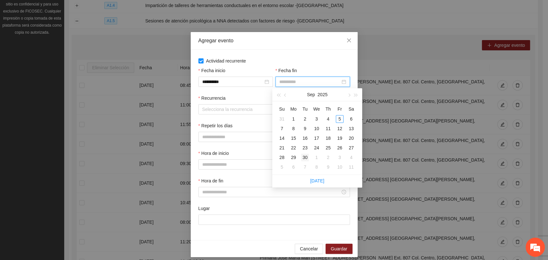
click at [304, 157] on div "30" at bounding box center [305, 158] width 8 height 8
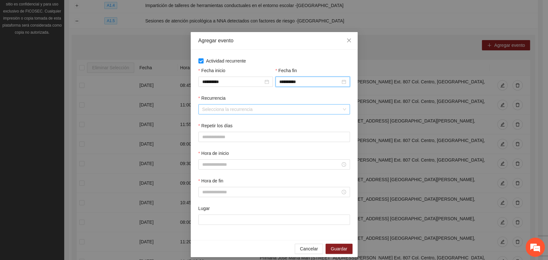
click at [226, 109] on input "Recurrencia" at bounding box center [271, 110] width 139 height 10
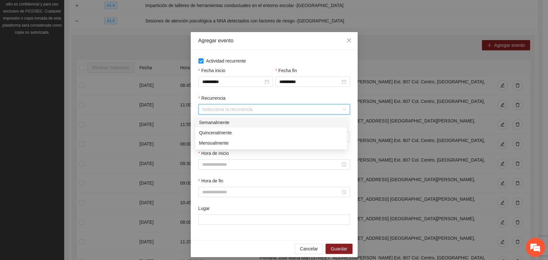
click at [228, 122] on div "Semanalmente" at bounding box center [271, 122] width 144 height 7
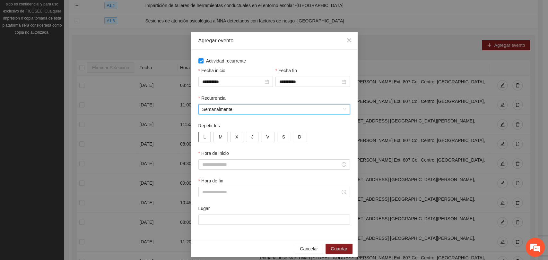
click at [206, 136] on button "L" at bounding box center [204, 137] width 13 height 10
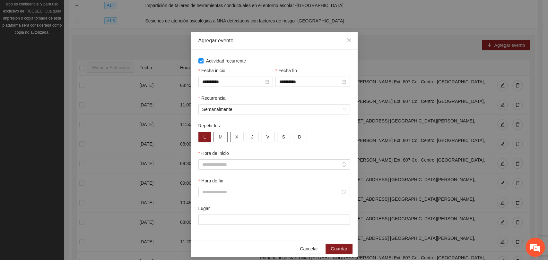
click at [221, 137] on button "M" at bounding box center [220, 137] width 14 height 10
click at [236, 137] on button "X" at bounding box center [236, 137] width 13 height 10
click at [246, 137] on button "J" at bounding box center [252, 137] width 13 height 10
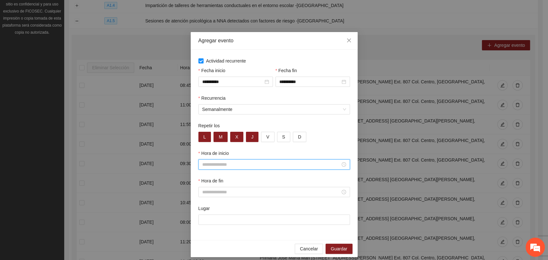
click at [232, 168] on input "Hora de inicio" at bounding box center [271, 164] width 138 height 7
paste input "**********"
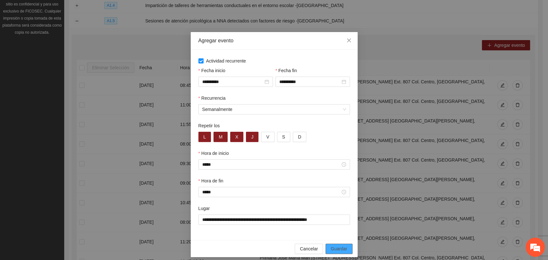
click at [343, 246] on span "Guardar" at bounding box center [339, 248] width 16 height 7
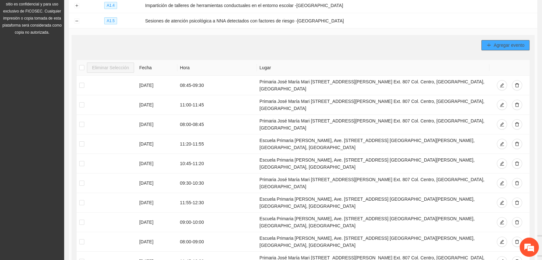
click at [488, 43] on icon "plus" at bounding box center [489, 45] width 4 height 4
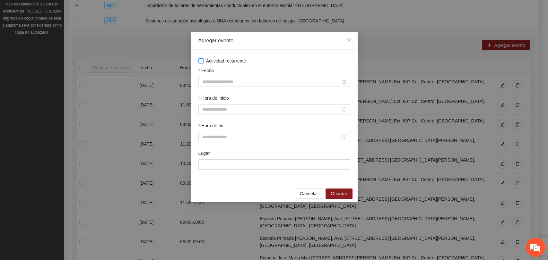
click at [222, 63] on span "Actividad recurrente" at bounding box center [225, 60] width 45 height 7
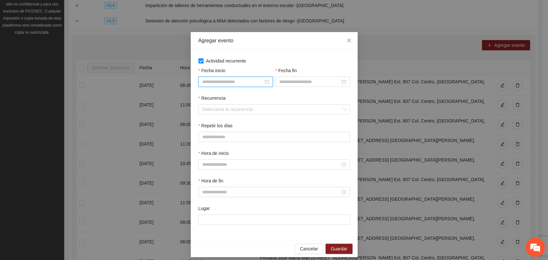
click at [248, 78] on input "Fecha inicio" at bounding box center [232, 81] width 61 height 7
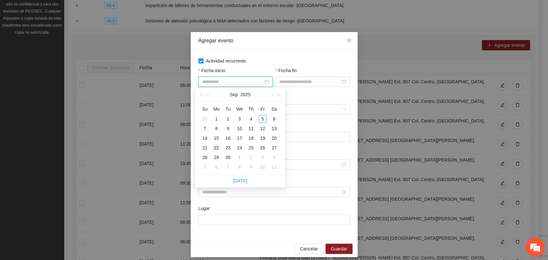
click at [215, 148] on div "22" at bounding box center [216, 148] width 8 height 8
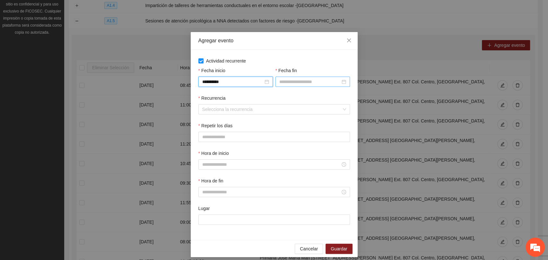
click at [300, 85] on input "Fecha fin" at bounding box center [309, 81] width 61 height 7
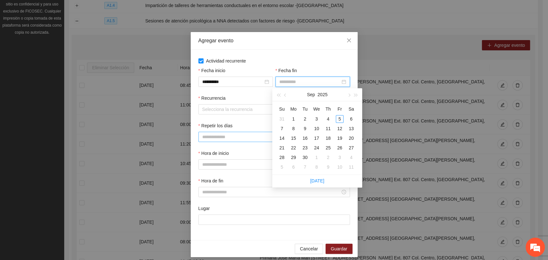
drag, startPoint x: 303, startPoint y: 158, endPoint x: 273, endPoint y: 133, distance: 38.5
click at [302, 157] on div "30" at bounding box center [305, 158] width 8 height 8
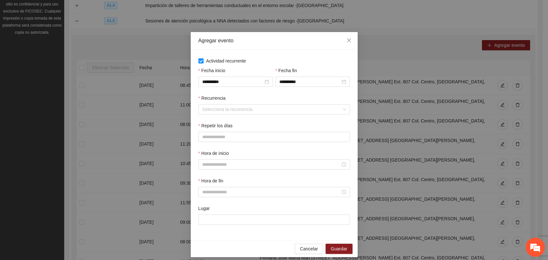
click at [249, 103] on div "Recurrencia" at bounding box center [273, 100] width 151 height 10
click at [251, 110] on input "Recurrencia" at bounding box center [271, 110] width 139 height 10
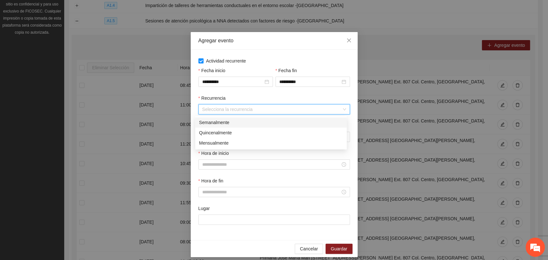
click at [228, 124] on div "Semanalmente" at bounding box center [271, 122] width 144 height 7
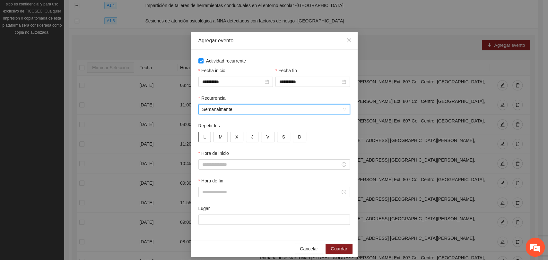
click at [203, 136] on span "L" at bounding box center [204, 136] width 3 height 7
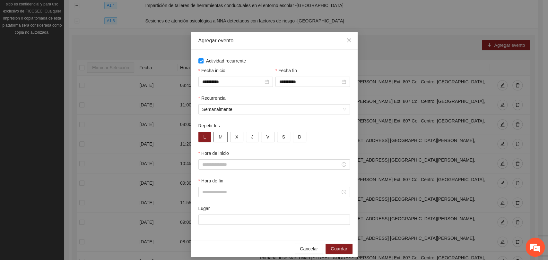
click at [213, 139] on button "M" at bounding box center [220, 137] width 14 height 10
drag, startPoint x: 229, startPoint y: 139, endPoint x: 252, endPoint y: 138, distance: 23.5
click at [230, 139] on button "X" at bounding box center [236, 137] width 13 height 10
click at [254, 137] on button "J" at bounding box center [252, 137] width 13 height 10
drag, startPoint x: 240, startPoint y: 171, endPoint x: 243, endPoint y: 166, distance: 5.7
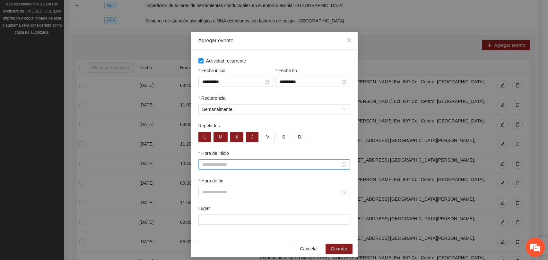
click at [240, 170] on div "Hora de inicio" at bounding box center [274, 164] width 154 height 28
click at [213, 167] on input "Hora de inicio" at bounding box center [271, 164] width 138 height 7
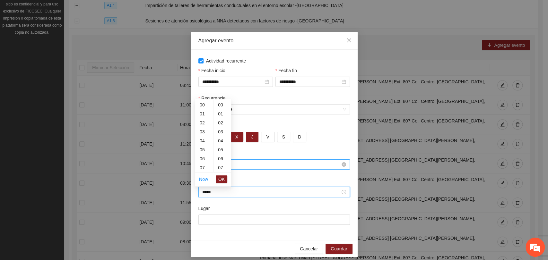
scroll to position [359, 0]
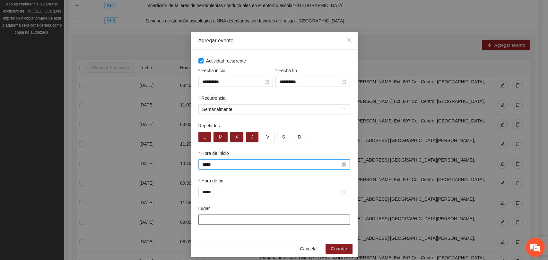
paste input "**********"
click at [335, 247] on span "Guardar" at bounding box center [339, 248] width 16 height 7
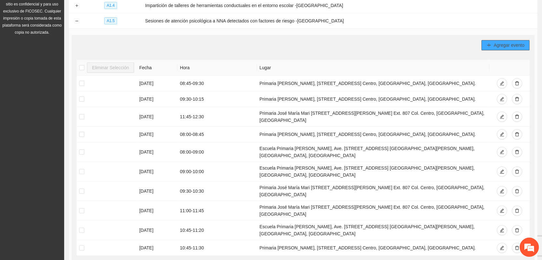
click at [488, 40] on button "Agregar evento" at bounding box center [506, 45] width 48 height 10
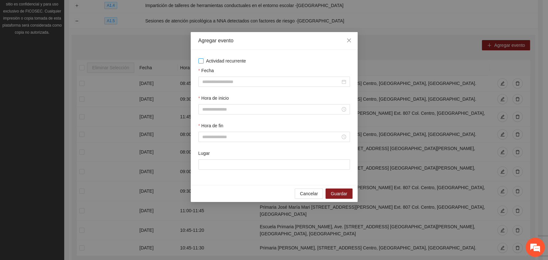
click at [221, 63] on span "Actividad recurrente" at bounding box center [225, 60] width 45 height 7
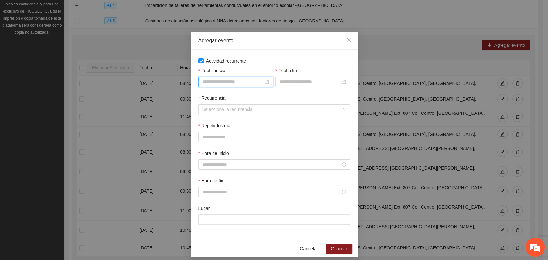
click at [226, 82] on input "Fecha inicio" at bounding box center [232, 81] width 61 height 7
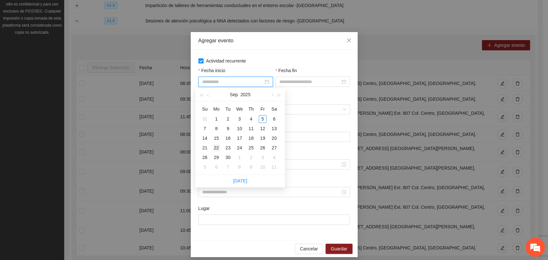
click at [215, 149] on div "22" at bounding box center [216, 148] width 8 height 8
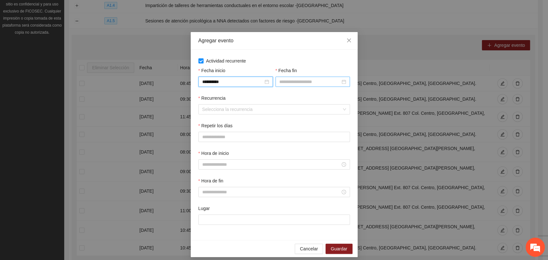
click at [288, 78] on input "Fecha fin" at bounding box center [309, 81] width 61 height 7
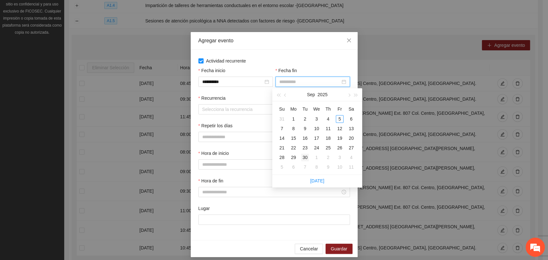
click at [302, 157] on div "30" at bounding box center [305, 158] width 8 height 8
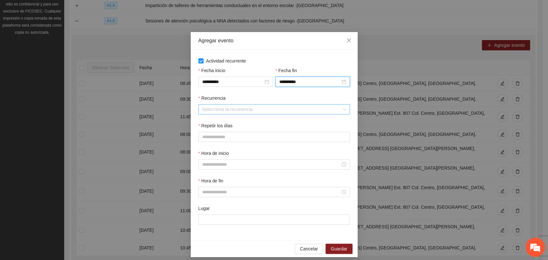
click at [214, 112] on input "Recurrencia" at bounding box center [271, 110] width 139 height 10
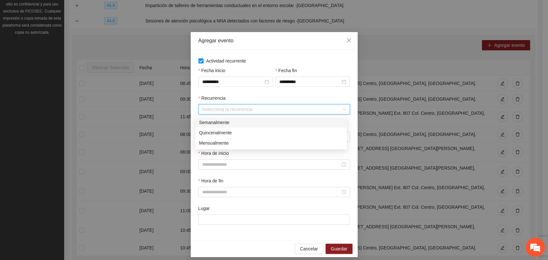
click at [213, 123] on div "Semanalmente" at bounding box center [271, 122] width 144 height 7
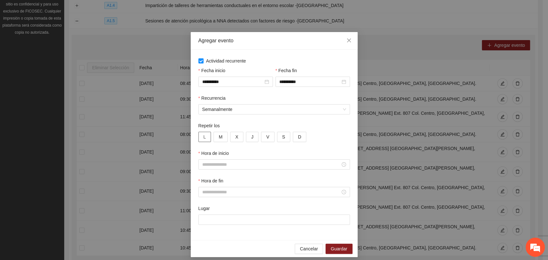
click at [203, 135] on span "L" at bounding box center [204, 136] width 3 height 7
click at [222, 136] on button "M" at bounding box center [220, 137] width 14 height 10
click at [230, 137] on button "X" at bounding box center [236, 137] width 13 height 10
click at [239, 138] on button "X" at bounding box center [236, 137] width 13 height 10
click at [249, 136] on button "J" at bounding box center [252, 137] width 13 height 10
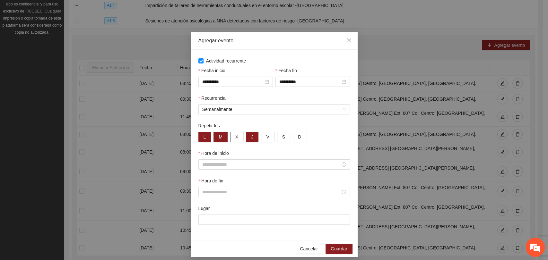
drag, startPoint x: 236, startPoint y: 138, endPoint x: 276, endPoint y: 71, distance: 77.7
click at [236, 137] on button "X" at bounding box center [236, 137] width 13 height 10
drag, startPoint x: 231, startPoint y: 164, endPoint x: 233, endPoint y: 161, distance: 3.5
click at [231, 164] on input "Hora de inicio" at bounding box center [271, 164] width 138 height 7
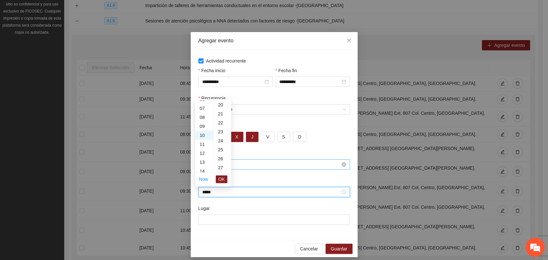
scroll to position [270, 0]
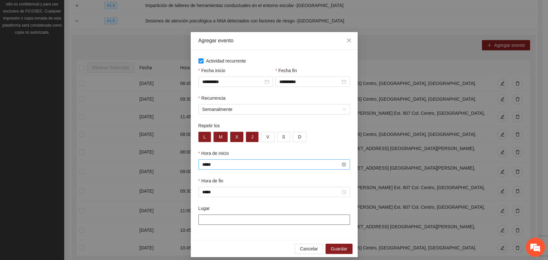
paste input "**********"
click at [337, 252] on span "Guardar" at bounding box center [339, 248] width 16 height 7
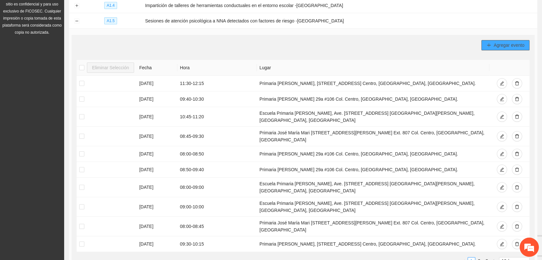
click at [500, 44] on span "Agregar evento" at bounding box center [509, 45] width 31 height 7
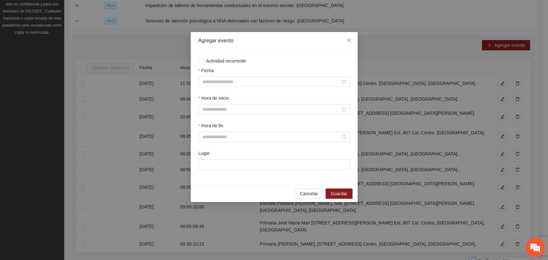
click at [216, 66] on div "Actividad recurrente Fecha Hora de inicio Hora de fin Lugar" at bounding box center [273, 117] width 151 height 120
click at [219, 63] on span "Actividad recurrente" at bounding box center [225, 60] width 45 height 7
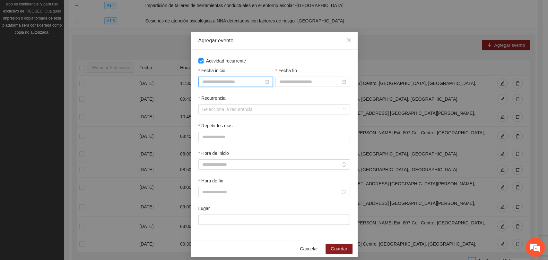
click at [227, 83] on input "Fecha inicio" at bounding box center [232, 81] width 61 height 7
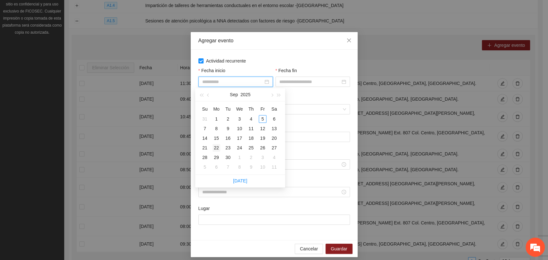
click at [218, 145] on div "22" at bounding box center [216, 148] width 8 height 8
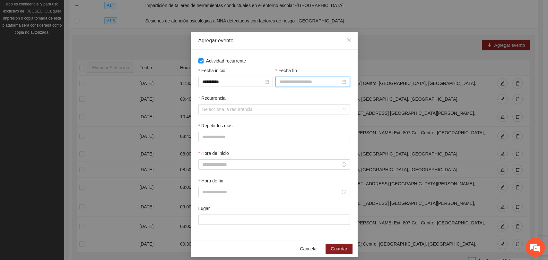
drag, startPoint x: 288, startPoint y: 82, endPoint x: 285, endPoint y: 96, distance: 14.2
click at [288, 82] on input "Fecha fin" at bounding box center [309, 81] width 61 height 7
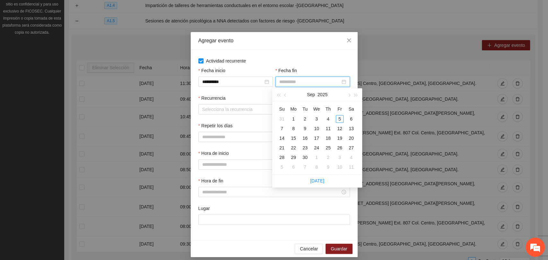
click at [308, 158] on div "30" at bounding box center [305, 158] width 8 height 8
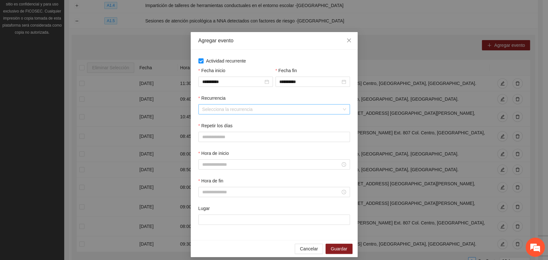
click at [253, 108] on input "Recurrencia" at bounding box center [271, 110] width 139 height 10
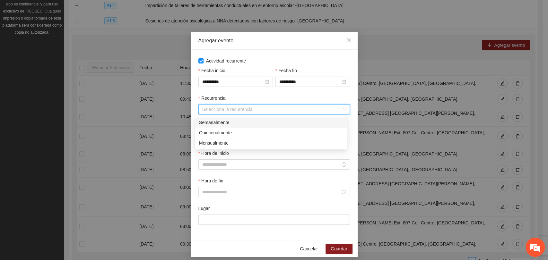
click at [204, 123] on div "Semanalmente" at bounding box center [271, 122] width 144 height 7
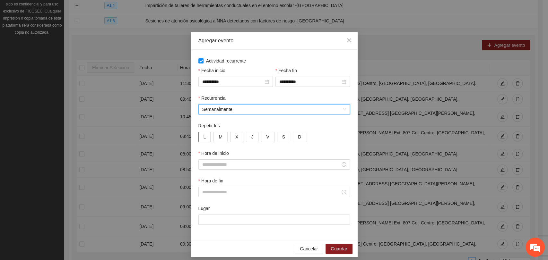
click at [203, 135] on button "L" at bounding box center [204, 137] width 13 height 10
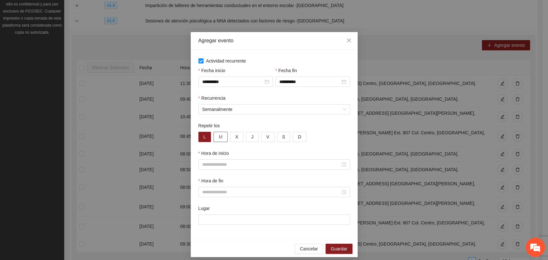
click at [219, 135] on span "M" at bounding box center [221, 136] width 4 height 7
click at [235, 138] on button "X" at bounding box center [236, 137] width 13 height 10
drag, startPoint x: 246, startPoint y: 137, endPoint x: 244, endPoint y: 155, distance: 17.6
click at [247, 137] on button "J" at bounding box center [252, 137] width 13 height 10
click at [241, 163] on input "Hora de inicio" at bounding box center [271, 164] width 138 height 7
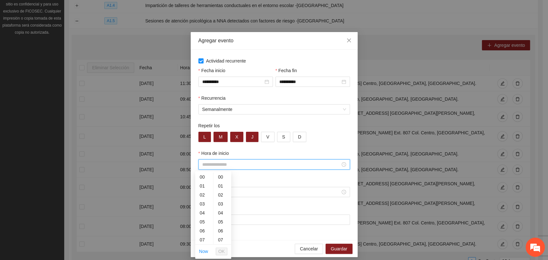
click at [231, 164] on input "Hora de inicio" at bounding box center [271, 164] width 138 height 7
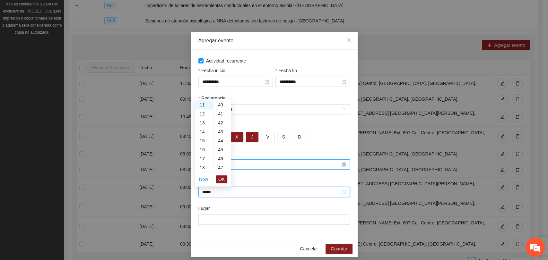
scroll to position [449, 0]
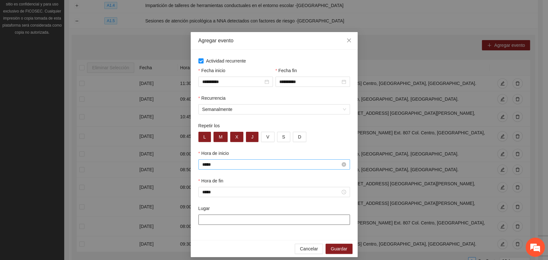
paste input "**********"
click at [338, 250] on span "Guardar" at bounding box center [339, 248] width 16 height 7
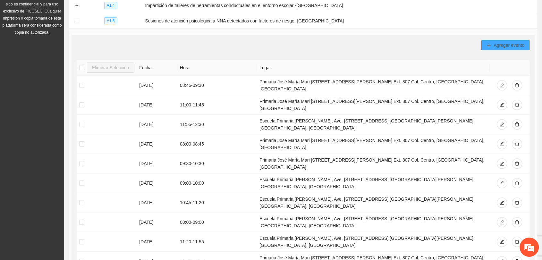
click at [487, 40] on button "Agregar evento" at bounding box center [506, 45] width 48 height 10
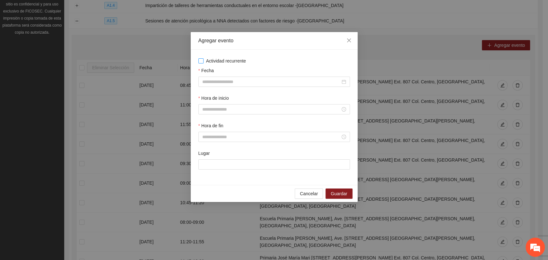
click at [204, 63] on span "Actividad recurrente" at bounding box center [225, 60] width 45 height 7
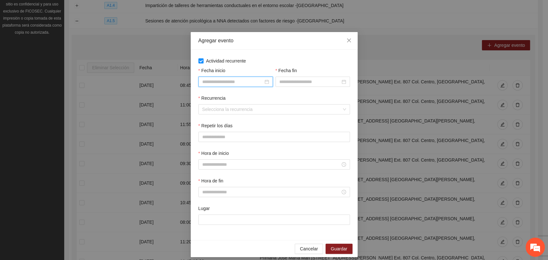
click at [226, 83] on input "Fecha inicio" at bounding box center [232, 81] width 61 height 7
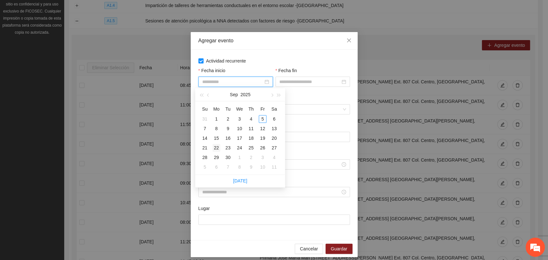
click at [217, 147] on div "22" at bounding box center [216, 148] width 8 height 8
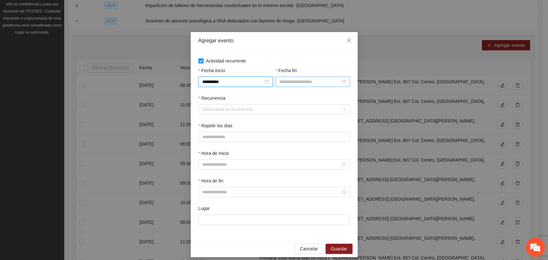
click at [291, 78] on input "Fecha fin" at bounding box center [309, 81] width 61 height 7
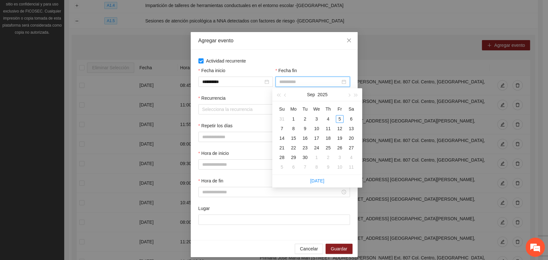
click at [301, 159] on div "30" at bounding box center [305, 158] width 8 height 8
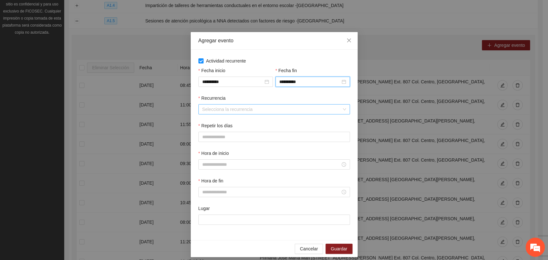
click at [238, 110] on input "Recurrencia" at bounding box center [271, 110] width 139 height 10
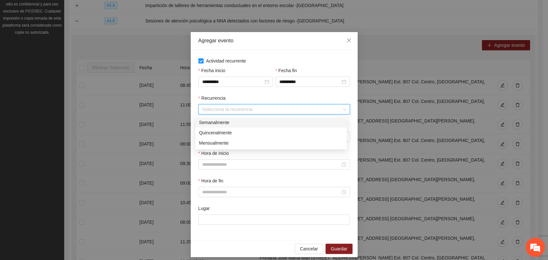
click at [228, 124] on div "Semanalmente" at bounding box center [271, 122] width 144 height 7
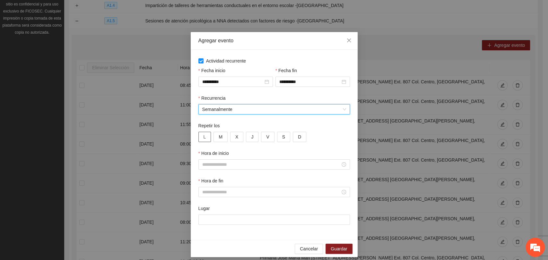
click at [203, 134] on span "L" at bounding box center [204, 136] width 3 height 7
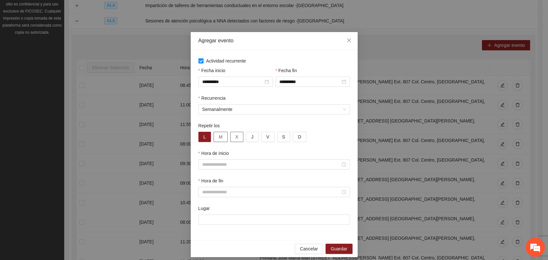
drag, startPoint x: 218, startPoint y: 134, endPoint x: 234, endPoint y: 137, distance: 16.6
click at [219, 134] on span "M" at bounding box center [221, 136] width 4 height 7
drag, startPoint x: 234, startPoint y: 137, endPoint x: 245, endPoint y: 136, distance: 10.3
click at [235, 137] on button "X" at bounding box center [236, 137] width 13 height 10
click at [246, 137] on button "J" at bounding box center [252, 137] width 13 height 10
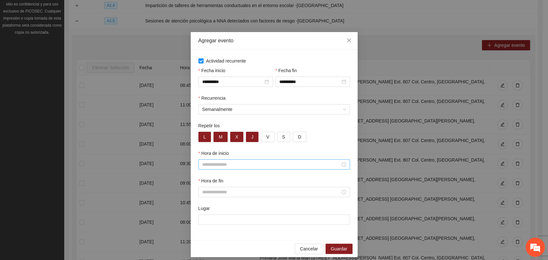
click at [236, 166] on input "Hora de inicio" at bounding box center [271, 164] width 138 height 7
paste input "**********"
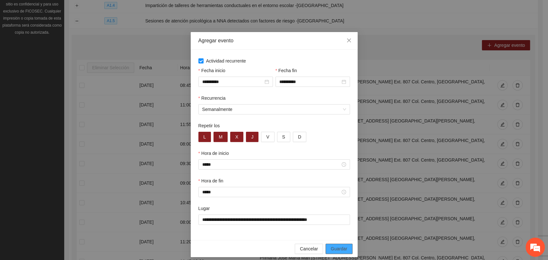
click at [331, 248] on span "Guardar" at bounding box center [339, 248] width 16 height 7
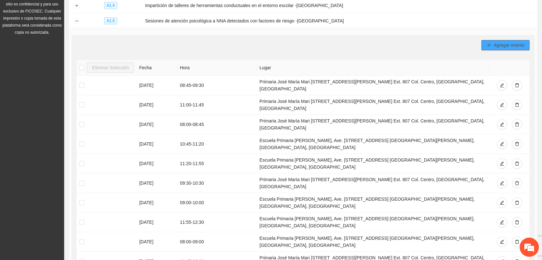
click at [501, 46] on span "Agregar evento" at bounding box center [509, 45] width 31 height 7
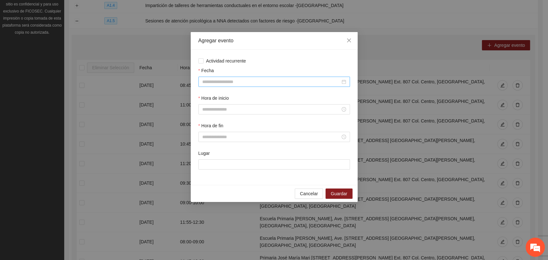
click at [219, 83] on input "Fecha" at bounding box center [271, 81] width 138 height 7
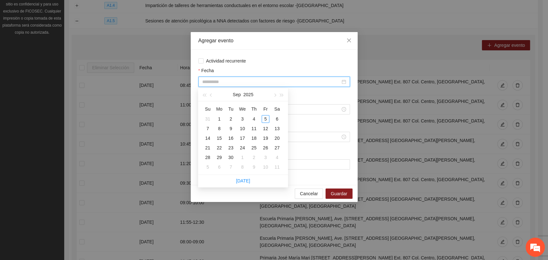
drag, startPoint x: 263, startPoint y: 139, endPoint x: 297, endPoint y: 73, distance: 74.8
click at [263, 139] on div "19" at bounding box center [266, 138] width 8 height 8
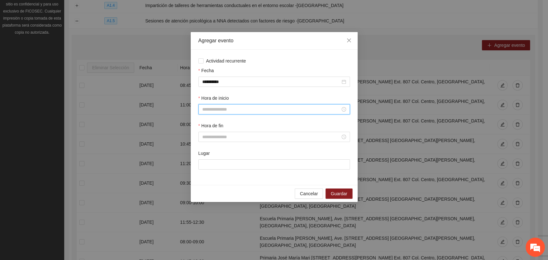
click at [224, 107] on input "Hora de inicio" at bounding box center [271, 109] width 138 height 7
click at [257, 131] on div "Hora de fin" at bounding box center [273, 127] width 151 height 10
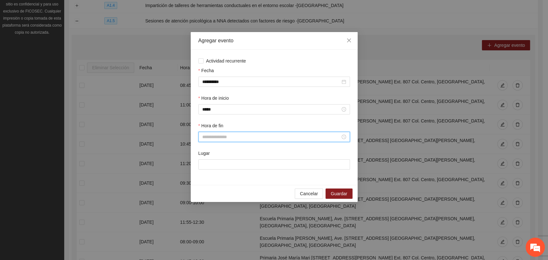
click at [254, 136] on input "Hora de fin" at bounding box center [271, 136] width 138 height 7
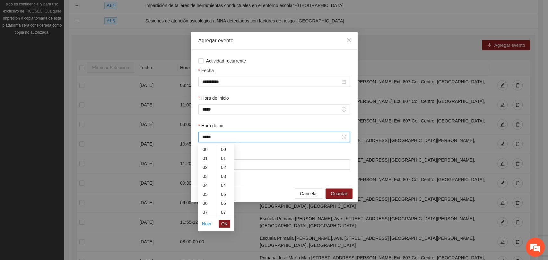
scroll to position [404, 0]
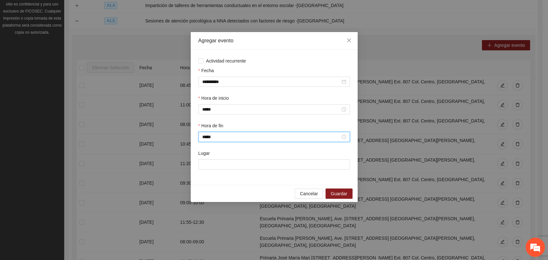
click at [228, 174] on div "Lugar" at bounding box center [274, 164] width 154 height 28
click at [227, 165] on input "Lugar" at bounding box center [273, 164] width 151 height 10
paste input "**********"
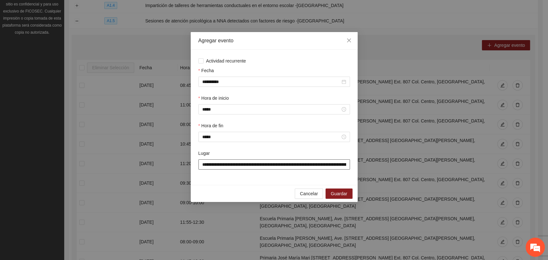
scroll to position [0, 62]
click at [349, 196] on button "Guardar" at bounding box center [338, 194] width 27 height 10
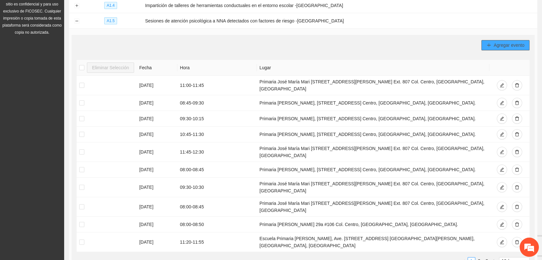
click at [487, 43] on icon "plus" at bounding box center [489, 45] width 4 height 4
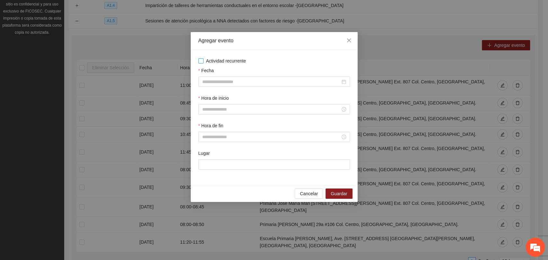
click at [208, 62] on span "Actividad recurrente" at bounding box center [225, 60] width 45 height 7
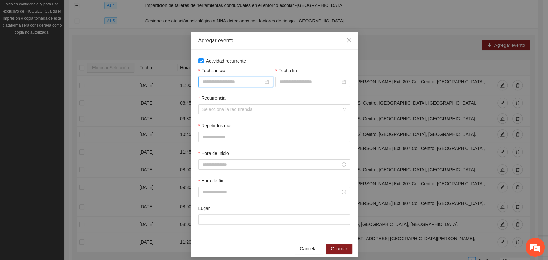
click at [215, 83] on input "Fecha inicio" at bounding box center [232, 81] width 61 height 7
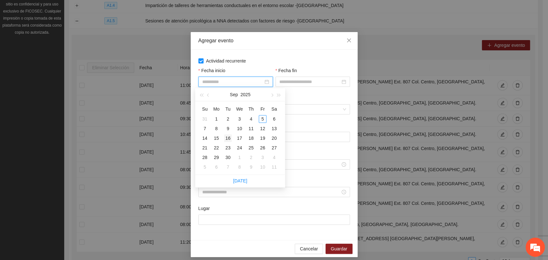
click at [230, 138] on div "16" at bounding box center [228, 138] width 8 height 8
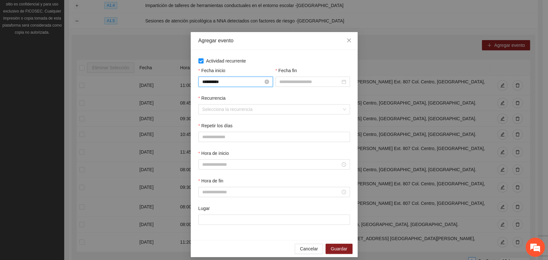
click at [217, 82] on input "**********" at bounding box center [232, 81] width 61 height 7
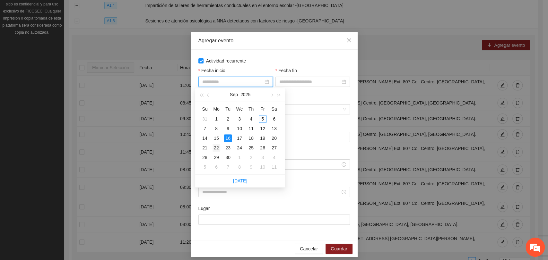
drag, startPoint x: 213, startPoint y: 147, endPoint x: 217, endPoint y: 144, distance: 4.1
click at [213, 146] on div "22" at bounding box center [216, 148] width 8 height 8
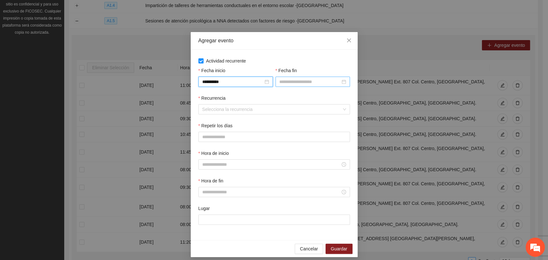
click at [293, 78] on div at bounding box center [312, 82] width 74 height 10
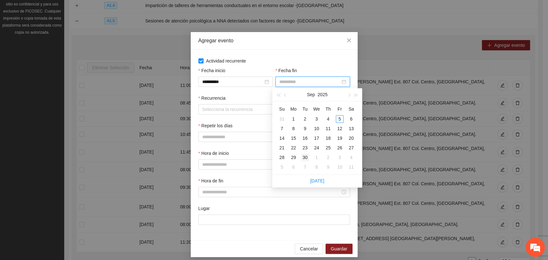
drag, startPoint x: 305, startPoint y: 160, endPoint x: 268, endPoint y: 133, distance: 46.0
click at [305, 160] on div "30" at bounding box center [305, 158] width 8 height 8
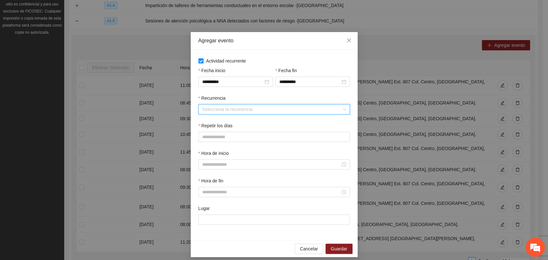
click at [234, 112] on input "Recurrencia" at bounding box center [271, 110] width 139 height 10
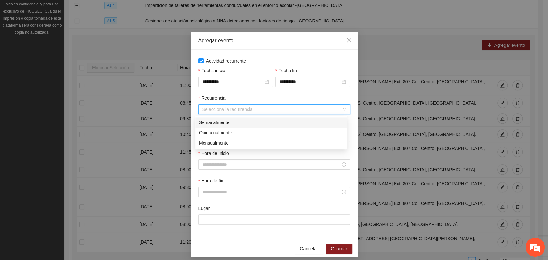
click at [214, 124] on div "Semanalmente" at bounding box center [271, 122] width 144 height 7
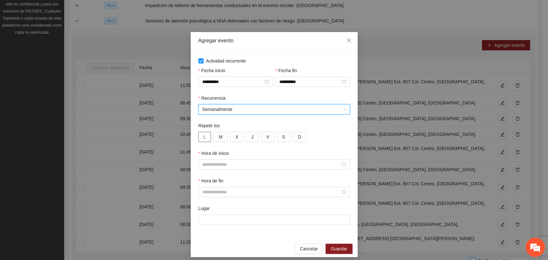
click at [203, 133] on button "L" at bounding box center [204, 137] width 13 height 10
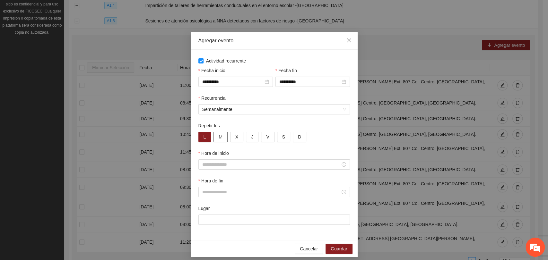
click at [219, 136] on span "M" at bounding box center [221, 136] width 4 height 7
click at [235, 138] on span "X" at bounding box center [236, 136] width 3 height 7
drag, startPoint x: 244, startPoint y: 137, endPoint x: 244, endPoint y: 143, distance: 6.1
click at [246, 138] on button "J" at bounding box center [252, 137] width 13 height 10
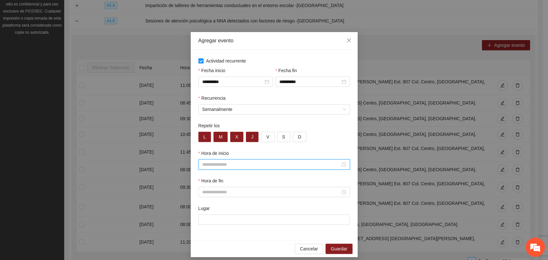
click at [239, 161] on input "Hora de inicio" at bounding box center [271, 164] width 138 height 7
click at [213, 167] on input "Hora de inicio" at bounding box center [271, 164] width 138 height 7
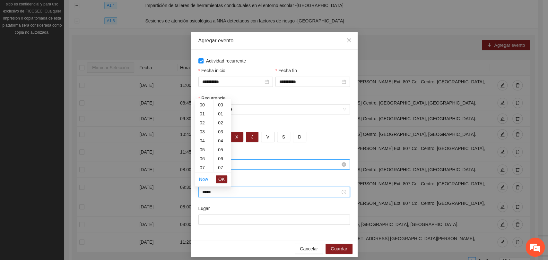
scroll to position [90, 0]
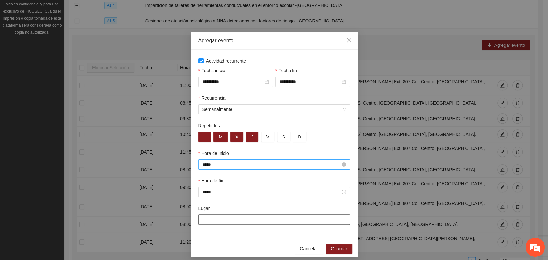
paste input "**********"
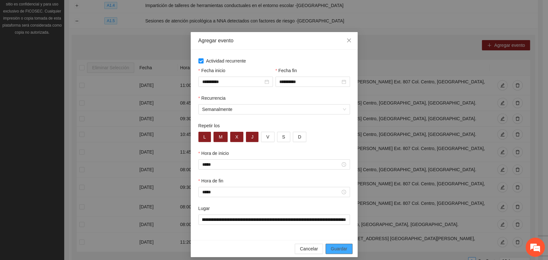
click at [346, 249] on button "Guardar" at bounding box center [338, 249] width 27 height 10
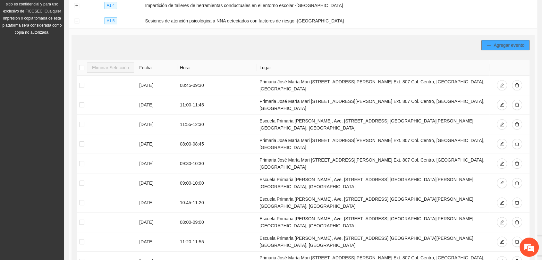
click at [485, 45] on button "Agregar evento" at bounding box center [506, 45] width 48 height 10
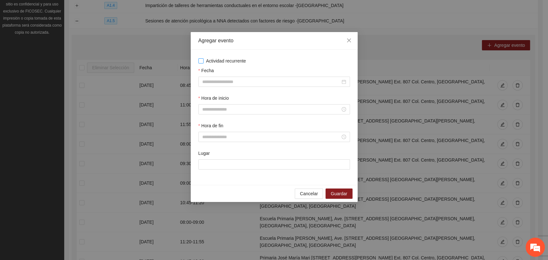
click at [226, 59] on span "Actividad recurrente" at bounding box center [225, 60] width 45 height 7
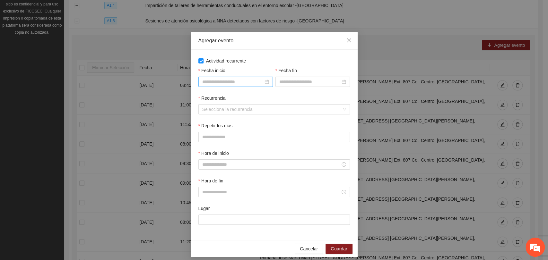
click at [214, 83] on input "Fecha inicio" at bounding box center [232, 81] width 61 height 7
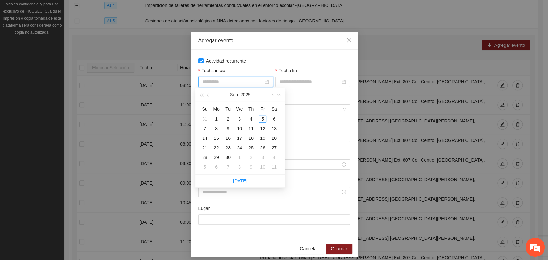
drag, startPoint x: 215, startPoint y: 149, endPoint x: 264, endPoint y: 122, distance: 55.9
click at [216, 148] on div "22" at bounding box center [216, 148] width 8 height 8
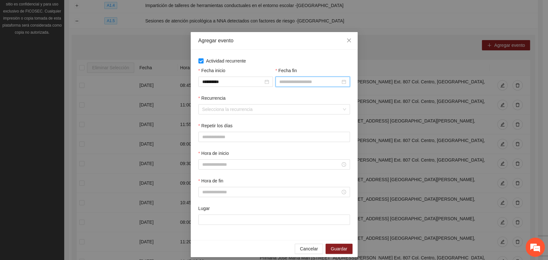
click at [297, 83] on input "Fecha fin" at bounding box center [309, 81] width 61 height 7
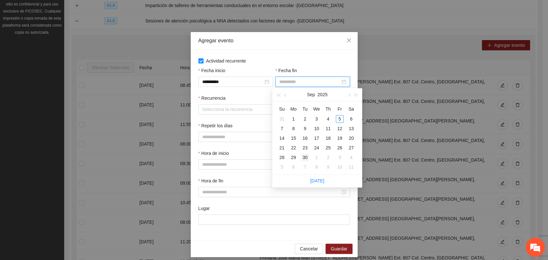
click at [304, 159] on div "30" at bounding box center [305, 158] width 8 height 8
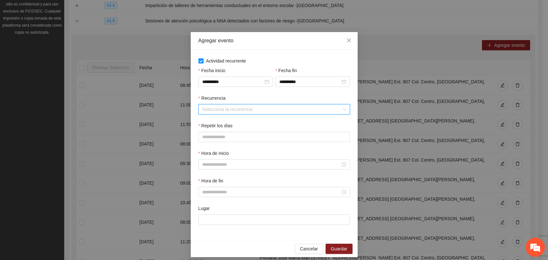
click at [223, 109] on input "Recurrencia" at bounding box center [271, 110] width 139 height 10
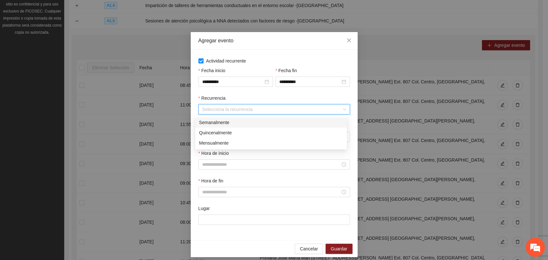
click at [215, 121] on div "Semanalmente" at bounding box center [271, 122] width 144 height 7
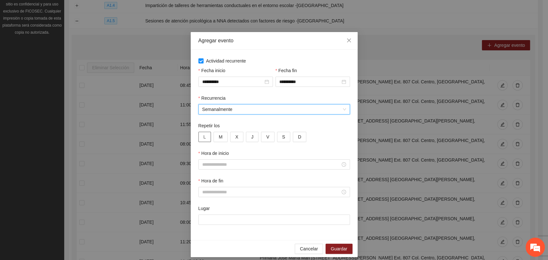
click at [204, 139] on button "L" at bounding box center [204, 137] width 13 height 10
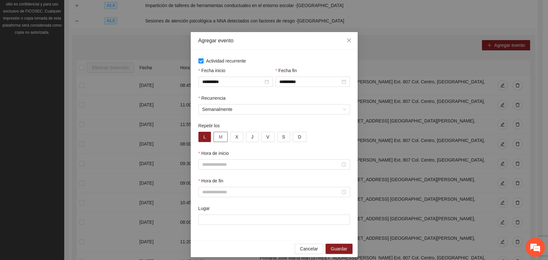
click at [219, 137] on span "M" at bounding box center [221, 136] width 4 height 7
drag, startPoint x: 231, startPoint y: 137, endPoint x: 239, endPoint y: 137, distance: 8.0
click at [231, 137] on button "X" at bounding box center [236, 137] width 13 height 10
drag, startPoint x: 244, startPoint y: 139, endPoint x: 236, endPoint y: 159, distance: 21.3
click at [246, 139] on button "J" at bounding box center [252, 137] width 13 height 10
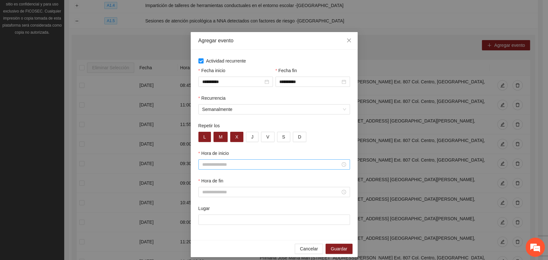
click at [233, 162] on input "Hora de inicio" at bounding box center [271, 164] width 138 height 7
click at [221, 168] on div at bounding box center [273, 164] width 151 height 10
click at [221, 162] on input "Hora de inicio" at bounding box center [271, 164] width 138 height 7
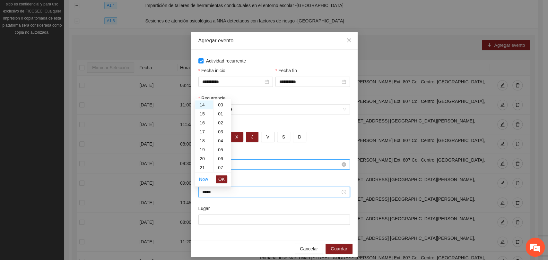
scroll to position [449, 0]
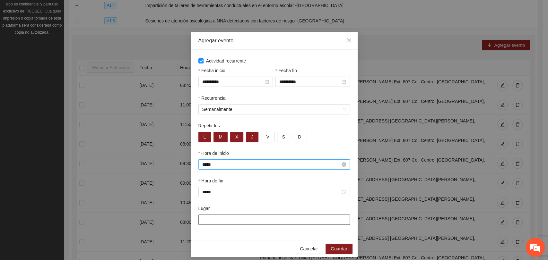
paste input "**********"
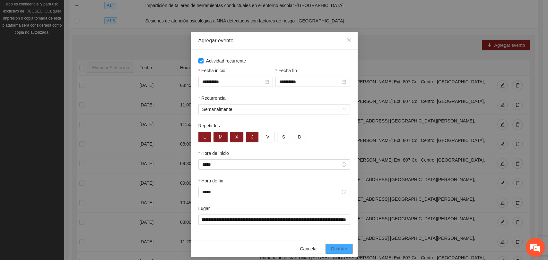
click at [331, 252] on span "Guardar" at bounding box center [339, 248] width 16 height 7
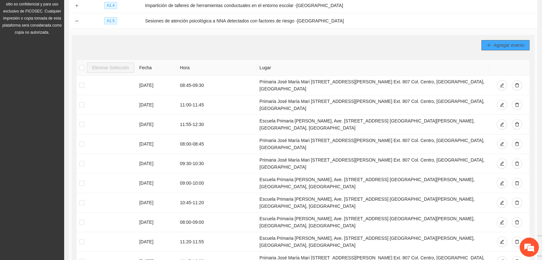
click at [491, 46] on button "Agregar evento" at bounding box center [506, 45] width 48 height 10
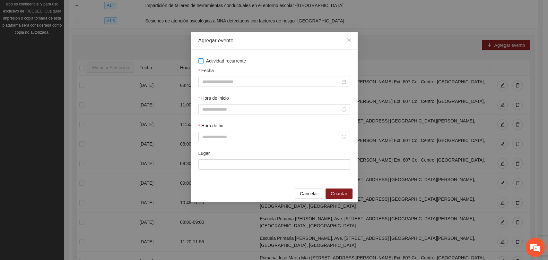
click at [226, 59] on span "Actividad recurrente" at bounding box center [225, 60] width 45 height 7
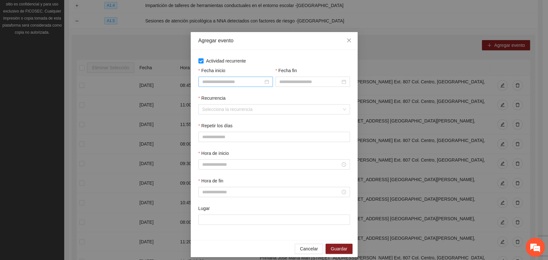
click at [219, 81] on div at bounding box center [235, 82] width 74 height 10
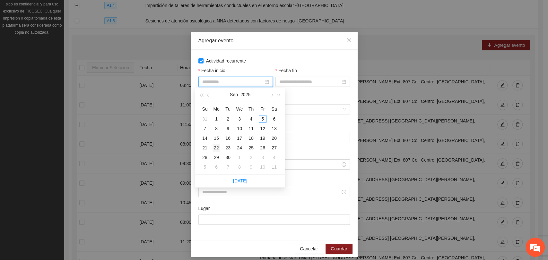
click at [216, 147] on div "22" at bounding box center [216, 148] width 8 height 8
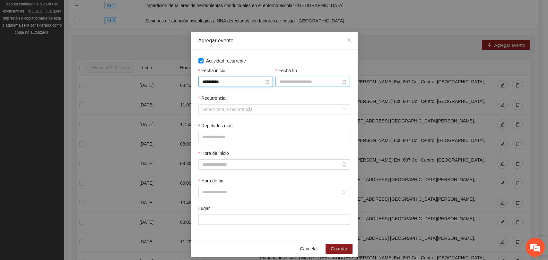
click at [287, 80] on input "Fecha fin" at bounding box center [309, 81] width 61 height 7
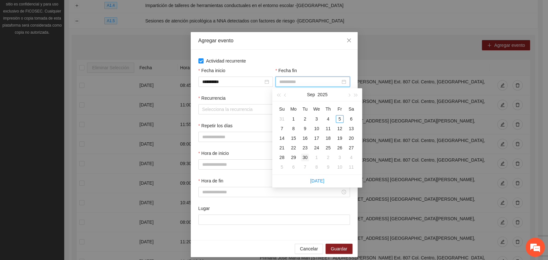
click at [303, 159] on div "30" at bounding box center [305, 158] width 8 height 8
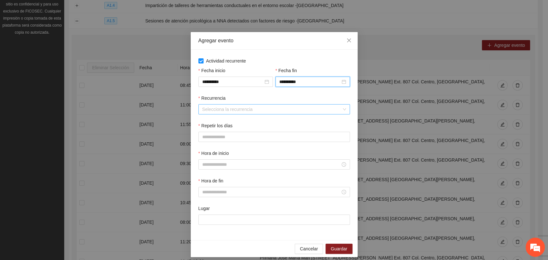
click at [248, 114] on div "Selecciona la recurrencia" at bounding box center [273, 109] width 151 height 10
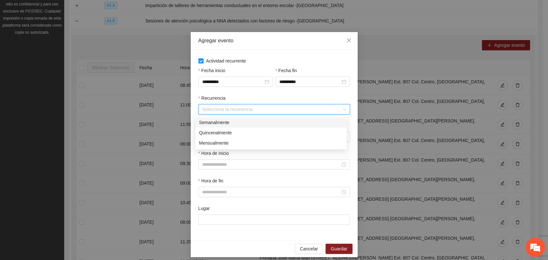
click at [230, 124] on div "Semanalmente" at bounding box center [271, 122] width 144 height 7
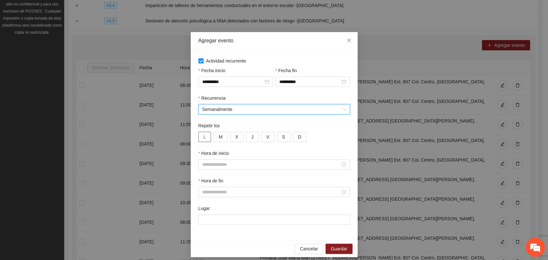
click at [203, 139] on span "L" at bounding box center [204, 136] width 3 height 7
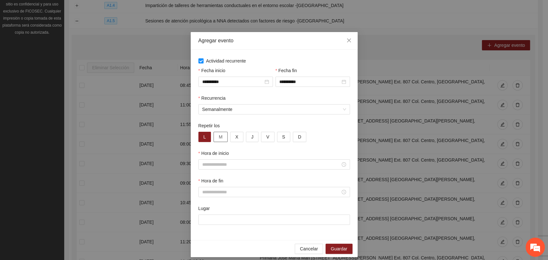
click at [220, 136] on button "M" at bounding box center [220, 137] width 14 height 10
click at [230, 136] on button "X" at bounding box center [236, 137] width 13 height 10
click at [246, 137] on button "J" at bounding box center [252, 137] width 13 height 10
click at [234, 163] on input "Hora de inicio" at bounding box center [271, 164] width 138 height 7
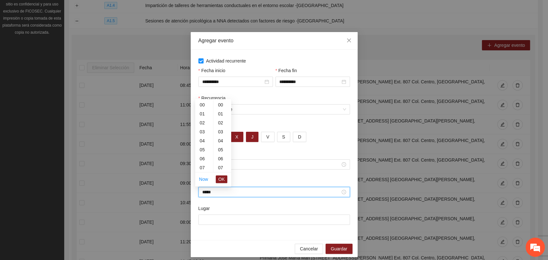
scroll to position [359, 0]
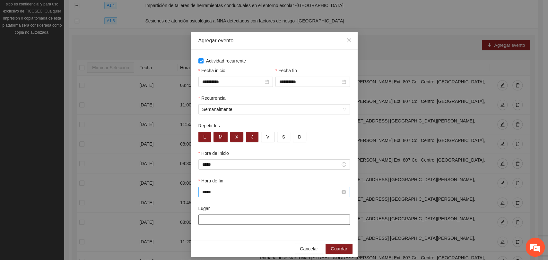
paste input "**********"
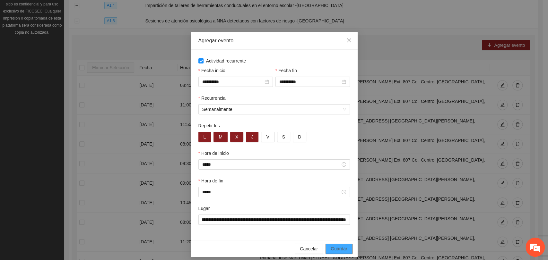
click at [334, 248] on span "Guardar" at bounding box center [339, 248] width 16 height 7
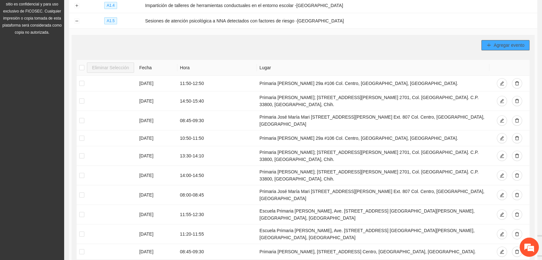
click at [501, 43] on span "Agregar evento" at bounding box center [509, 45] width 31 height 7
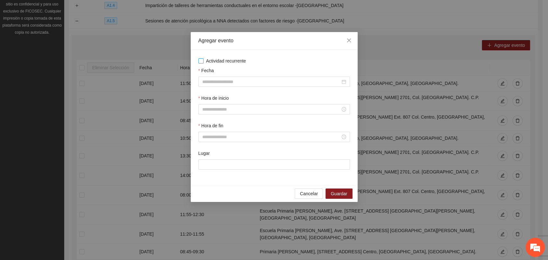
click at [221, 62] on span "Actividad recurrente" at bounding box center [225, 60] width 45 height 7
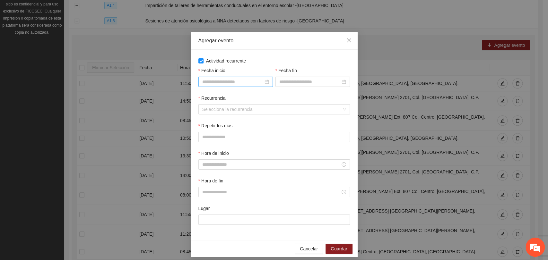
click at [228, 82] on input "Fecha inicio" at bounding box center [232, 81] width 61 height 7
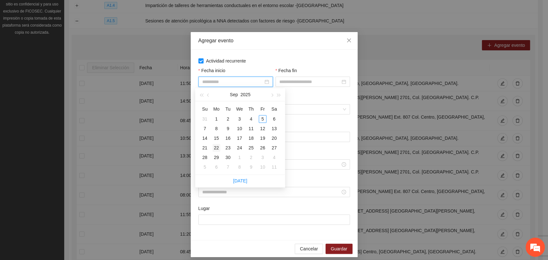
click at [216, 150] on div "22" at bounding box center [216, 148] width 8 height 8
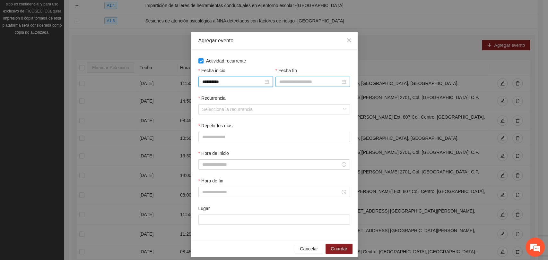
click at [288, 80] on input "Fecha fin" at bounding box center [309, 81] width 61 height 7
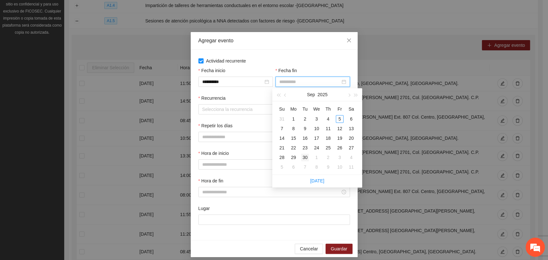
click at [304, 155] on div "30" at bounding box center [305, 158] width 8 height 8
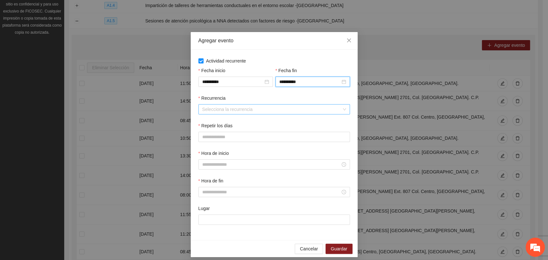
click at [254, 104] on div "Selecciona la recurrencia" at bounding box center [273, 109] width 151 height 10
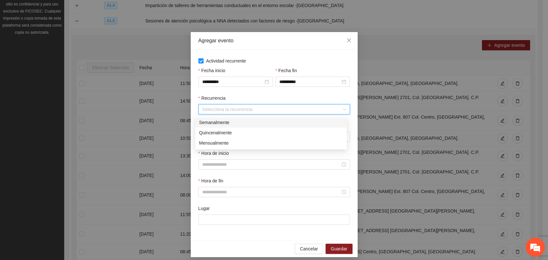
click at [245, 121] on div "Semanalmente" at bounding box center [271, 122] width 144 height 7
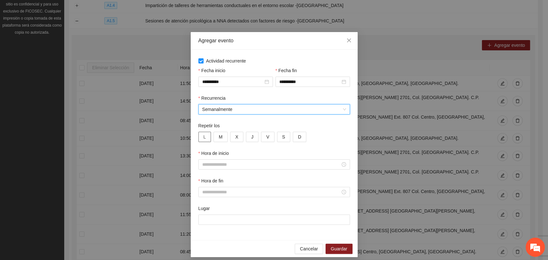
click at [203, 137] on button "L" at bounding box center [204, 137] width 13 height 10
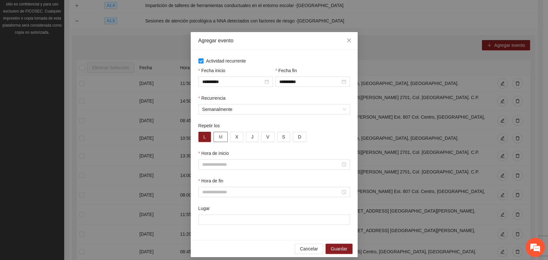
click at [219, 136] on span "M" at bounding box center [221, 136] width 4 height 7
click at [238, 139] on button "X" at bounding box center [236, 137] width 13 height 10
drag, startPoint x: 249, startPoint y: 137, endPoint x: 228, endPoint y: 160, distance: 30.9
click at [251, 138] on span "J" at bounding box center [252, 136] width 2 height 7
click at [227, 164] on input "Hora de inicio" at bounding box center [271, 164] width 138 height 7
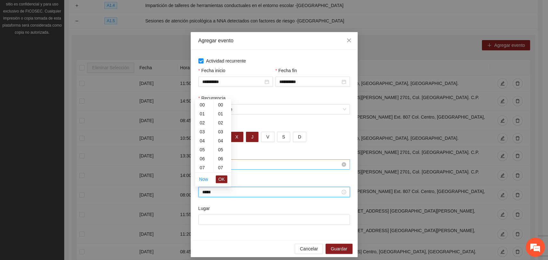
scroll to position [449, 0]
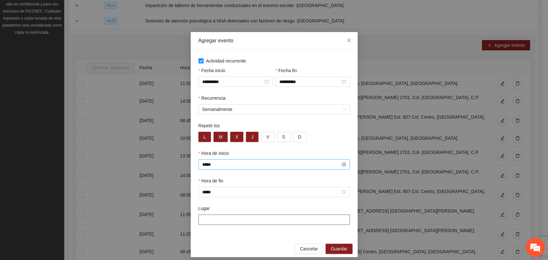
paste input "**********"
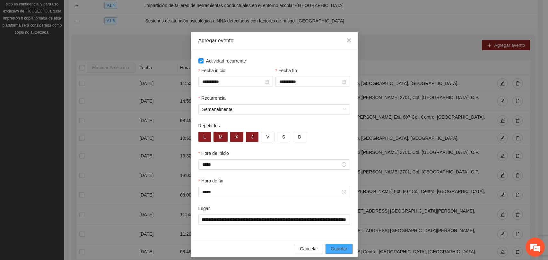
click at [336, 252] on span "Guardar" at bounding box center [339, 248] width 16 height 7
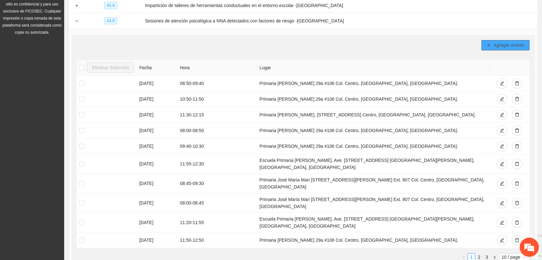
click at [497, 42] on span "Agregar evento" at bounding box center [509, 45] width 31 height 7
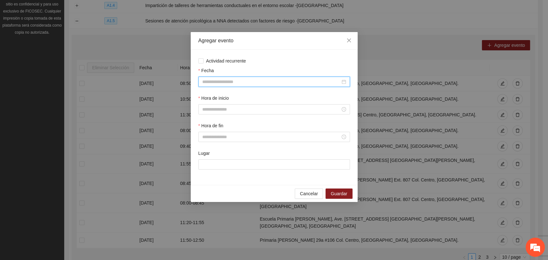
click at [295, 80] on input "Fecha" at bounding box center [271, 81] width 138 height 7
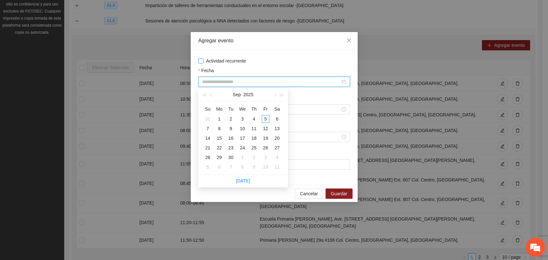
click at [224, 58] on span "Actividad recurrente" at bounding box center [225, 60] width 45 height 7
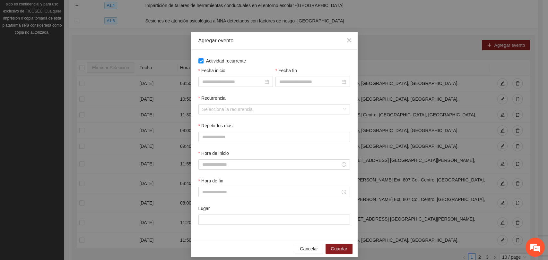
click at [231, 88] on div "Fecha inicio" at bounding box center [235, 81] width 77 height 28
click at [234, 85] on input "Fecha inicio" at bounding box center [232, 81] width 61 height 7
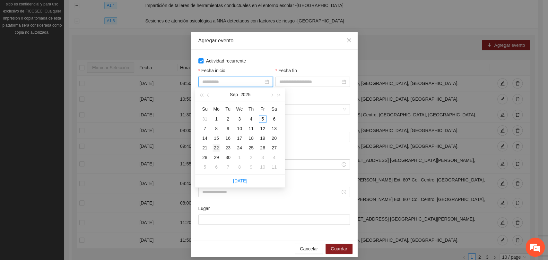
click at [217, 148] on div "22" at bounding box center [216, 148] width 8 height 8
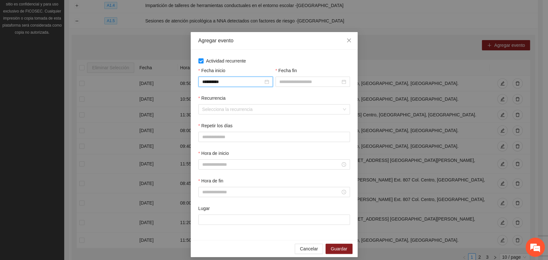
click at [282, 82] on input "Fecha fin" at bounding box center [309, 81] width 61 height 7
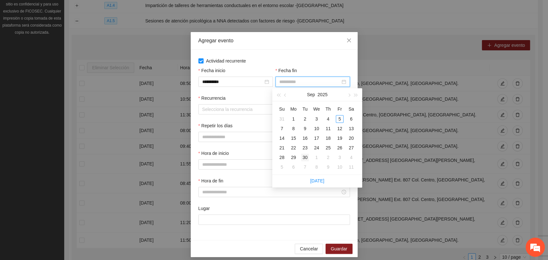
click at [307, 159] on div "30" at bounding box center [305, 158] width 8 height 8
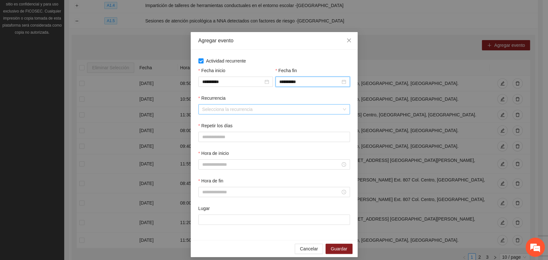
click at [264, 107] on input "Recurrencia" at bounding box center [271, 110] width 139 height 10
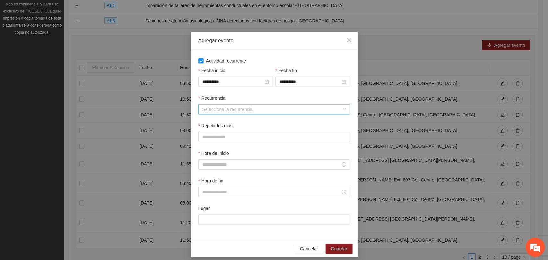
click at [215, 110] on input "Recurrencia" at bounding box center [271, 110] width 139 height 10
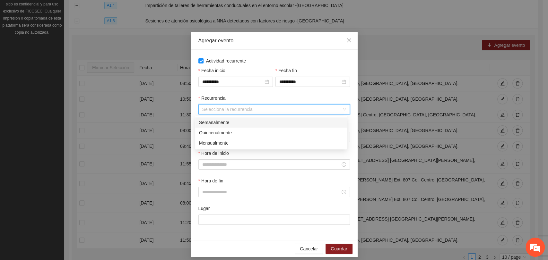
click at [214, 122] on div "Semanalmente" at bounding box center [271, 122] width 144 height 7
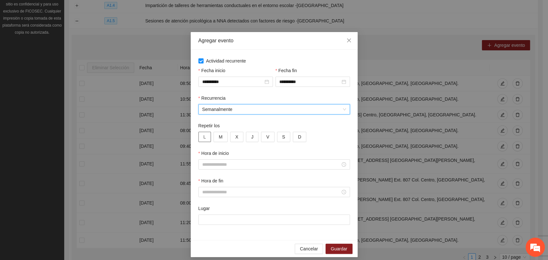
click at [203, 136] on span "L" at bounding box center [204, 136] width 3 height 7
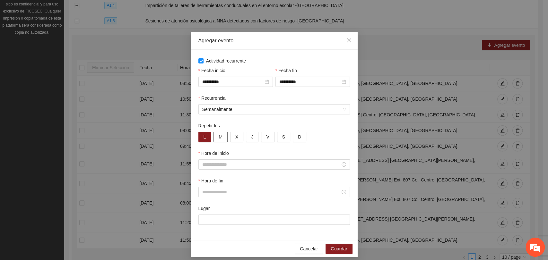
click at [215, 137] on button "M" at bounding box center [220, 137] width 14 height 10
drag, startPoint x: 231, startPoint y: 138, endPoint x: 235, endPoint y: 138, distance: 3.5
click at [231, 138] on button "X" at bounding box center [236, 137] width 13 height 10
click at [246, 139] on button "J" at bounding box center [252, 137] width 13 height 10
click at [235, 170] on div at bounding box center [273, 164] width 151 height 10
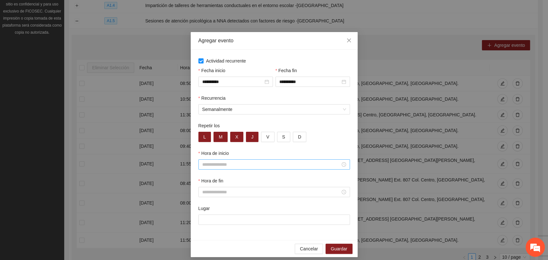
click at [247, 166] on input "Hora de inicio" at bounding box center [271, 164] width 138 height 7
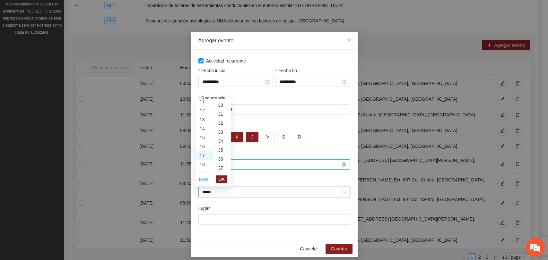
scroll to position [404, 0]
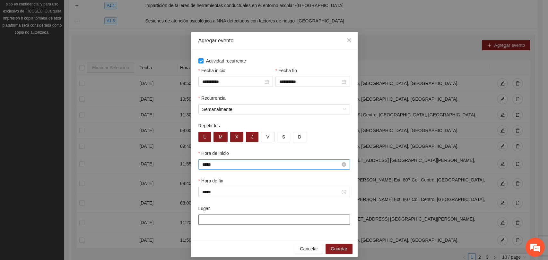
paste input "**********"
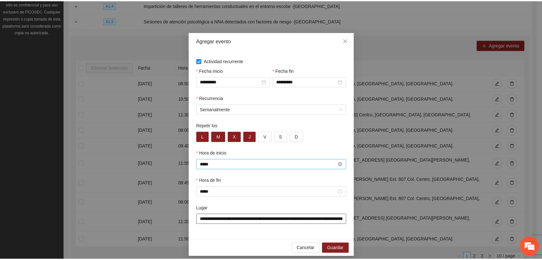
scroll to position [0, 62]
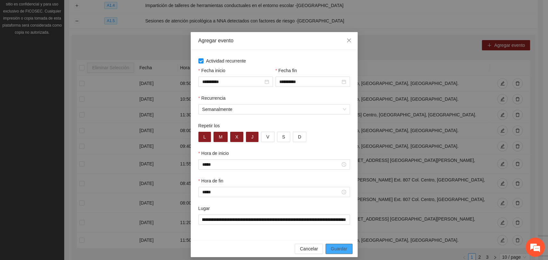
click at [333, 252] on span "Guardar" at bounding box center [339, 248] width 16 height 7
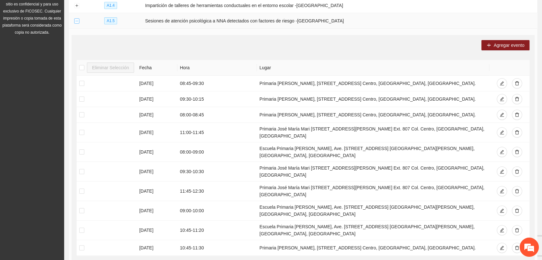
click at [79, 19] on button "Collapse row" at bounding box center [76, 21] width 5 height 5
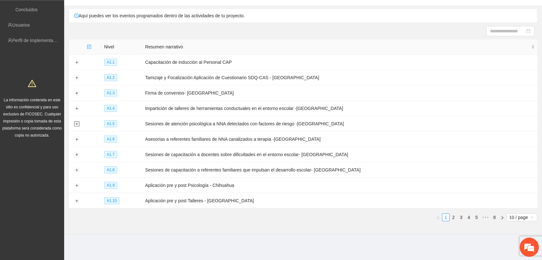
scroll to position [40, 0]
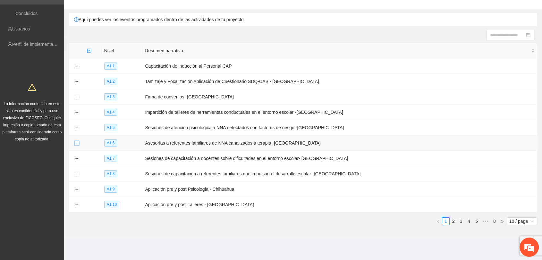
click at [77, 141] on button "Expand row" at bounding box center [76, 143] width 5 height 5
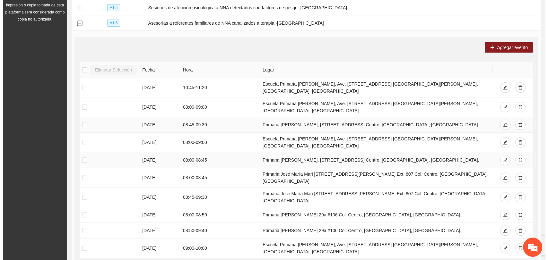
scroll to position [183, 0]
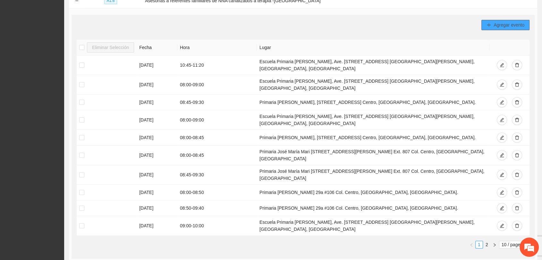
click at [483, 24] on button "Agregar evento" at bounding box center [506, 25] width 48 height 10
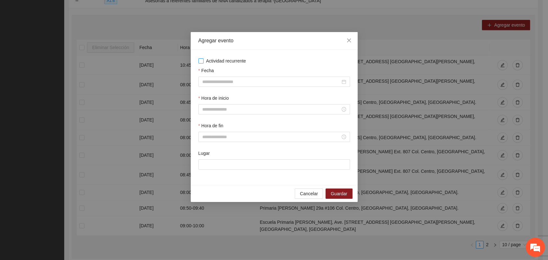
click at [211, 62] on span "Actividad recurrente" at bounding box center [225, 60] width 45 height 7
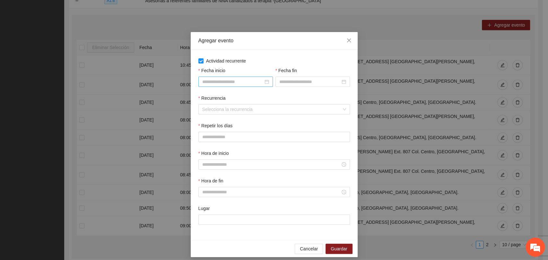
click at [220, 78] on div at bounding box center [235, 82] width 74 height 10
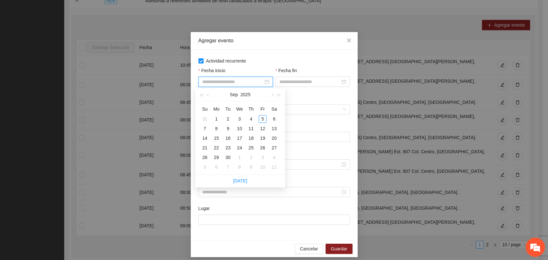
click at [231, 85] on input "Fecha inicio" at bounding box center [232, 81] width 61 height 7
click at [240, 128] on div "10" at bounding box center [240, 129] width 8 height 8
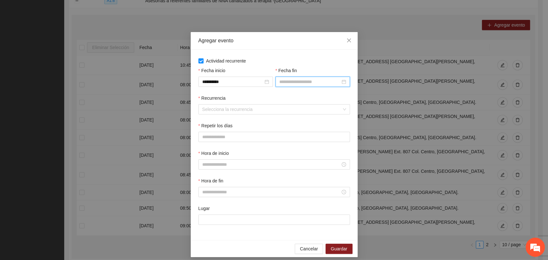
click at [280, 84] on input "Fecha fin" at bounding box center [309, 81] width 61 height 7
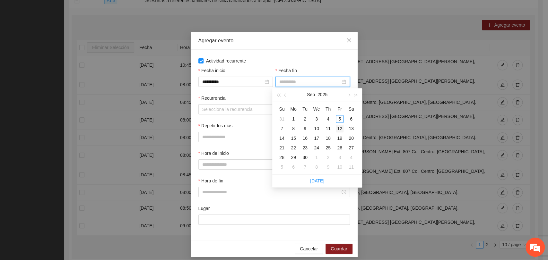
click at [336, 129] on div "12" at bounding box center [340, 129] width 8 height 8
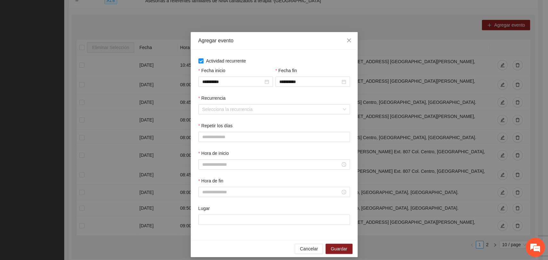
click at [265, 97] on div "Recurrencia" at bounding box center [273, 100] width 151 height 10
click at [254, 107] on input "Recurrencia" at bounding box center [271, 110] width 139 height 10
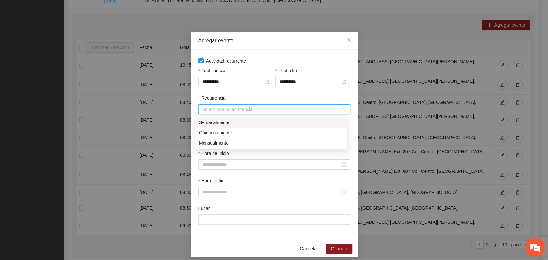
click at [236, 125] on div "Semanalmente" at bounding box center [271, 122] width 144 height 7
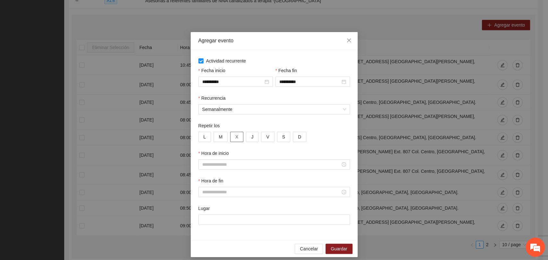
click at [230, 136] on button "X" at bounding box center [236, 137] width 13 height 10
click at [246, 137] on button "J" at bounding box center [252, 137] width 13 height 10
click at [261, 136] on button "V" at bounding box center [267, 137] width 13 height 10
click at [234, 167] on input "Hora de inicio" at bounding box center [271, 164] width 138 height 7
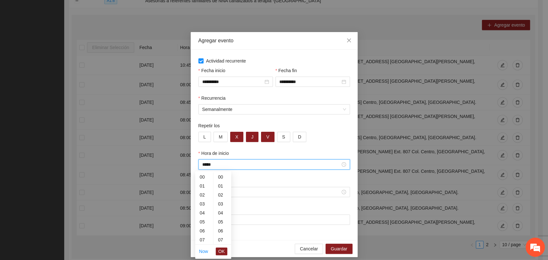
scroll to position [270, 0]
drag, startPoint x: 241, startPoint y: 188, endPoint x: 240, endPoint y: 192, distance: 4.2
click at [241, 188] on div at bounding box center [273, 192] width 151 height 10
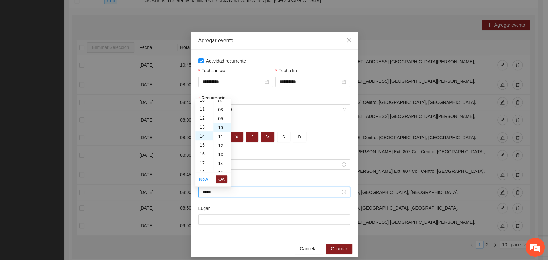
scroll to position [90, 0]
paste input "**********"
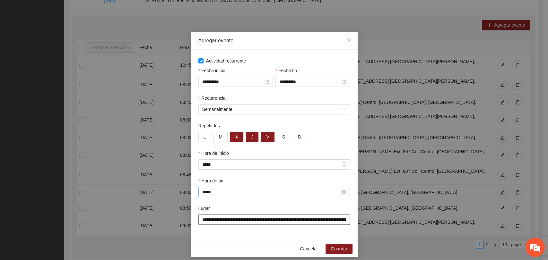
scroll to position [0, 62]
click at [332, 250] on span "Guardar" at bounding box center [339, 248] width 16 height 7
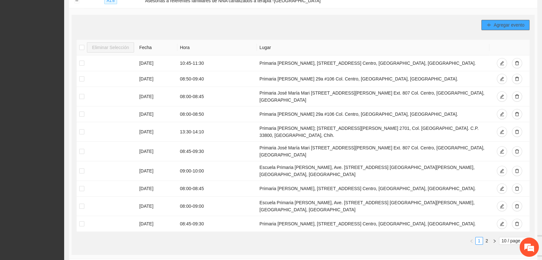
click at [493, 23] on button "Agregar evento" at bounding box center [506, 25] width 48 height 10
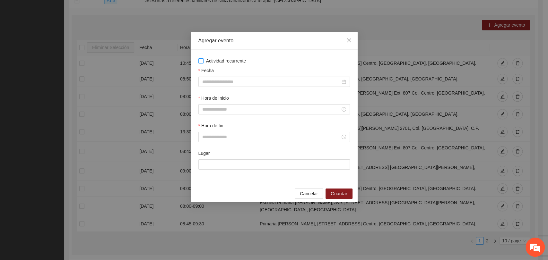
click at [218, 62] on span "Actividad recurrente" at bounding box center [225, 60] width 45 height 7
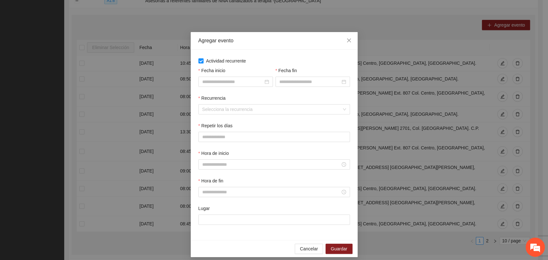
click at [215, 78] on input "Fecha inicio" at bounding box center [232, 81] width 61 height 7
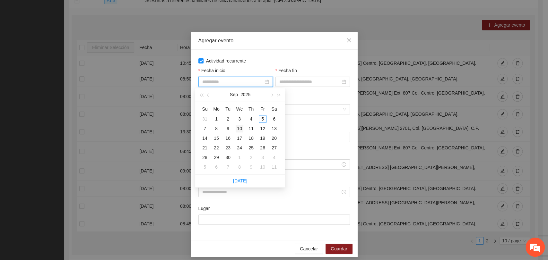
click at [238, 131] on div "10" at bounding box center [240, 129] width 8 height 8
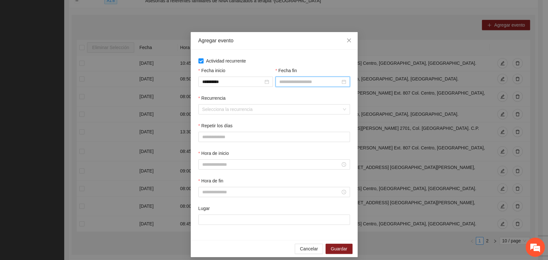
click at [289, 82] on input "Fecha fin" at bounding box center [309, 81] width 61 height 7
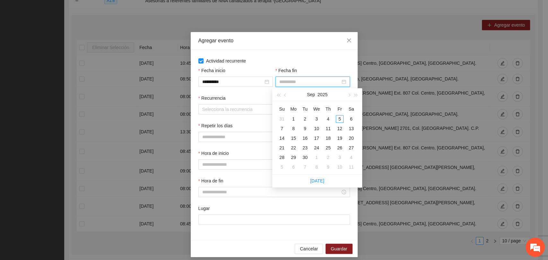
click at [339, 127] on div "12" at bounding box center [340, 129] width 8 height 8
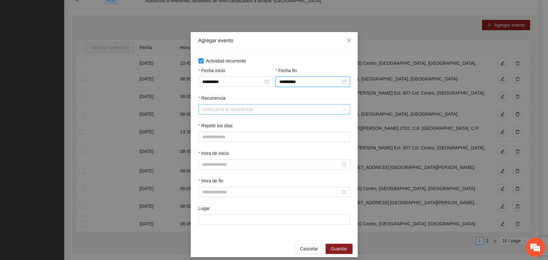
click at [208, 108] on input "Recurrencia" at bounding box center [271, 110] width 139 height 10
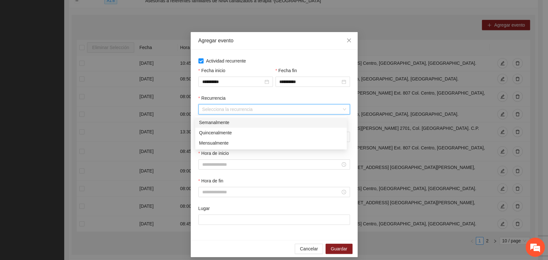
click at [221, 124] on div "Semanalmente" at bounding box center [271, 122] width 144 height 7
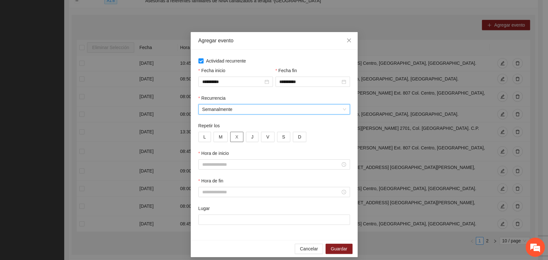
click at [231, 138] on button "X" at bounding box center [236, 137] width 13 height 10
click at [251, 137] on span "J" at bounding box center [252, 136] width 2 height 7
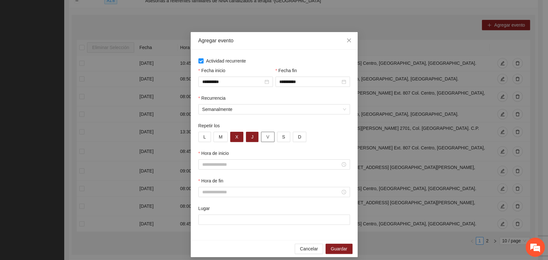
click at [261, 136] on button "V" at bounding box center [267, 137] width 13 height 10
click at [243, 167] on input "Hora de inicio" at bounding box center [271, 164] width 138 height 7
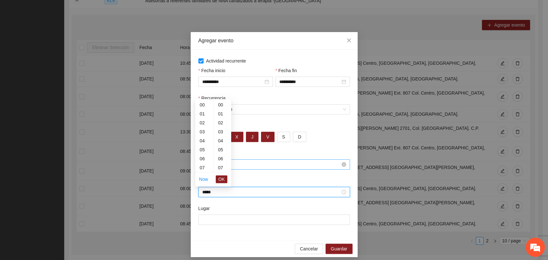
scroll to position [449, 0]
click at [223, 181] on span "OK" at bounding box center [221, 179] width 6 height 7
click at [219, 177] on span "OK" at bounding box center [221, 179] width 6 height 7
click at [218, 230] on div "Lugar" at bounding box center [274, 219] width 154 height 28
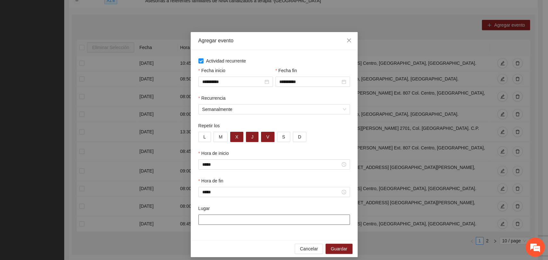
click at [220, 222] on input "Lugar" at bounding box center [273, 220] width 151 height 10
paste input "**********"
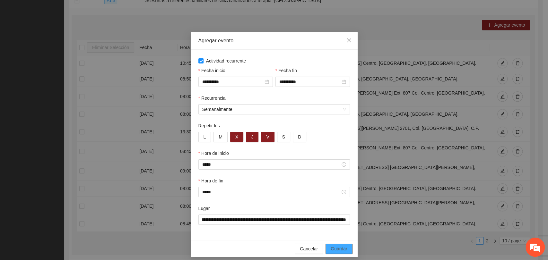
drag, startPoint x: 334, startPoint y: 245, endPoint x: 336, endPoint y: 202, distance: 43.7
click at [334, 245] on button "Guardar" at bounding box center [338, 249] width 27 height 10
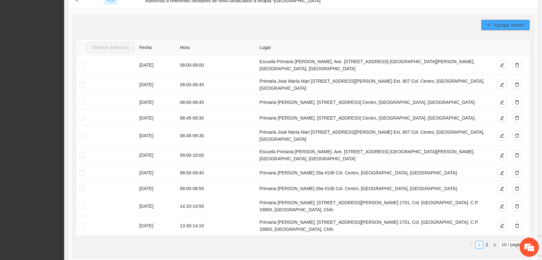
click at [496, 24] on span "Agregar evento" at bounding box center [509, 24] width 31 height 7
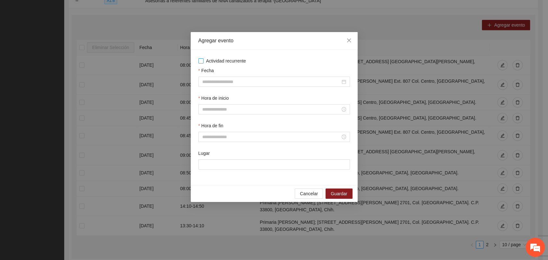
click at [223, 60] on span "Actividad recurrente" at bounding box center [225, 60] width 45 height 7
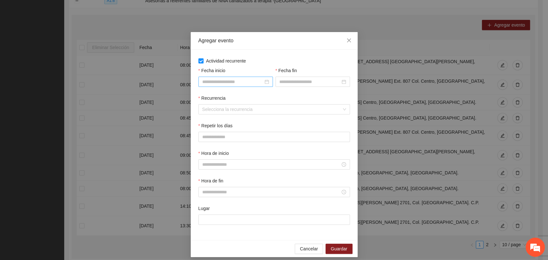
click at [229, 81] on input "Fecha inicio" at bounding box center [232, 81] width 61 height 7
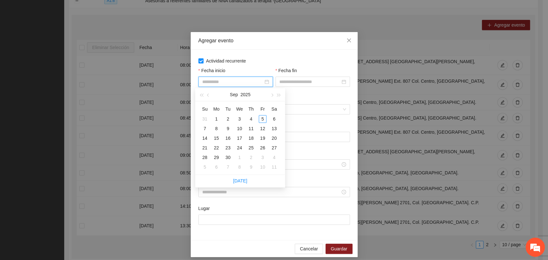
drag, startPoint x: 239, startPoint y: 130, endPoint x: 254, endPoint y: 121, distance: 17.3
click at [240, 129] on div "10" at bounding box center [240, 129] width 8 height 8
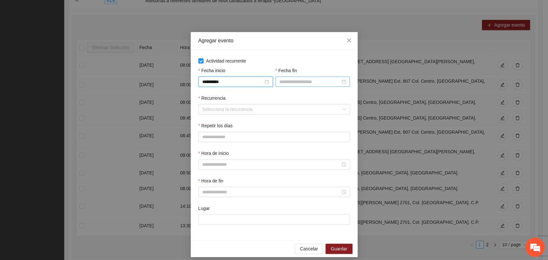
click at [293, 80] on input "Fecha fin" at bounding box center [309, 81] width 61 height 7
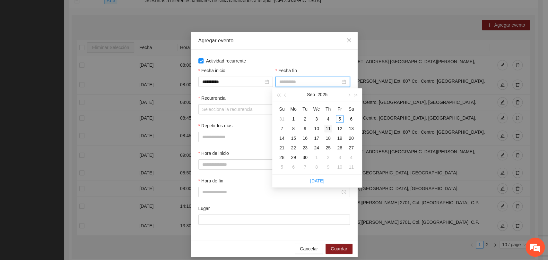
click at [325, 128] on div "11" at bounding box center [328, 129] width 8 height 8
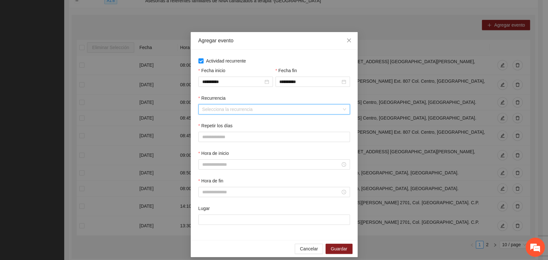
click at [233, 106] on input "Recurrencia" at bounding box center [271, 110] width 139 height 10
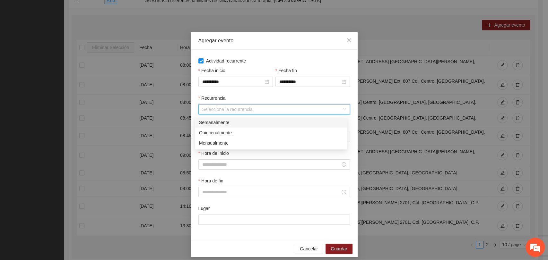
click at [225, 124] on div "Semanalmente" at bounding box center [271, 122] width 144 height 7
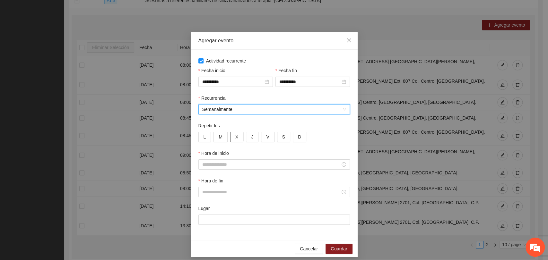
click at [235, 138] on button "X" at bounding box center [236, 137] width 13 height 10
click at [250, 135] on button "J" at bounding box center [252, 137] width 13 height 10
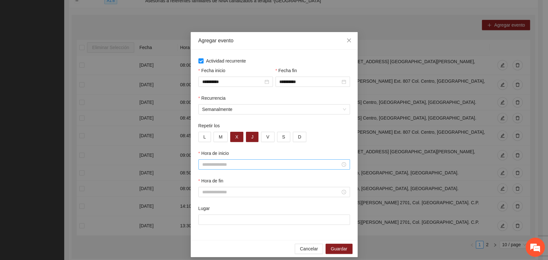
click at [217, 165] on input "Hora de inicio" at bounding box center [271, 164] width 138 height 7
click at [231, 190] on input "Hora de fin" at bounding box center [271, 192] width 138 height 7
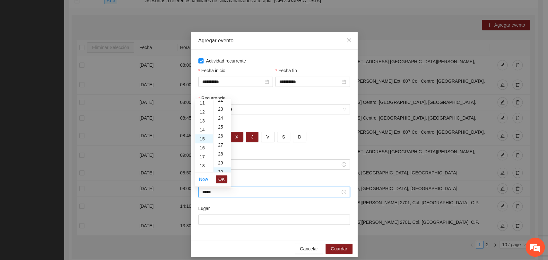
scroll to position [270, 0]
paste input "**********"
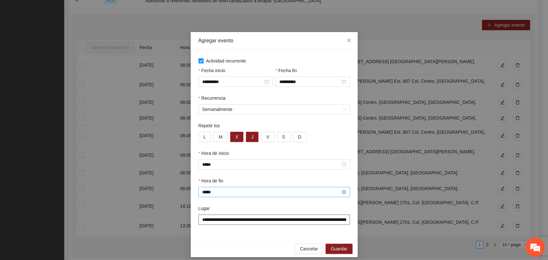
scroll to position [0, 62]
click at [336, 248] on span "Guardar" at bounding box center [339, 248] width 16 height 7
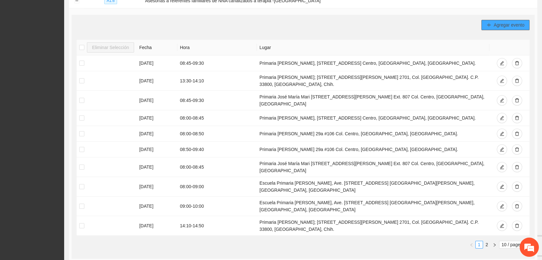
click at [499, 25] on span "Agregar evento" at bounding box center [509, 24] width 31 height 7
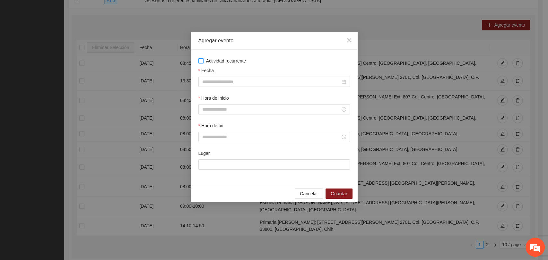
click at [207, 61] on span "Actividad recurrente" at bounding box center [225, 60] width 45 height 7
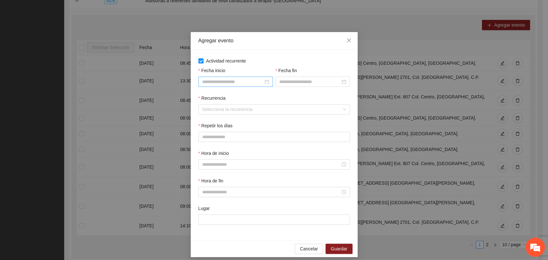
click at [228, 80] on input "Fecha inicio" at bounding box center [232, 81] width 61 height 7
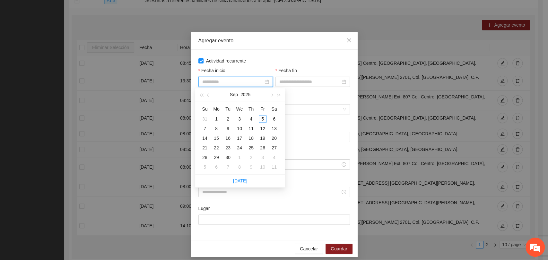
click at [242, 127] on div "10" at bounding box center [240, 129] width 8 height 8
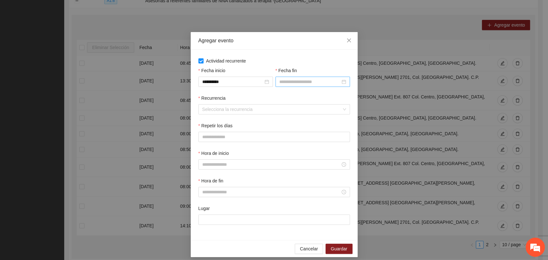
click at [298, 77] on div at bounding box center [312, 82] width 74 height 10
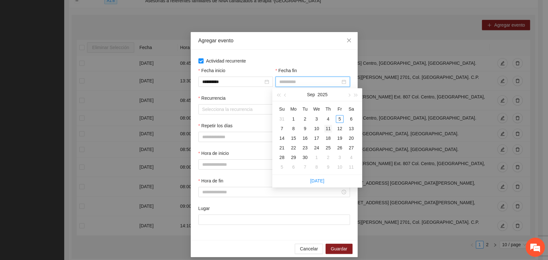
click at [326, 130] on div "11" at bounding box center [328, 129] width 8 height 8
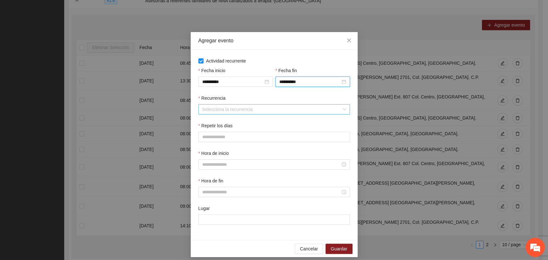
click at [246, 106] on input "Recurrencia" at bounding box center [271, 110] width 139 height 10
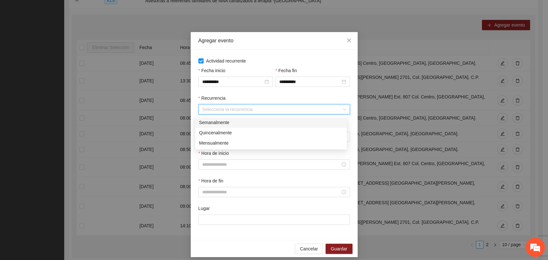
click at [228, 124] on div "Semanalmente" at bounding box center [271, 122] width 144 height 7
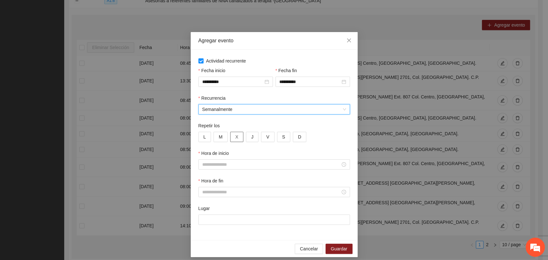
click at [235, 135] on span "X" at bounding box center [236, 136] width 3 height 7
click at [246, 135] on button "J" at bounding box center [252, 137] width 13 height 10
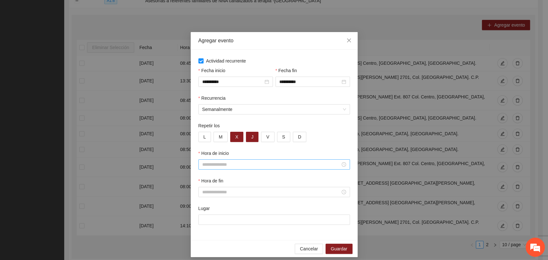
click at [220, 163] on input "Hora de inicio" at bounding box center [271, 164] width 138 height 7
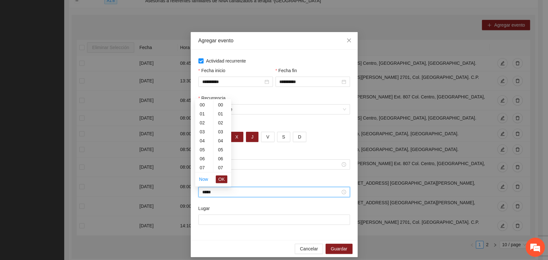
scroll to position [449, 0]
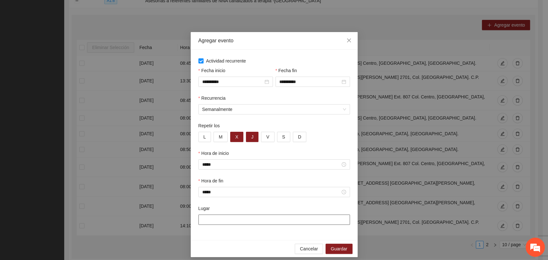
paste input "**********"
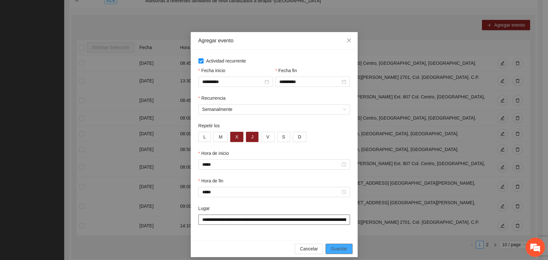
scroll to position [0, 62]
click at [333, 247] on span "Guardar" at bounding box center [339, 248] width 16 height 7
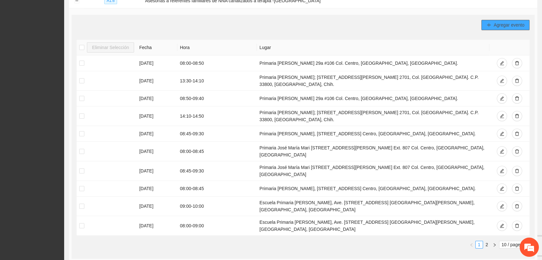
click at [489, 23] on icon "plus" at bounding box center [489, 25] width 4 height 4
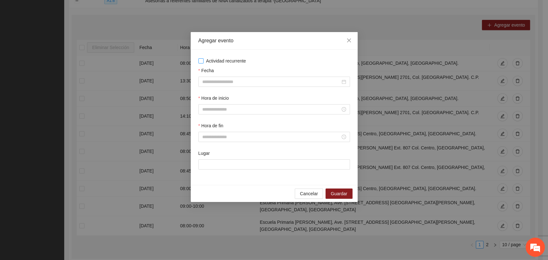
click at [232, 62] on span "Actividad recurrente" at bounding box center [225, 60] width 45 height 7
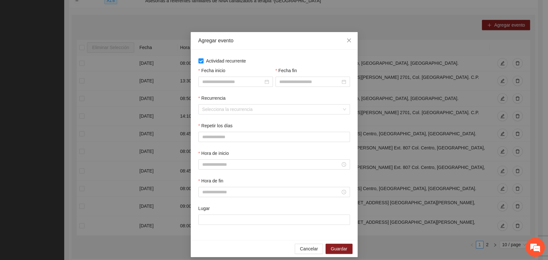
click at [229, 85] on div at bounding box center [235, 82] width 74 height 10
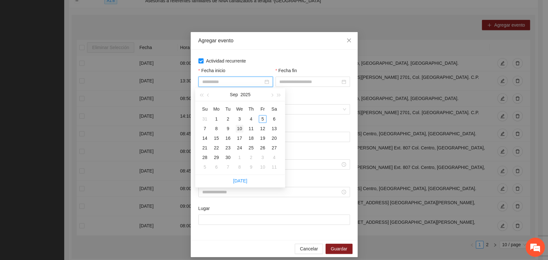
click at [243, 126] on div "10" at bounding box center [240, 129] width 8 height 8
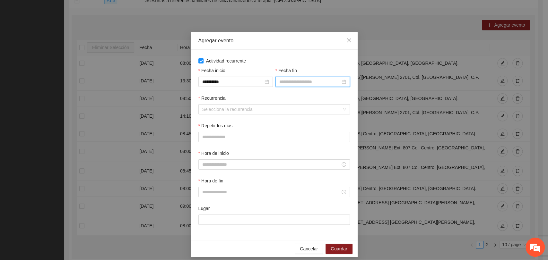
click at [279, 84] on input "Fecha fin" at bounding box center [309, 81] width 61 height 7
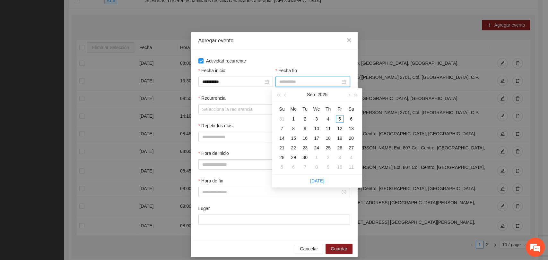
click at [324, 129] on div "11" at bounding box center [328, 129] width 8 height 8
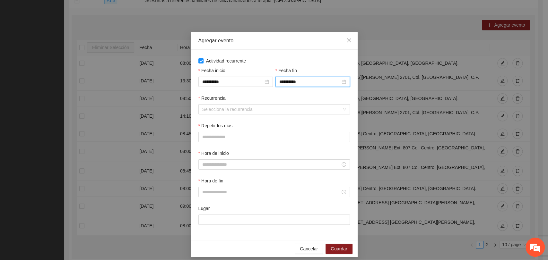
click at [254, 101] on div "Recurrencia" at bounding box center [273, 100] width 151 height 10
drag, startPoint x: 254, startPoint y: 107, endPoint x: 253, endPoint y: 114, distance: 7.2
click at [254, 107] on input "Recurrencia" at bounding box center [271, 110] width 139 height 10
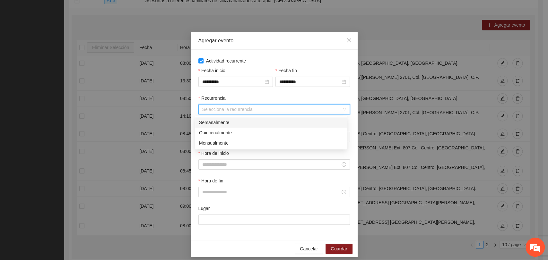
click at [228, 122] on div "Semanalmente" at bounding box center [271, 122] width 144 height 7
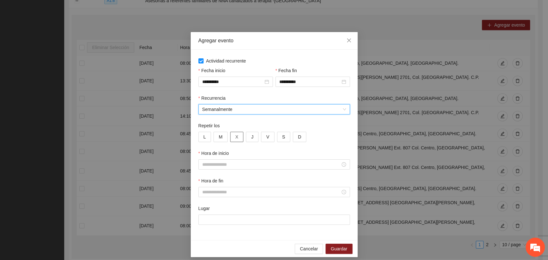
drag, startPoint x: 236, startPoint y: 136, endPoint x: 243, endPoint y: 135, distance: 6.8
click at [236, 136] on button "X" at bounding box center [236, 137] width 13 height 10
click at [249, 134] on button "J" at bounding box center [252, 137] width 13 height 10
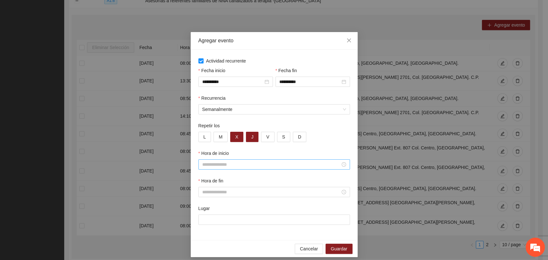
click at [224, 167] on input "Hora de inicio" at bounding box center [271, 164] width 138 height 7
click at [224, 192] on input "Hora de fin" at bounding box center [271, 192] width 138 height 7
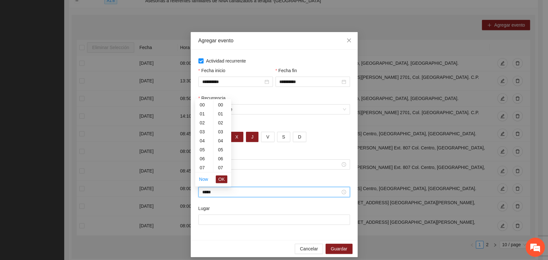
scroll to position [404, 0]
click at [220, 178] on span "OK" at bounding box center [221, 179] width 6 height 7
click at [218, 222] on input "Lugar" at bounding box center [273, 220] width 151 height 10
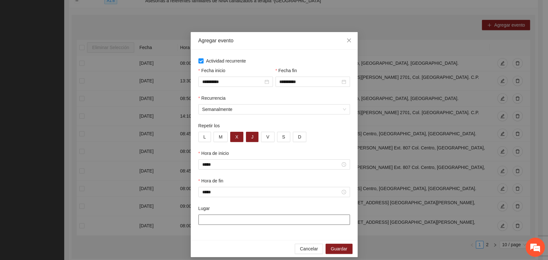
paste input "**********"
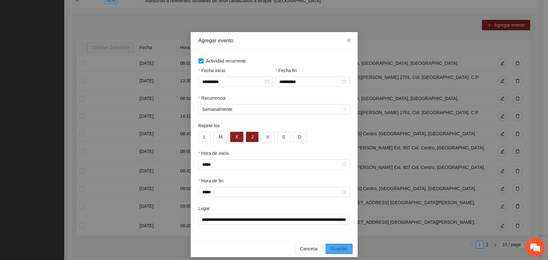
click at [333, 252] on span "Guardar" at bounding box center [339, 248] width 16 height 7
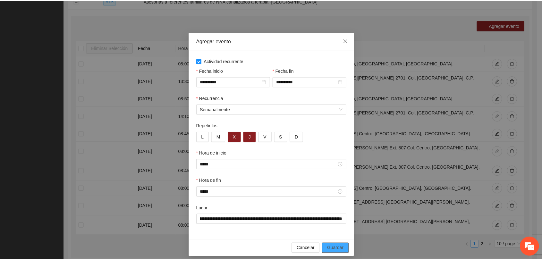
scroll to position [0, 0]
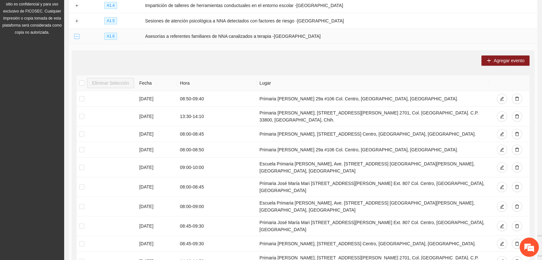
click at [75, 34] on button "Collapse row" at bounding box center [76, 36] width 5 height 5
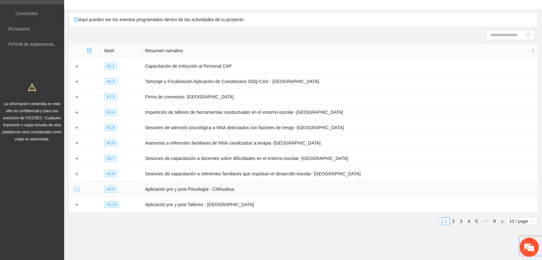
click at [78, 187] on button "Expand row" at bounding box center [76, 189] width 5 height 5
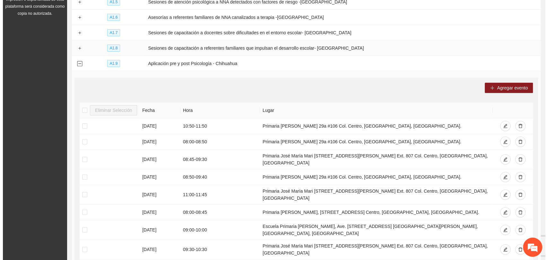
scroll to position [165, 0]
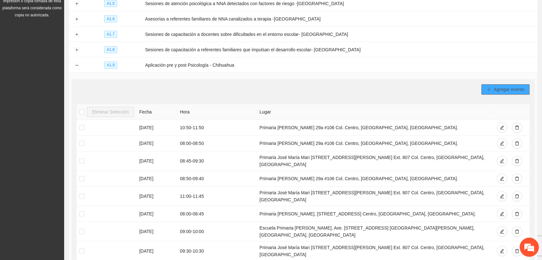
click at [507, 88] on span "Agregar evento" at bounding box center [509, 89] width 31 height 7
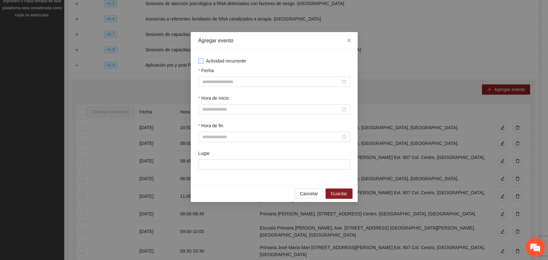
click at [217, 61] on span "Actividad recurrente" at bounding box center [225, 60] width 45 height 7
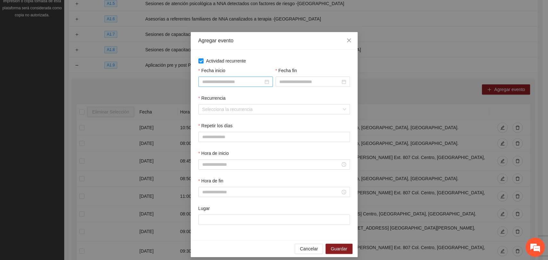
click at [219, 79] on div at bounding box center [235, 82] width 74 height 10
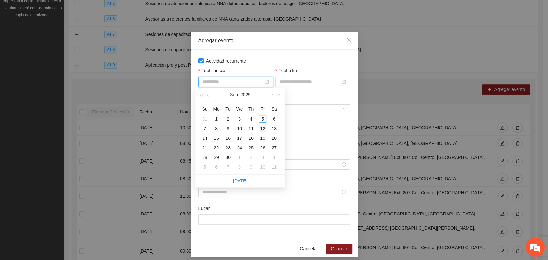
click at [264, 128] on div "12" at bounding box center [263, 129] width 8 height 8
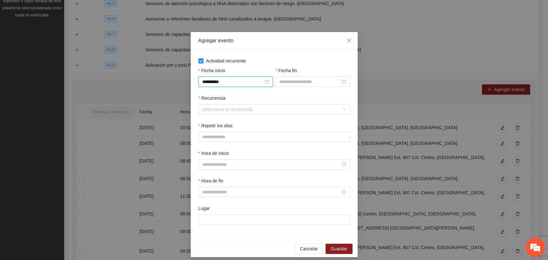
click at [292, 81] on input "Fecha fin" at bounding box center [309, 81] width 61 height 7
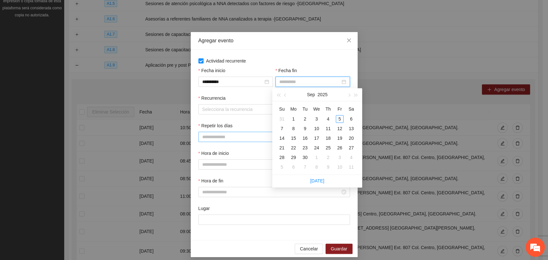
click at [339, 138] on div "19" at bounding box center [340, 138] width 8 height 8
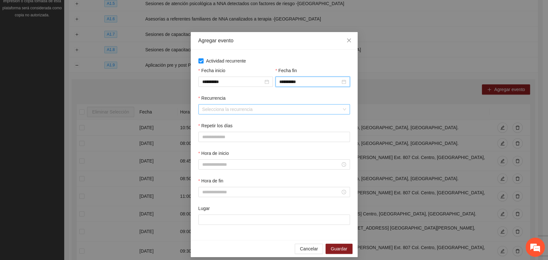
click at [214, 110] on input "Recurrencia" at bounding box center [271, 110] width 139 height 10
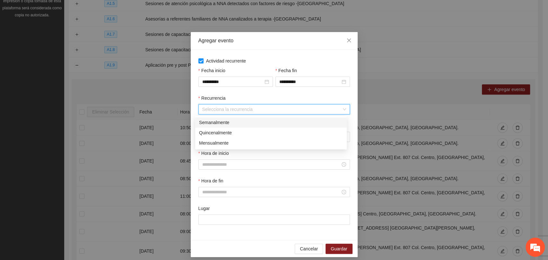
click at [209, 121] on div "Semanalmente" at bounding box center [271, 122] width 144 height 7
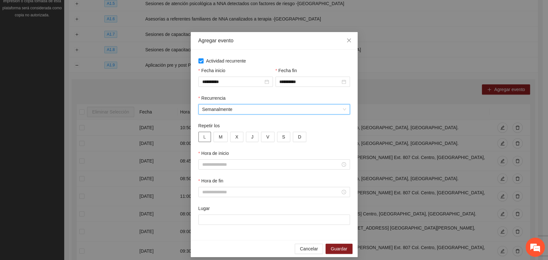
click at [203, 139] on span "L" at bounding box center [204, 136] width 3 height 7
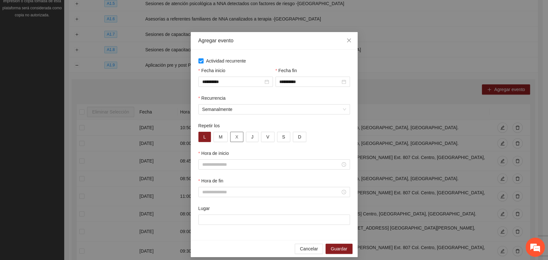
click at [236, 138] on button "X" at bounding box center [236, 137] width 13 height 10
click at [251, 137] on span "J" at bounding box center [252, 136] width 2 height 7
click at [270, 139] on div "L M X J V S D" at bounding box center [273, 137] width 151 height 10
click at [266, 139] on span "V" at bounding box center [267, 136] width 3 height 7
click at [217, 165] on input "Hora de inicio" at bounding box center [271, 164] width 138 height 7
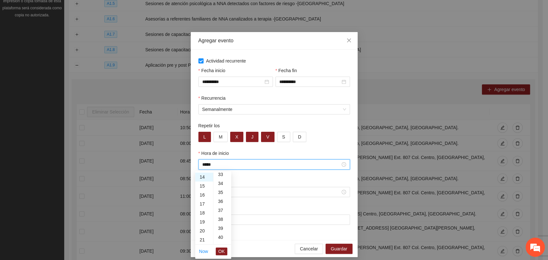
scroll to position [449, 0]
click at [243, 193] on input "Hora de fin" at bounding box center [271, 192] width 138 height 7
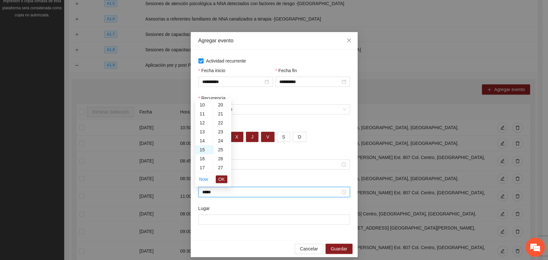
scroll to position [270, 0]
paste input "**********"
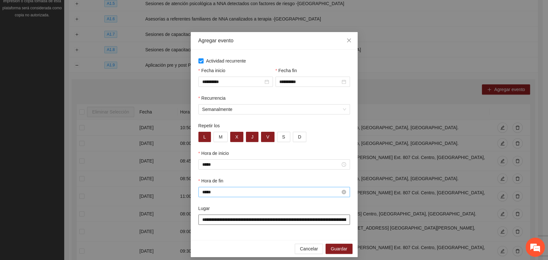
scroll to position [0, 62]
click at [333, 254] on button "Guardar" at bounding box center [338, 249] width 27 height 10
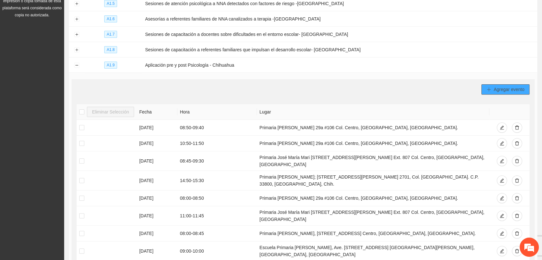
click at [490, 88] on button "Agregar evento" at bounding box center [506, 89] width 48 height 10
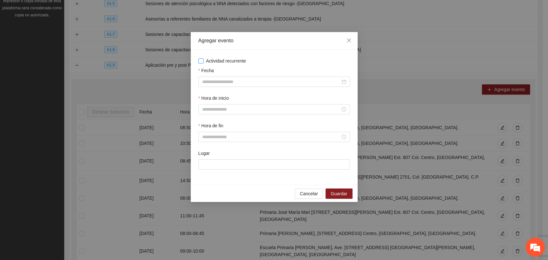
click at [207, 63] on span "Actividad recurrente" at bounding box center [225, 60] width 45 height 7
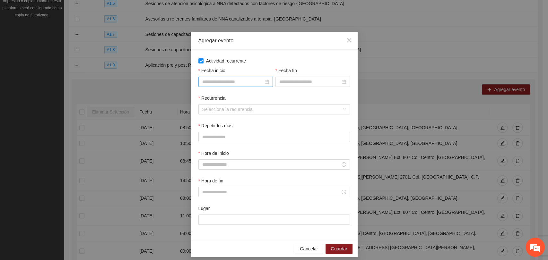
drag, startPoint x: 208, startPoint y: 66, endPoint x: 216, endPoint y: 82, distance: 17.2
click at [214, 79] on input "Fecha inicio" at bounding box center [232, 81] width 61 height 7
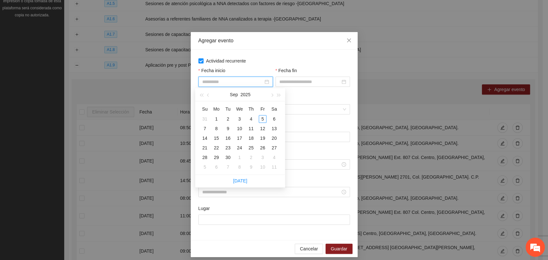
drag, startPoint x: 260, startPoint y: 128, endPoint x: 285, endPoint y: 95, distance: 41.5
click at [260, 127] on div "12" at bounding box center [263, 129] width 8 height 8
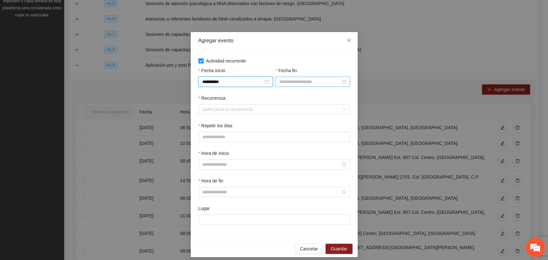
click at [290, 79] on input "Fecha fin" at bounding box center [309, 81] width 61 height 7
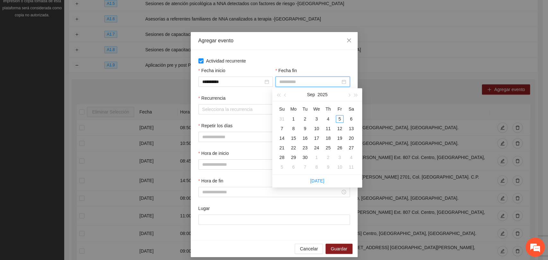
drag, startPoint x: 339, startPoint y: 137, endPoint x: 315, endPoint y: 120, distance: 29.3
click at [339, 137] on div "19" at bounding box center [340, 138] width 8 height 8
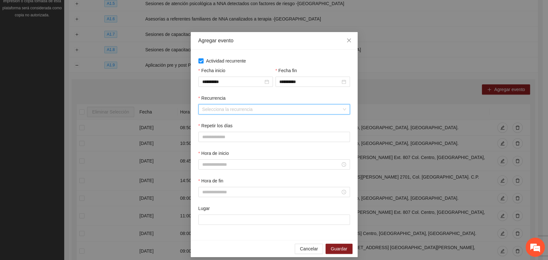
click at [285, 107] on input "Recurrencia" at bounding box center [271, 110] width 139 height 10
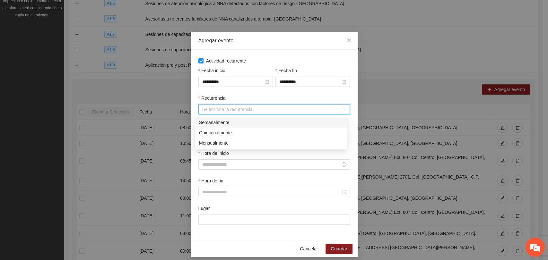
click at [235, 124] on div "Semanalmente" at bounding box center [271, 122] width 144 height 7
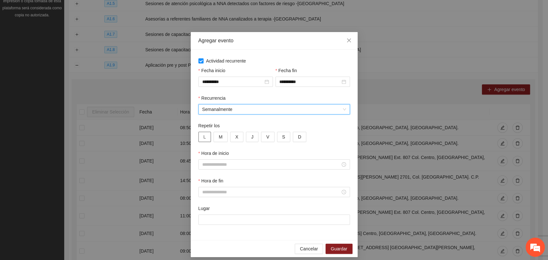
click at [203, 138] on span "L" at bounding box center [204, 136] width 3 height 7
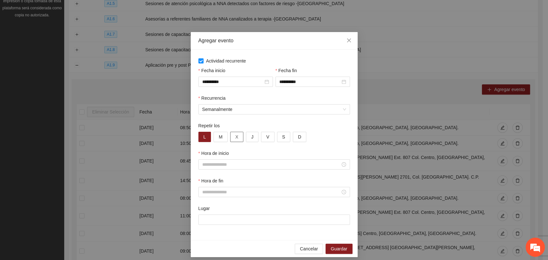
click at [231, 135] on button "X" at bounding box center [236, 137] width 13 height 10
click at [254, 135] on button "J" at bounding box center [252, 137] width 13 height 10
click at [262, 136] on button "V" at bounding box center [267, 137] width 13 height 10
click at [225, 172] on div "Hora de inicio" at bounding box center [274, 164] width 154 height 28
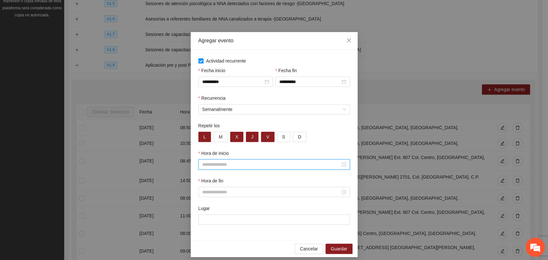
click at [226, 168] on input "Hora de inicio" at bounding box center [271, 164] width 138 height 7
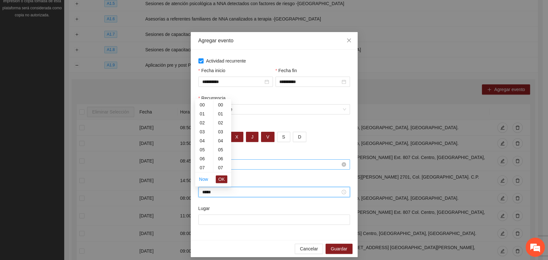
scroll to position [359, 0]
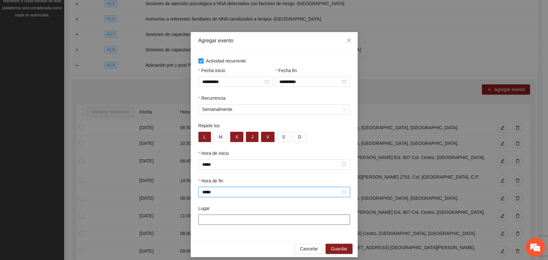
click at [217, 224] on input "Lugar" at bounding box center [273, 220] width 151 height 10
paste input "**********"
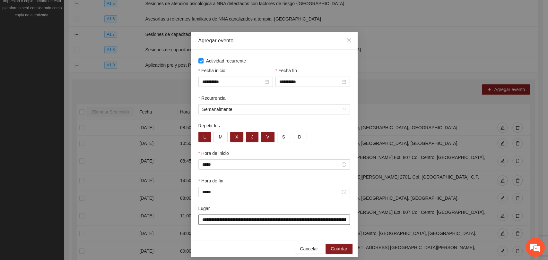
scroll to position [0, 62]
click at [347, 250] on button "Guardar" at bounding box center [338, 249] width 27 height 10
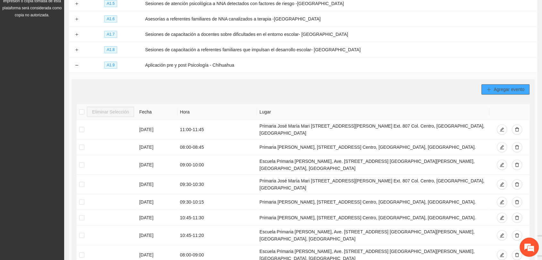
click at [486, 85] on button "Agregar evento" at bounding box center [506, 89] width 48 height 10
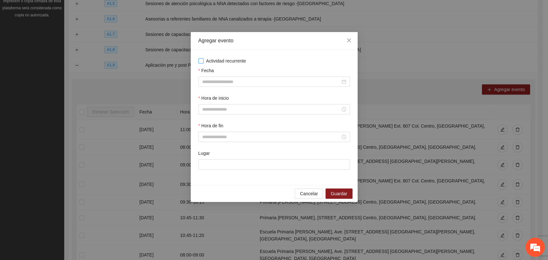
click at [225, 65] on div "Actividad recurrente Fecha Hora de inicio Hora de fin Lugar" at bounding box center [273, 117] width 151 height 120
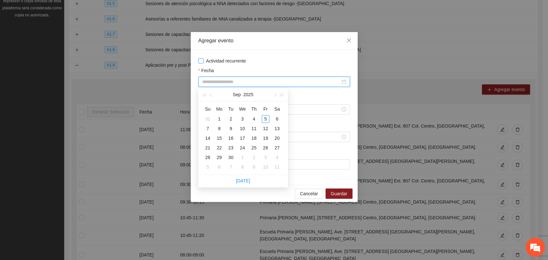
click at [224, 62] on span "Actividad recurrente" at bounding box center [225, 60] width 45 height 7
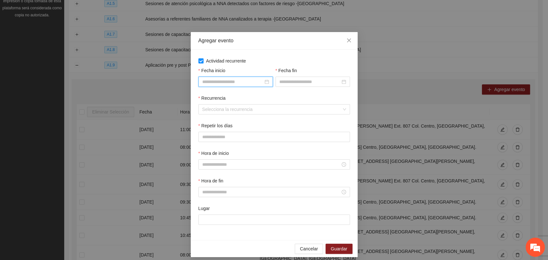
click at [243, 81] on input "Fecha inicio" at bounding box center [232, 81] width 61 height 7
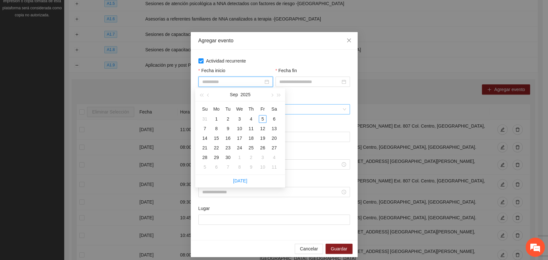
drag, startPoint x: 264, startPoint y: 130, endPoint x: 277, endPoint y: 111, distance: 22.8
click at [263, 130] on div "12" at bounding box center [263, 129] width 8 height 8
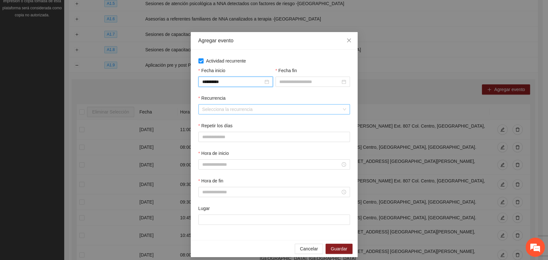
click at [292, 83] on input "Fecha fin" at bounding box center [309, 81] width 61 height 7
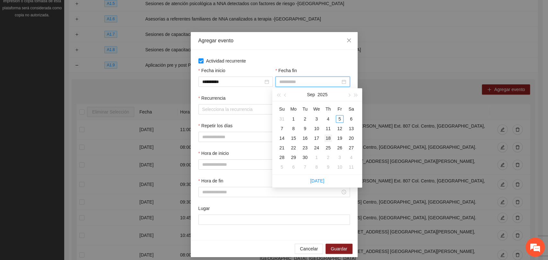
click at [330, 138] on div "18" at bounding box center [328, 138] width 8 height 8
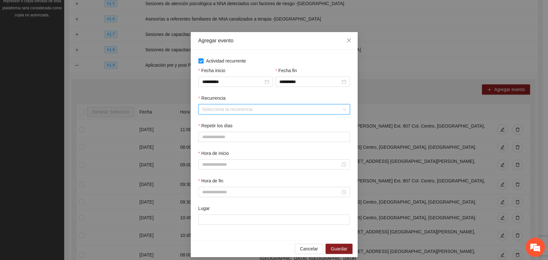
click at [229, 113] on input "Recurrencia" at bounding box center [271, 110] width 139 height 10
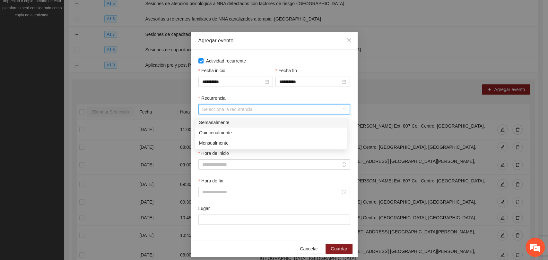
click at [213, 126] on div "Semanalmente" at bounding box center [270, 122] width 151 height 10
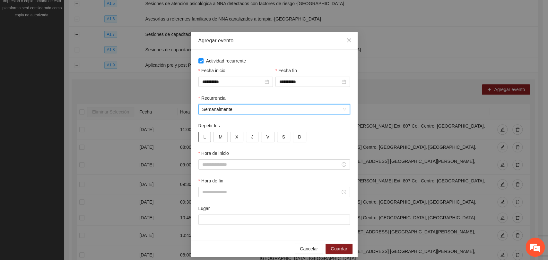
click at [203, 139] on span "L" at bounding box center [204, 136] width 3 height 7
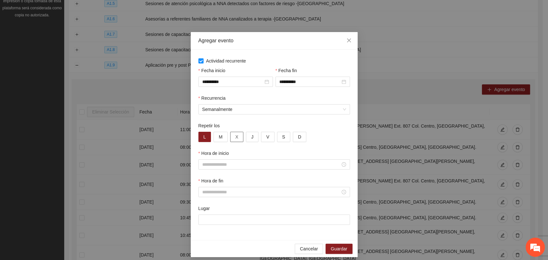
click at [231, 139] on button "X" at bounding box center [236, 137] width 13 height 10
click at [246, 139] on button "J" at bounding box center [252, 137] width 13 height 10
click at [261, 139] on button "V" at bounding box center [267, 137] width 13 height 10
click at [254, 170] on div at bounding box center [273, 164] width 151 height 10
click at [259, 168] on input "Hora de inicio" at bounding box center [271, 164] width 138 height 7
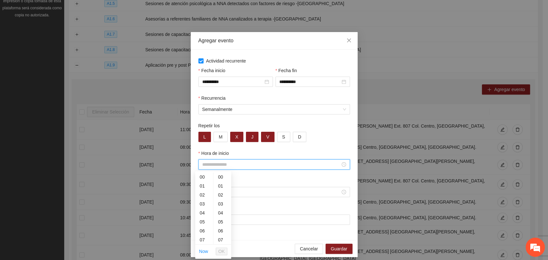
click at [221, 167] on input "Hora de inicio" at bounding box center [271, 164] width 138 height 7
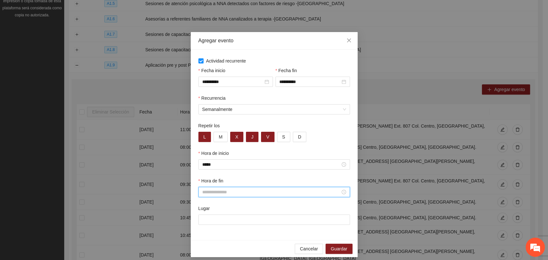
click at [301, 193] on input "Hora de fin" at bounding box center [271, 192] width 138 height 7
paste input "**********"
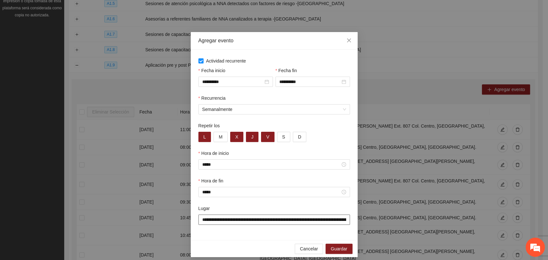
scroll to position [0, 62]
click at [331, 251] on span "Guardar" at bounding box center [339, 248] width 16 height 7
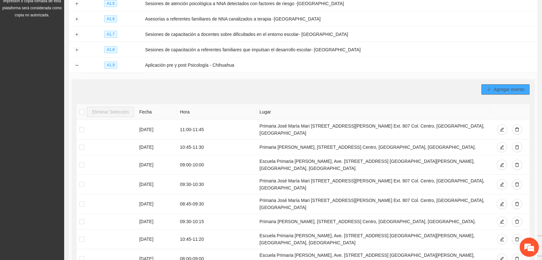
click at [497, 87] on span "Agregar evento" at bounding box center [509, 89] width 31 height 7
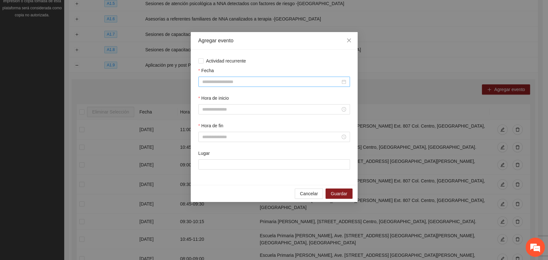
click at [308, 83] on input "Fecha" at bounding box center [271, 81] width 138 height 7
click at [215, 62] on span "Actividad recurrente" at bounding box center [225, 60] width 45 height 7
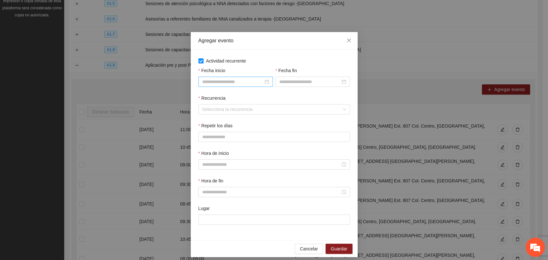
click at [237, 82] on input "Fecha inicio" at bounding box center [232, 81] width 61 height 7
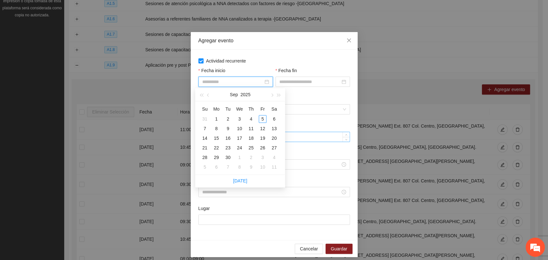
click at [217, 137] on div "15" at bounding box center [216, 138] width 8 height 8
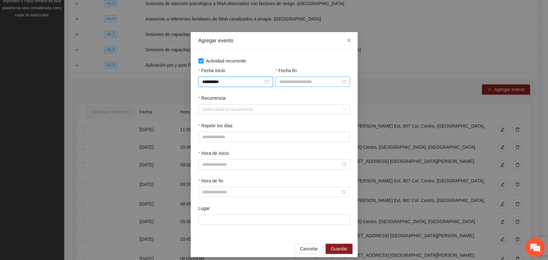
click at [279, 82] on input "Fecha fin" at bounding box center [309, 81] width 61 height 7
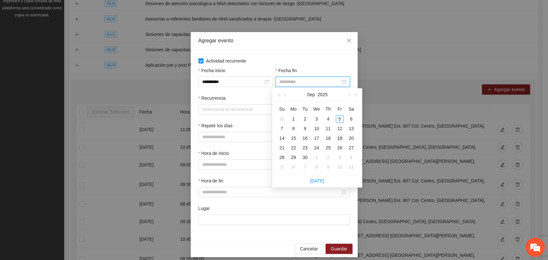
click at [340, 138] on div "19" at bounding box center [340, 138] width 8 height 8
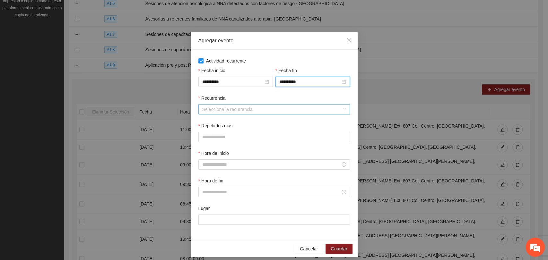
click at [230, 108] on input "Recurrencia" at bounding box center [271, 110] width 139 height 10
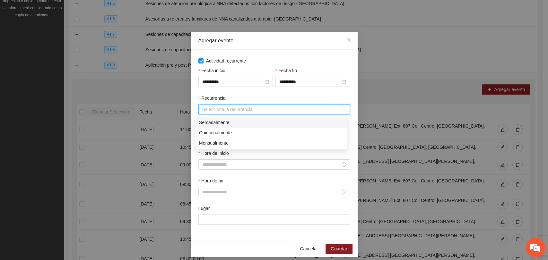
click at [219, 124] on div "Semanalmente" at bounding box center [271, 122] width 144 height 7
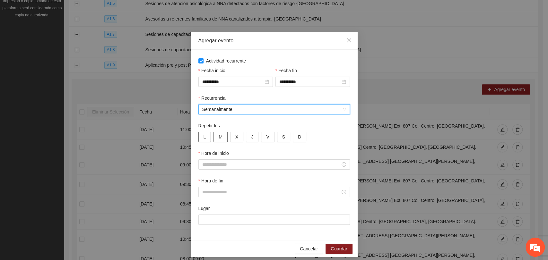
drag, startPoint x: 206, startPoint y: 137, endPoint x: 219, endPoint y: 137, distance: 12.8
click at [206, 137] on button "L" at bounding box center [204, 137] width 13 height 10
click at [232, 137] on button "X" at bounding box center [236, 137] width 13 height 10
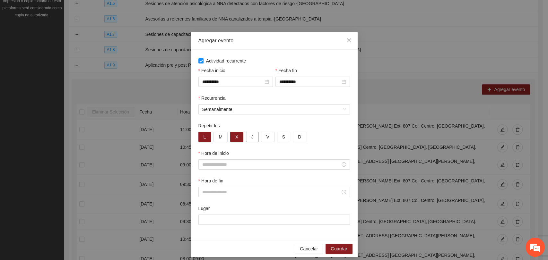
click at [249, 136] on button "J" at bounding box center [252, 137] width 13 height 10
click at [266, 137] on span "V" at bounding box center [267, 136] width 3 height 7
click at [207, 168] on div at bounding box center [273, 164] width 151 height 10
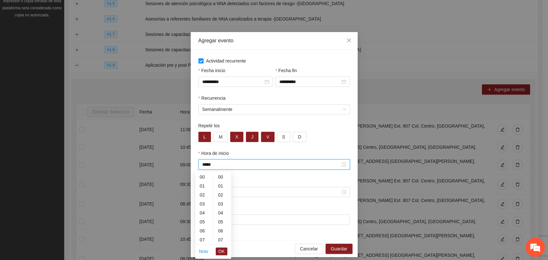
scroll to position [270, 0]
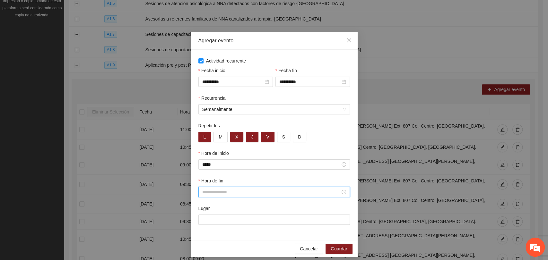
click at [217, 190] on input "Hora de fin" at bounding box center [271, 192] width 138 height 7
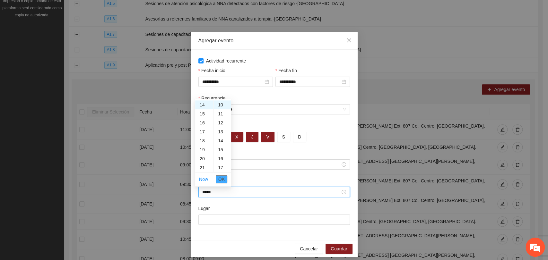
click at [227, 178] on button "OK" at bounding box center [222, 180] width 12 height 8
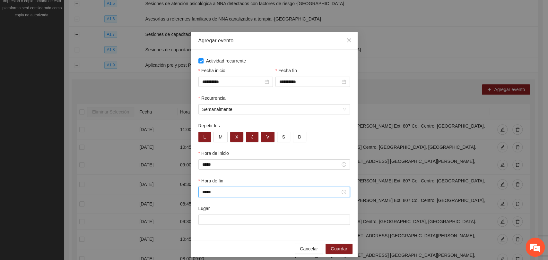
drag, startPoint x: 218, startPoint y: 231, endPoint x: 216, endPoint y: 227, distance: 3.8
click at [217, 230] on div "Lugar" at bounding box center [274, 219] width 154 height 28
click at [216, 224] on input "Lugar" at bounding box center [273, 220] width 151 height 10
paste input "**********"
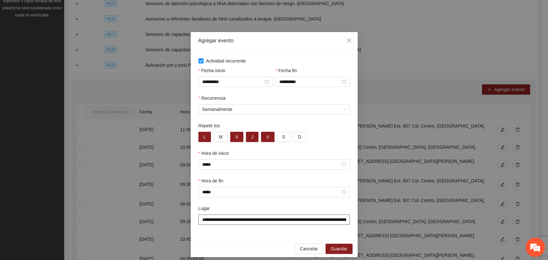
scroll to position [0, 62]
click at [335, 249] on span "Guardar" at bounding box center [339, 248] width 16 height 7
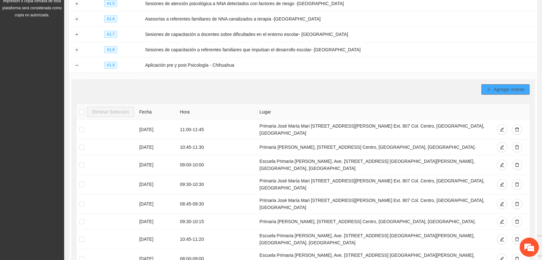
click at [498, 86] on span "Agregar evento" at bounding box center [509, 89] width 31 height 7
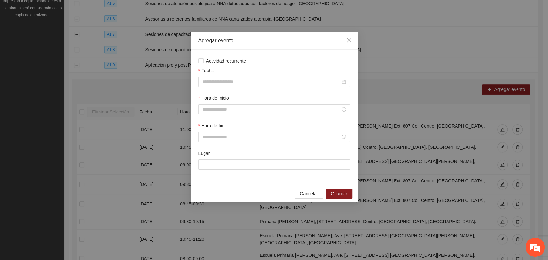
click at [215, 66] on div "Actividad recurrente Fecha Hora de inicio Hora de fin Lugar" at bounding box center [273, 117] width 151 height 120
click at [216, 59] on span "Actividad recurrente" at bounding box center [225, 60] width 45 height 7
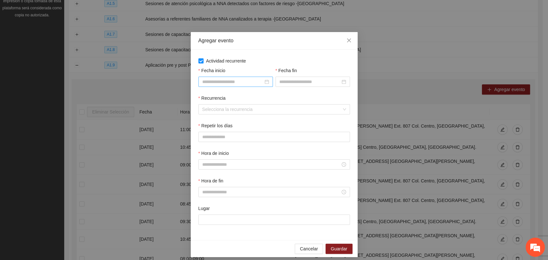
click at [228, 83] on input "Fecha inicio" at bounding box center [232, 81] width 61 height 7
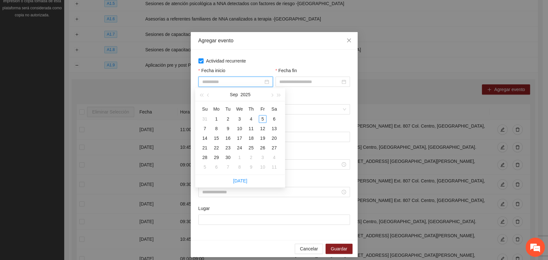
drag, startPoint x: 217, startPoint y: 134, endPoint x: 256, endPoint y: 100, distance: 51.8
click at [218, 133] on tbody "31 1 2 3 4 5 6 7 8 9 10 11 12 13 14 15 16 17 18 19 20 21 22 23 24 25 26 27 28 2…" at bounding box center [239, 143] width 81 height 58
click at [284, 77] on div at bounding box center [312, 82] width 74 height 10
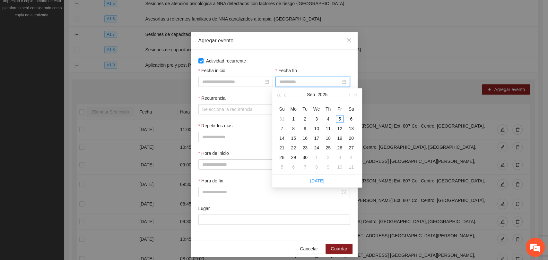
drag, startPoint x: 337, startPoint y: 138, endPoint x: 327, endPoint y: 130, distance: 13.0
click at [338, 138] on div "19" at bounding box center [340, 138] width 8 height 8
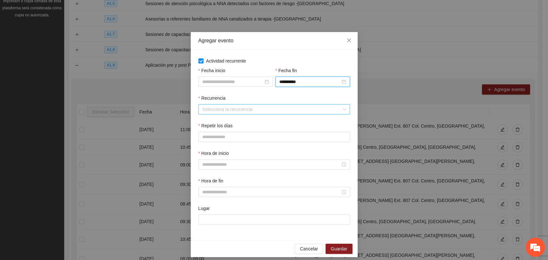
click at [236, 114] on input "Recurrencia" at bounding box center [271, 110] width 139 height 10
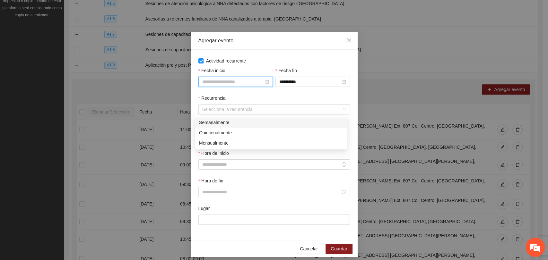
click at [228, 82] on input "Fecha inicio" at bounding box center [232, 81] width 61 height 7
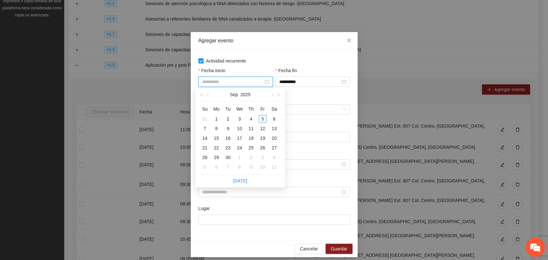
drag, startPoint x: 220, startPoint y: 137, endPoint x: 228, endPoint y: 119, distance: 20.2
click at [219, 137] on div "15" at bounding box center [216, 138] width 8 height 8
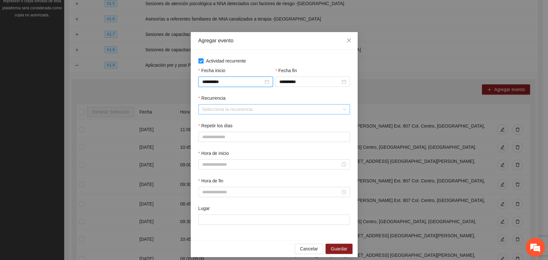
click at [240, 112] on input "Recurrencia" at bounding box center [271, 110] width 139 height 10
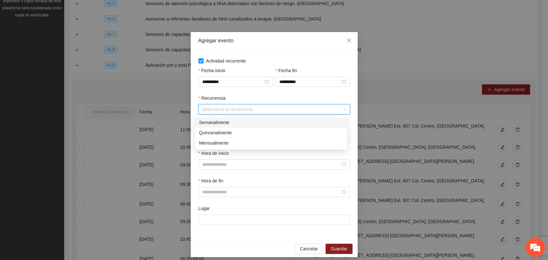
click at [218, 123] on div "Semanalmente" at bounding box center [271, 122] width 144 height 7
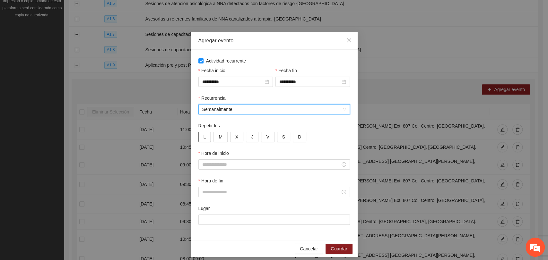
drag, startPoint x: 202, startPoint y: 135, endPoint x: 210, endPoint y: 135, distance: 8.7
click at [203, 135] on span "L" at bounding box center [204, 136] width 3 height 7
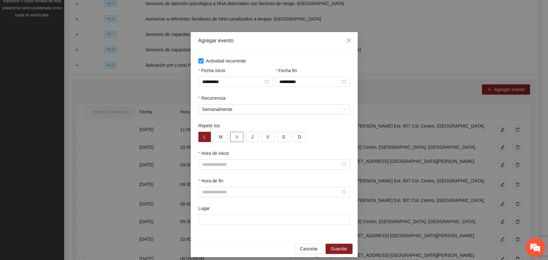
click at [230, 136] on button "X" at bounding box center [236, 137] width 13 height 10
click at [246, 138] on button "J" at bounding box center [252, 137] width 13 height 10
click at [261, 138] on button "V" at bounding box center [267, 137] width 13 height 10
click at [212, 169] on div at bounding box center [273, 164] width 151 height 10
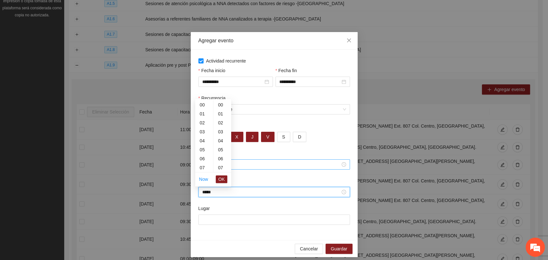
scroll to position [449, 0]
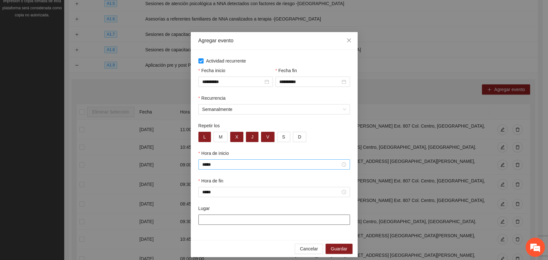
paste input "**********"
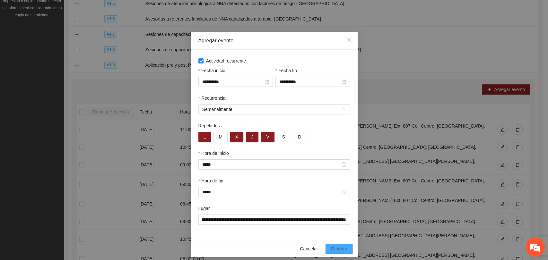
click at [340, 247] on span "Guardar" at bounding box center [339, 248] width 16 height 7
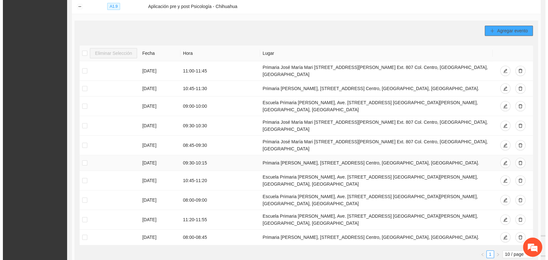
scroll to position [236, 0]
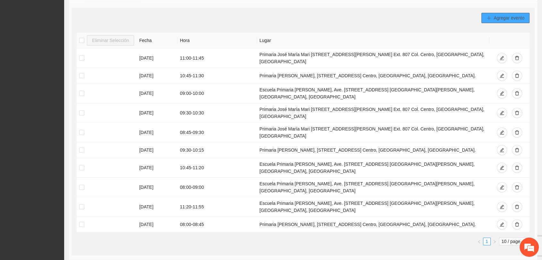
click at [512, 15] on span "Agregar evento" at bounding box center [509, 17] width 31 height 7
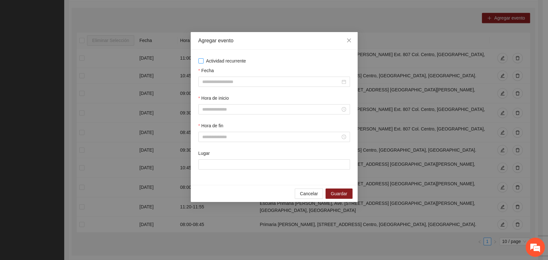
click at [221, 57] on div "Actividad recurrente Fecha Hora de inicio Hora de fin Lugar" at bounding box center [274, 117] width 167 height 135
click at [210, 61] on span "Actividad recurrente" at bounding box center [225, 60] width 45 height 7
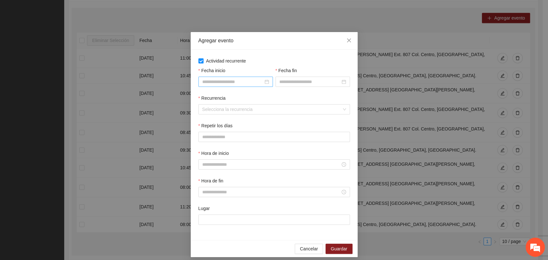
click at [222, 77] on div at bounding box center [235, 82] width 74 height 10
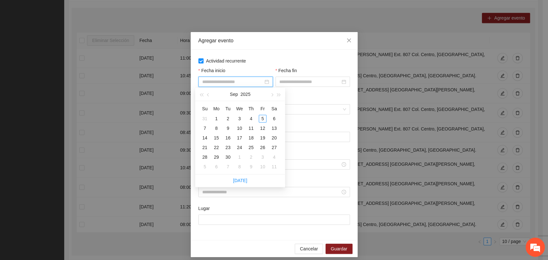
drag, startPoint x: 225, startPoint y: 85, endPoint x: 229, endPoint y: 84, distance: 4.3
click at [226, 85] on div at bounding box center [235, 82] width 74 height 10
click at [268, 127] on td "13" at bounding box center [274, 129] width 12 height 10
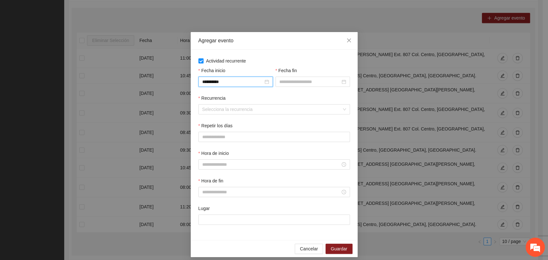
click at [244, 77] on div "**********" at bounding box center [235, 82] width 74 height 10
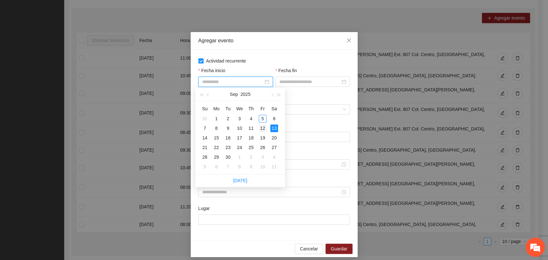
click at [260, 128] on div "12" at bounding box center [263, 129] width 8 height 8
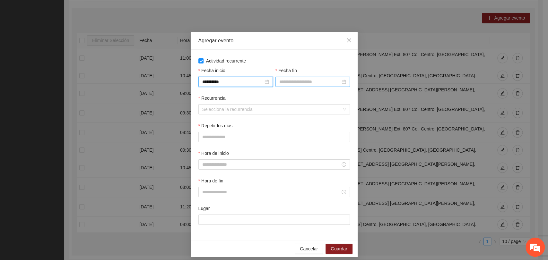
click at [301, 85] on input "Fecha fin" at bounding box center [309, 81] width 61 height 7
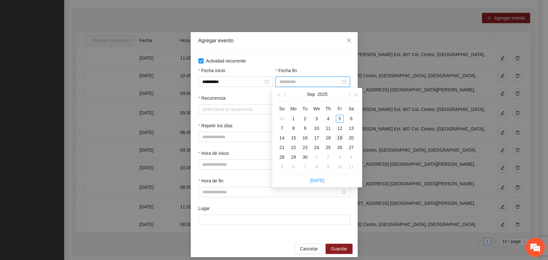
click at [340, 137] on div "19" at bounding box center [340, 138] width 8 height 8
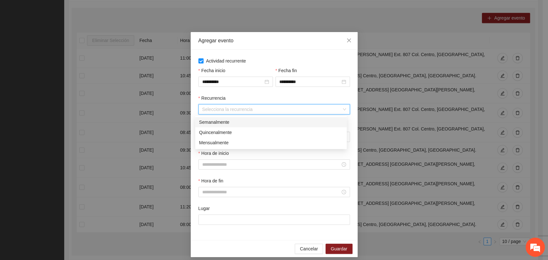
click at [230, 109] on input "Recurrencia" at bounding box center [271, 110] width 139 height 10
click at [220, 120] on div "Semanalmente" at bounding box center [271, 122] width 144 height 7
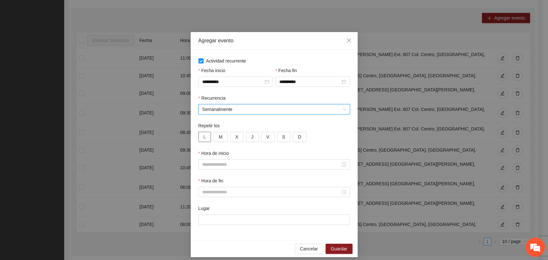
click at [206, 135] on button "L" at bounding box center [204, 137] width 13 height 10
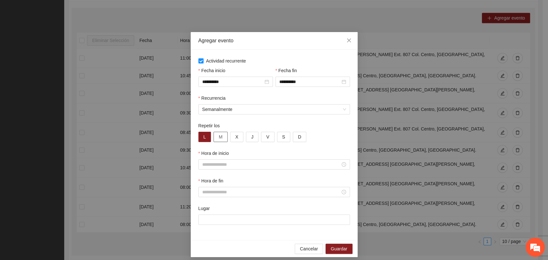
click at [219, 134] on span "M" at bounding box center [221, 136] width 4 height 7
drag, startPoint x: 231, startPoint y: 135, endPoint x: 238, endPoint y: 135, distance: 7.4
click at [231, 135] on button "X" at bounding box center [236, 137] width 13 height 10
drag, startPoint x: 248, startPoint y: 136, endPoint x: 254, endPoint y: 136, distance: 6.1
click at [251, 136] on span "J" at bounding box center [252, 136] width 2 height 7
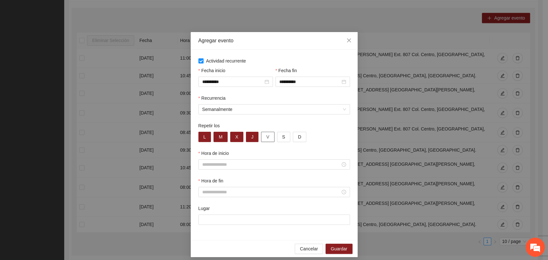
click at [261, 137] on button "V" at bounding box center [267, 137] width 13 height 10
click at [219, 138] on span "M" at bounding box center [221, 136] width 4 height 7
click at [233, 169] on div at bounding box center [273, 164] width 151 height 10
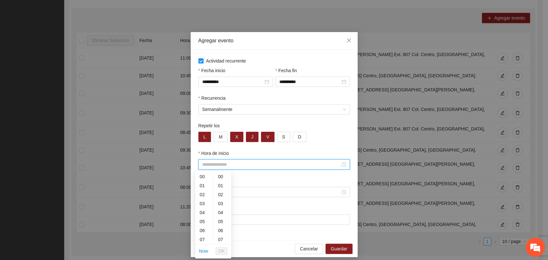
click at [242, 165] on input "Hora de inicio" at bounding box center [271, 164] width 138 height 7
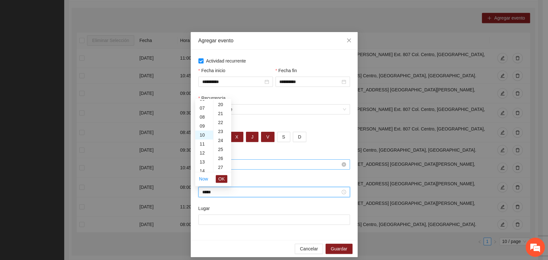
scroll to position [270, 0]
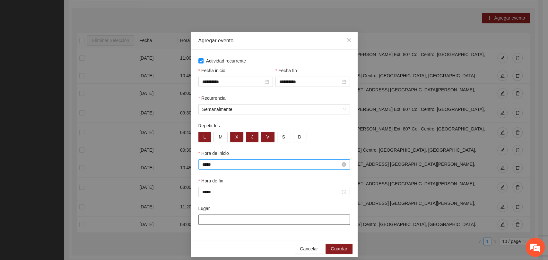
paste input "**********"
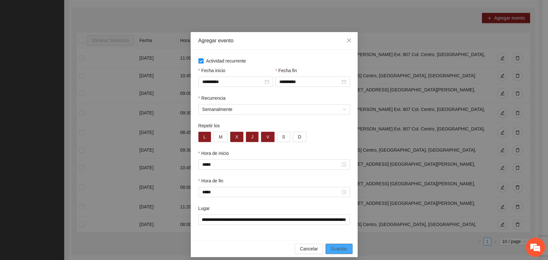
click at [328, 249] on button "Guardar" at bounding box center [338, 249] width 27 height 10
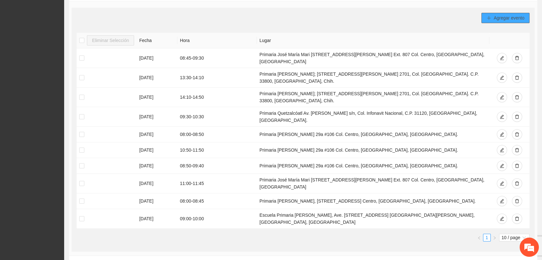
click at [487, 16] on icon "plus" at bounding box center [489, 18] width 4 height 4
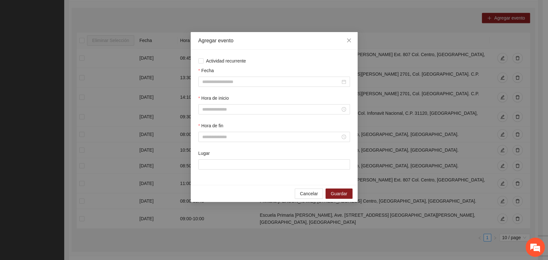
click at [233, 56] on div "Actividad recurrente Fecha Hora de inicio Hora de fin Lugar" at bounding box center [274, 117] width 167 height 135
click at [229, 62] on span "Actividad recurrente" at bounding box center [225, 60] width 45 height 7
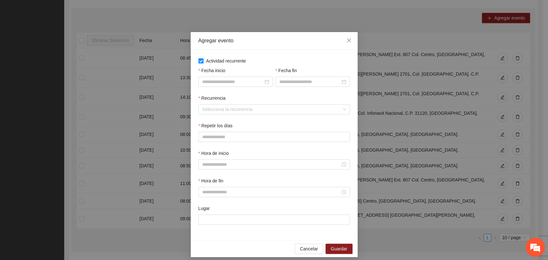
click at [221, 82] on input "Fecha inicio" at bounding box center [232, 81] width 61 height 7
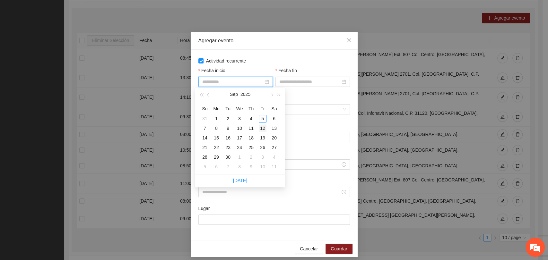
click at [263, 129] on div "12" at bounding box center [263, 129] width 8 height 8
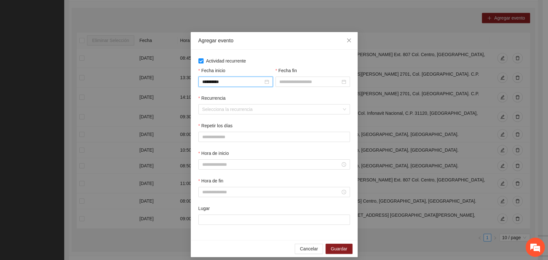
click at [288, 88] on div "Fecha fin" at bounding box center [312, 81] width 77 height 28
click at [294, 76] on div "Fecha fin" at bounding box center [312, 72] width 74 height 10
click at [304, 80] on input "Fecha fin" at bounding box center [309, 81] width 61 height 7
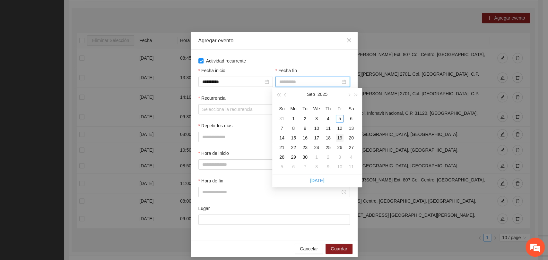
click at [342, 135] on div "19" at bounding box center [340, 138] width 8 height 8
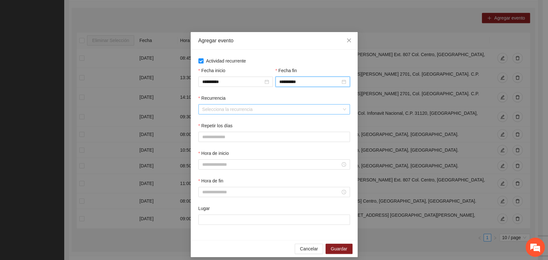
click at [244, 109] on input "Recurrencia" at bounding box center [271, 110] width 139 height 10
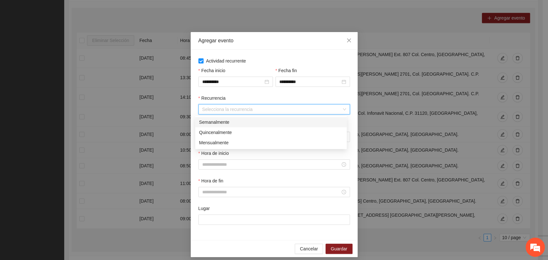
click at [226, 123] on div "Semanalmente" at bounding box center [271, 122] width 144 height 7
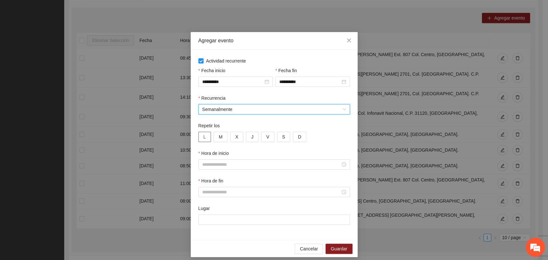
click at [206, 138] on button "L" at bounding box center [204, 137] width 13 height 10
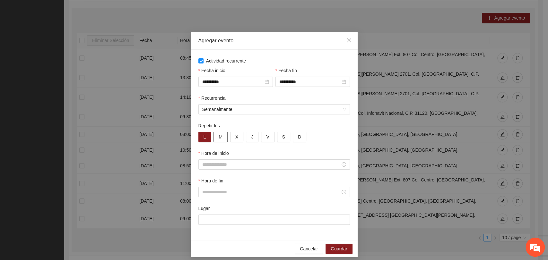
click at [219, 137] on span "M" at bounding box center [221, 136] width 4 height 7
click at [236, 136] on button "X" at bounding box center [236, 137] width 13 height 10
drag, startPoint x: 246, startPoint y: 139, endPoint x: 257, endPoint y: 136, distance: 10.6
click at [246, 139] on button "J" at bounding box center [252, 137] width 13 height 10
drag, startPoint x: 259, startPoint y: 136, endPoint x: 243, endPoint y: 141, distance: 16.8
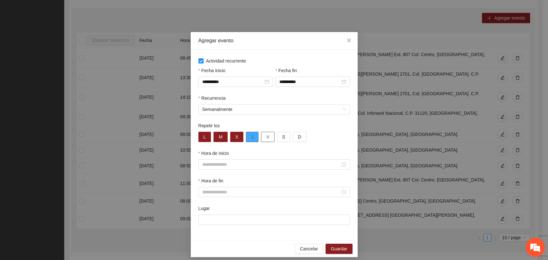
click at [261, 136] on button "V" at bounding box center [267, 137] width 13 height 10
click at [219, 138] on span "M" at bounding box center [221, 136] width 4 height 7
click at [218, 165] on input "Hora de inicio" at bounding box center [271, 164] width 138 height 7
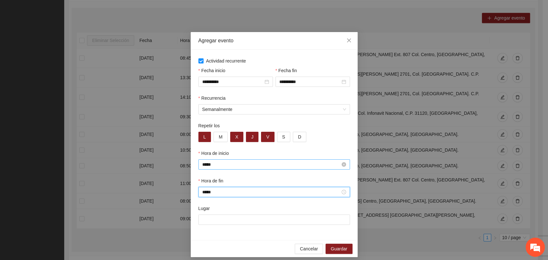
scroll to position [404, 0]
paste input "**********"
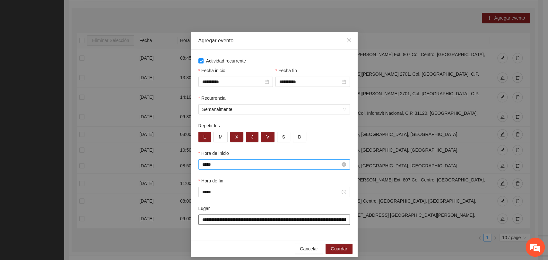
scroll to position [0, 43]
click at [336, 248] on span "Guardar" at bounding box center [339, 248] width 16 height 7
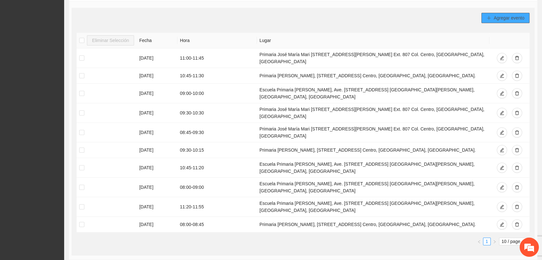
click at [519, 17] on span "Agregar evento" at bounding box center [509, 17] width 31 height 7
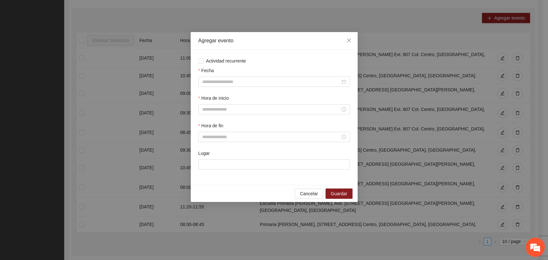
drag, startPoint x: 315, startPoint y: 76, endPoint x: 272, endPoint y: 65, distance: 44.7
click at [315, 76] on div "Fecha" at bounding box center [273, 72] width 151 height 10
click at [243, 57] on div "Actividad recurrente Fecha Hora de inicio Hora de fin Lugar" at bounding box center [274, 117] width 167 height 135
click at [238, 59] on span "Actividad recurrente" at bounding box center [225, 60] width 45 height 7
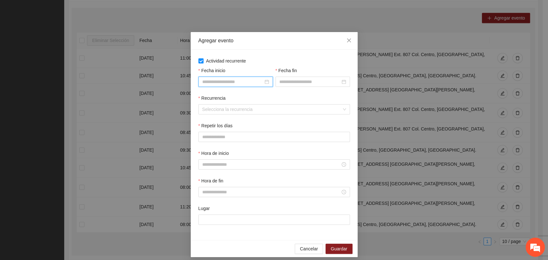
click at [244, 78] on input "Fecha inicio" at bounding box center [232, 81] width 61 height 7
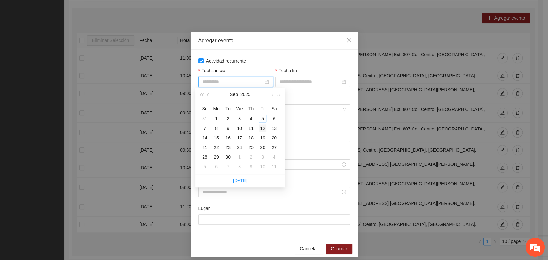
click at [261, 127] on div "12" at bounding box center [263, 129] width 8 height 8
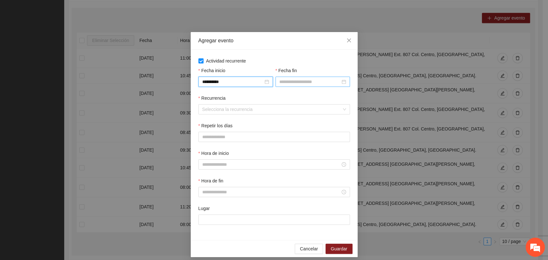
click at [281, 83] on input "Fecha fin" at bounding box center [309, 81] width 61 height 7
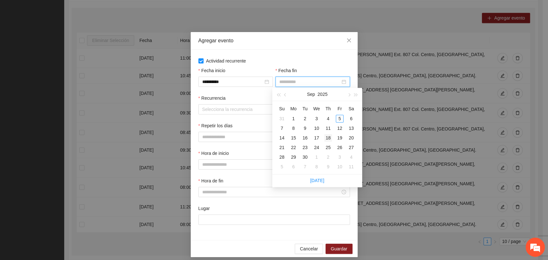
click at [325, 136] on div "18" at bounding box center [328, 138] width 8 height 8
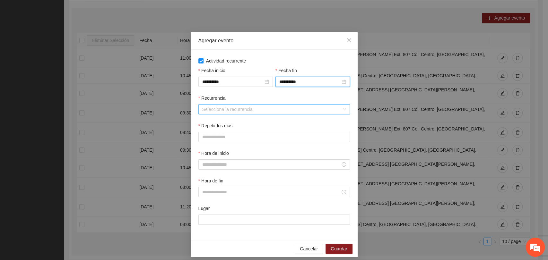
click at [254, 110] on input "Recurrencia" at bounding box center [271, 110] width 139 height 10
click at [204, 137] on button "L" at bounding box center [204, 137] width 13 height 10
drag, startPoint x: 233, startPoint y: 138, endPoint x: 246, endPoint y: 139, distance: 12.9
click at [235, 138] on span "X" at bounding box center [236, 136] width 3 height 7
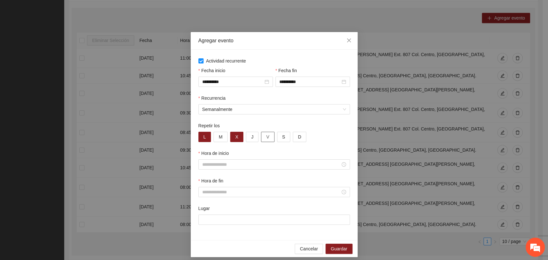
click at [261, 141] on button "V" at bounding box center [267, 137] width 13 height 10
click at [251, 139] on span "J" at bounding box center [252, 136] width 2 height 7
click at [252, 162] on input "Hora de inicio" at bounding box center [271, 164] width 138 height 7
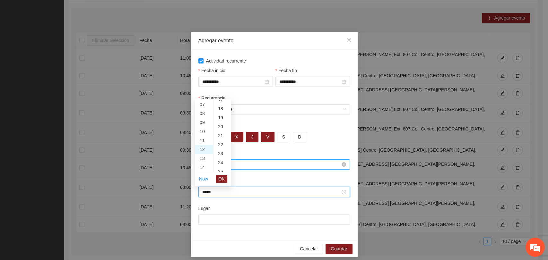
scroll to position [270, 0]
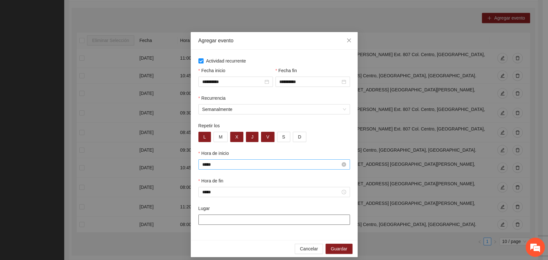
paste input "**********"
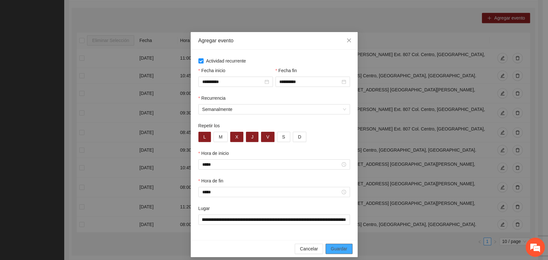
drag, startPoint x: 330, startPoint y: 250, endPoint x: 330, endPoint y: 244, distance: 5.8
click at [331, 250] on span "Guardar" at bounding box center [339, 248] width 16 height 7
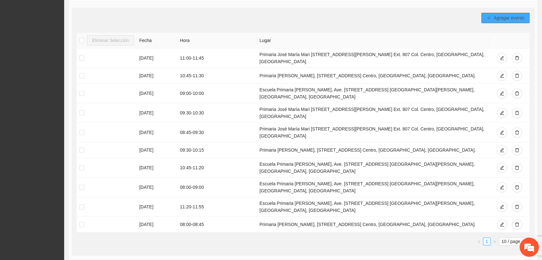
click at [484, 17] on button "Agregar evento" at bounding box center [506, 18] width 48 height 10
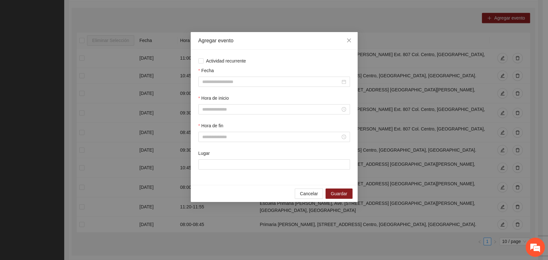
click at [224, 55] on div "Actividad recurrente Fecha Hora de inicio Hora de fin Lugar" at bounding box center [274, 117] width 167 height 135
click at [226, 58] on span "Actividad recurrente" at bounding box center [225, 60] width 45 height 7
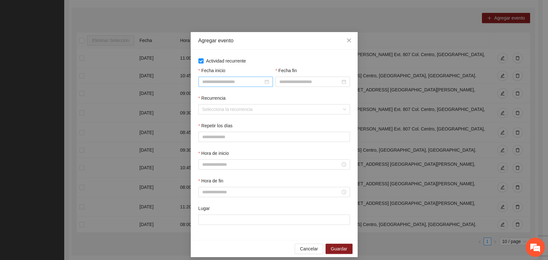
click at [238, 82] on input "Fecha inicio" at bounding box center [232, 81] width 61 height 7
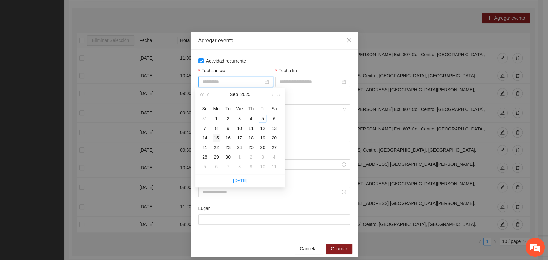
drag, startPoint x: 218, startPoint y: 138, endPoint x: 272, endPoint y: 104, distance: 63.6
click at [219, 137] on div "15" at bounding box center [216, 138] width 8 height 8
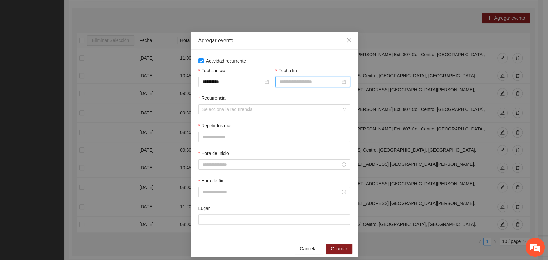
click at [283, 80] on input "Fecha fin" at bounding box center [309, 81] width 61 height 7
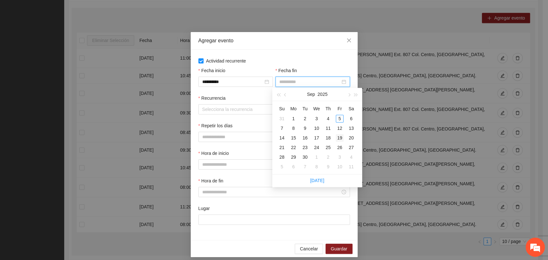
click at [336, 138] on div "19" at bounding box center [340, 138] width 8 height 8
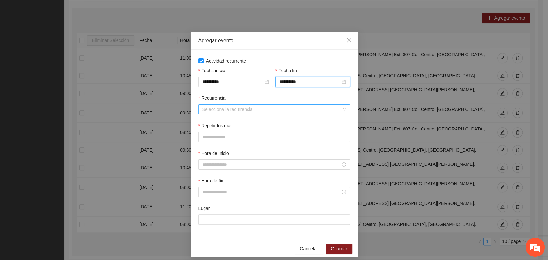
click at [257, 111] on input "Recurrencia" at bounding box center [271, 110] width 139 height 10
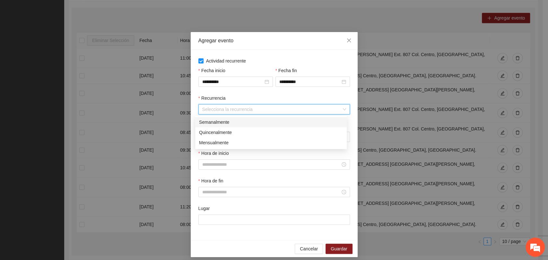
click at [213, 125] on div "Semanalmente" at bounding box center [271, 122] width 144 height 7
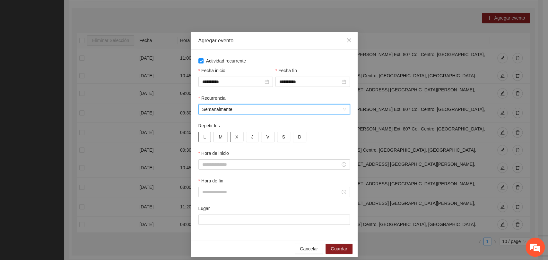
drag, startPoint x: 204, startPoint y: 138, endPoint x: 237, endPoint y: 137, distance: 32.7
click at [205, 138] on button "L" at bounding box center [204, 137] width 13 height 10
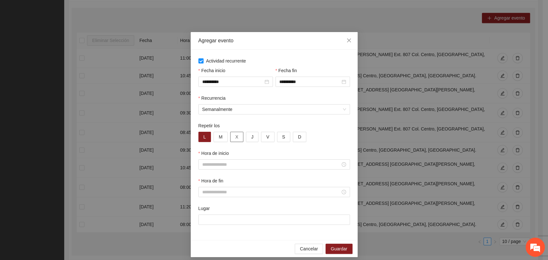
drag, startPoint x: 236, startPoint y: 135, endPoint x: 248, endPoint y: 134, distance: 12.6
click at [236, 135] on button "X" at bounding box center [236, 137] width 13 height 10
click at [251, 134] on span "J" at bounding box center [252, 136] width 2 height 7
click at [266, 135] on span "V" at bounding box center [267, 136] width 3 height 7
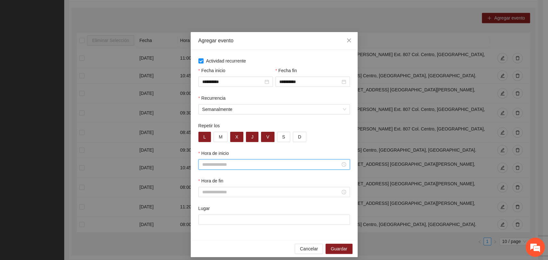
click at [238, 163] on input "Hora de inicio" at bounding box center [271, 164] width 138 height 7
click at [223, 165] on input "Hora de inicio" at bounding box center [271, 164] width 138 height 7
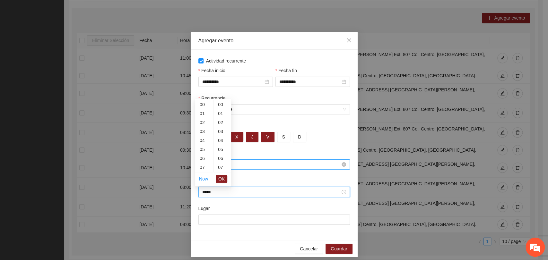
scroll to position [404, 0]
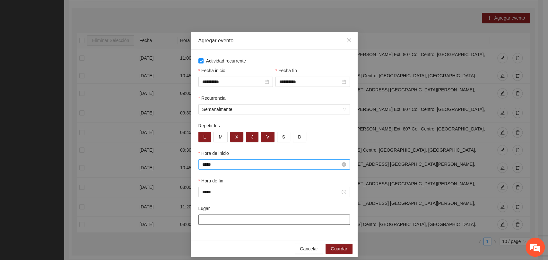
paste input "**********"
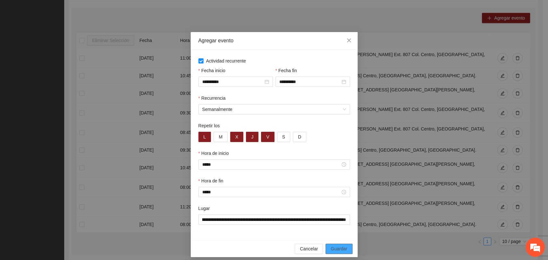
click at [339, 248] on span "Guardar" at bounding box center [339, 248] width 16 height 7
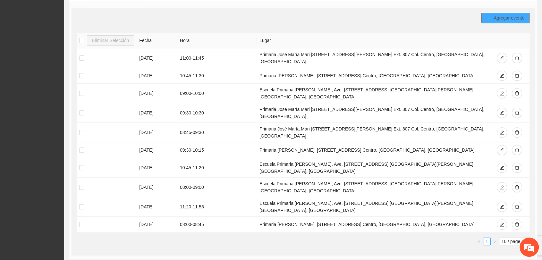
click at [491, 16] on icon "plus" at bounding box center [489, 18] width 4 height 4
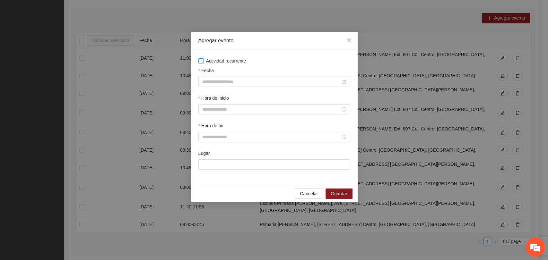
click at [239, 59] on span "Actividad recurrente" at bounding box center [225, 60] width 45 height 7
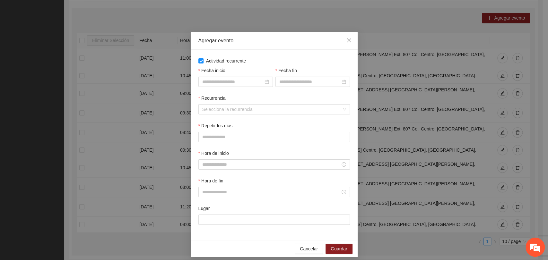
click at [244, 86] on div at bounding box center [235, 82] width 74 height 10
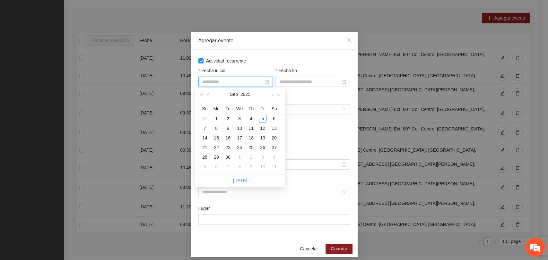
drag, startPoint x: 217, startPoint y: 136, endPoint x: 275, endPoint y: 94, distance: 72.1
click at [217, 136] on div "15" at bounding box center [216, 138] width 8 height 8
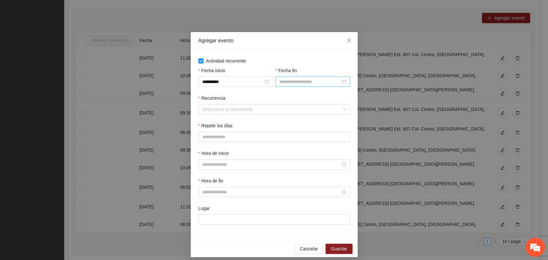
click at [286, 87] on div at bounding box center [312, 82] width 74 height 10
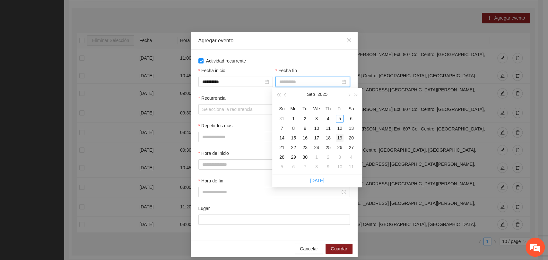
click at [336, 136] on div "19" at bounding box center [340, 138] width 8 height 8
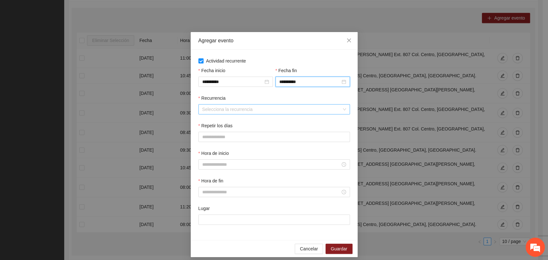
click at [236, 113] on input "Recurrencia" at bounding box center [271, 110] width 139 height 10
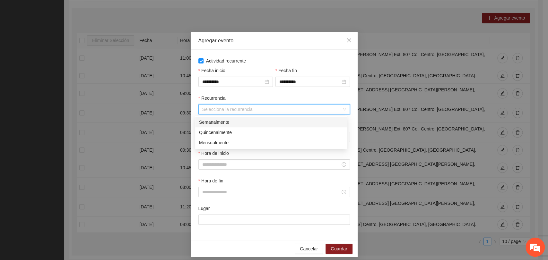
click at [234, 123] on div "Semanalmente" at bounding box center [271, 122] width 144 height 7
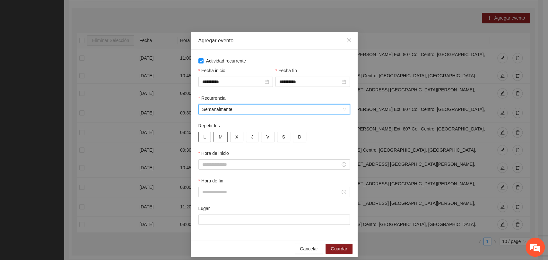
drag, startPoint x: 203, startPoint y: 133, endPoint x: 212, endPoint y: 134, distance: 9.1
click at [203, 133] on button "L" at bounding box center [204, 137] width 13 height 10
click at [231, 136] on button "X" at bounding box center [236, 137] width 13 height 10
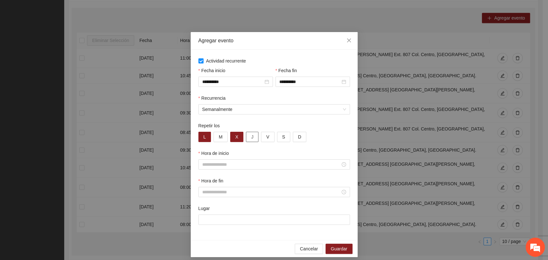
click at [250, 136] on button "J" at bounding box center [252, 137] width 13 height 10
click at [266, 137] on span "V" at bounding box center [267, 136] width 3 height 7
drag, startPoint x: 211, startPoint y: 170, endPoint x: 211, endPoint y: 166, distance: 3.5
click at [211, 168] on div at bounding box center [273, 164] width 151 height 10
click at [210, 166] on input "Hora de inicio" at bounding box center [271, 164] width 138 height 7
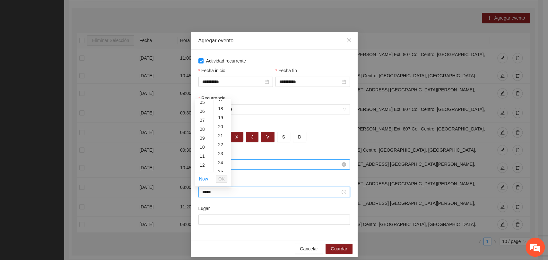
scroll to position [270, 0]
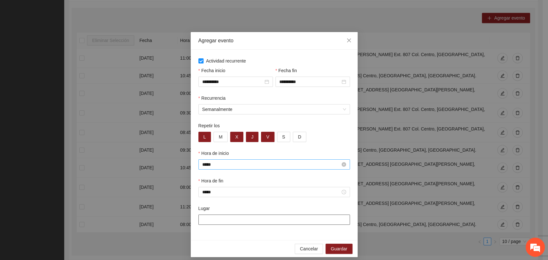
paste input "**********"
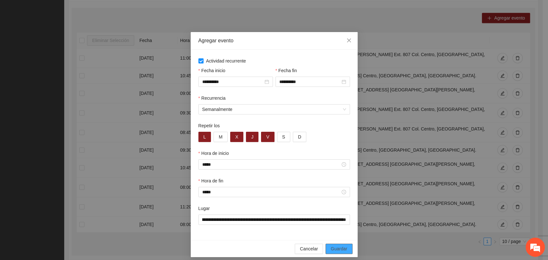
click at [338, 251] on span "Guardar" at bounding box center [339, 248] width 16 height 7
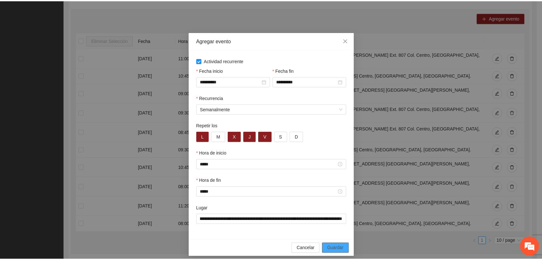
scroll to position [0, 0]
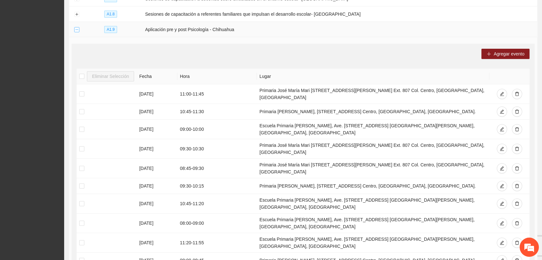
click at [77, 27] on button "Collapse row" at bounding box center [76, 29] width 5 height 5
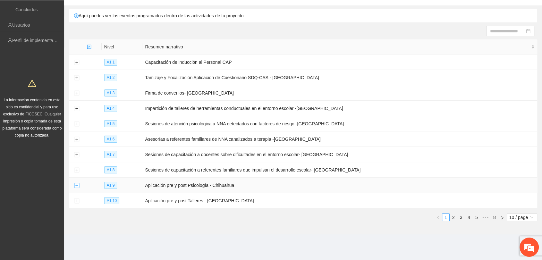
scroll to position [40, 0]
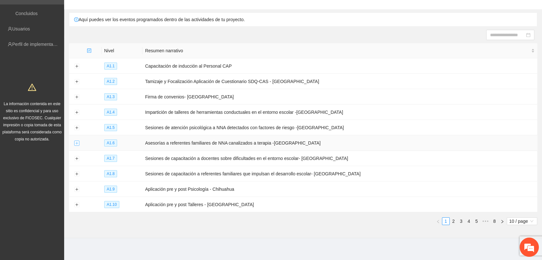
click at [76, 142] on button "Expand row" at bounding box center [76, 143] width 5 height 5
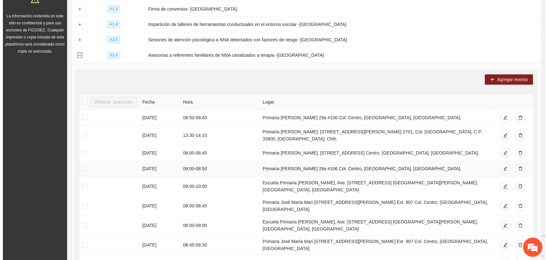
scroll to position [147, 0]
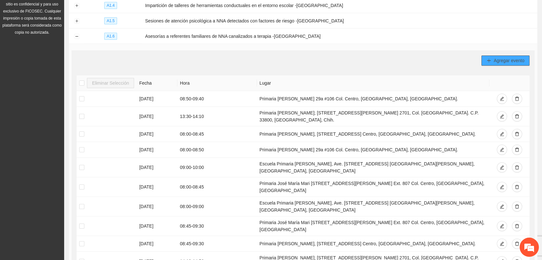
click at [503, 58] on span "Agregar evento" at bounding box center [509, 60] width 31 height 7
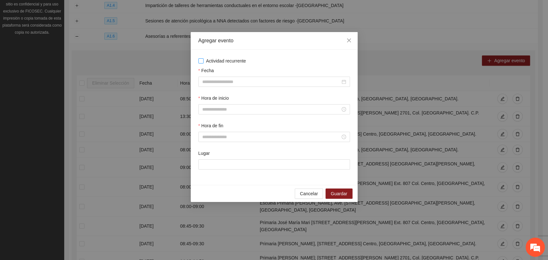
click at [232, 61] on span "Actividad recurrente" at bounding box center [225, 60] width 45 height 7
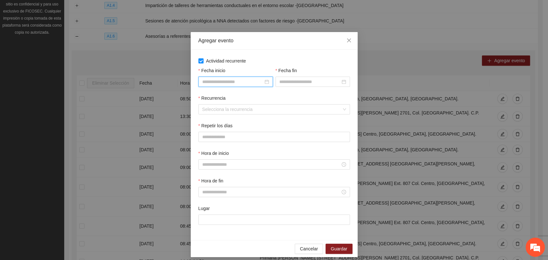
click at [257, 79] on input "Fecha inicio" at bounding box center [232, 81] width 61 height 7
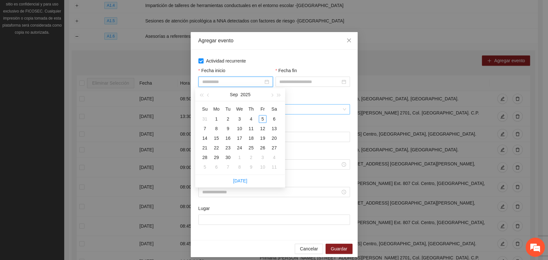
click at [240, 128] on div "10" at bounding box center [240, 129] width 8 height 8
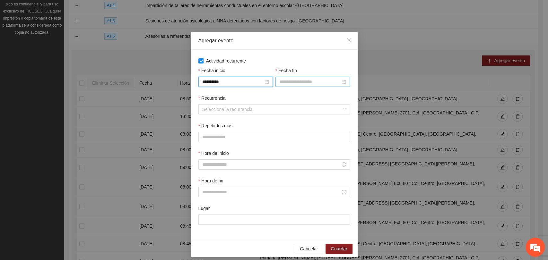
click at [283, 85] on div at bounding box center [312, 82] width 74 height 10
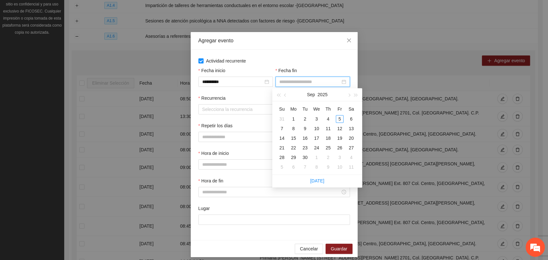
click at [286, 80] on input "Fecha fin" at bounding box center [309, 81] width 61 height 7
click at [338, 129] on div "12" at bounding box center [340, 129] width 8 height 8
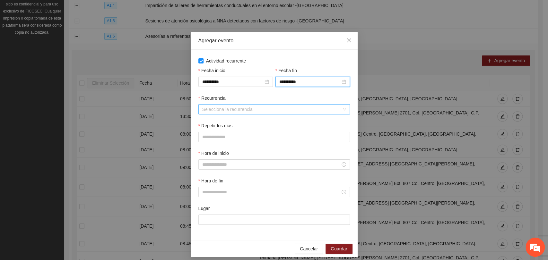
drag, startPoint x: 226, startPoint y: 109, endPoint x: 231, endPoint y: 106, distance: 6.1
click at [226, 109] on input "Recurrencia" at bounding box center [271, 110] width 139 height 10
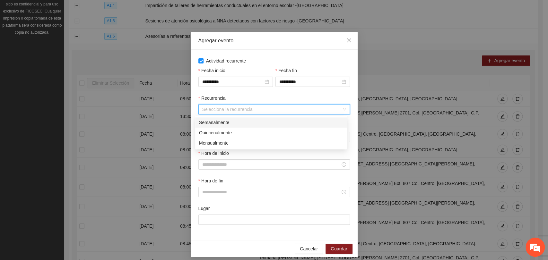
click at [218, 125] on div "Semanalmente" at bounding box center [271, 122] width 144 height 7
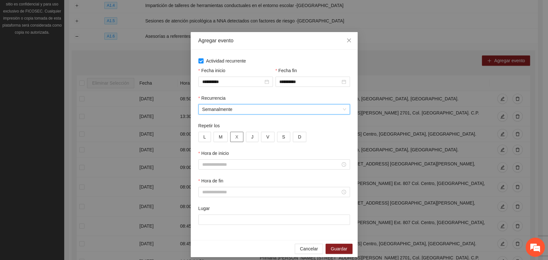
click at [237, 137] on button "X" at bounding box center [236, 137] width 13 height 10
click at [251, 137] on span "J" at bounding box center [252, 136] width 2 height 7
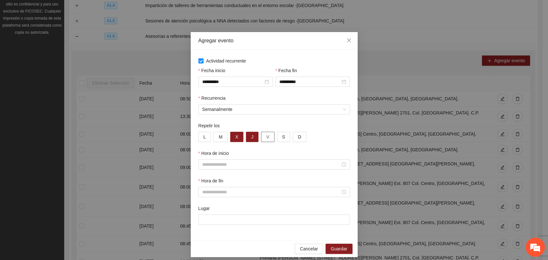
click at [261, 137] on button "V" at bounding box center [267, 137] width 13 height 10
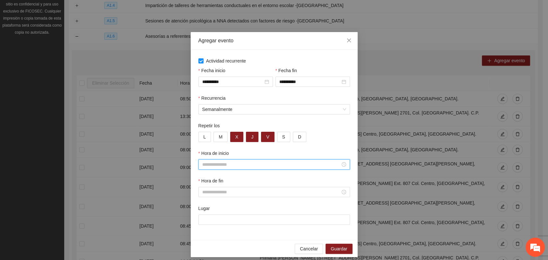
click at [203, 161] on input "Hora de inicio" at bounding box center [271, 164] width 138 height 7
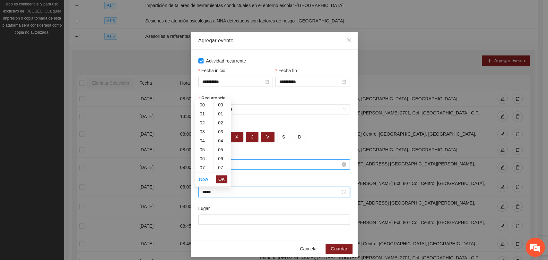
scroll to position [404, 0]
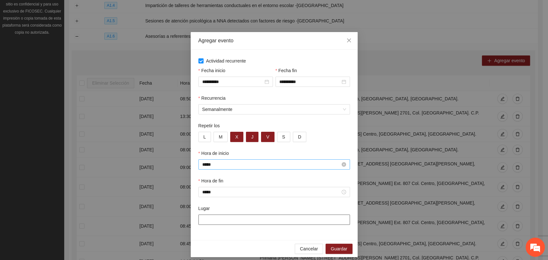
paste input "**********"
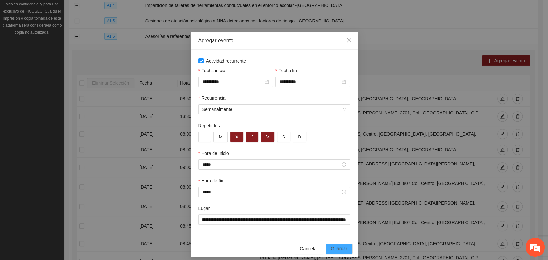
click at [336, 251] on span "Guardar" at bounding box center [339, 248] width 16 height 7
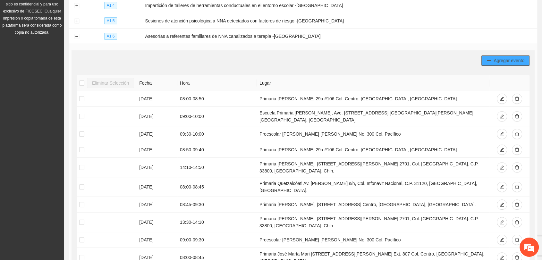
click at [494, 57] on span "Agregar evento" at bounding box center [509, 60] width 31 height 7
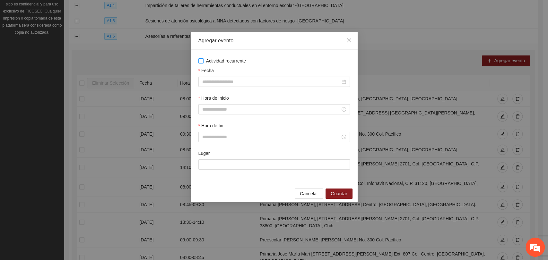
click at [218, 60] on span "Actividad recurrente" at bounding box center [225, 60] width 45 height 7
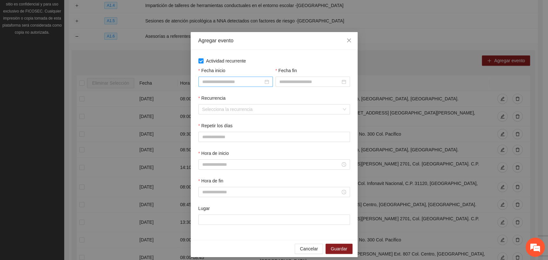
click at [213, 82] on input "Fecha inicio" at bounding box center [232, 81] width 61 height 7
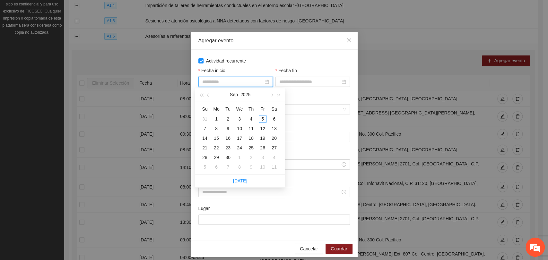
click at [244, 127] on td "10" at bounding box center [240, 129] width 12 height 10
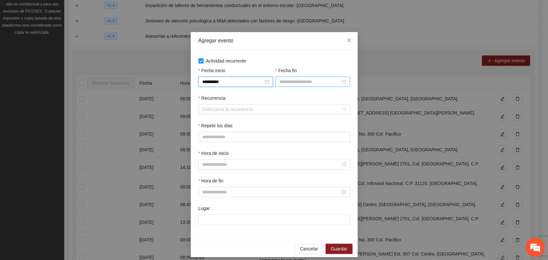
click at [283, 83] on input "Fecha fin" at bounding box center [309, 81] width 61 height 7
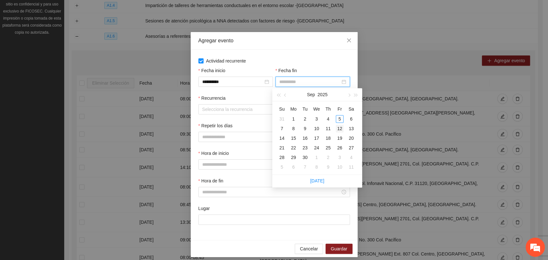
click at [336, 128] on div "12" at bounding box center [340, 129] width 8 height 8
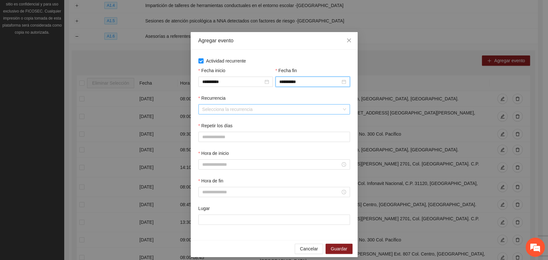
click at [237, 109] on input "Recurrencia" at bounding box center [271, 110] width 139 height 10
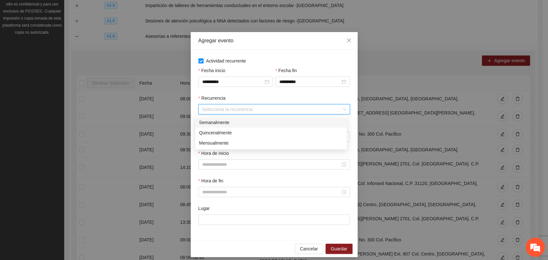
click at [228, 123] on div "Semanalmente" at bounding box center [271, 122] width 144 height 7
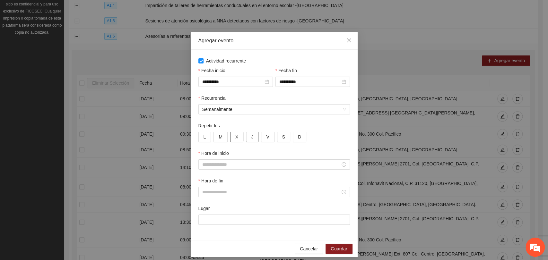
drag, startPoint x: 236, startPoint y: 138, endPoint x: 248, endPoint y: 134, distance: 13.1
click at [236, 138] on button "X" at bounding box center [236, 137] width 13 height 10
click at [251, 134] on span "J" at bounding box center [252, 136] width 2 height 7
drag, startPoint x: 259, startPoint y: 134, endPoint x: 276, endPoint y: 111, distance: 28.5
click at [261, 134] on button "V" at bounding box center [267, 137] width 13 height 10
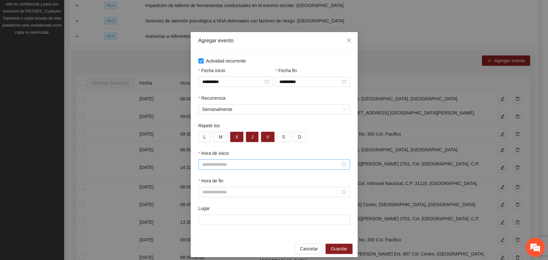
click at [231, 165] on input "Hora de inicio" at bounding box center [271, 164] width 138 height 7
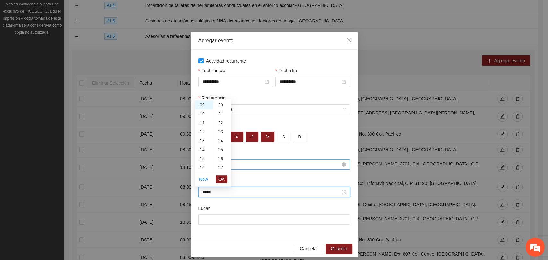
scroll to position [270, 0]
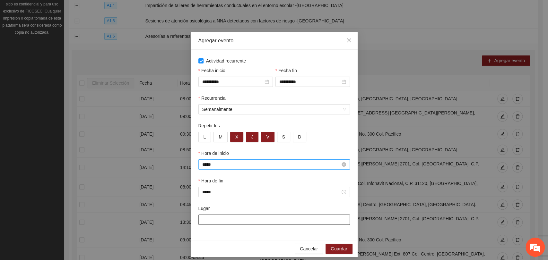
paste input "**********"
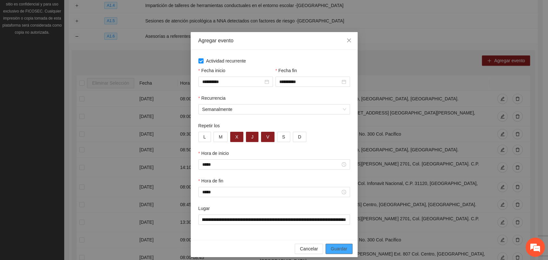
click at [342, 251] on span "Guardar" at bounding box center [339, 248] width 16 height 7
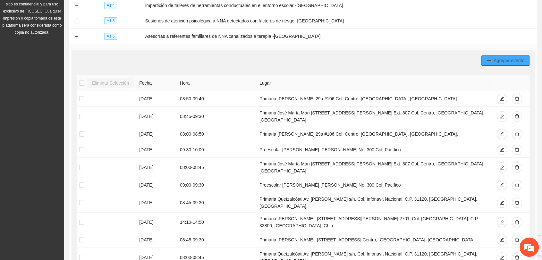
click at [497, 57] on span "Agregar evento" at bounding box center [509, 60] width 31 height 7
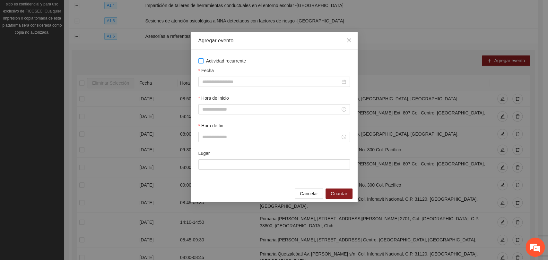
click at [221, 62] on span "Actividad recurrente" at bounding box center [225, 60] width 45 height 7
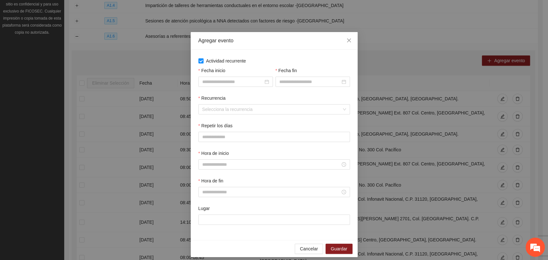
click at [229, 87] on div "Fecha inicio" at bounding box center [235, 81] width 77 height 28
click at [231, 84] on input "Fecha inicio" at bounding box center [232, 81] width 61 height 7
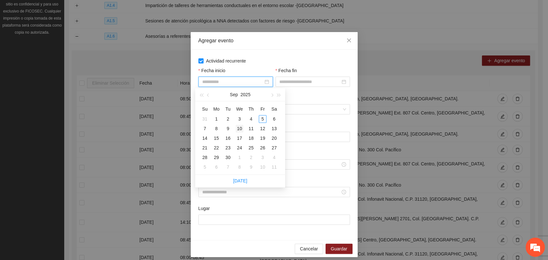
drag, startPoint x: 241, startPoint y: 129, endPoint x: 284, endPoint y: 84, distance: 62.4
click at [241, 129] on div "10" at bounding box center [240, 129] width 8 height 8
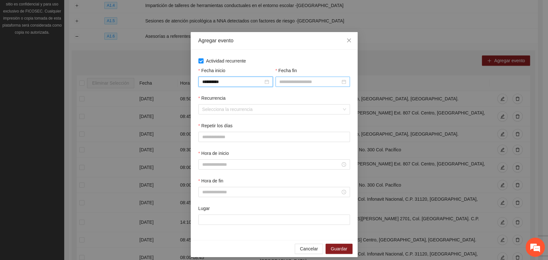
click at [288, 79] on input "Fecha fin" at bounding box center [309, 81] width 61 height 7
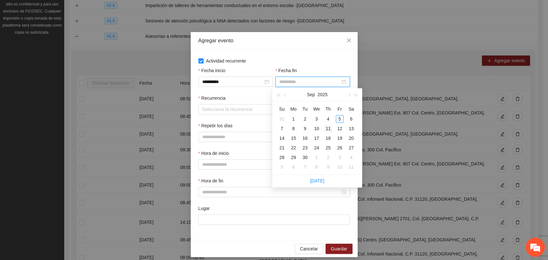
click at [326, 128] on div "11" at bounding box center [328, 129] width 8 height 8
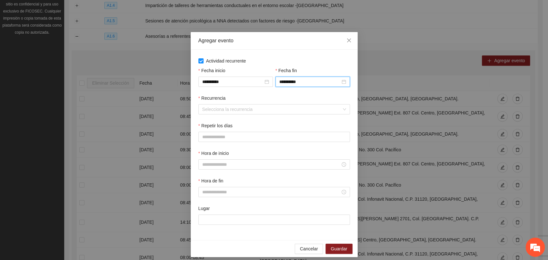
click at [269, 102] on div "Recurrencia" at bounding box center [273, 100] width 151 height 10
click at [267, 106] on input "Recurrencia" at bounding box center [271, 110] width 139 height 10
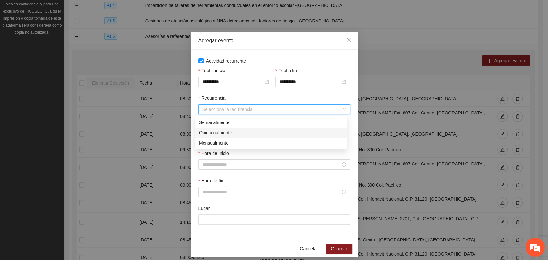
click at [219, 122] on div "Semanalmente" at bounding box center [271, 122] width 144 height 7
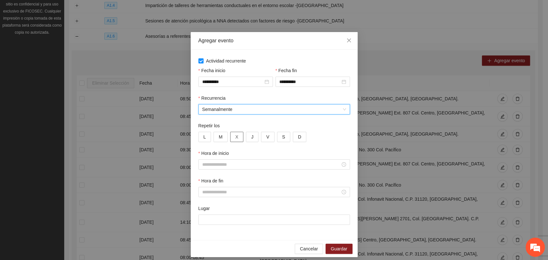
click at [235, 133] on button "X" at bounding box center [236, 137] width 13 height 10
drag, startPoint x: 245, startPoint y: 137, endPoint x: 239, endPoint y: 148, distance: 12.6
click at [246, 137] on button "J" at bounding box center [252, 137] width 13 height 10
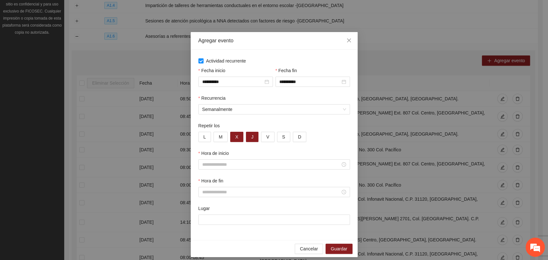
drag, startPoint x: 234, startPoint y: 155, endPoint x: 234, endPoint y: 159, distance: 4.5
click at [234, 155] on div "Hora de inicio" at bounding box center [273, 155] width 151 height 10
click at [234, 163] on input "Hora de inicio" at bounding box center [271, 164] width 138 height 7
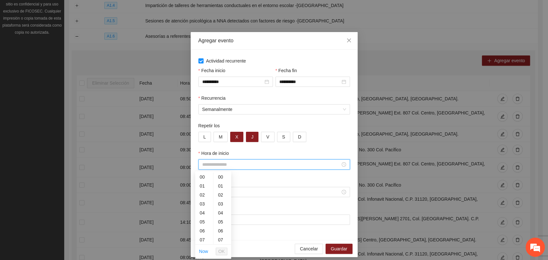
click at [234, 162] on input "Hora de inicio" at bounding box center [271, 164] width 138 height 7
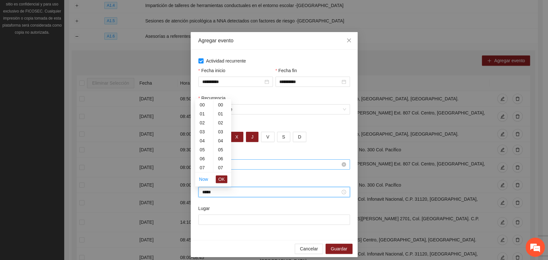
scroll to position [270, 0]
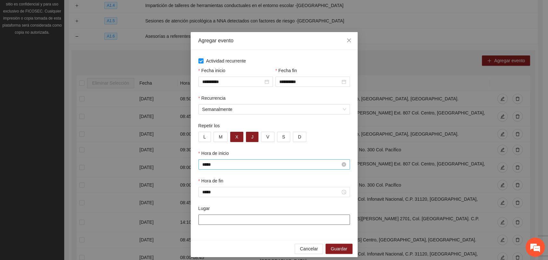
paste input "**********"
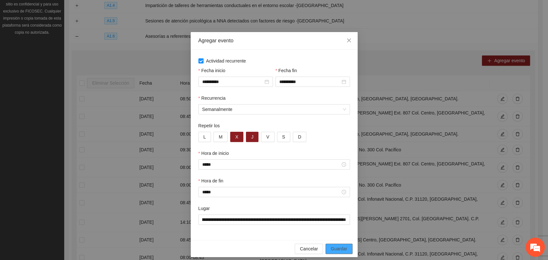
drag, startPoint x: 338, startPoint y: 253, endPoint x: 338, endPoint y: 249, distance: 3.5
click at [338, 251] on span "Guardar" at bounding box center [339, 248] width 16 height 7
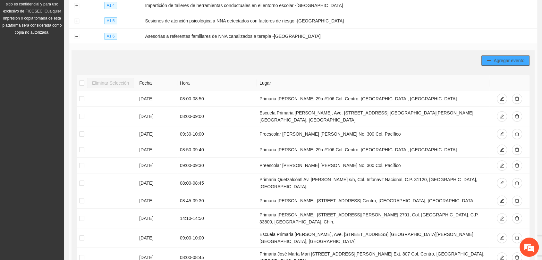
click at [495, 59] on span "Agregar evento" at bounding box center [509, 60] width 31 height 7
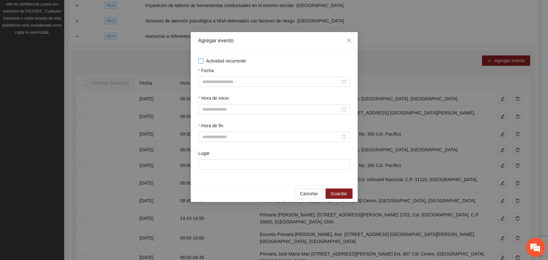
click at [226, 61] on span "Actividad recurrente" at bounding box center [225, 60] width 45 height 7
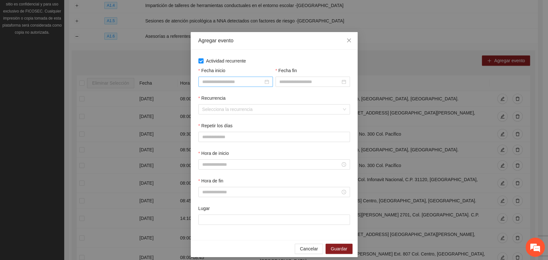
click at [232, 83] on input "Fecha inicio" at bounding box center [232, 81] width 61 height 7
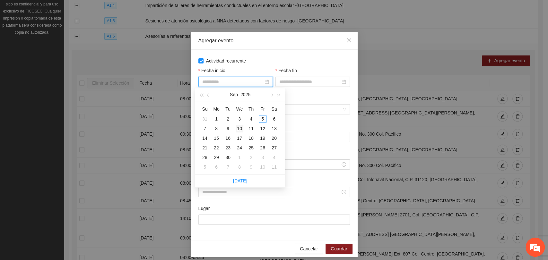
click at [241, 127] on div "10" at bounding box center [240, 129] width 8 height 8
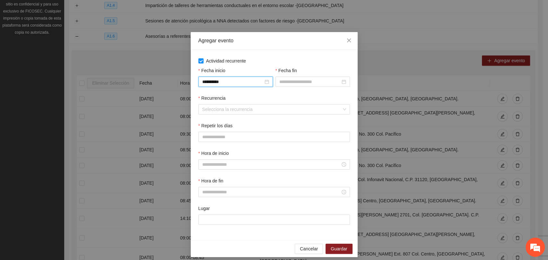
click at [279, 88] on div "Fecha fin" at bounding box center [312, 81] width 77 height 28
click at [282, 84] on input "Fecha fin" at bounding box center [309, 81] width 61 height 7
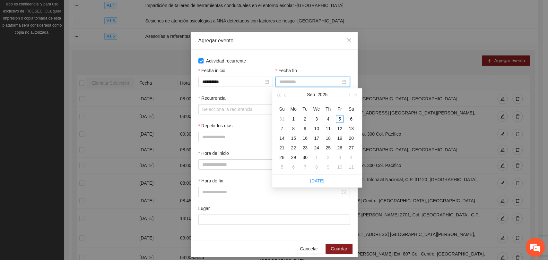
click at [325, 127] on div "11" at bounding box center [328, 129] width 8 height 8
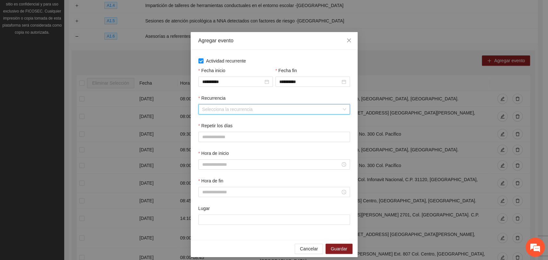
click at [240, 109] on input "Recurrencia" at bounding box center [271, 110] width 139 height 10
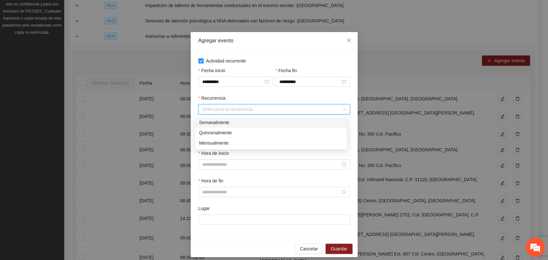
click at [231, 122] on div "Semanalmente" at bounding box center [271, 122] width 144 height 7
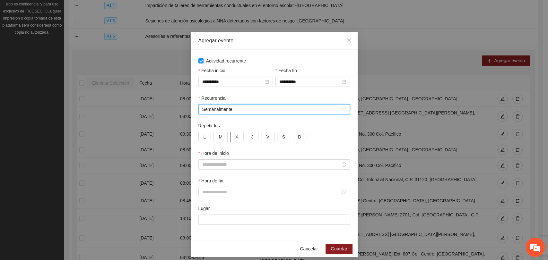
click at [235, 137] on span "X" at bounding box center [236, 136] width 3 height 7
click at [246, 136] on button "J" at bounding box center [252, 137] width 13 height 10
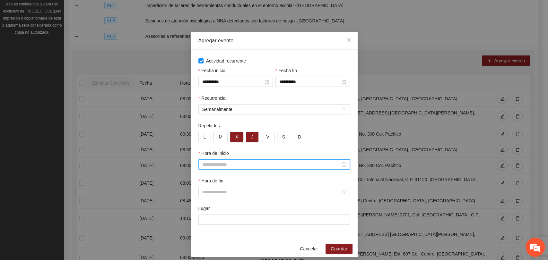
drag, startPoint x: 228, startPoint y: 163, endPoint x: 292, endPoint y: 65, distance: 116.8
click at [230, 161] on input "Hora de inicio" at bounding box center [271, 164] width 138 height 7
click at [270, 162] on input "Hora de inicio" at bounding box center [271, 164] width 138 height 7
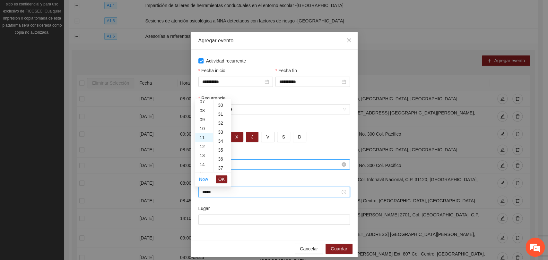
scroll to position [404, 0]
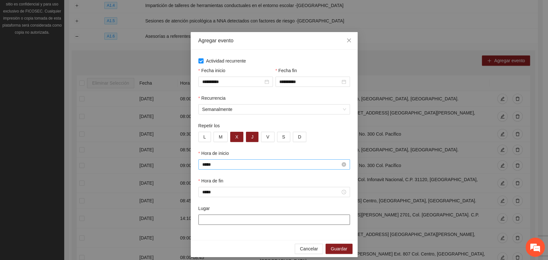
paste input "**********"
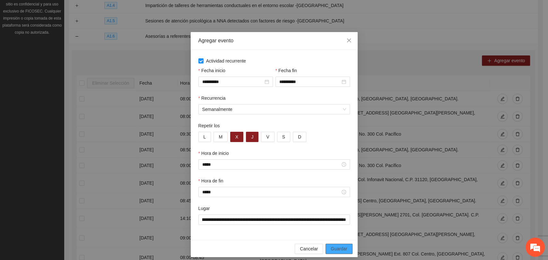
click at [333, 245] on button "Guardar" at bounding box center [338, 249] width 27 height 10
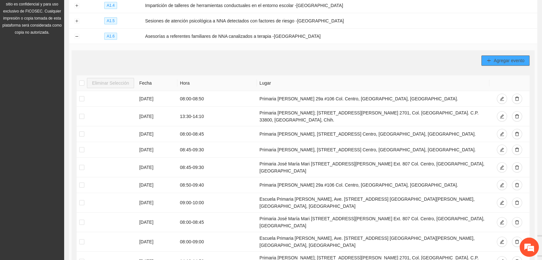
click at [501, 57] on span "Agregar evento" at bounding box center [509, 60] width 31 height 7
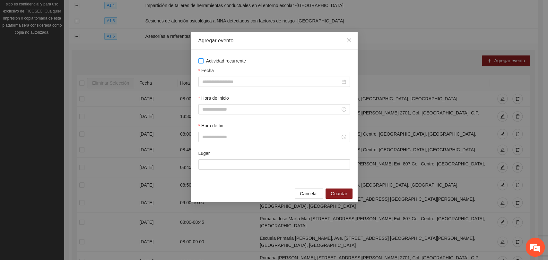
click at [236, 61] on span "Actividad recurrente" at bounding box center [225, 60] width 45 height 7
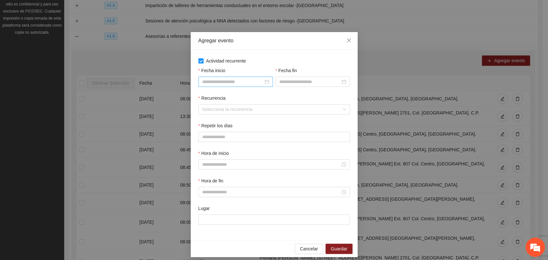
click at [224, 83] on input "Fecha inicio" at bounding box center [232, 81] width 61 height 7
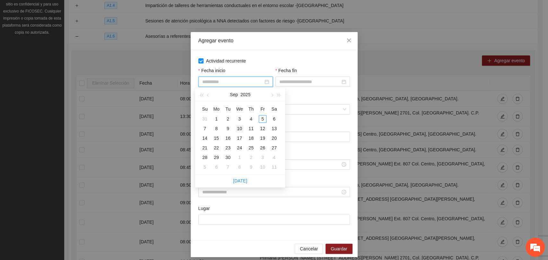
click at [241, 127] on div "10" at bounding box center [240, 129] width 8 height 8
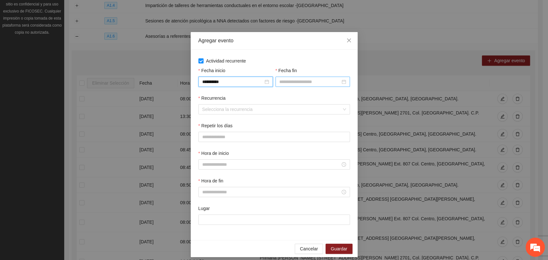
drag, startPoint x: 284, startPoint y: 80, endPoint x: 285, endPoint y: 85, distance: 4.5
click at [284, 80] on input "Fecha fin" at bounding box center [309, 81] width 61 height 7
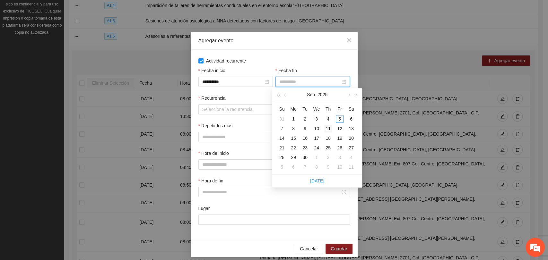
click at [323, 128] on td "11" at bounding box center [328, 129] width 12 height 10
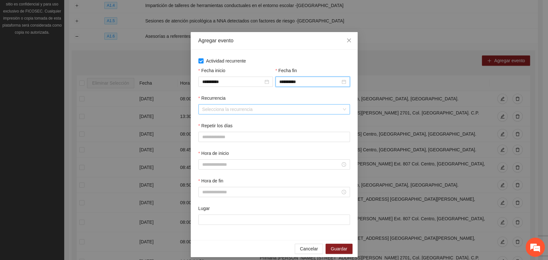
click at [222, 108] on input "Recurrencia" at bounding box center [271, 110] width 139 height 10
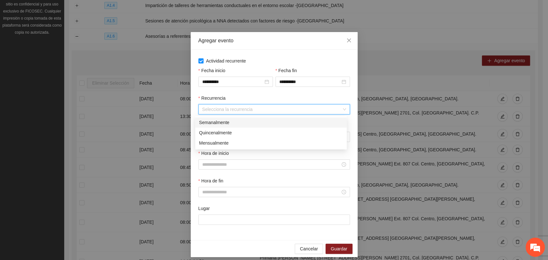
click at [221, 122] on div "Semanalmente" at bounding box center [271, 122] width 144 height 7
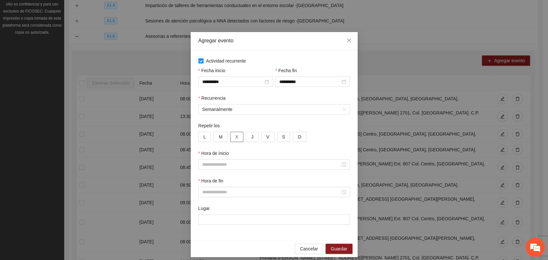
click at [236, 138] on button "X" at bounding box center [236, 137] width 13 height 10
click at [247, 135] on button "J" at bounding box center [252, 137] width 13 height 10
drag, startPoint x: 237, startPoint y: 155, endPoint x: 240, endPoint y: 161, distance: 6.2
click at [237, 156] on div "Hora de inicio" at bounding box center [273, 155] width 151 height 10
click at [241, 164] on input "Hora de inicio" at bounding box center [271, 164] width 138 height 7
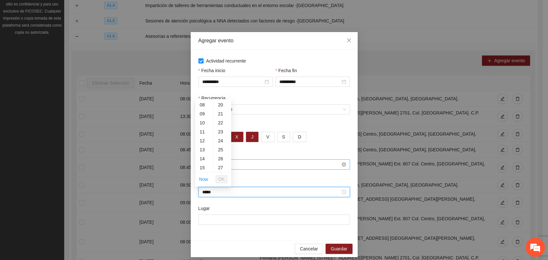
scroll to position [270, 0]
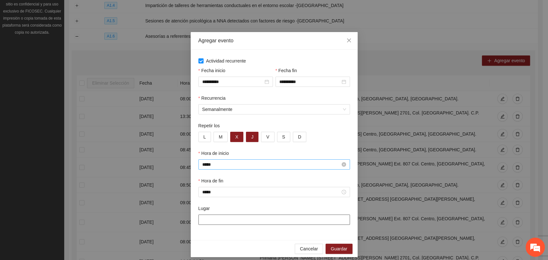
paste input "**********"
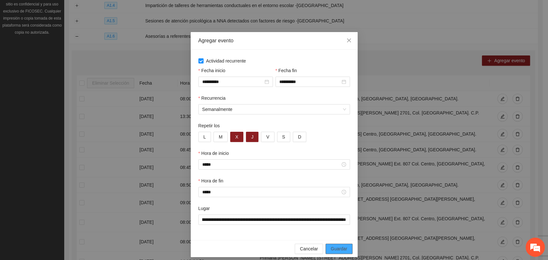
click at [338, 247] on span "Guardar" at bounding box center [339, 248] width 16 height 7
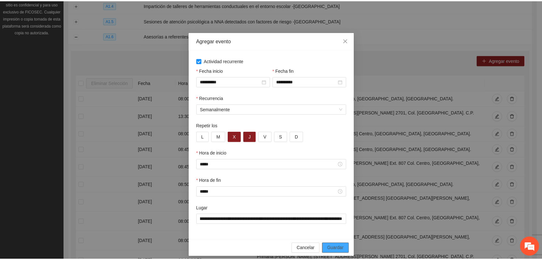
scroll to position [0, 0]
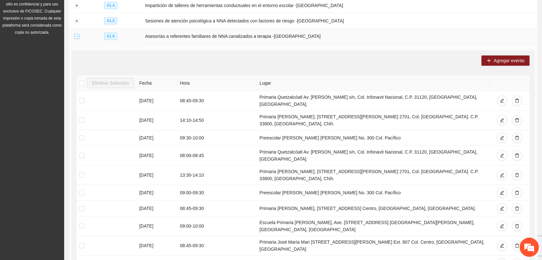
click at [74, 34] on button "Collapse row" at bounding box center [76, 36] width 5 height 5
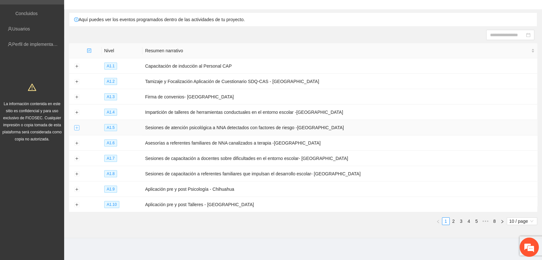
click at [75, 125] on button "Expand row" at bounding box center [76, 127] width 5 height 5
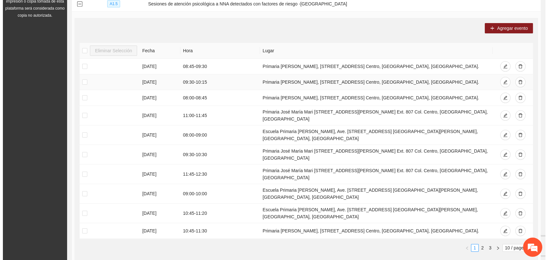
scroll to position [147, 0]
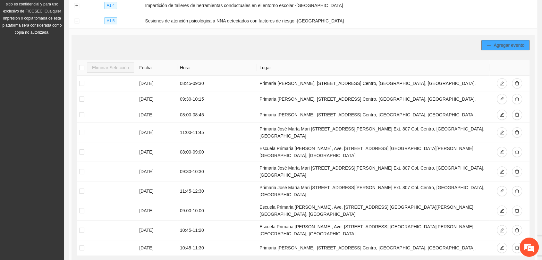
click at [497, 42] on span "Agregar evento" at bounding box center [509, 45] width 31 height 7
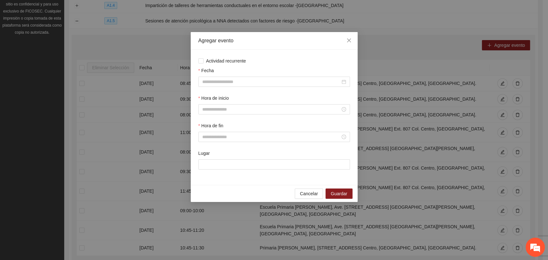
click at [221, 52] on div "Actividad recurrente Fecha Hora de inicio Hora de fin Lugar" at bounding box center [274, 117] width 167 height 135
click at [227, 86] on div at bounding box center [273, 82] width 151 height 10
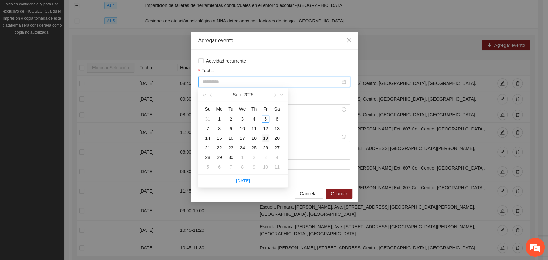
click at [267, 139] on div "19" at bounding box center [266, 138] width 8 height 8
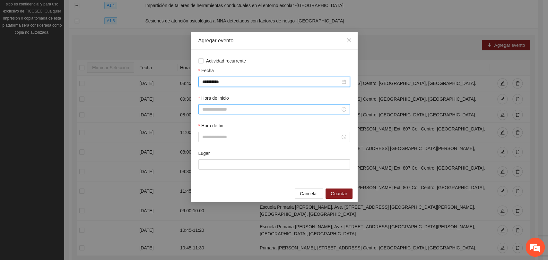
click at [251, 111] on input "Hora de inicio" at bounding box center [271, 109] width 138 height 7
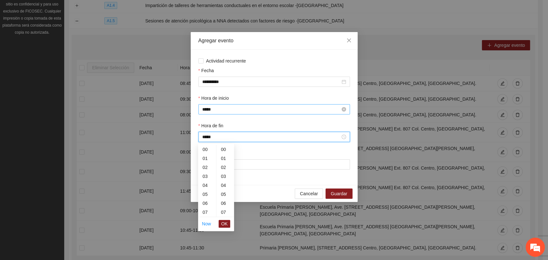
scroll to position [270, 0]
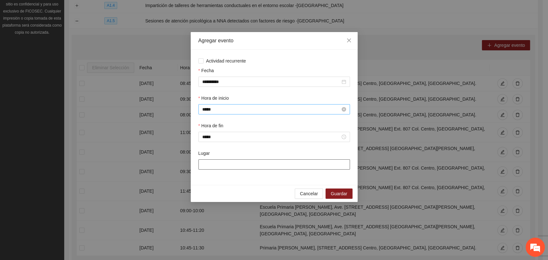
paste input "**********"
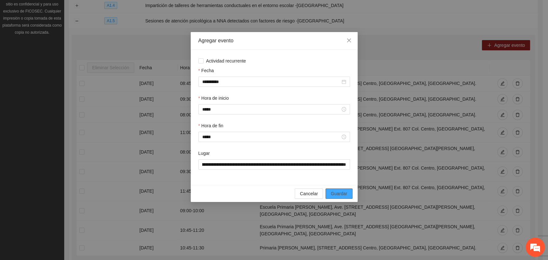
click at [335, 195] on span "Guardar" at bounding box center [339, 193] width 16 height 7
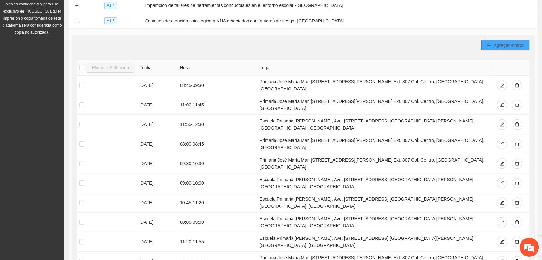
click at [495, 47] on button "Agregar evento" at bounding box center [506, 45] width 48 height 10
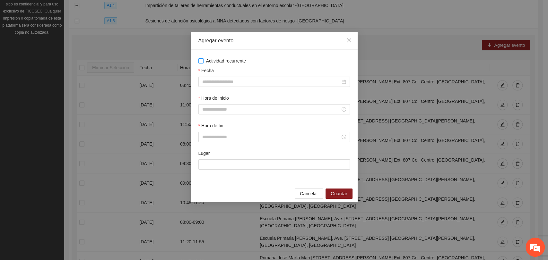
click at [235, 63] on span "Actividad recurrente" at bounding box center [225, 60] width 45 height 7
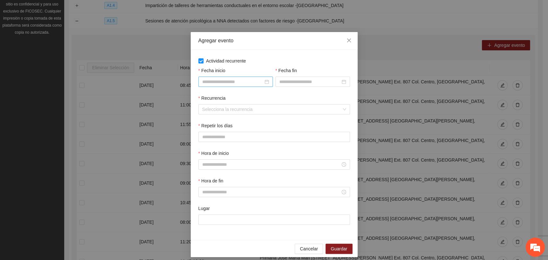
click at [235, 85] on div at bounding box center [235, 82] width 74 height 10
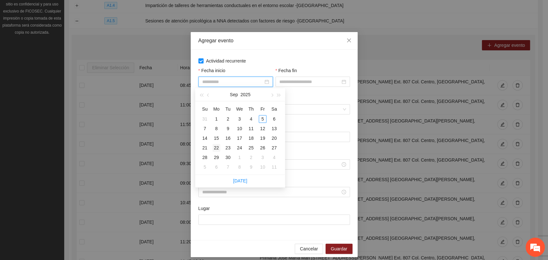
drag, startPoint x: 214, startPoint y: 147, endPoint x: 230, endPoint y: 136, distance: 19.6
click at [214, 147] on div "22" at bounding box center [216, 148] width 8 height 8
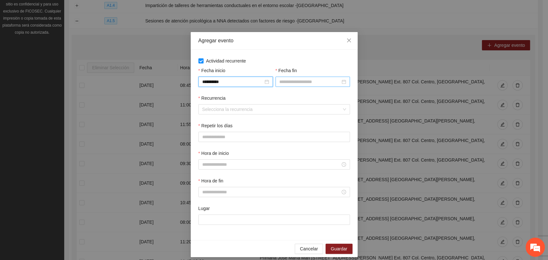
click at [289, 79] on input "Fecha fin" at bounding box center [309, 81] width 61 height 7
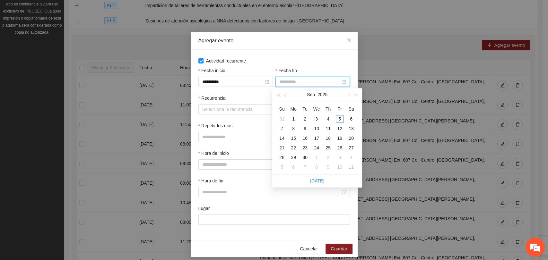
click at [302, 156] on div "30" at bounding box center [305, 158] width 8 height 8
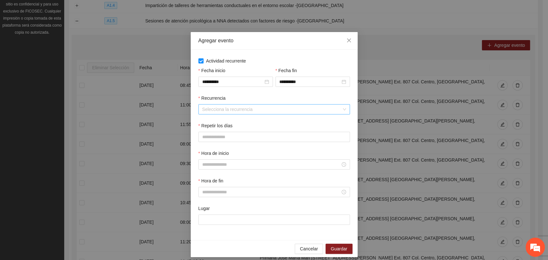
click at [245, 116] on div "Recurrencia Selecciona la recurrencia" at bounding box center [274, 109] width 154 height 28
click at [245, 114] on input "Recurrencia" at bounding box center [271, 110] width 139 height 10
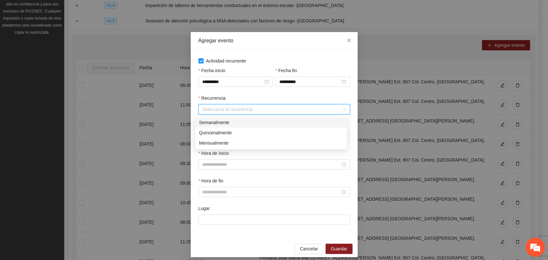
click at [219, 125] on div "Semanalmente" at bounding box center [271, 122] width 144 height 7
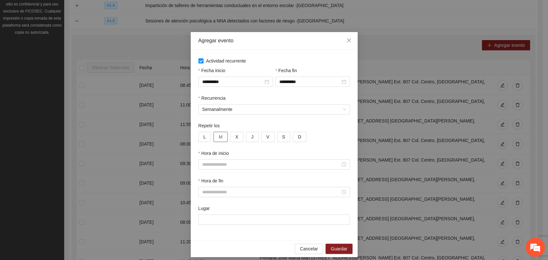
click at [214, 135] on button "M" at bounding box center [220, 137] width 14 height 10
click at [203, 138] on button "L" at bounding box center [204, 137] width 13 height 10
click at [236, 137] on button "X" at bounding box center [236, 137] width 13 height 10
click at [246, 136] on button "J" at bounding box center [252, 137] width 13 height 10
drag, startPoint x: 227, startPoint y: 160, endPoint x: 233, endPoint y: 167, distance: 9.6
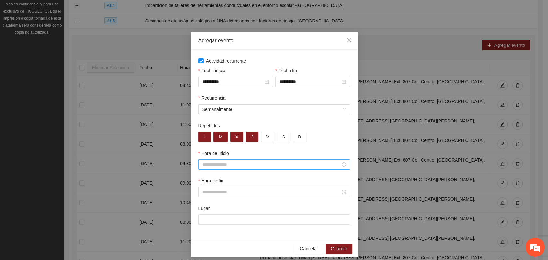
click at [227, 160] on div at bounding box center [273, 164] width 151 height 10
click at [236, 168] on div at bounding box center [273, 164] width 151 height 10
click at [236, 166] on input "Hora de inicio" at bounding box center [271, 164] width 138 height 7
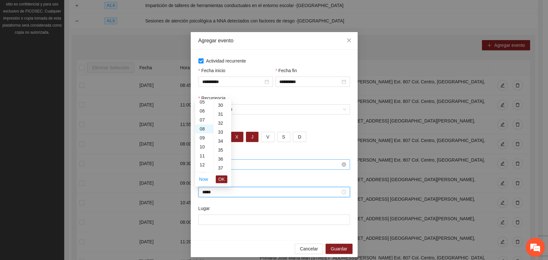
scroll to position [404, 0]
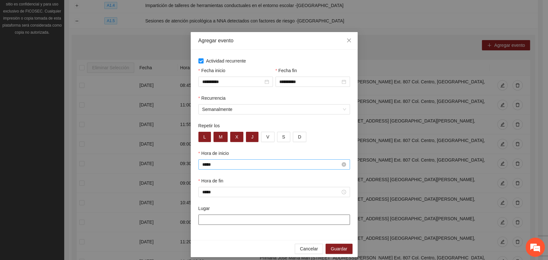
paste input "**********"
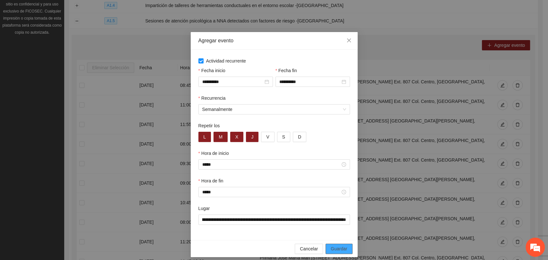
click at [337, 251] on span "Guardar" at bounding box center [339, 248] width 16 height 7
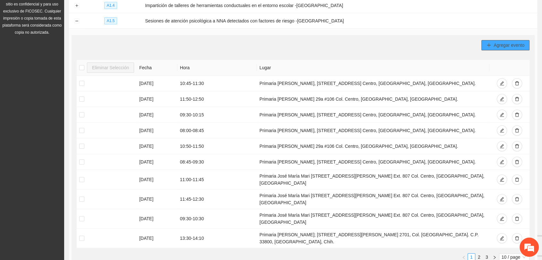
click at [492, 41] on button "Agregar evento" at bounding box center [506, 45] width 48 height 10
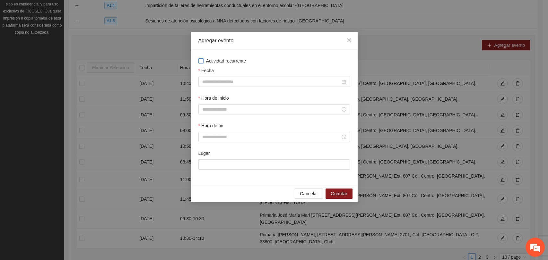
click at [236, 60] on span "Actividad recurrente" at bounding box center [225, 60] width 45 height 7
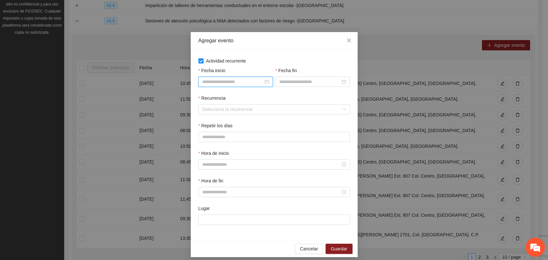
click at [230, 81] on input "Fecha inicio" at bounding box center [232, 81] width 61 height 7
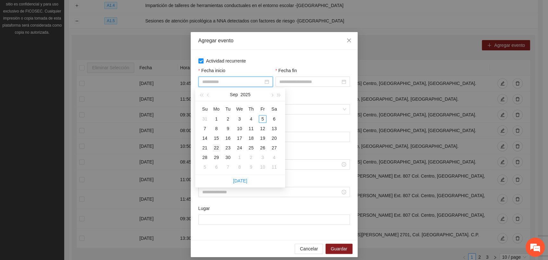
click at [216, 147] on div "22" at bounding box center [216, 148] width 8 height 8
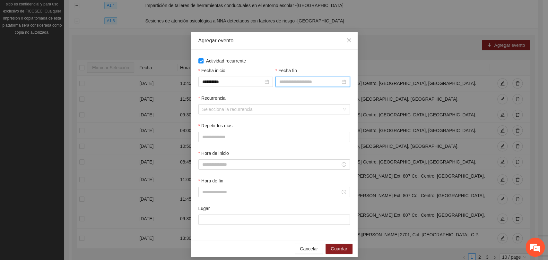
click at [286, 82] on input "Fecha fin" at bounding box center [309, 81] width 61 height 7
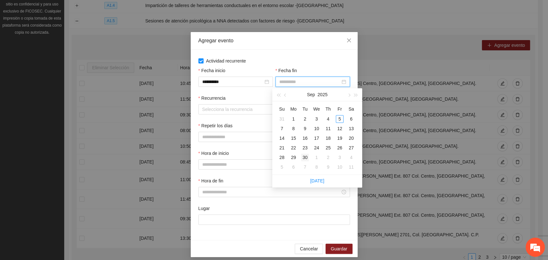
drag, startPoint x: 304, startPoint y: 160, endPoint x: 256, endPoint y: 134, distance: 53.7
click at [304, 159] on div "30" at bounding box center [305, 158] width 8 height 8
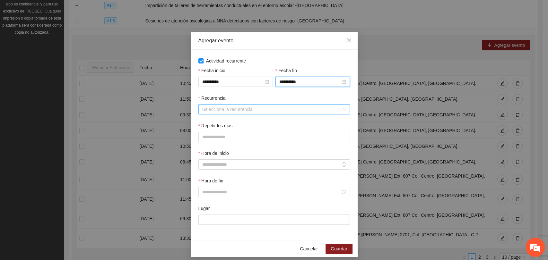
drag, startPoint x: 235, startPoint y: 112, endPoint x: 238, endPoint y: 110, distance: 4.0
click at [235, 112] on input "Recurrencia" at bounding box center [271, 110] width 139 height 10
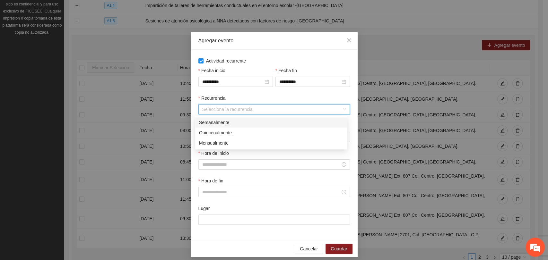
click at [232, 124] on div "Semanalmente" at bounding box center [271, 122] width 144 height 7
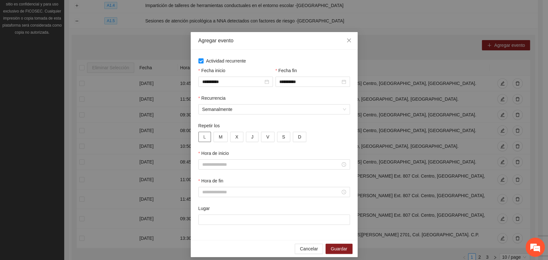
drag, startPoint x: 202, startPoint y: 138, endPoint x: 215, endPoint y: 135, distance: 13.3
click at [203, 138] on button "L" at bounding box center [204, 137] width 13 height 10
click at [219, 134] on span "M" at bounding box center [221, 136] width 4 height 7
drag, startPoint x: 231, startPoint y: 133, endPoint x: 236, endPoint y: 134, distance: 5.2
click at [232, 134] on button "X" at bounding box center [236, 137] width 13 height 10
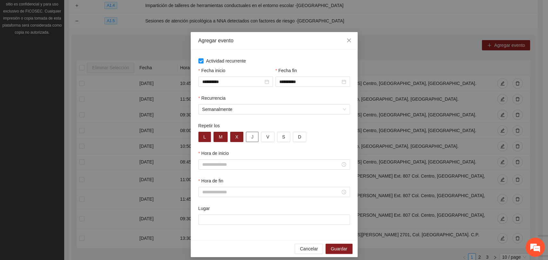
click at [246, 136] on button "J" at bounding box center [252, 137] width 13 height 10
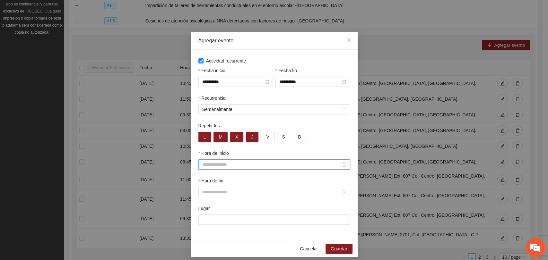
click at [236, 162] on input "Hora de inicio" at bounding box center [271, 164] width 138 height 7
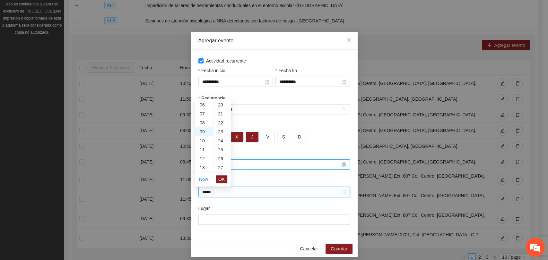
scroll to position [270, 0]
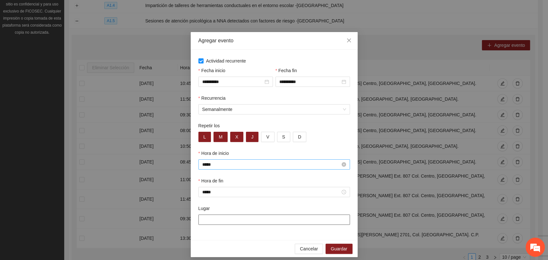
paste input "**********"
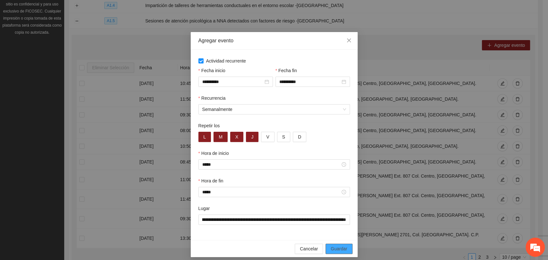
click at [331, 247] on span "Guardar" at bounding box center [339, 248] width 16 height 7
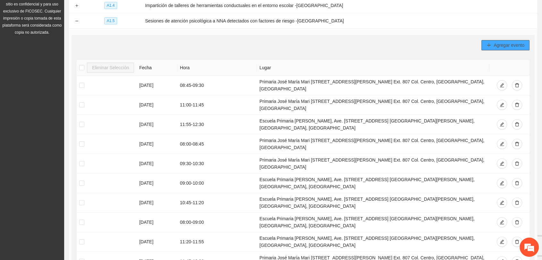
click at [504, 45] on span "Agregar evento" at bounding box center [509, 45] width 31 height 7
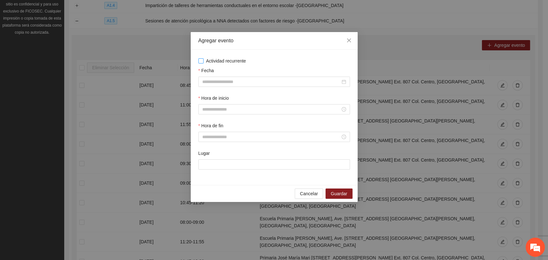
click at [213, 64] on span "Actividad recurrente" at bounding box center [225, 60] width 45 height 7
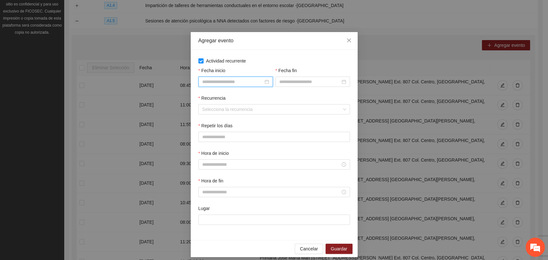
click at [219, 79] on input "Fecha inicio" at bounding box center [232, 81] width 61 height 7
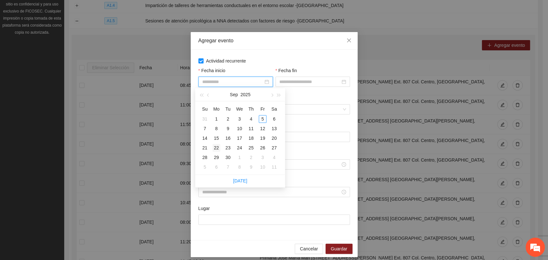
click at [218, 149] on div "22" at bounding box center [216, 148] width 8 height 8
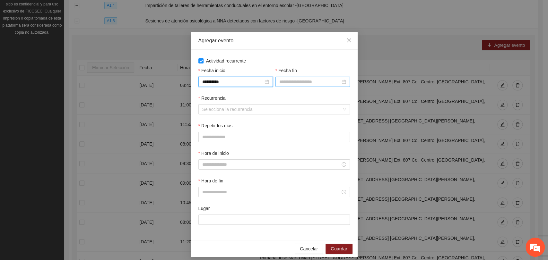
click at [288, 83] on input "Fecha fin" at bounding box center [309, 81] width 61 height 7
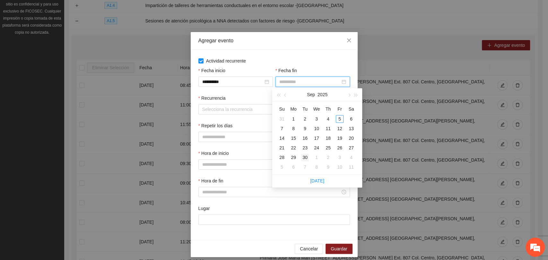
click at [305, 158] on div "30" at bounding box center [305, 158] width 8 height 8
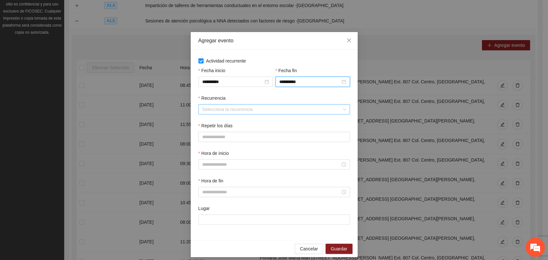
click at [239, 105] on input "Recurrencia" at bounding box center [271, 110] width 139 height 10
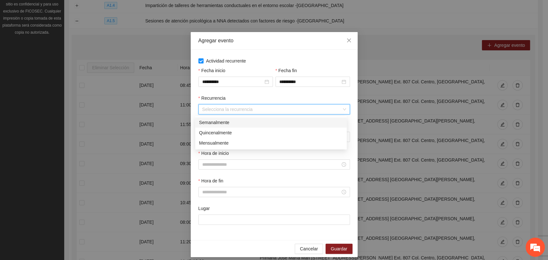
click at [226, 125] on div "Semanalmente" at bounding box center [271, 122] width 144 height 7
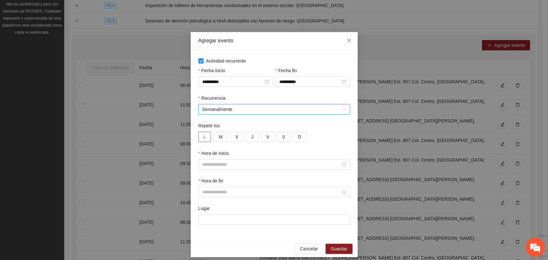
click at [206, 137] on button "L" at bounding box center [204, 137] width 13 height 10
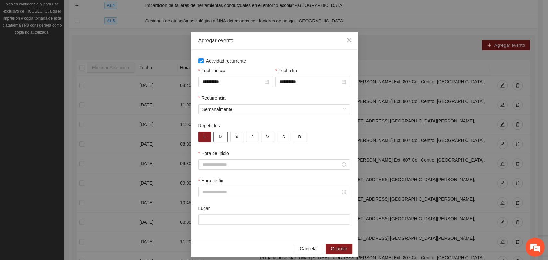
drag, startPoint x: 214, startPoint y: 136, endPoint x: 222, endPoint y: 136, distance: 7.4
click at [215, 136] on button "M" at bounding box center [220, 137] width 14 height 10
drag, startPoint x: 231, startPoint y: 136, endPoint x: 245, endPoint y: 136, distance: 13.5
click at [232, 136] on button "X" at bounding box center [236, 137] width 13 height 10
drag, startPoint x: 247, startPoint y: 136, endPoint x: 236, endPoint y: 161, distance: 27.3
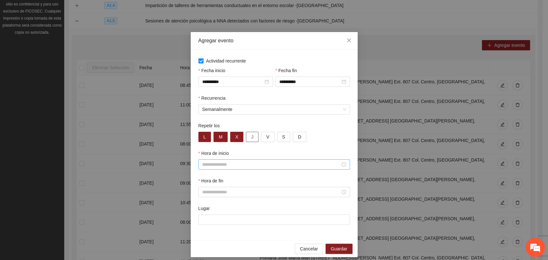
click at [247, 138] on button "J" at bounding box center [252, 137] width 13 height 10
click at [236, 162] on input "Hora de inicio" at bounding box center [271, 164] width 138 height 7
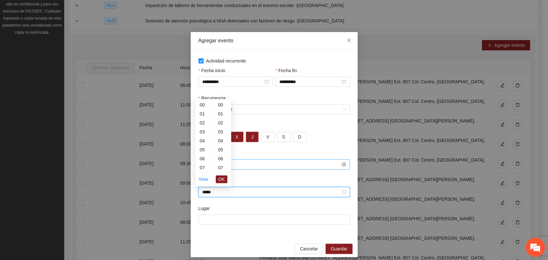
scroll to position [270, 0]
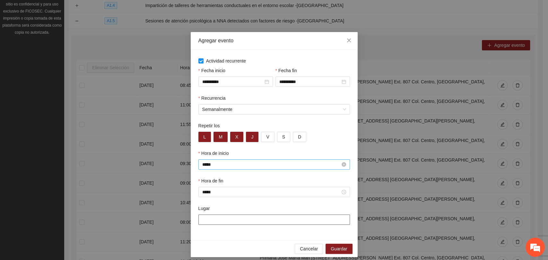
paste input "**********"
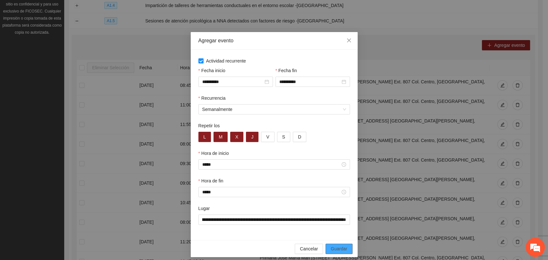
click at [331, 250] on span "Guardar" at bounding box center [339, 248] width 16 height 7
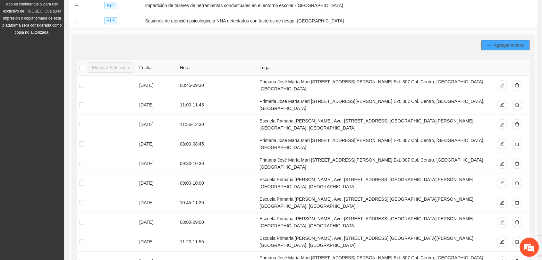
click at [491, 43] on icon "plus" at bounding box center [489, 45] width 4 height 4
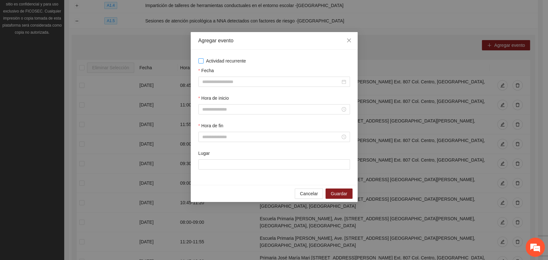
click at [211, 63] on span "Actividad recurrente" at bounding box center [225, 60] width 45 height 7
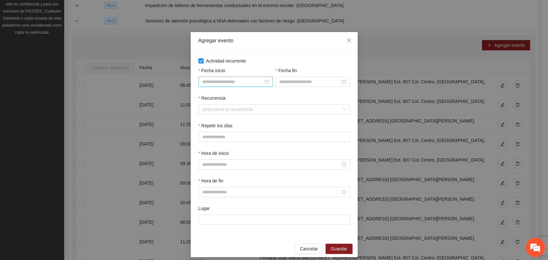
click at [214, 83] on input "Fecha inicio" at bounding box center [232, 81] width 61 height 7
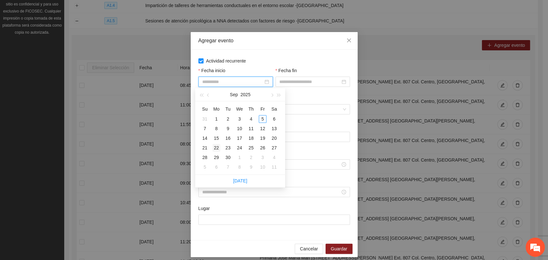
click at [218, 146] on div "22" at bounding box center [216, 148] width 8 height 8
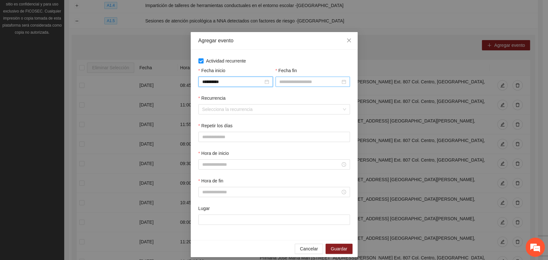
click at [285, 80] on input "Fecha fin" at bounding box center [309, 81] width 61 height 7
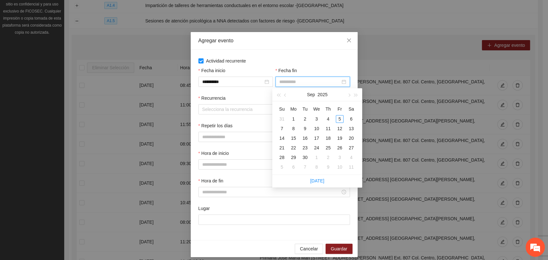
drag, startPoint x: 304, startPoint y: 157, endPoint x: 301, endPoint y: 152, distance: 5.5
click at [304, 157] on div "30" at bounding box center [305, 158] width 8 height 8
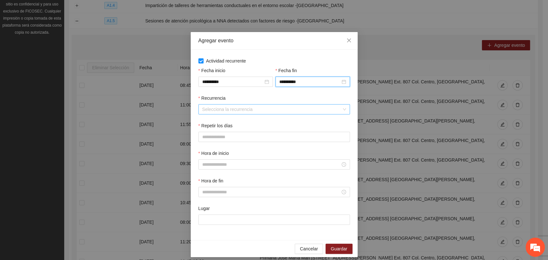
click at [235, 112] on input "Recurrencia" at bounding box center [271, 110] width 139 height 10
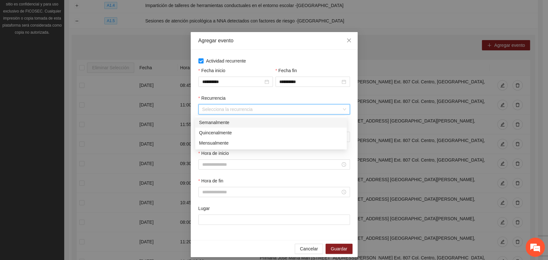
click at [231, 119] on div "Semanalmente" at bounding box center [271, 122] width 144 height 7
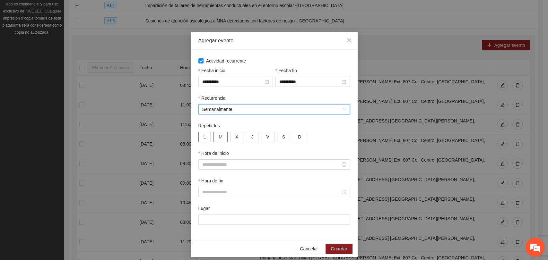
drag, startPoint x: 201, startPoint y: 133, endPoint x: 216, endPoint y: 134, distance: 14.5
click at [202, 133] on button "L" at bounding box center [204, 137] width 13 height 10
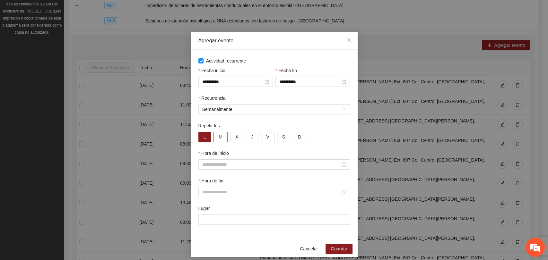
click at [219, 135] on span "M" at bounding box center [221, 136] width 4 height 7
click at [235, 137] on span "X" at bounding box center [236, 136] width 3 height 7
click at [251, 138] on span "J" at bounding box center [252, 136] width 2 height 7
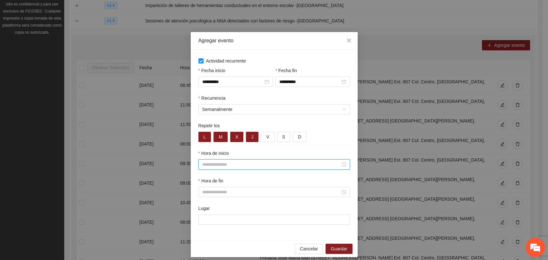
click at [231, 162] on input "Hora de inicio" at bounding box center [271, 164] width 138 height 7
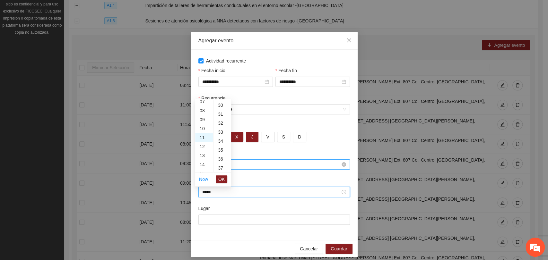
scroll to position [404, 0]
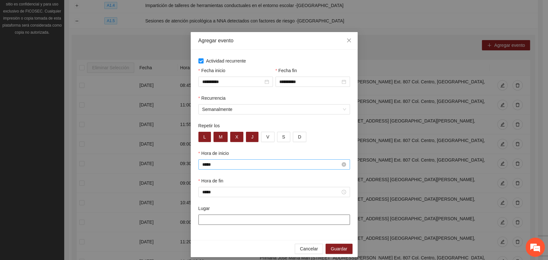
paste input "**********"
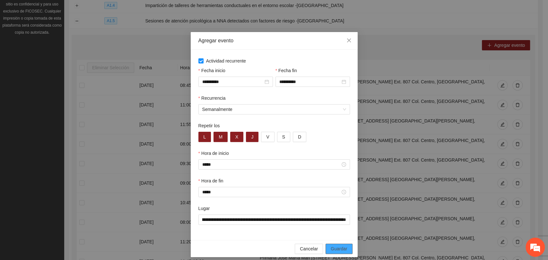
click at [330, 245] on button "Guardar" at bounding box center [338, 249] width 27 height 10
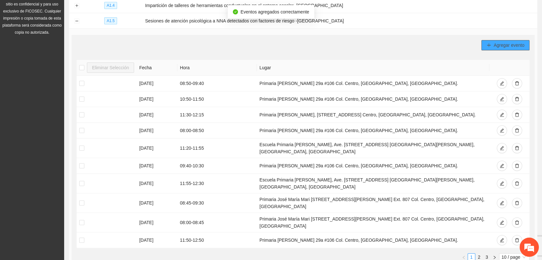
click at [489, 43] on icon "plus" at bounding box center [489, 45] width 4 height 4
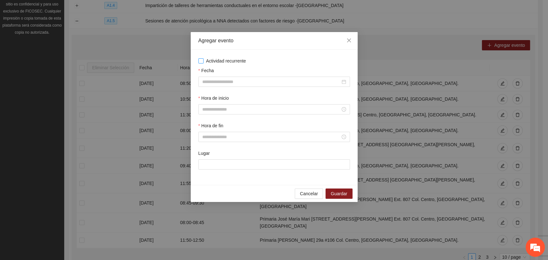
click at [219, 61] on span "Actividad recurrente" at bounding box center [225, 60] width 45 height 7
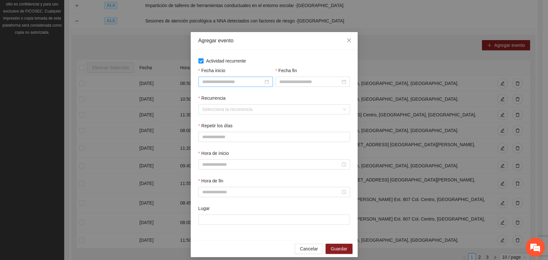
click at [216, 82] on input "Fecha inicio" at bounding box center [232, 81] width 61 height 7
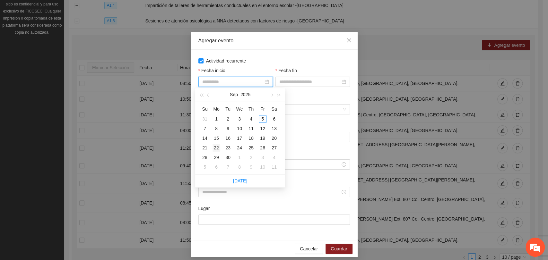
drag, startPoint x: 215, startPoint y: 151, endPoint x: 271, endPoint y: 116, distance: 66.1
click at [215, 151] on div "22" at bounding box center [216, 148] width 8 height 8
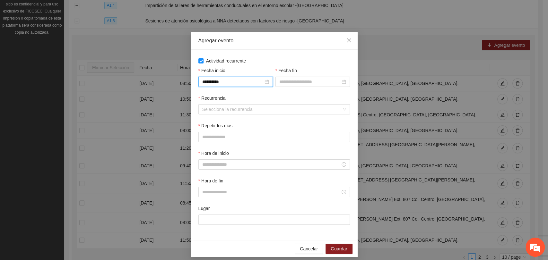
click at [289, 87] on div "Fecha fin" at bounding box center [312, 81] width 77 height 28
click at [290, 79] on input "Fecha fin" at bounding box center [309, 81] width 61 height 7
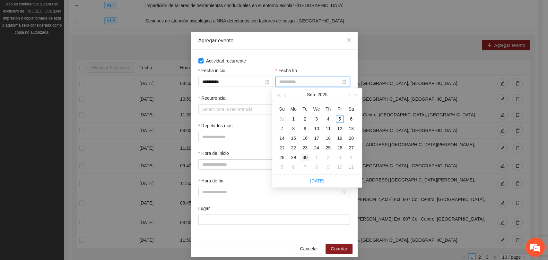
click at [304, 157] on div "30" at bounding box center [305, 158] width 8 height 8
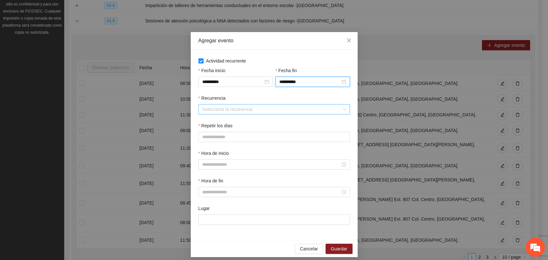
click at [219, 114] on input "Recurrencia" at bounding box center [271, 110] width 139 height 10
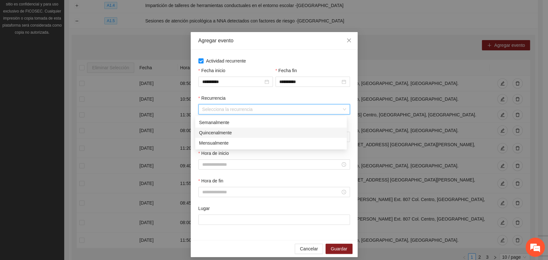
click at [214, 122] on div "Semanalmente" at bounding box center [271, 122] width 144 height 7
click at [205, 135] on button "L" at bounding box center [204, 137] width 13 height 10
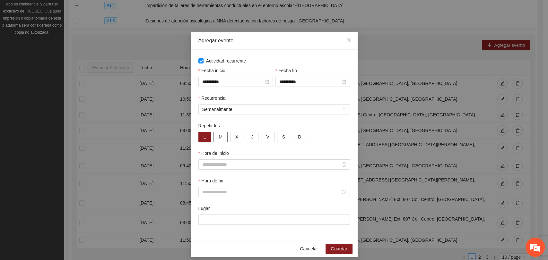
click at [221, 135] on button "M" at bounding box center [220, 137] width 14 height 10
click at [230, 137] on button "X" at bounding box center [236, 137] width 13 height 10
drag, startPoint x: 243, startPoint y: 137, endPoint x: 238, endPoint y: 145, distance: 9.9
click at [246, 137] on button "J" at bounding box center [252, 137] width 13 height 10
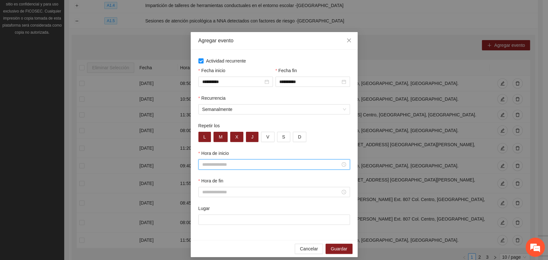
click at [224, 164] on input "Hora de inicio" at bounding box center [271, 164] width 138 height 7
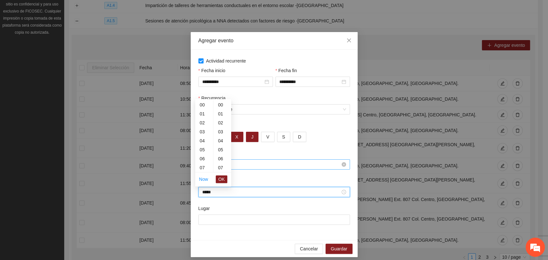
scroll to position [270, 0]
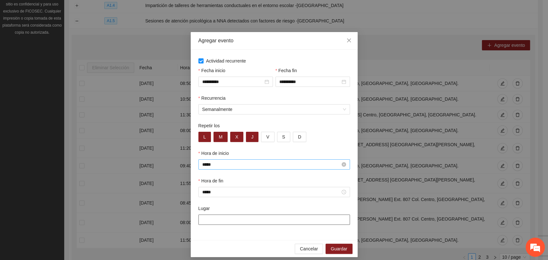
paste input "**********"
click at [344, 244] on div "Cancelar Guardar" at bounding box center [274, 248] width 167 height 17
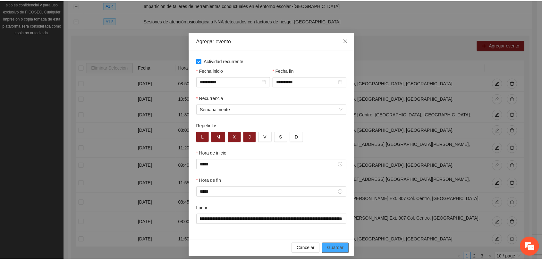
scroll to position [0, 0]
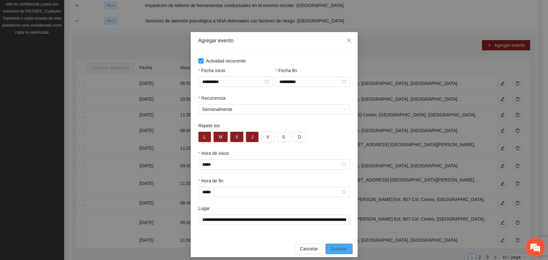
click at [344, 248] on button "Guardar" at bounding box center [338, 249] width 27 height 10
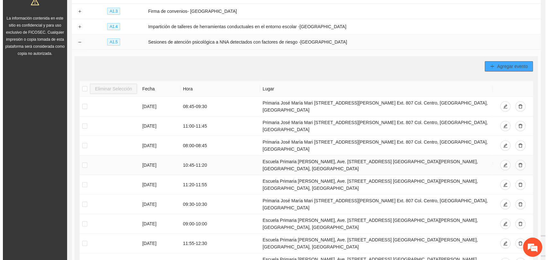
scroll to position [147, 0]
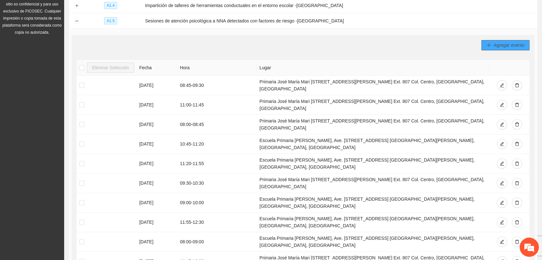
click at [498, 43] on span "Agregar evento" at bounding box center [509, 45] width 31 height 7
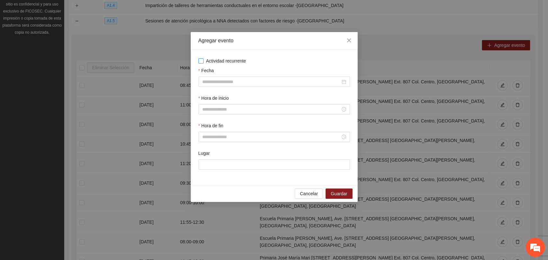
click at [229, 65] on div "Actividad recurrente Fecha Hora de inicio Hora de fin Lugar" at bounding box center [273, 117] width 151 height 120
click at [229, 78] on input "Fecha" at bounding box center [271, 81] width 138 height 7
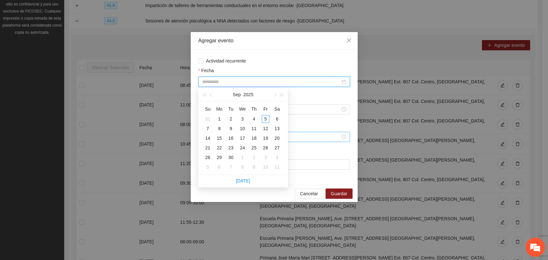
click at [263, 137] on div "19" at bounding box center [266, 138] width 8 height 8
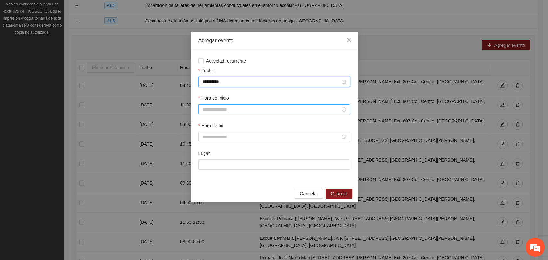
click at [246, 108] on input "Hora de inicio" at bounding box center [271, 109] width 138 height 7
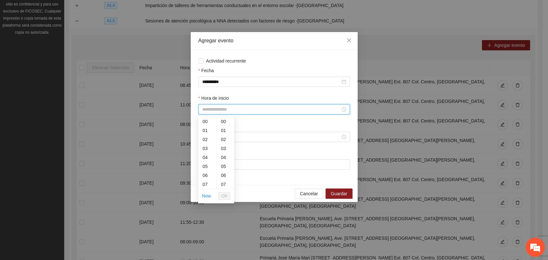
click at [225, 108] on input "Hora de inicio" at bounding box center [271, 109] width 138 height 7
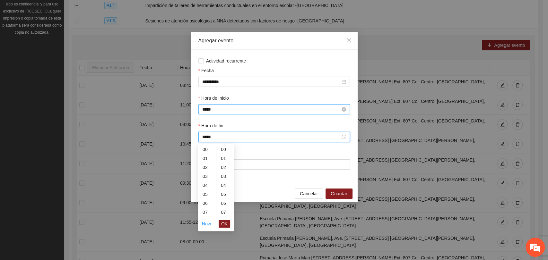
scroll to position [180, 0]
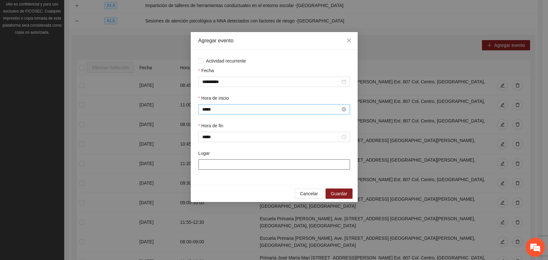
paste input "**********"
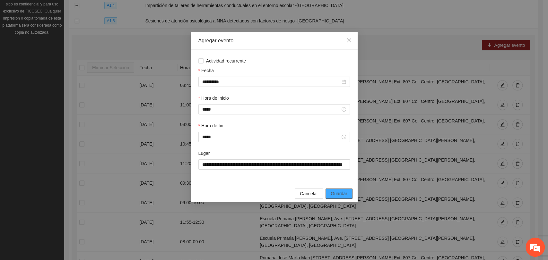
click at [340, 195] on span "Guardar" at bounding box center [339, 193] width 16 height 7
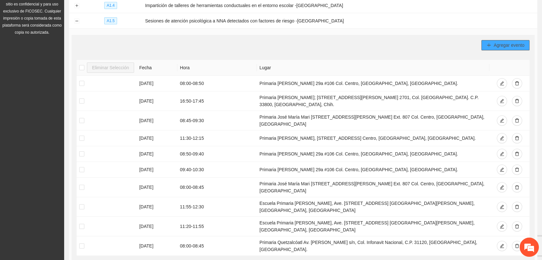
drag, startPoint x: 502, startPoint y: 34, endPoint x: 501, endPoint y: 43, distance: 9.4
click at [502, 39] on div "Agregar evento Eliminar Selección [PERSON_NAME] [DATE] 08:00 - 08:50 Primaria […" at bounding box center [303, 157] width 463 height 244
click at [499, 47] on button "Agregar evento" at bounding box center [506, 45] width 48 height 10
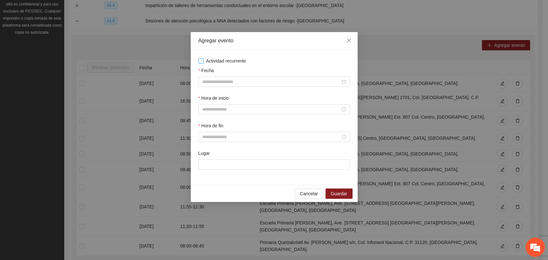
click at [221, 60] on span "Actividad recurrente" at bounding box center [225, 60] width 45 height 7
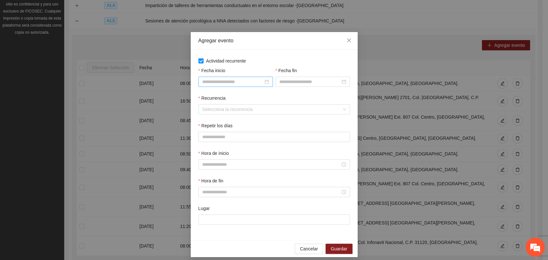
click at [210, 83] on input "Fecha inicio" at bounding box center [232, 81] width 61 height 7
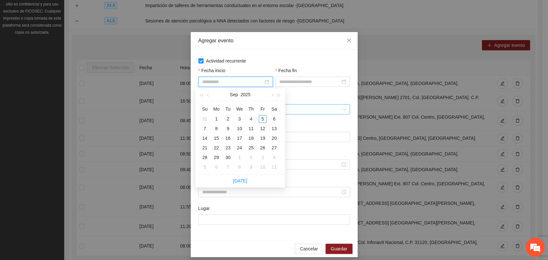
drag, startPoint x: 218, startPoint y: 149, endPoint x: 267, endPoint y: 112, distance: 60.8
click at [218, 148] on div "22" at bounding box center [216, 148] width 8 height 8
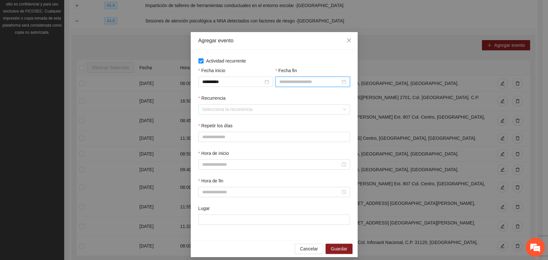
click at [282, 83] on input "Fecha fin" at bounding box center [309, 81] width 61 height 7
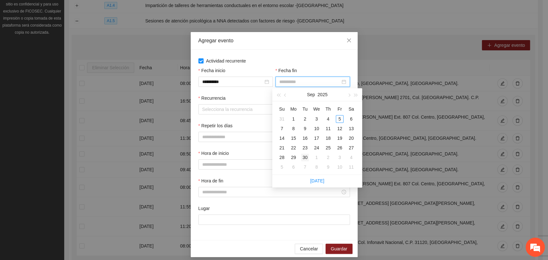
click at [303, 157] on div "30" at bounding box center [305, 158] width 8 height 8
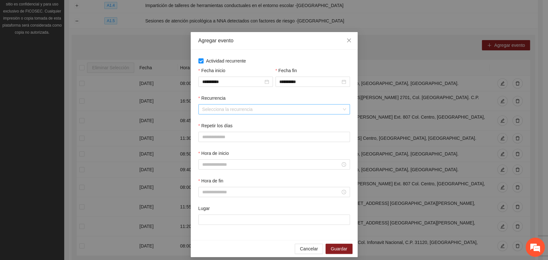
click at [238, 107] on input "Recurrencia" at bounding box center [271, 110] width 139 height 10
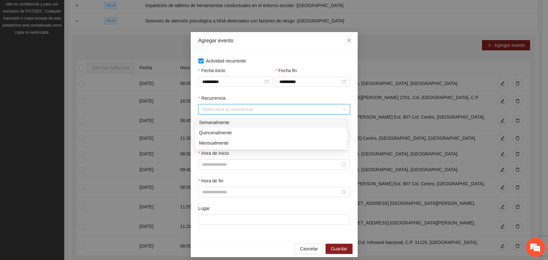
click at [219, 121] on div "Semanalmente" at bounding box center [271, 122] width 144 height 7
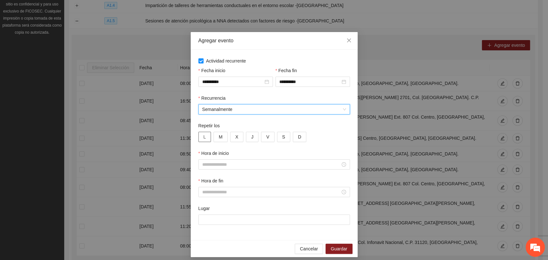
click at [205, 134] on button "L" at bounding box center [204, 137] width 13 height 10
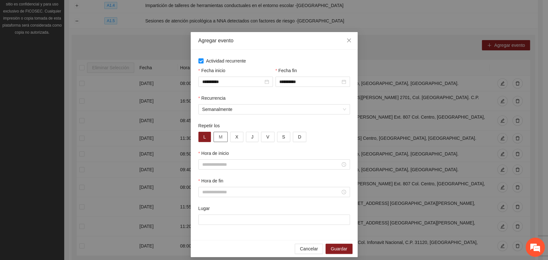
click at [219, 137] on span "M" at bounding box center [221, 136] width 4 height 7
drag, startPoint x: 234, startPoint y: 135, endPoint x: 245, endPoint y: 136, distance: 11.0
click at [235, 135] on button "X" at bounding box center [236, 137] width 13 height 10
click at [246, 136] on button "J" at bounding box center [252, 137] width 13 height 10
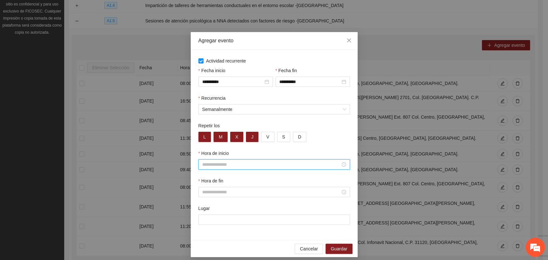
click at [232, 162] on input "Hora de inicio" at bounding box center [271, 164] width 138 height 7
click at [236, 162] on input "Hora de inicio" at bounding box center [271, 164] width 138 height 7
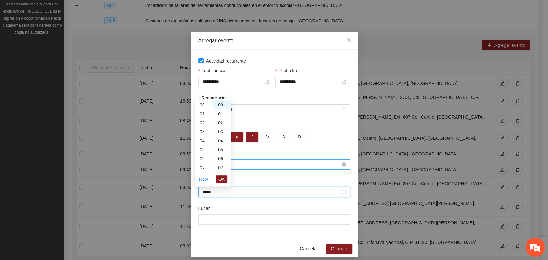
scroll to position [81, 0]
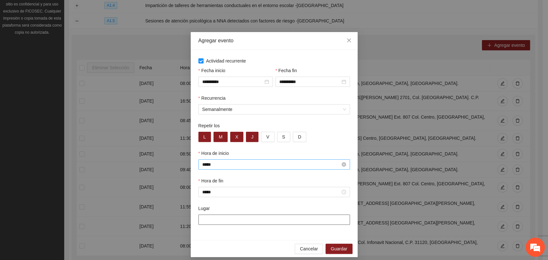
paste input "**********"
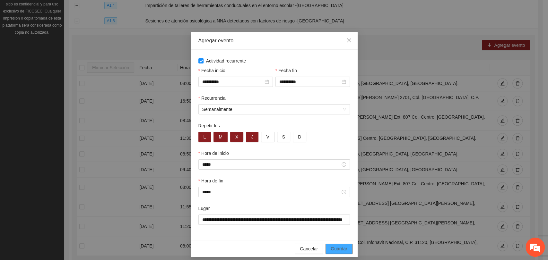
click at [342, 249] on span "Guardar" at bounding box center [339, 248] width 16 height 7
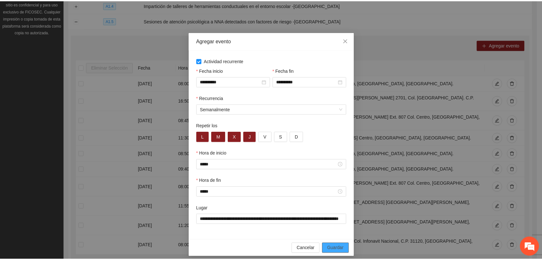
scroll to position [0, 0]
